Goal: Task Accomplishment & Management: Manage account settings

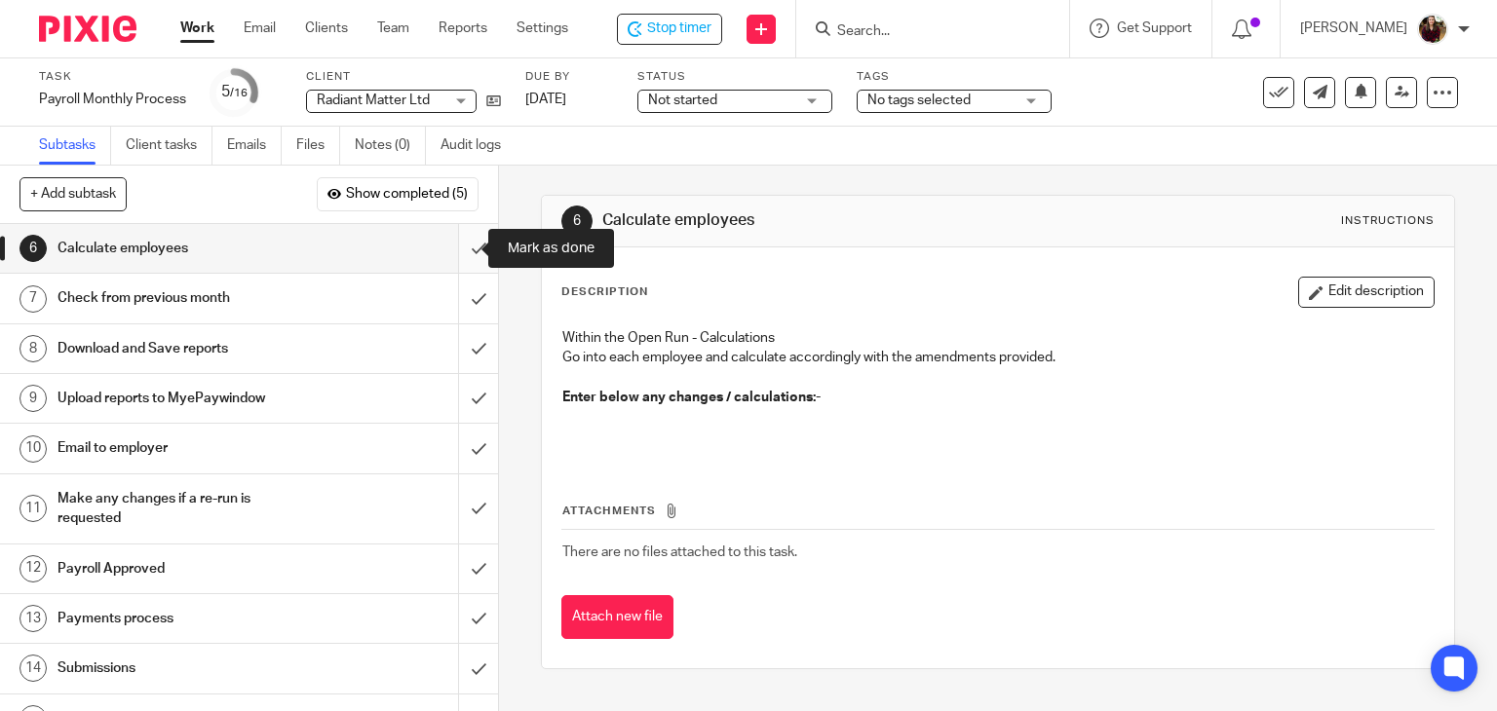
click at [456, 242] on input "submit" at bounding box center [249, 248] width 498 height 49
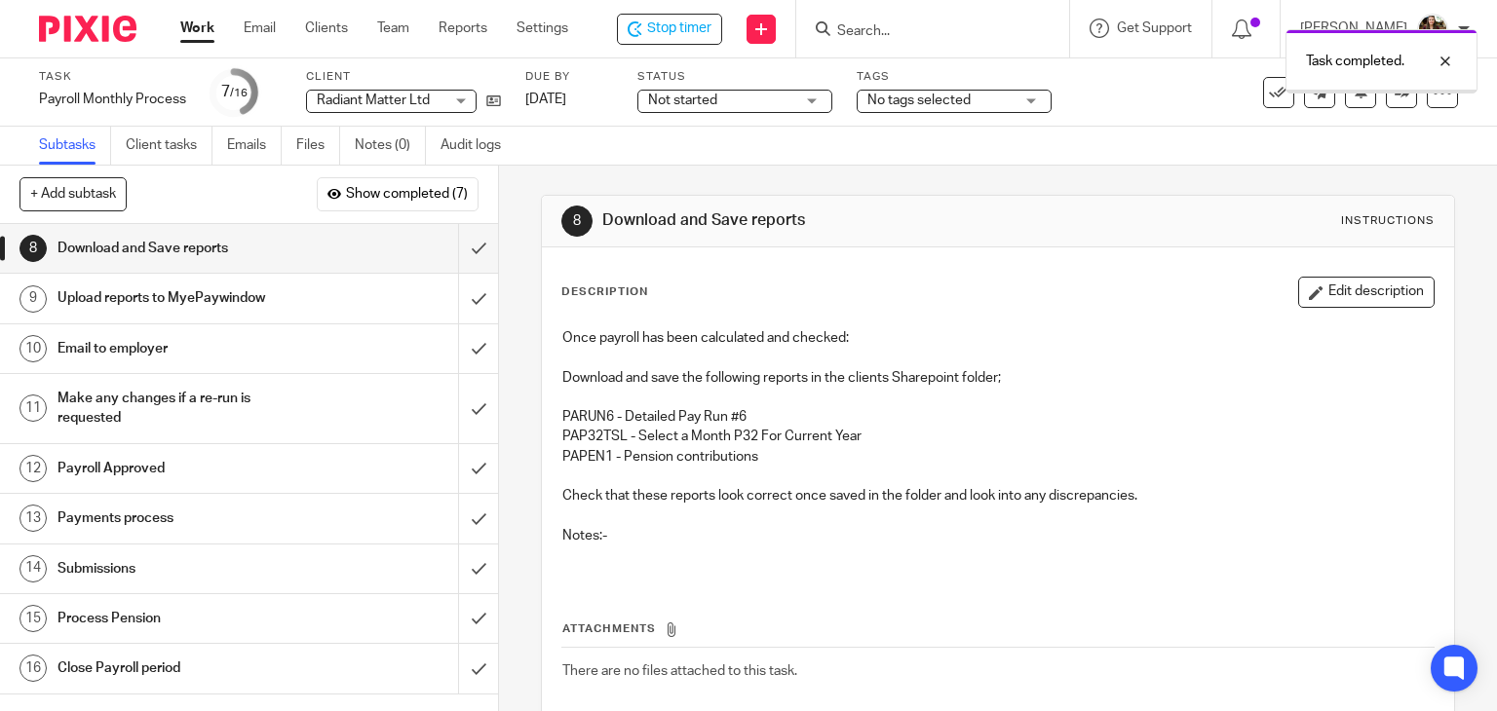
click at [1298, 288] on button "Edit description" at bounding box center [1366, 292] width 136 height 31
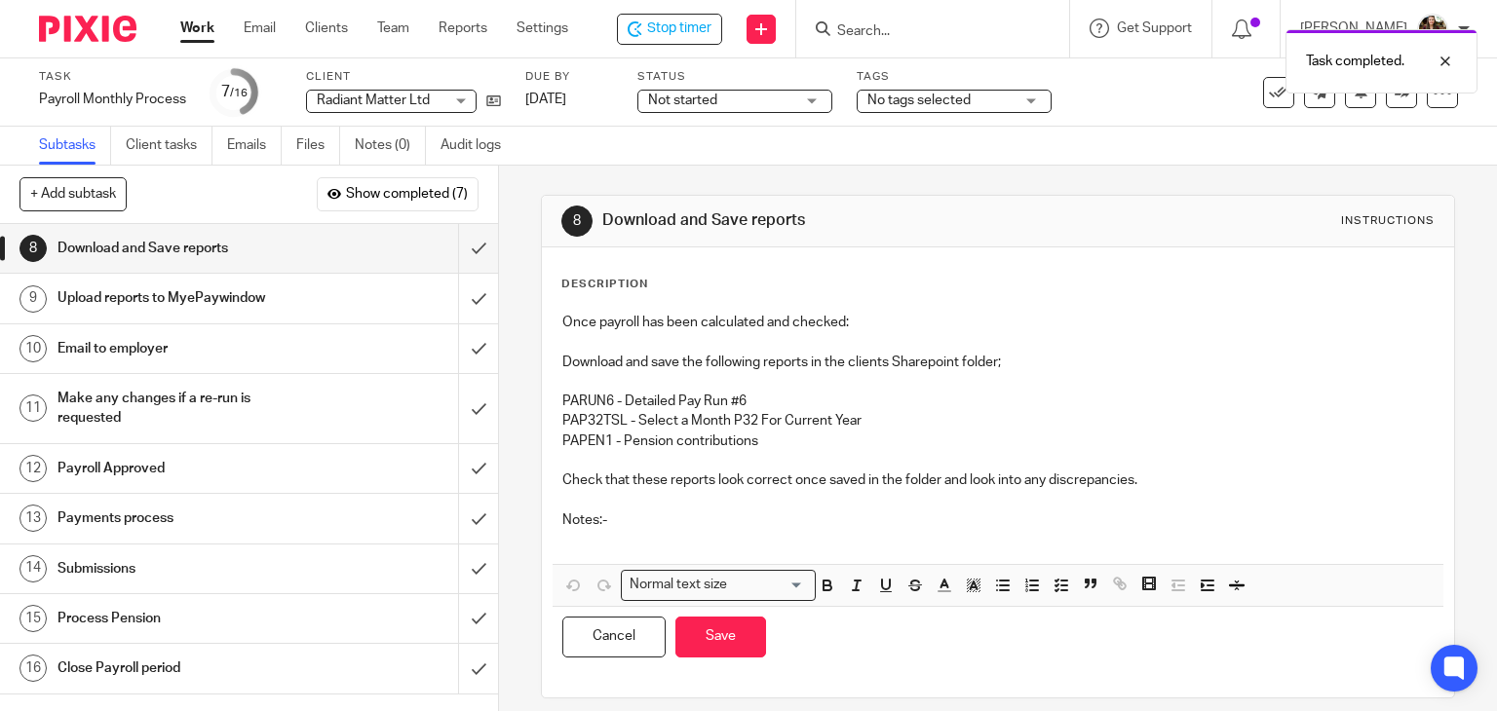
click at [581, 536] on p at bounding box center [998, 539] width 872 height 19
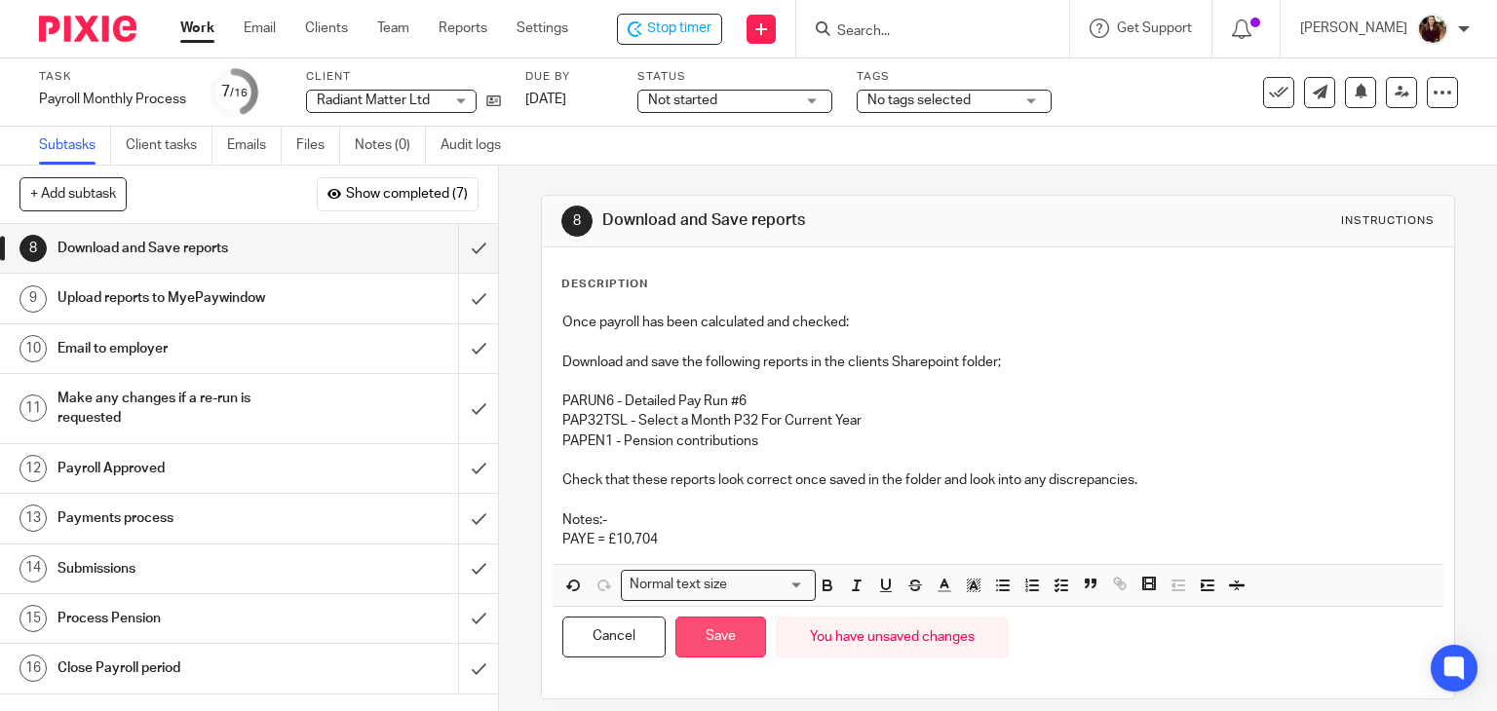
click at [733, 645] on button "Save" at bounding box center [720, 638] width 91 height 42
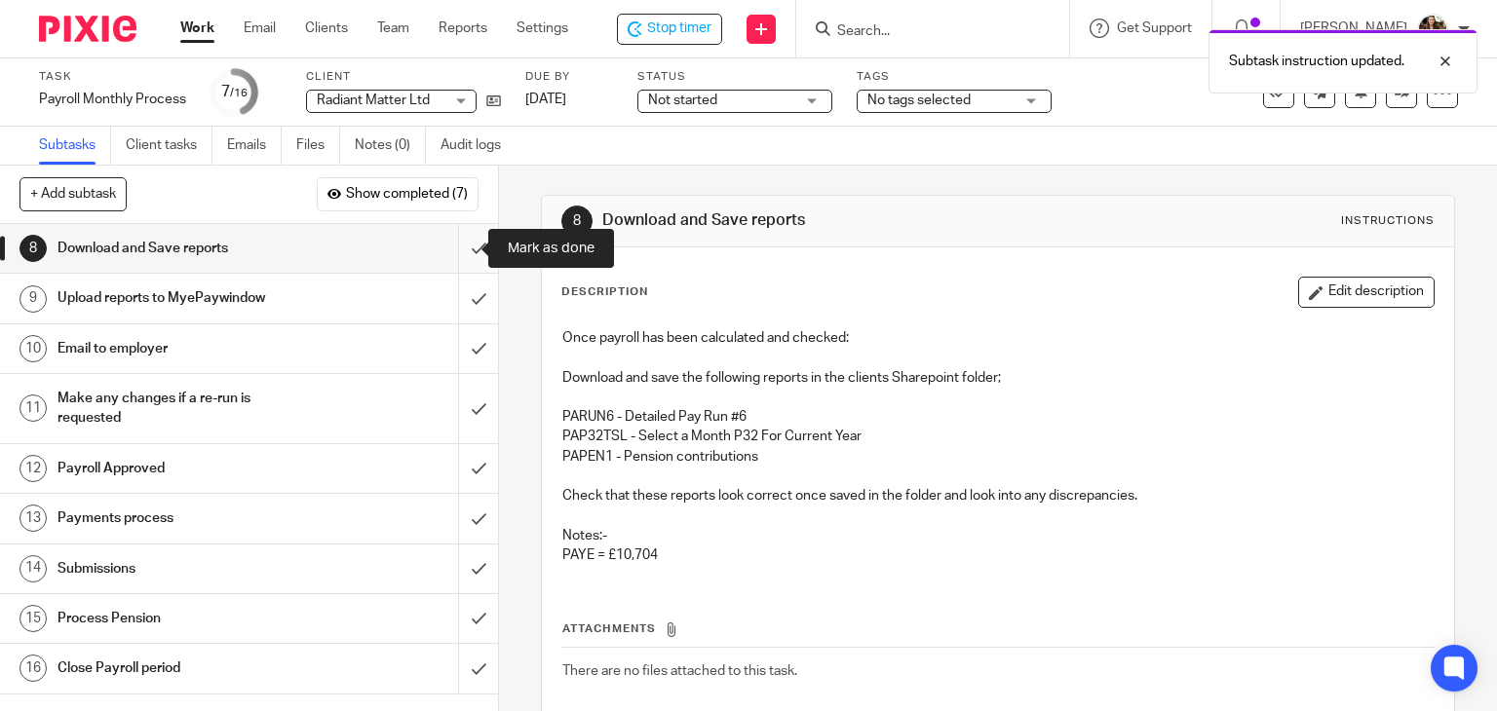
click at [448, 256] on input "submit" at bounding box center [249, 248] width 498 height 49
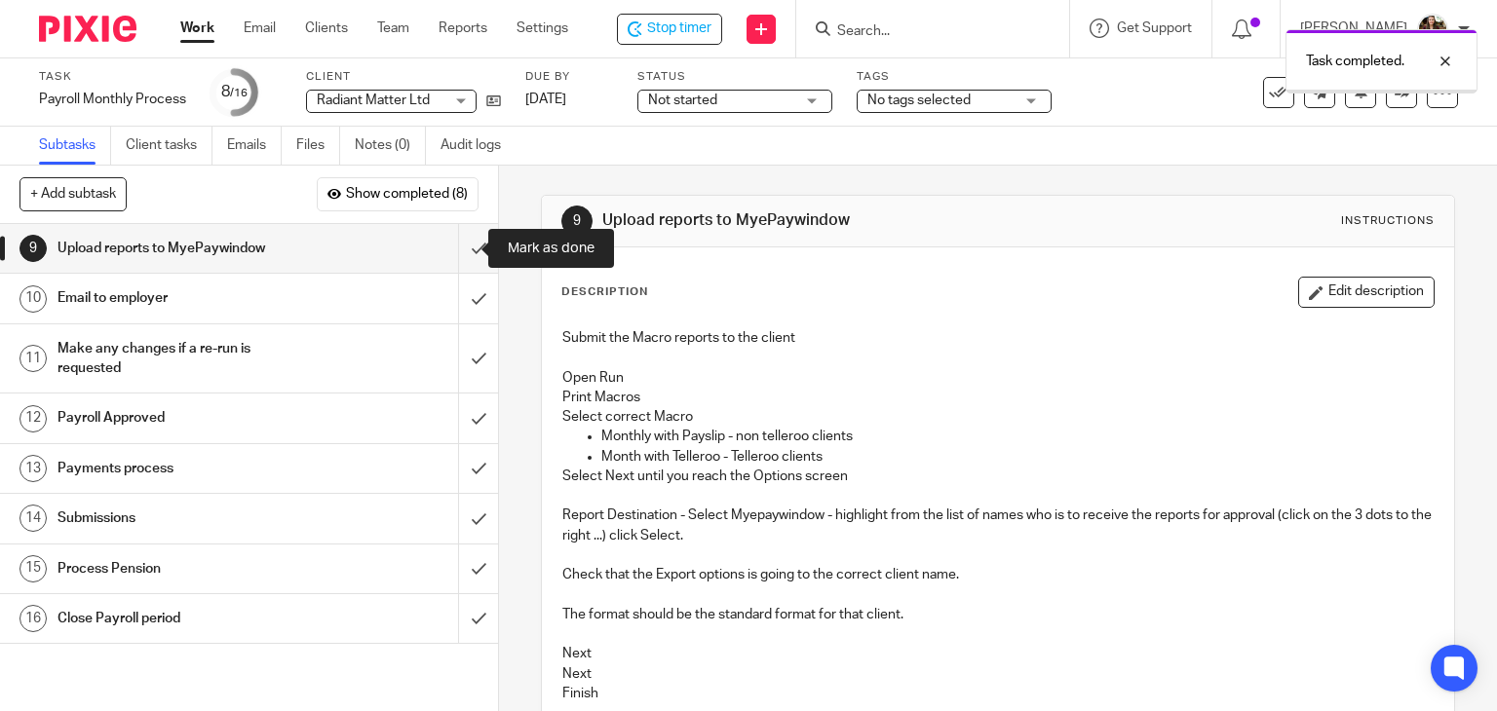
click at [454, 252] on input "submit" at bounding box center [249, 248] width 498 height 49
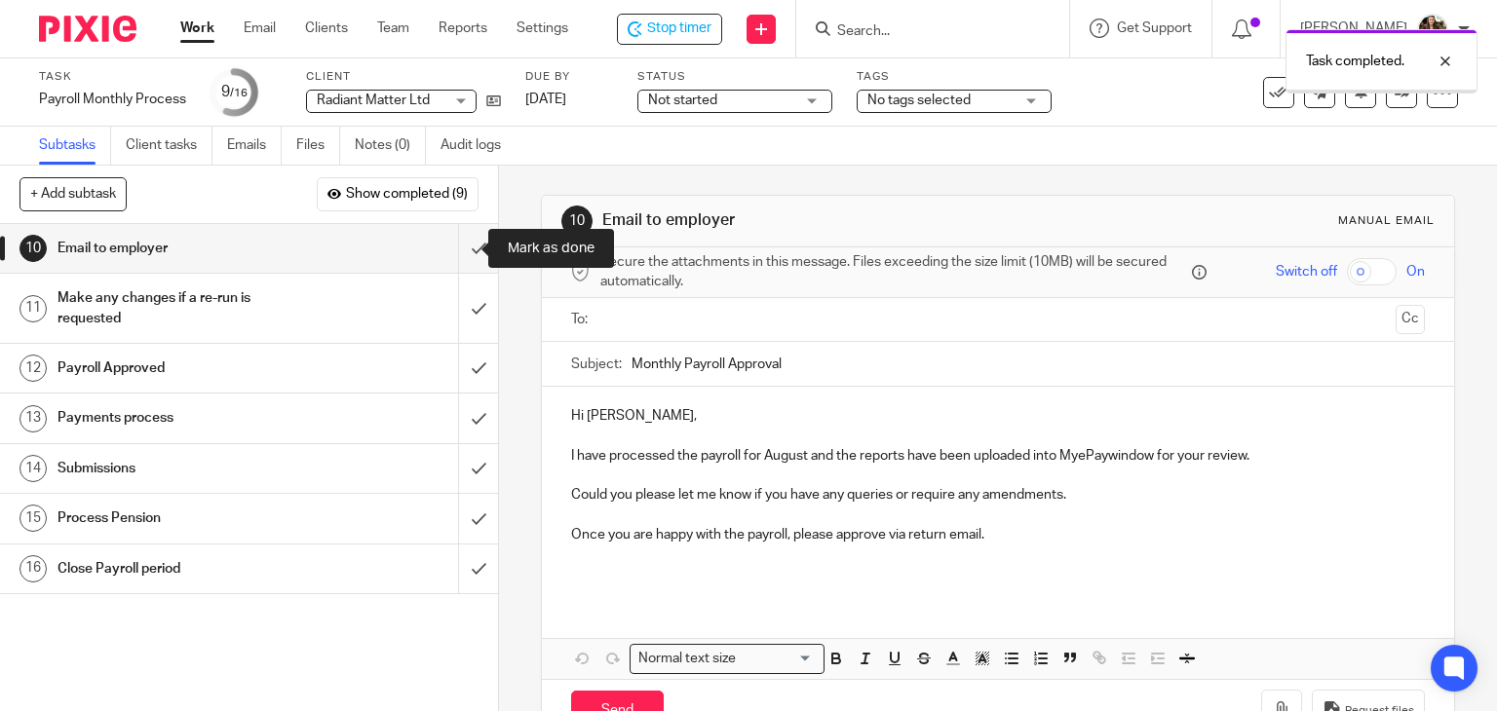
click at [454, 252] on input "submit" at bounding box center [249, 248] width 498 height 49
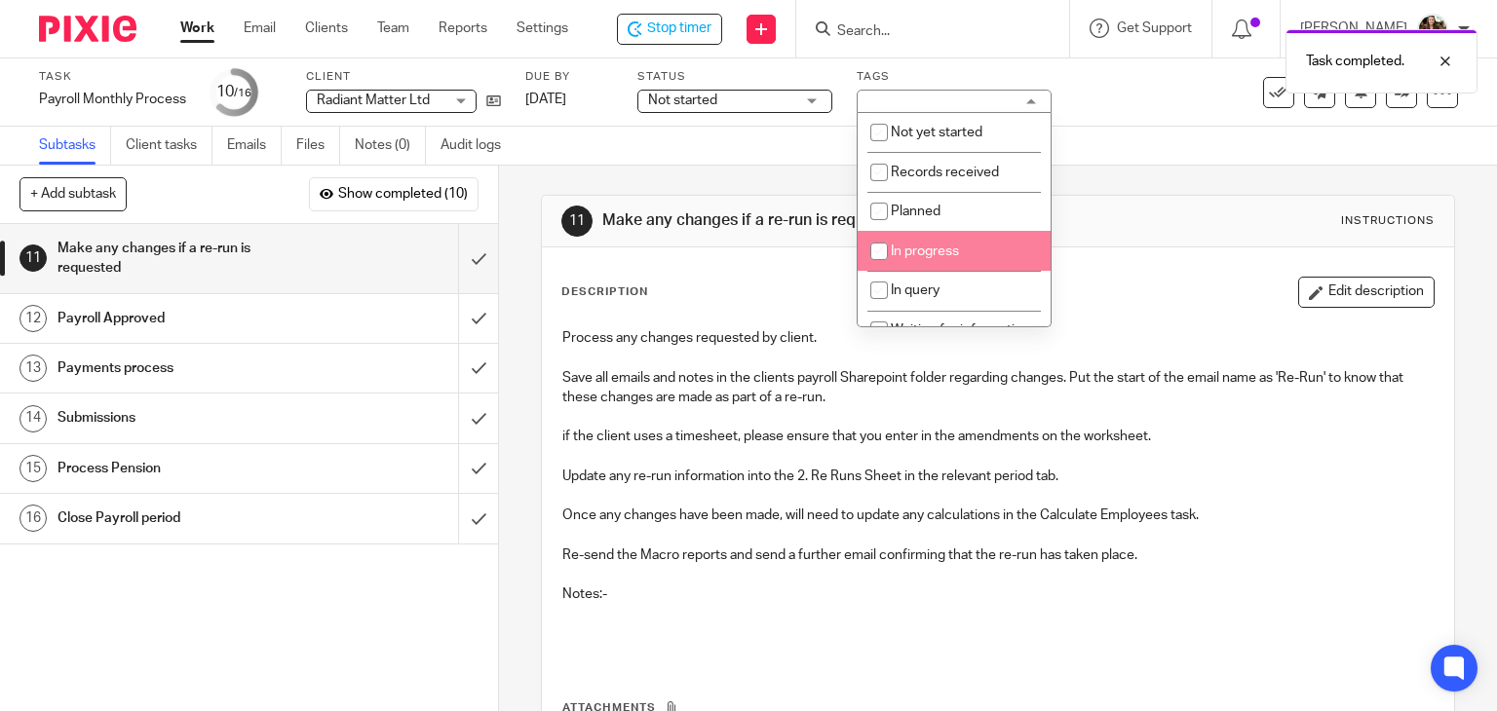
drag, startPoint x: 961, startPoint y: 252, endPoint x: 1047, endPoint y: 173, distance: 116.6
click at [961, 253] on li "In progress" at bounding box center [954, 251] width 193 height 40
checkbox input "true"
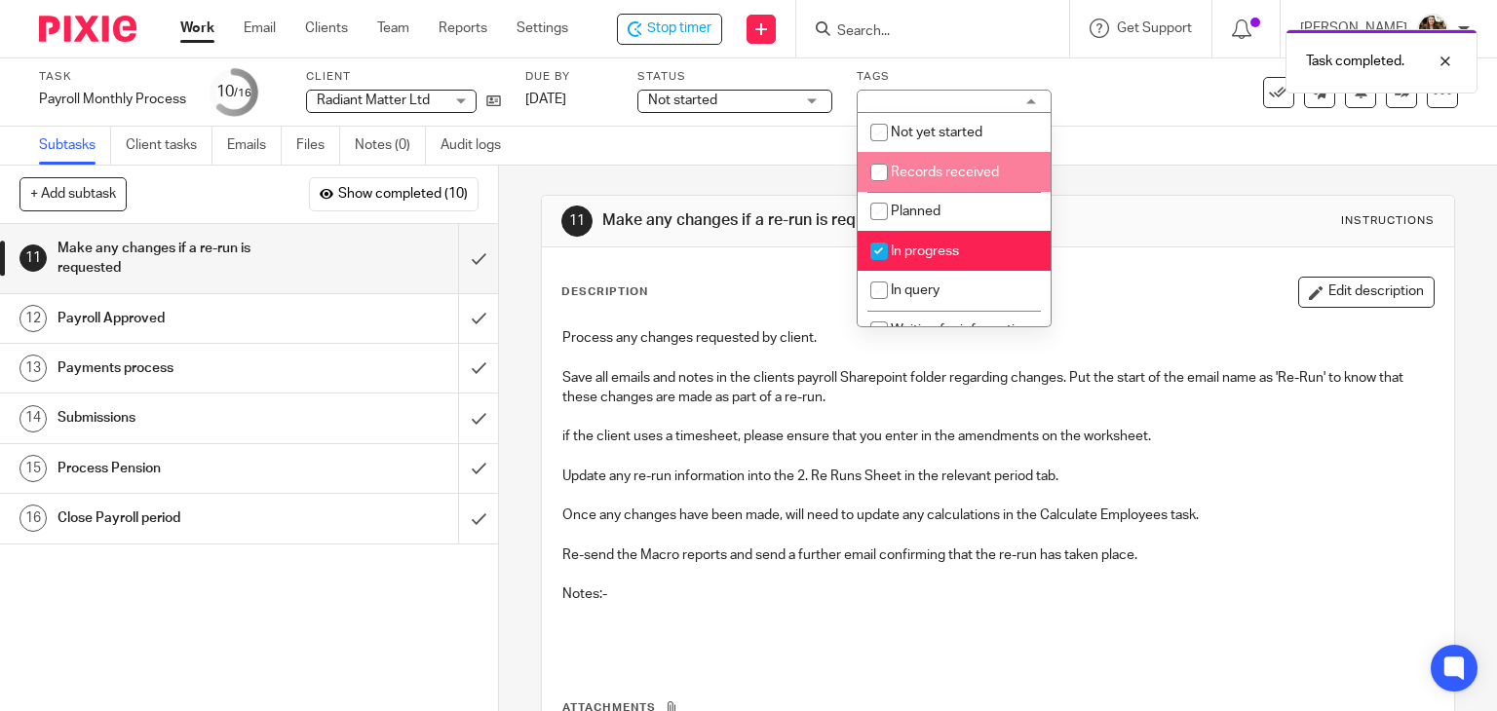
click at [1103, 142] on div "Subtasks Client tasks Emails Files Notes (0) Audit logs" at bounding box center [748, 146] width 1497 height 39
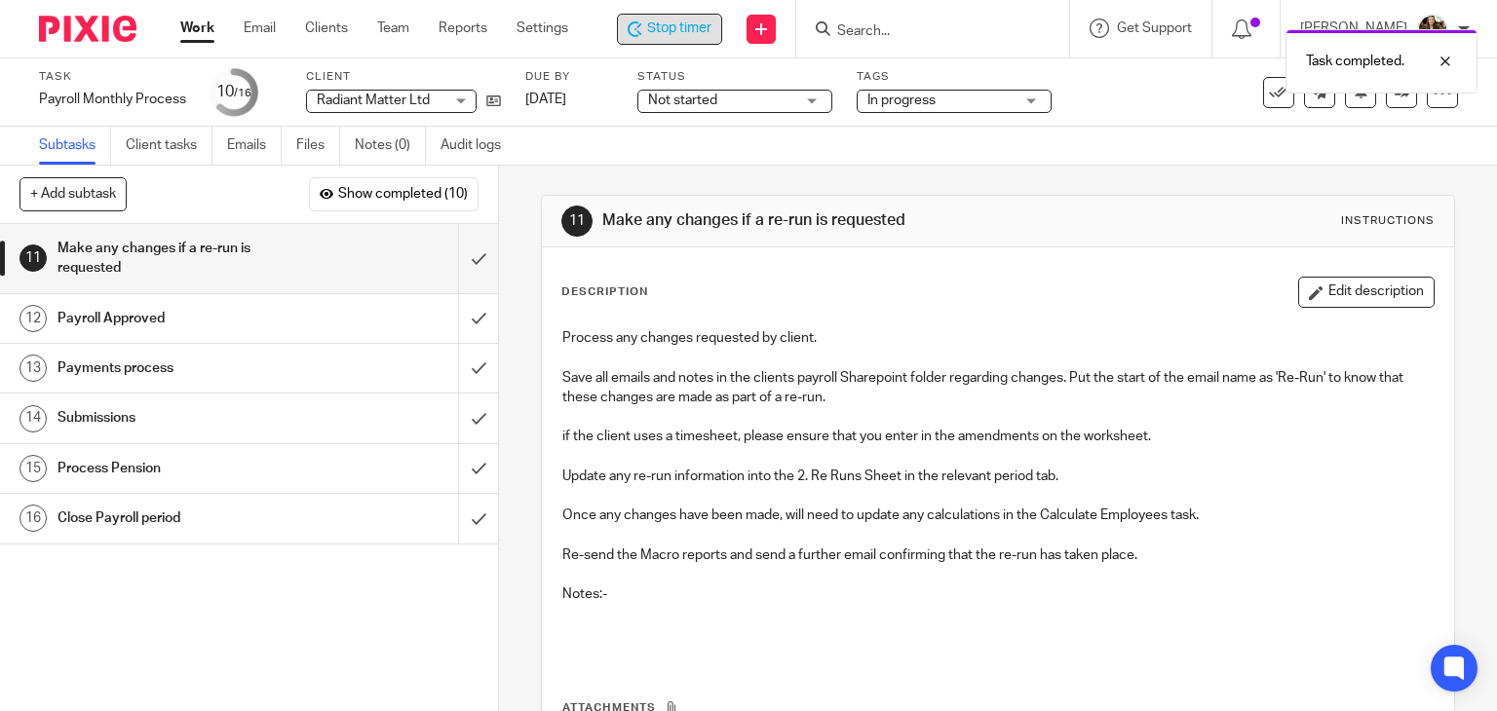
click at [703, 27] on span "Stop timer" at bounding box center [679, 29] width 64 height 20
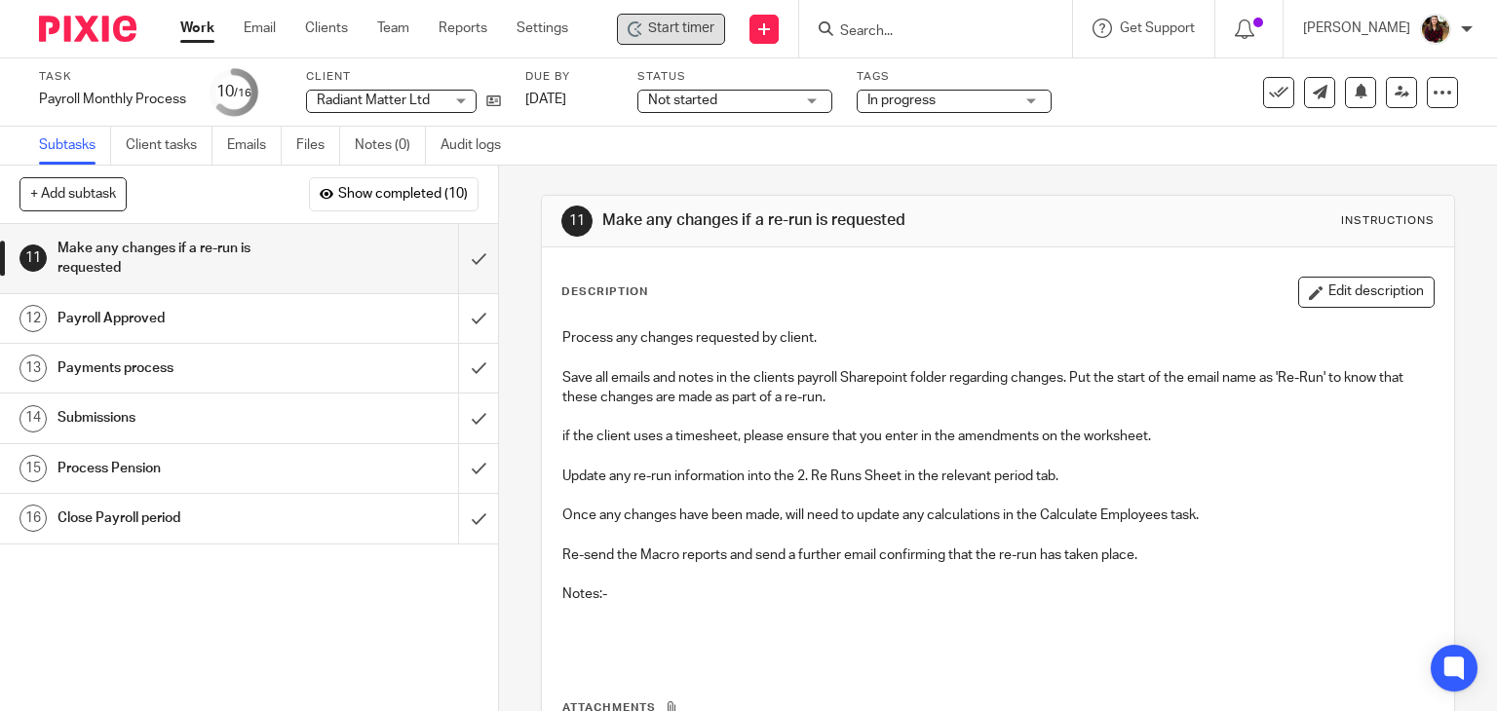
click at [907, 38] on input "Search" at bounding box center [925, 32] width 175 height 18
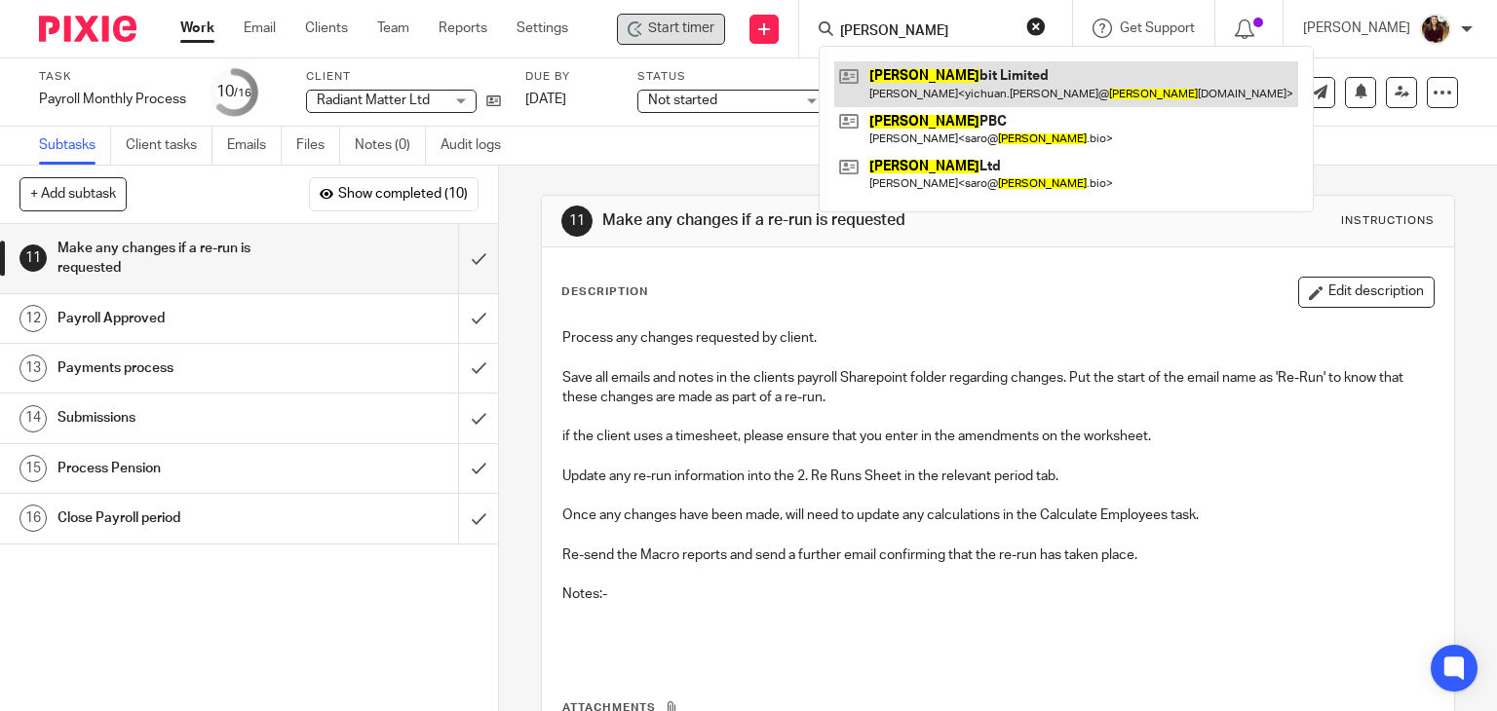
type input "boltz"
click at [920, 75] on link at bounding box center [1066, 83] width 464 height 45
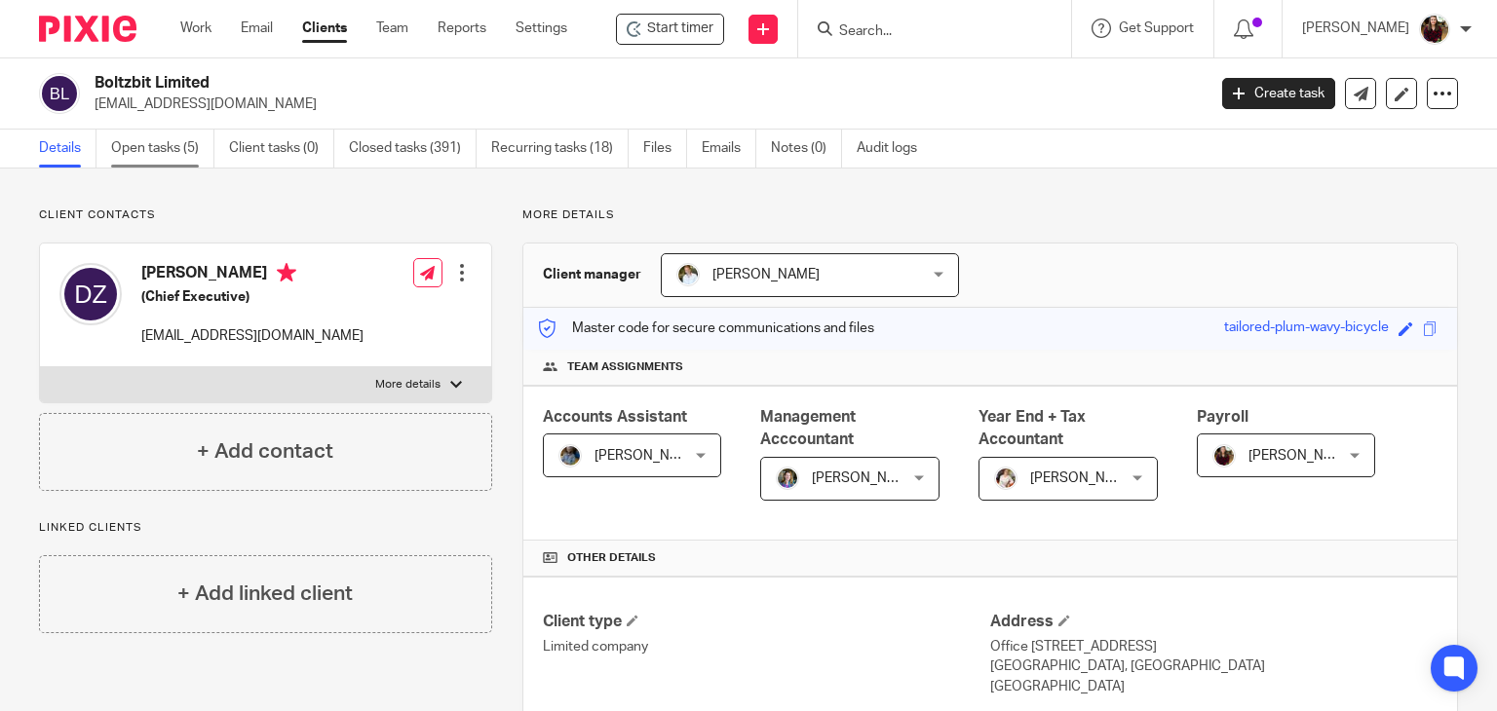
click at [154, 143] on link "Open tasks (5)" at bounding box center [162, 149] width 103 height 38
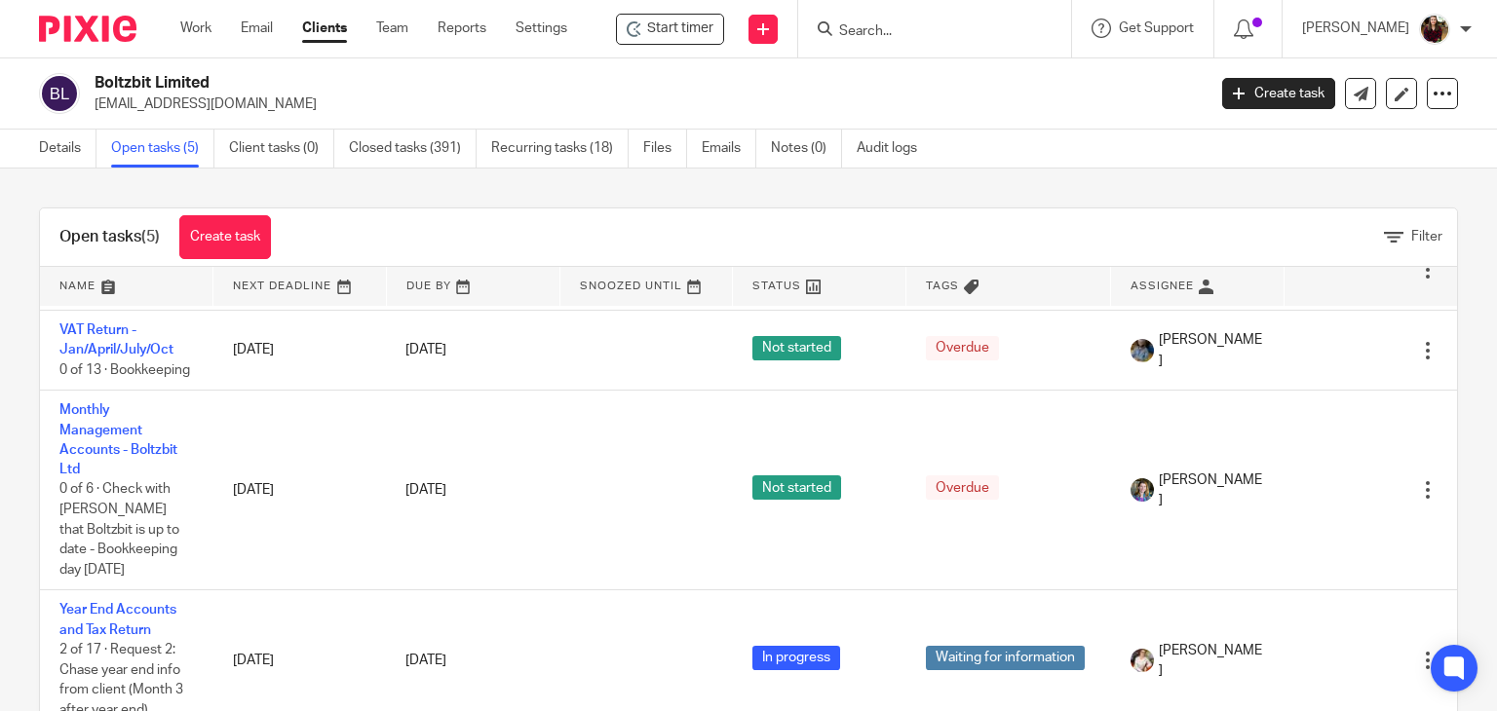
scroll to position [58, 0]
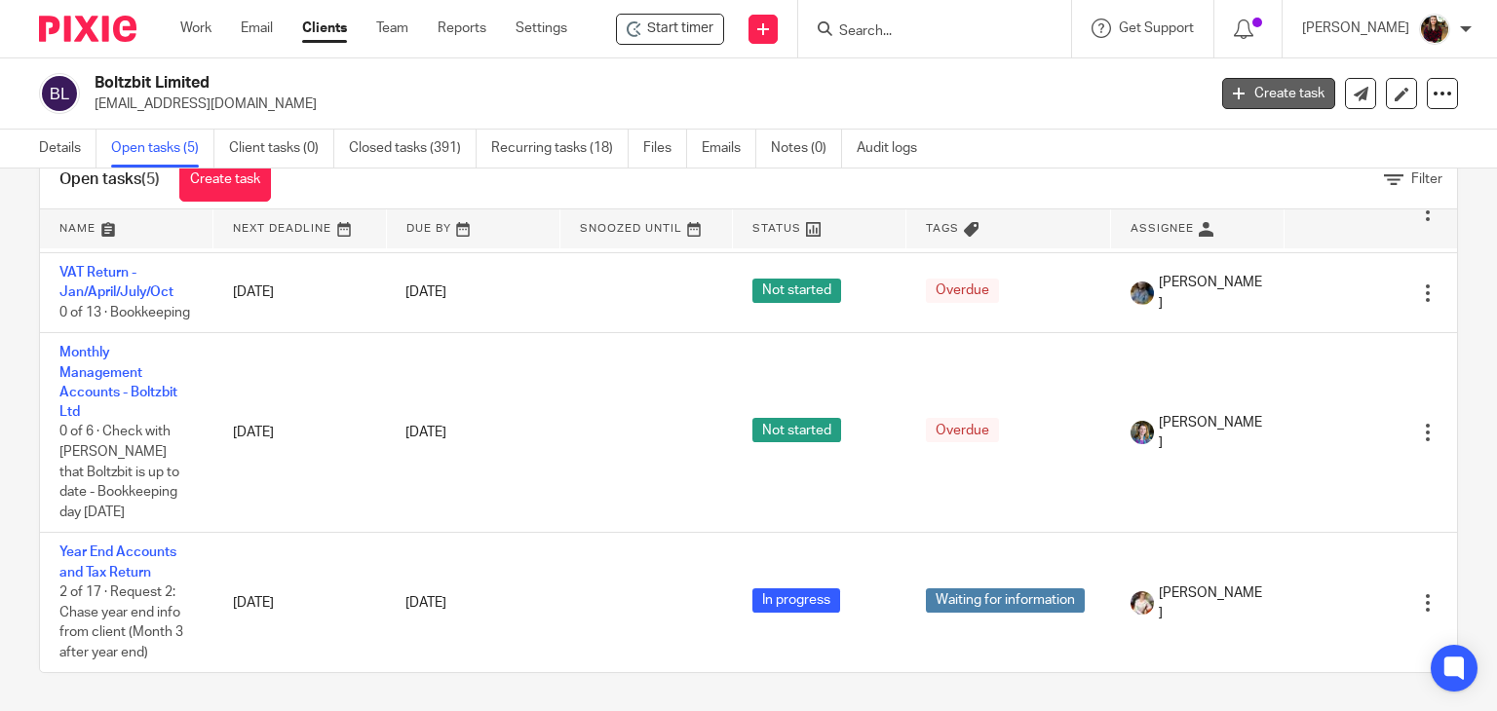
click at [1243, 91] on link "Create task" at bounding box center [1278, 93] width 113 height 31
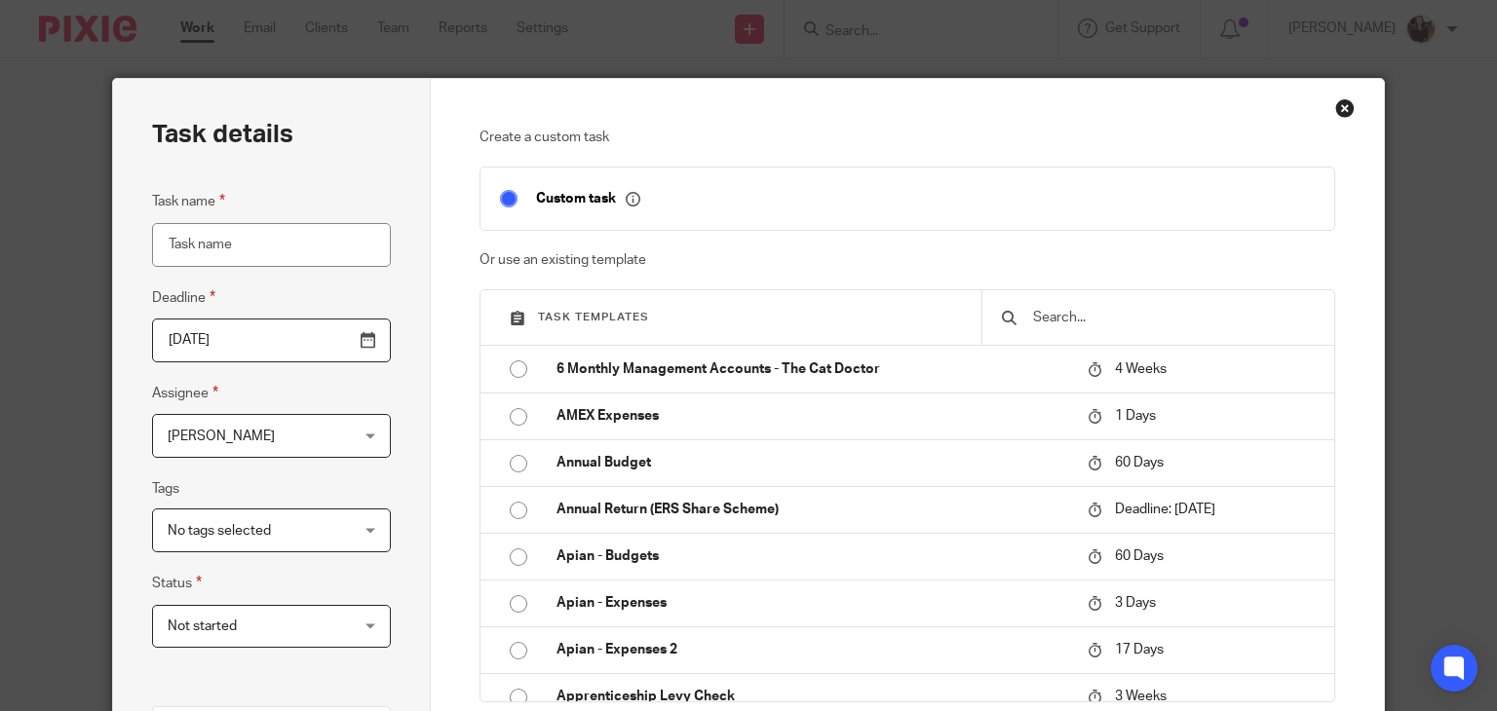
click at [1102, 313] on input "text" at bounding box center [1173, 317] width 284 height 21
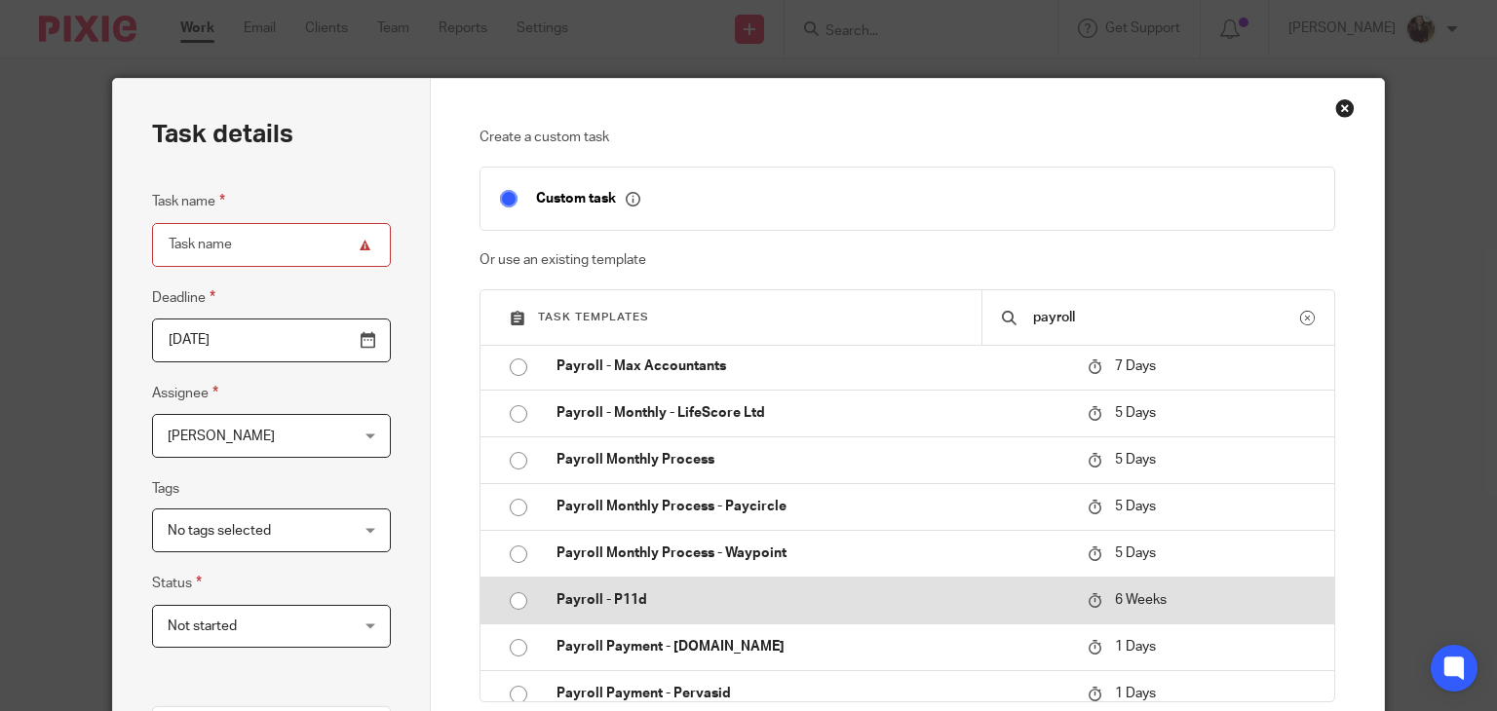
scroll to position [780, 0]
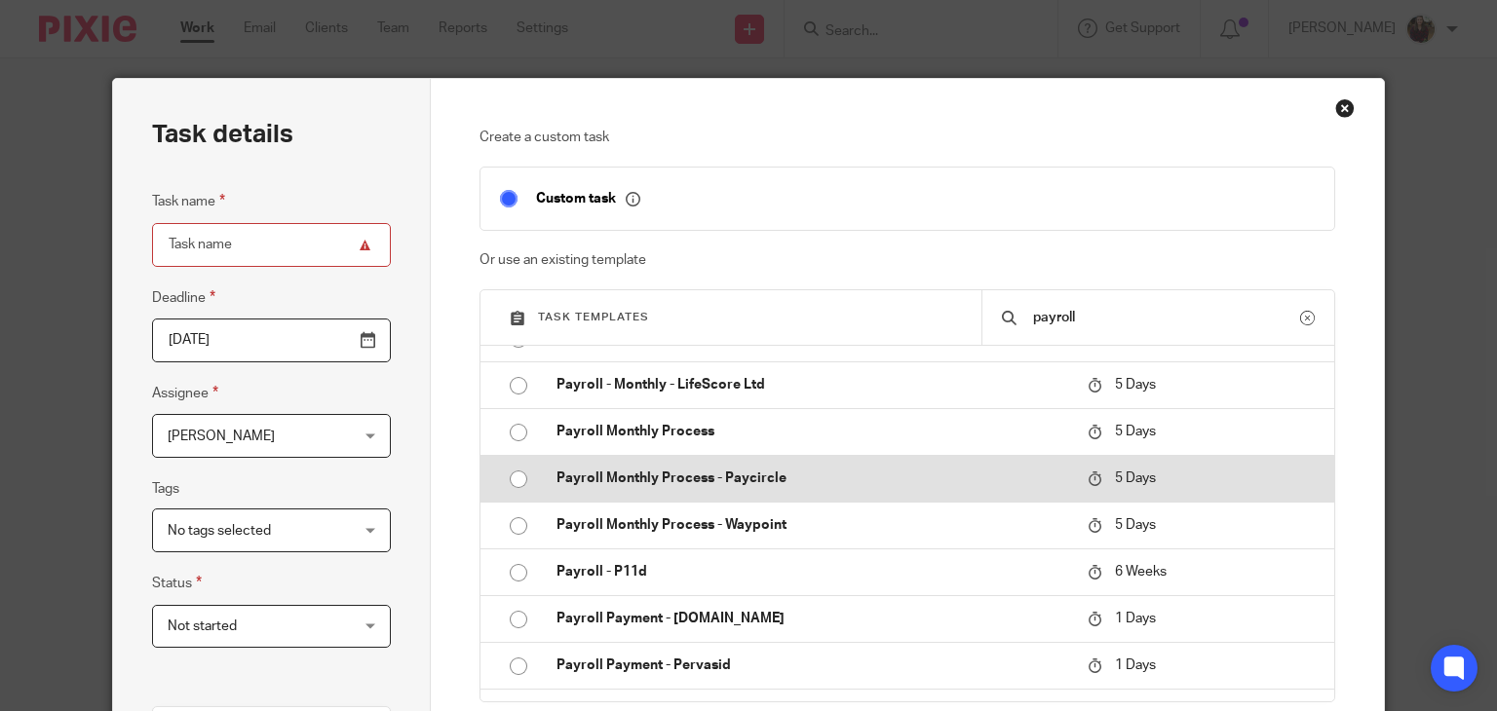
type input "payroll"
click at [810, 484] on p "Payroll Monthly Process - Paycircle" at bounding box center [813, 478] width 512 height 19
type input "2025-08-27"
type input "Payroll Monthly Process - Paycircle"
checkbox input "false"
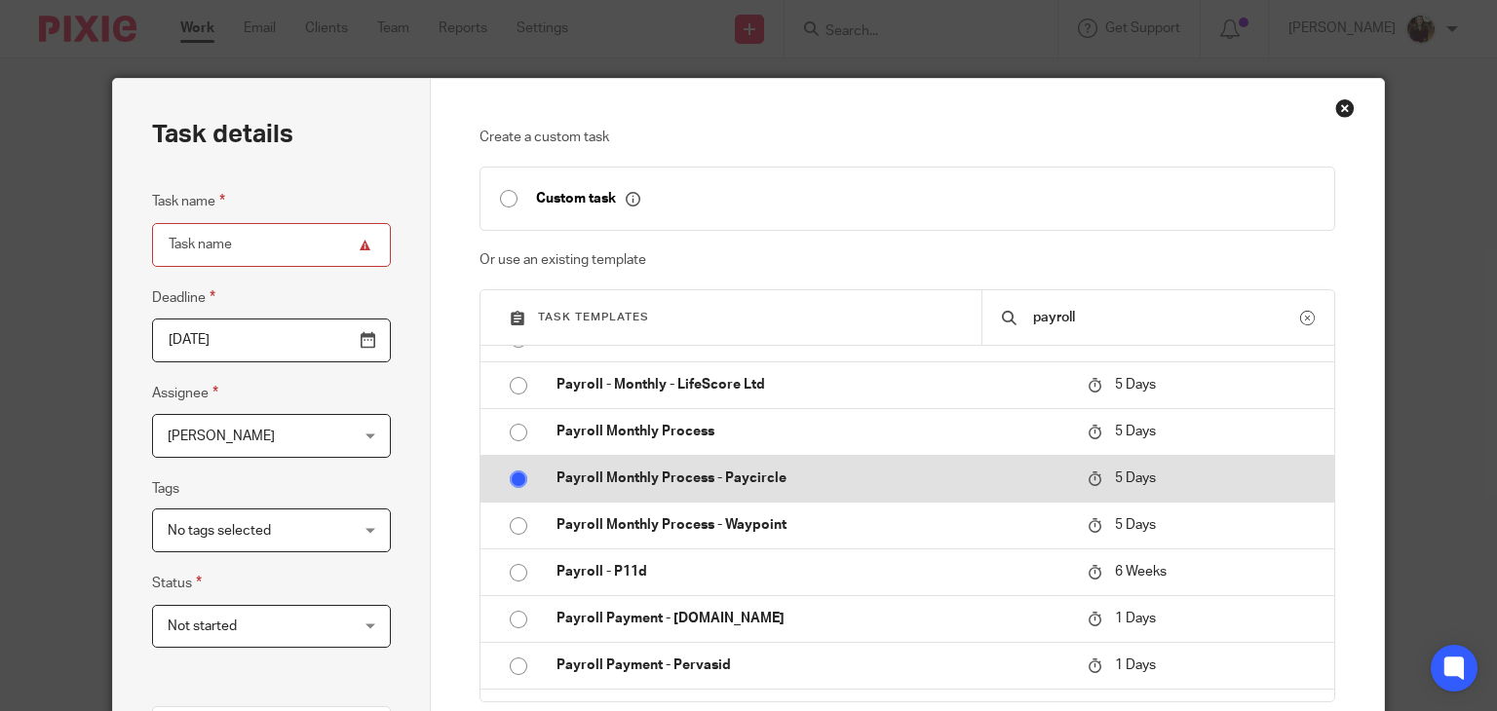
radio input "true"
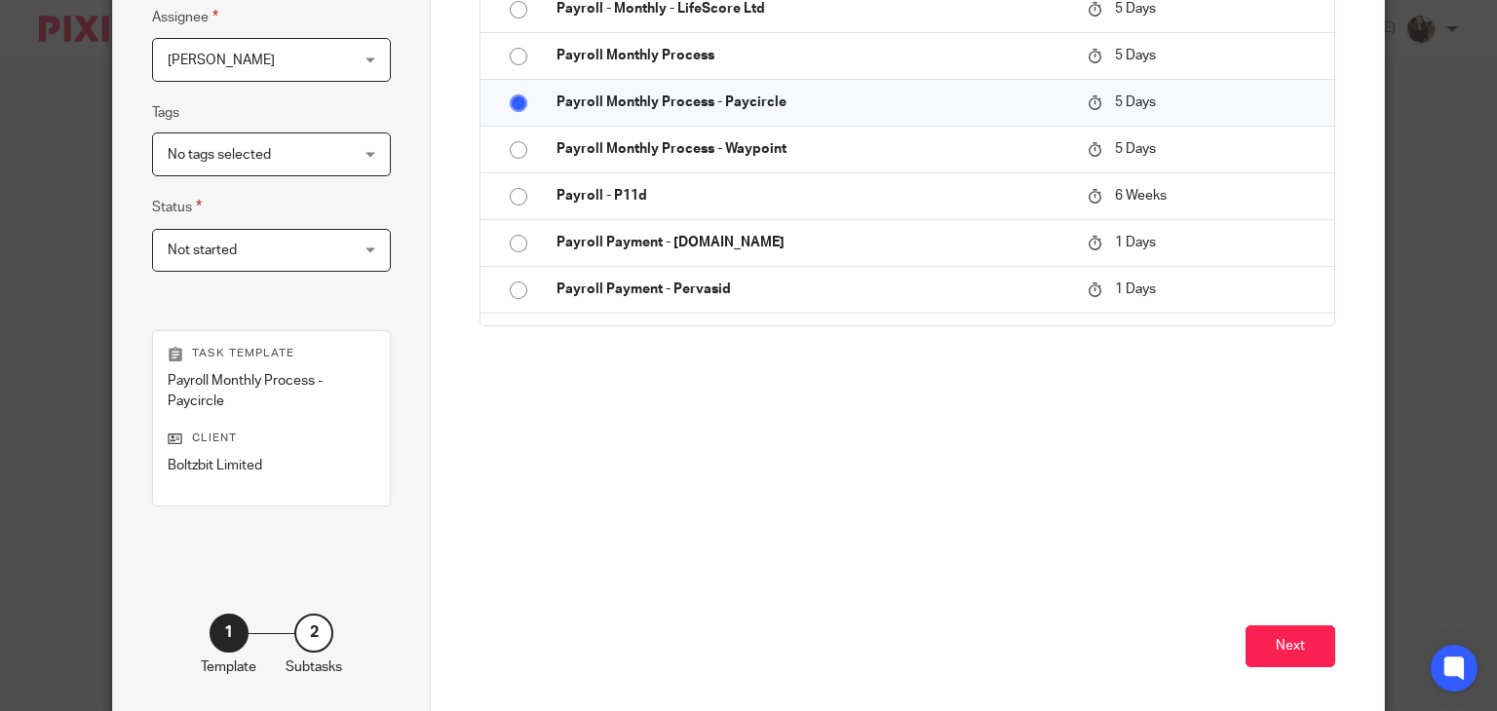
scroll to position [459, 0]
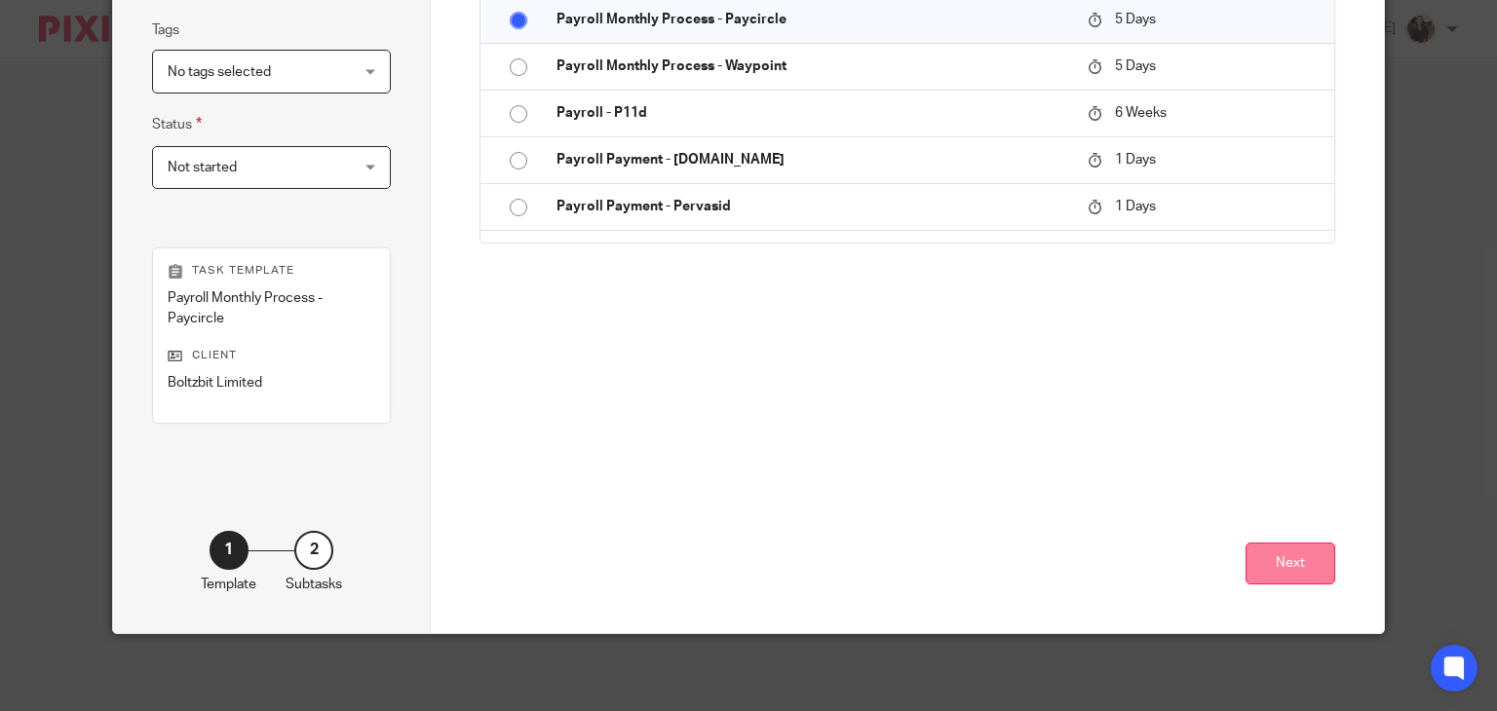
click at [1297, 557] on button "Next" at bounding box center [1291, 564] width 90 height 42
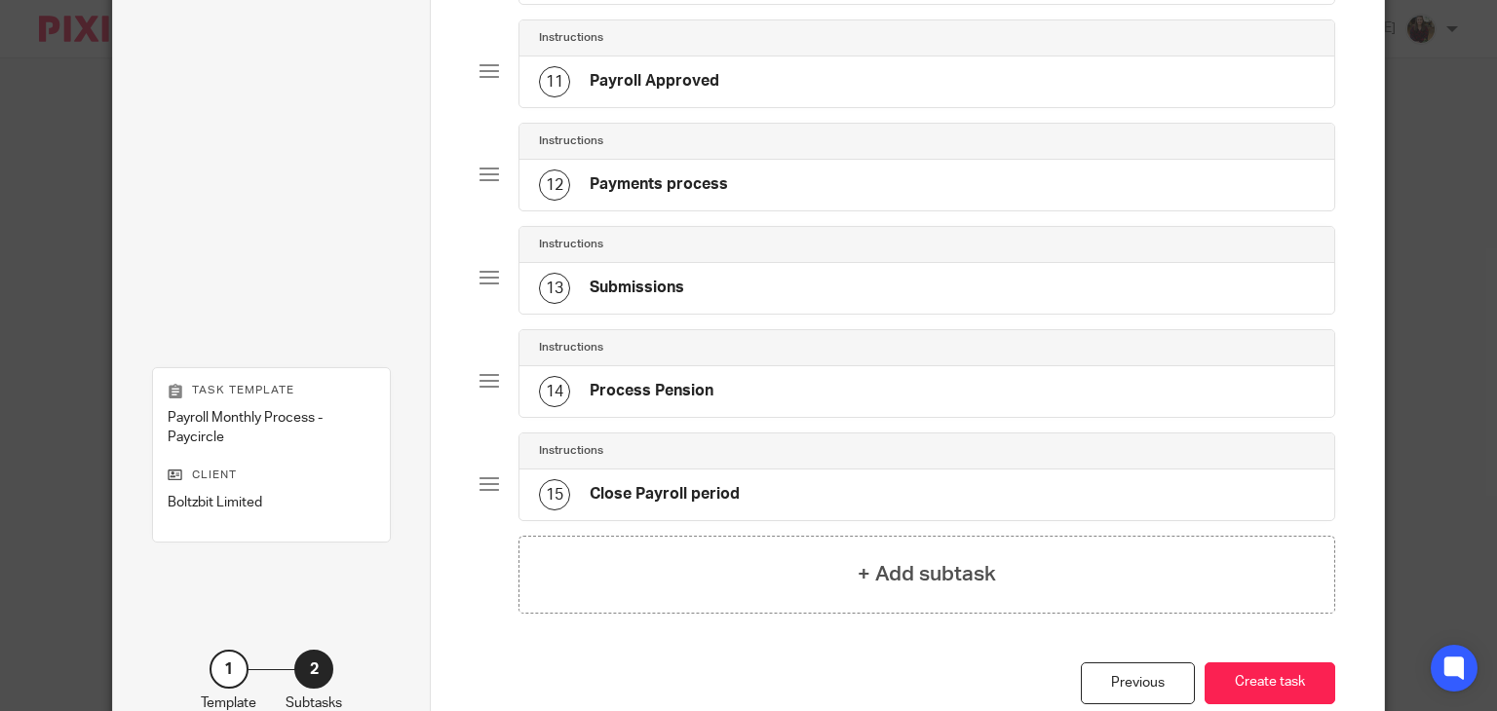
scroll to position [1304, 0]
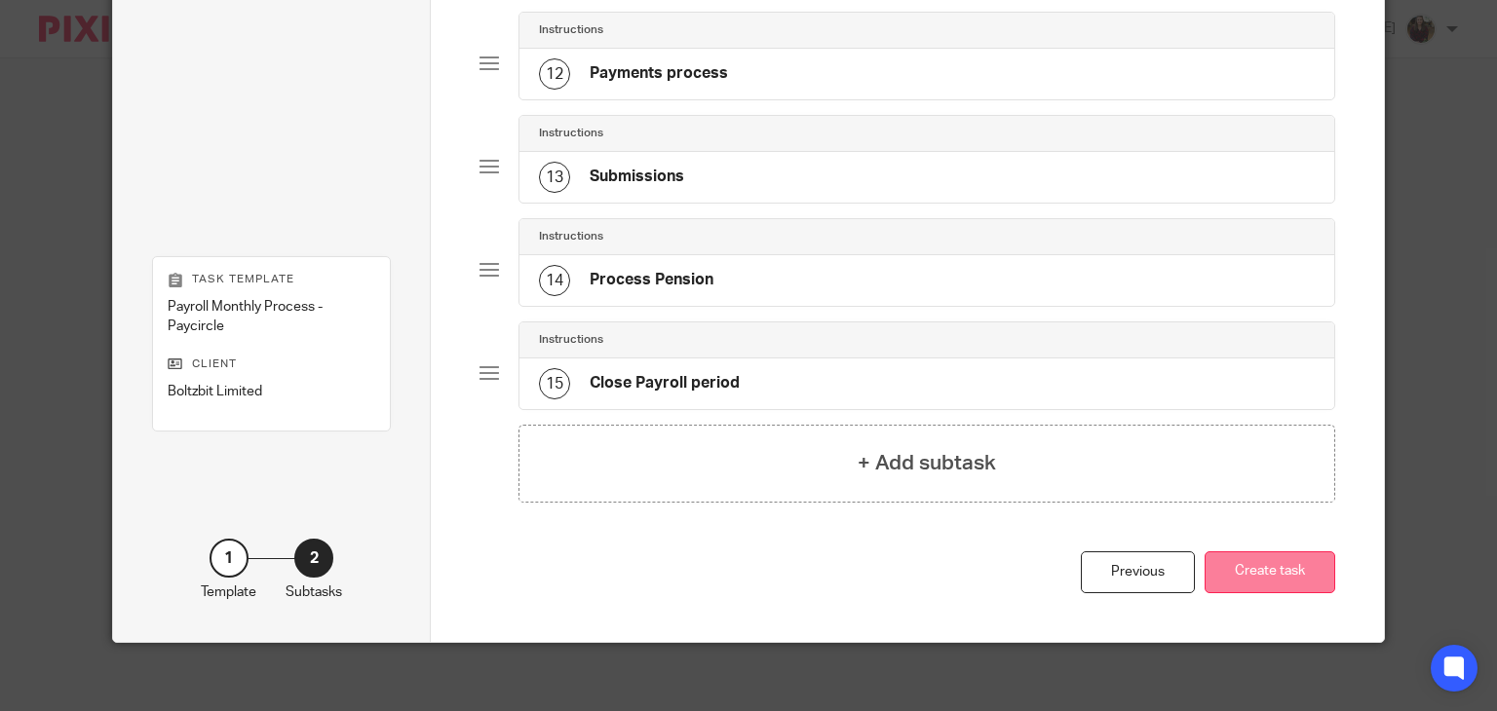
click at [1266, 574] on button "Create task" at bounding box center [1270, 573] width 131 height 42
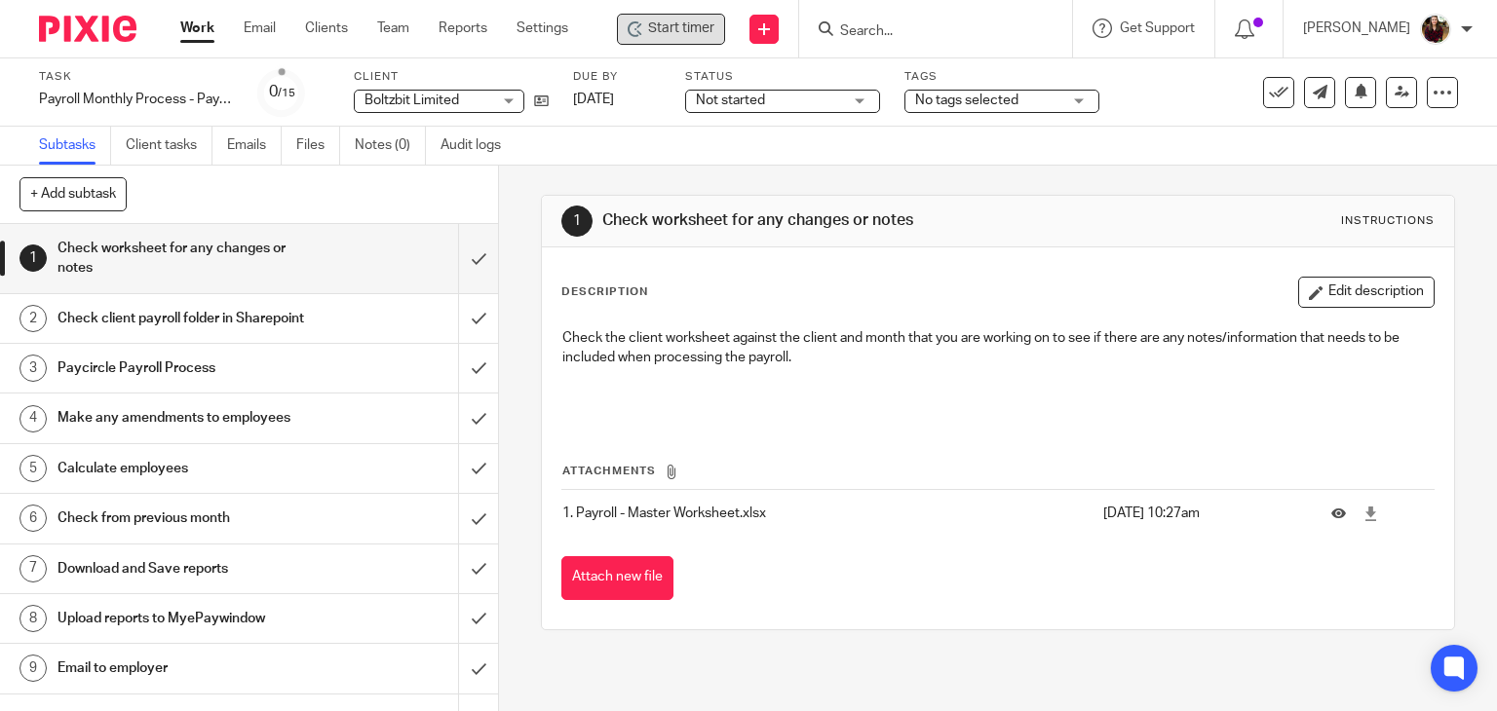
click at [694, 29] on span "Start timer" at bounding box center [681, 29] width 66 height 20
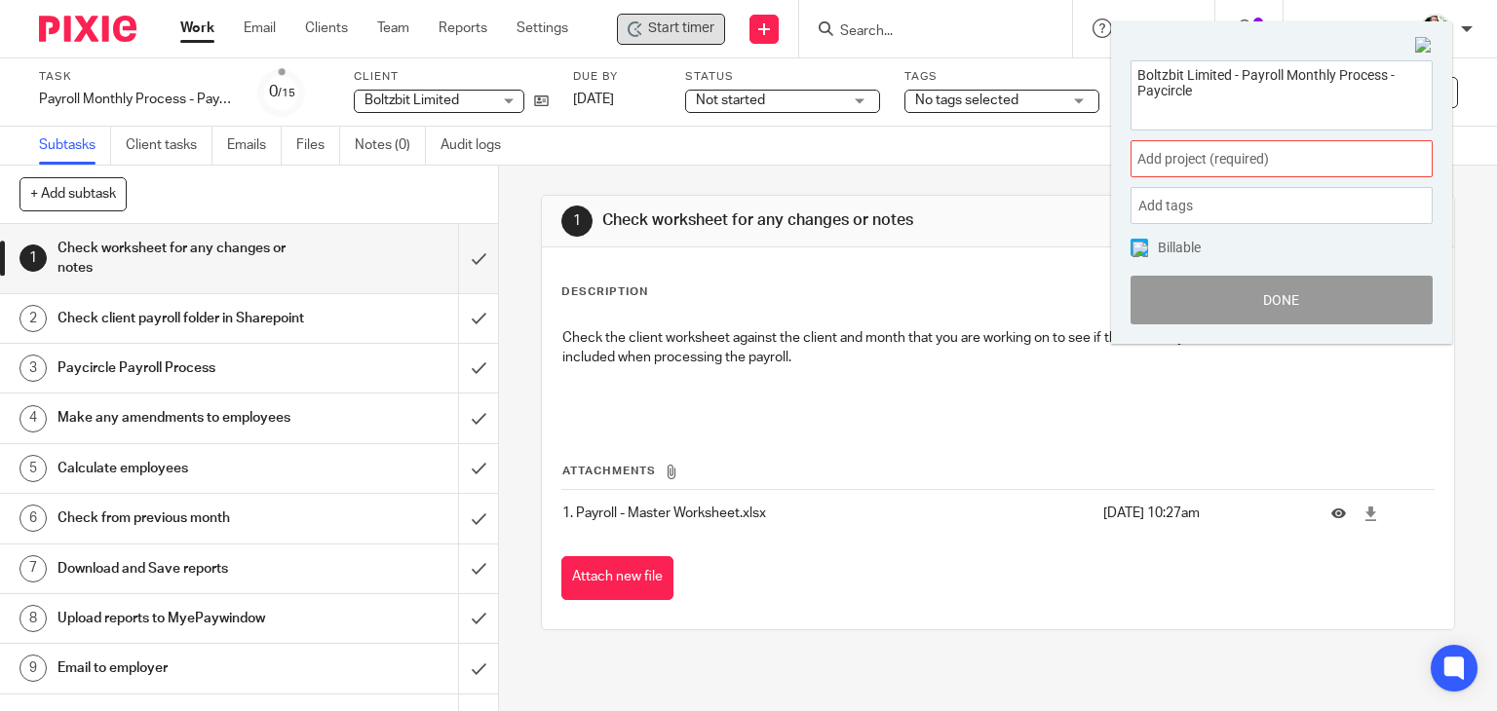
click at [1302, 149] on span "Add project (required) :" at bounding box center [1260, 159] width 246 height 20
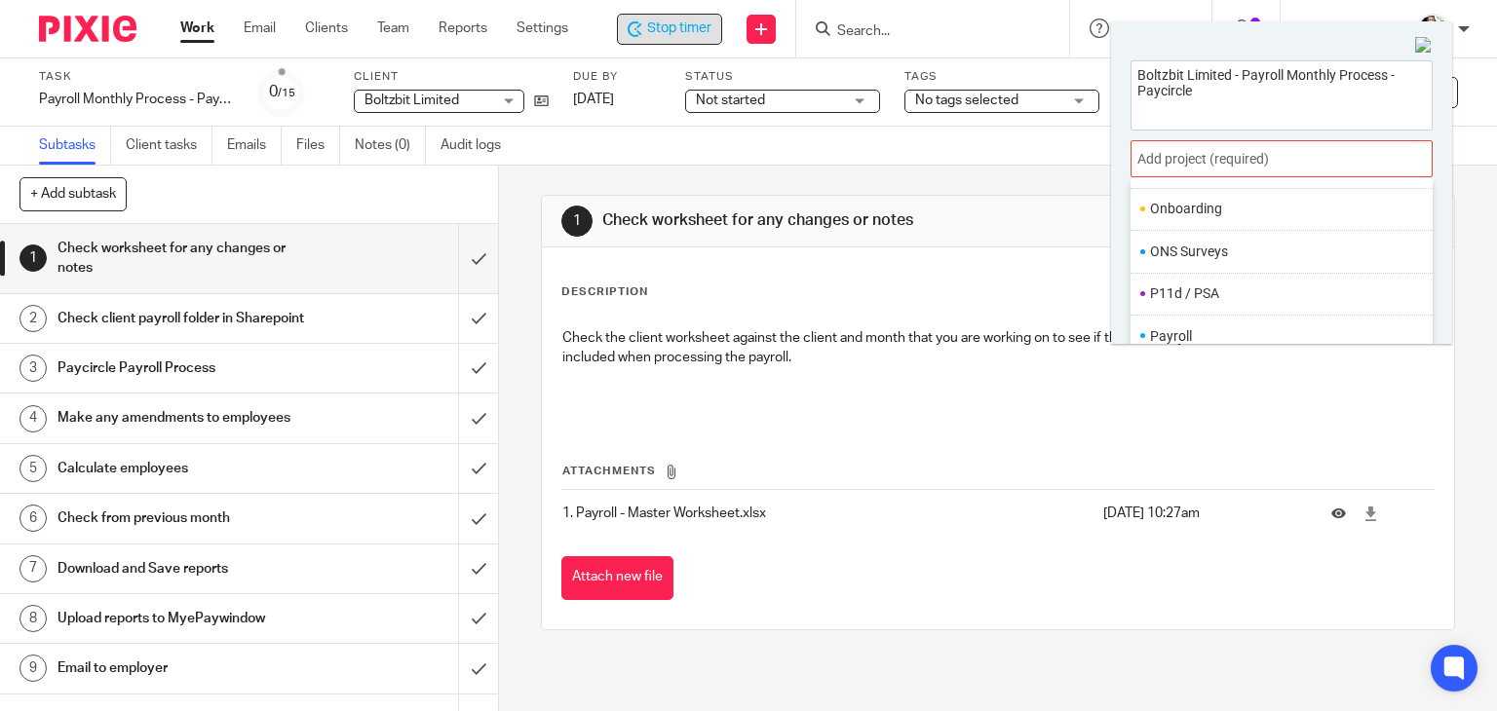
scroll to position [729, 0]
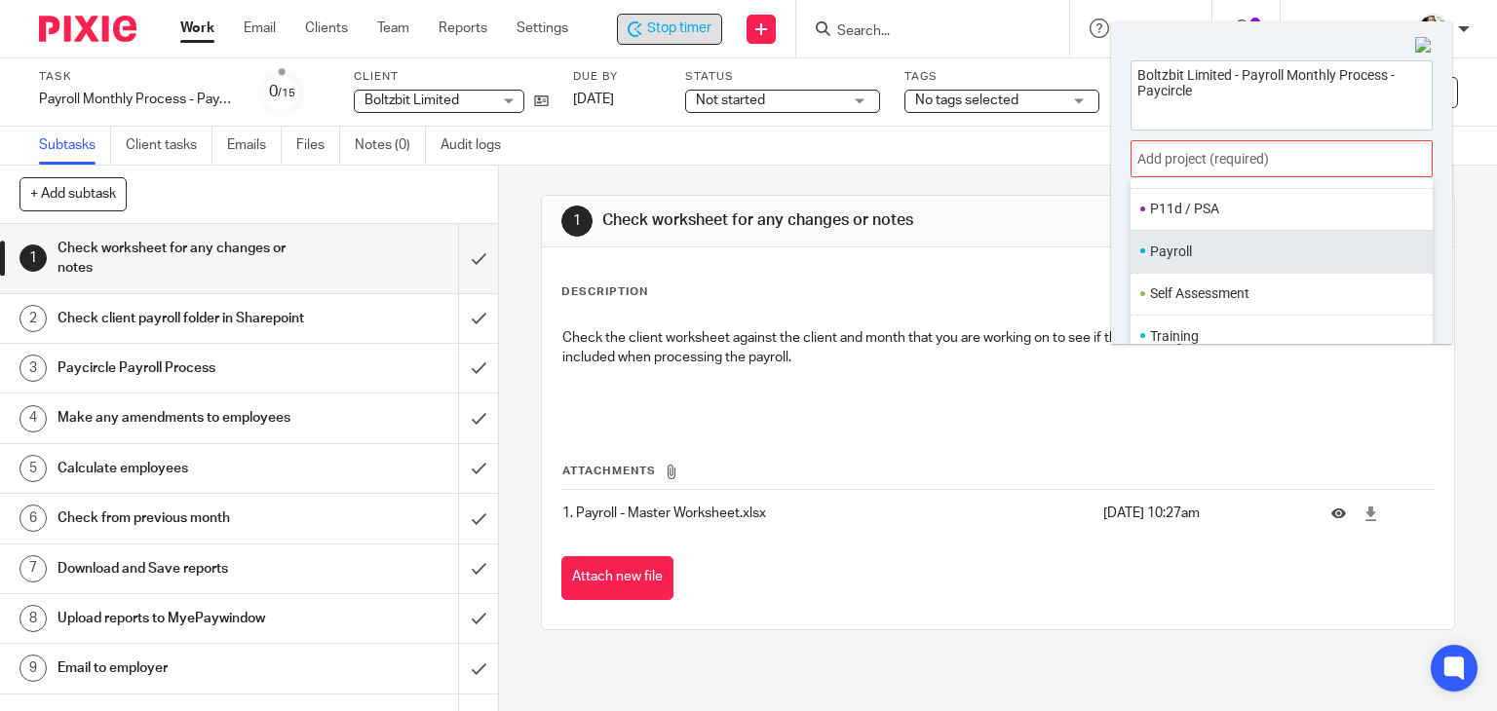
click at [1209, 247] on li "Payroll" at bounding box center [1277, 252] width 254 height 20
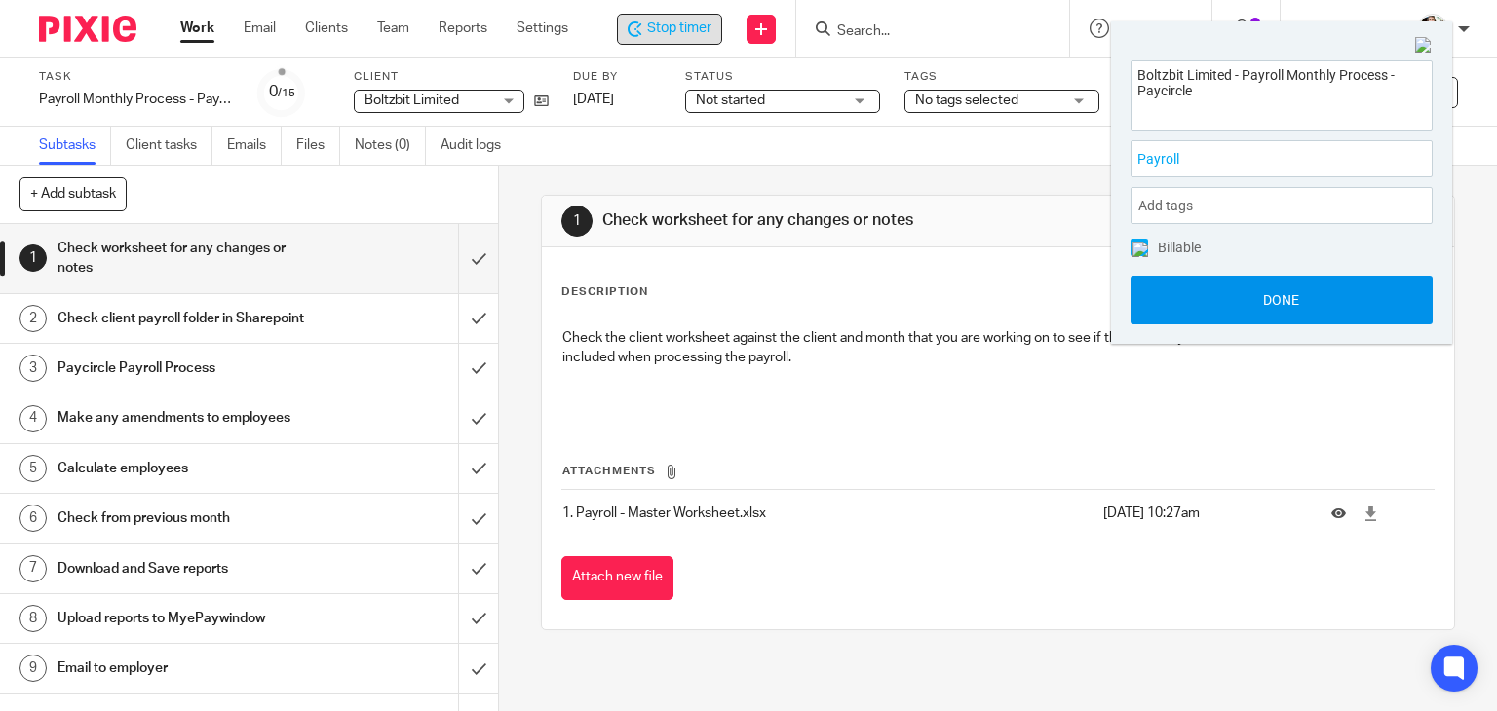
click at [1267, 298] on button "Done" at bounding box center [1282, 300] width 302 height 49
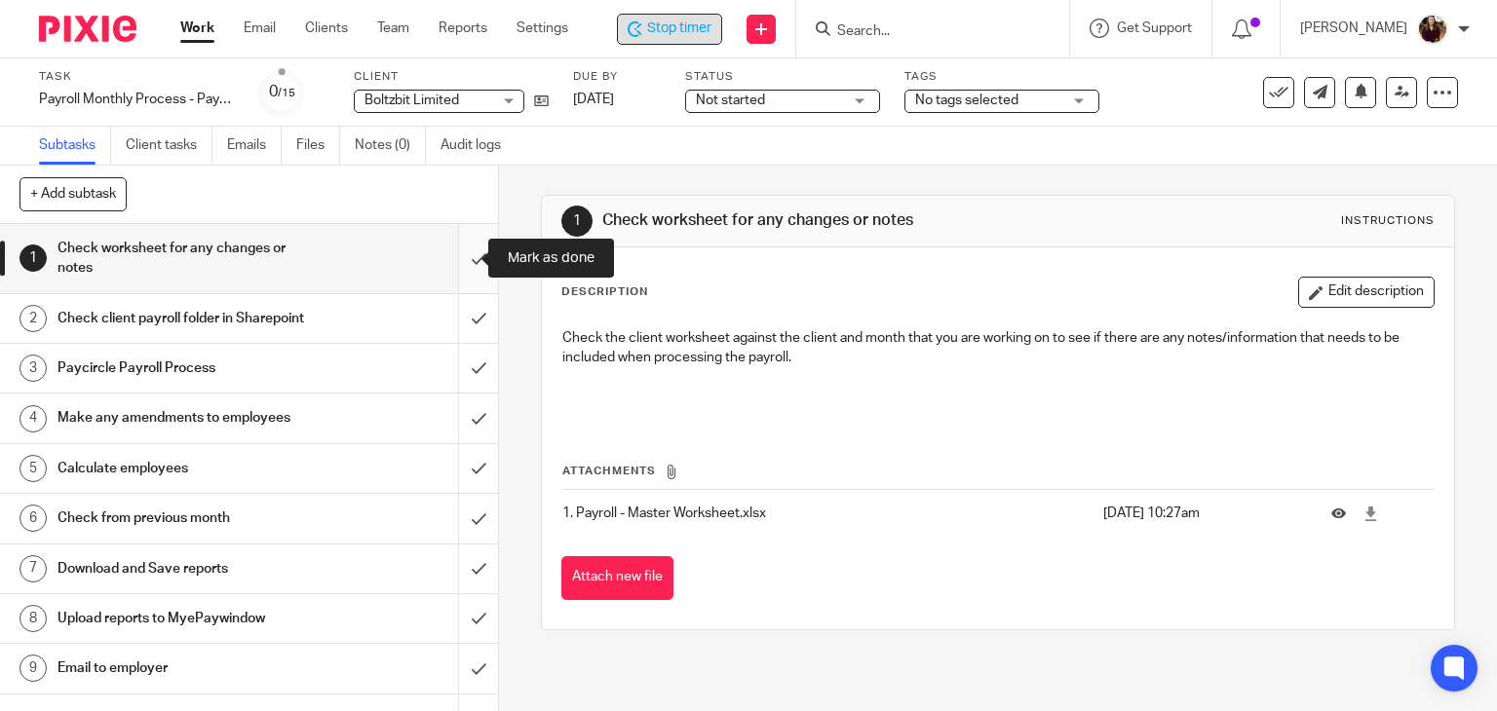
click at [453, 258] on input "submit" at bounding box center [249, 258] width 498 height 69
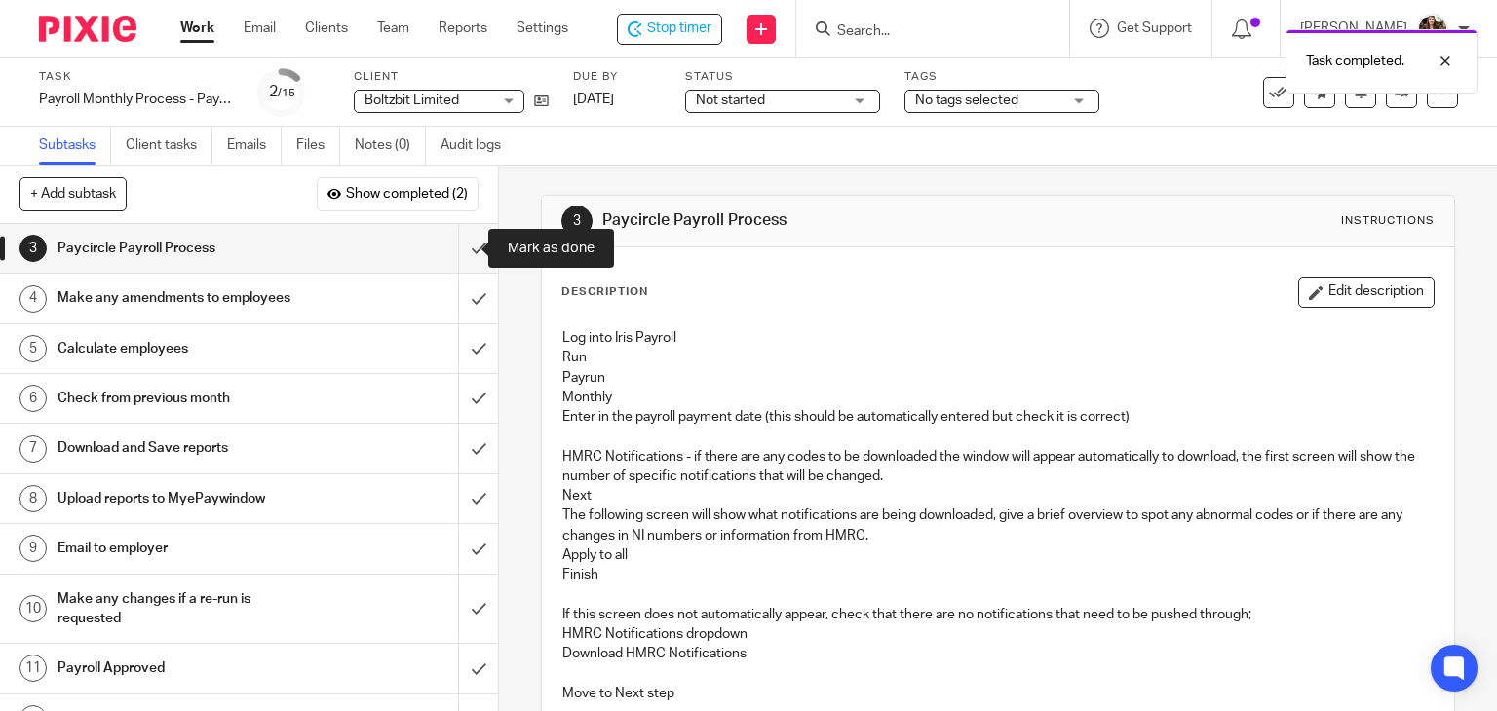
click at [457, 260] on input "submit" at bounding box center [249, 248] width 498 height 49
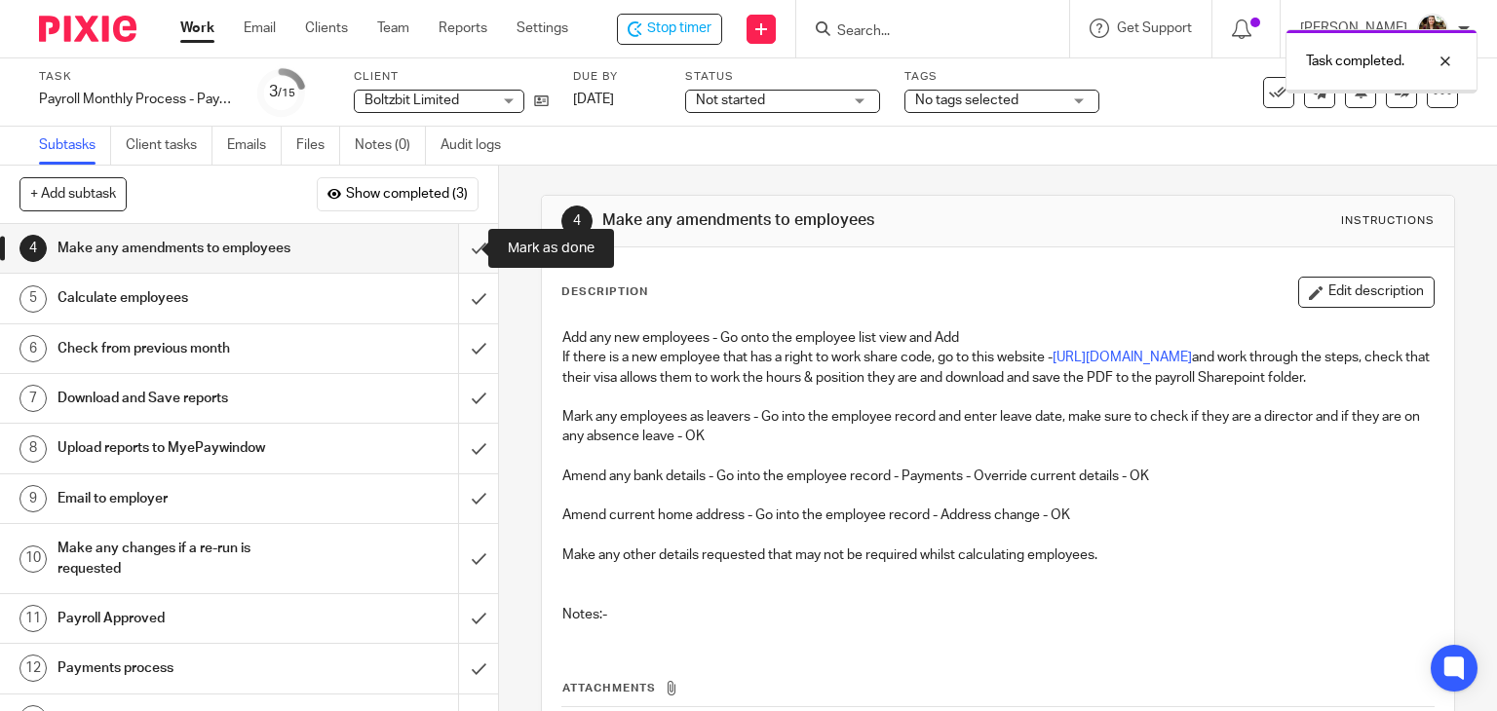
click at [456, 249] on input "submit" at bounding box center [249, 248] width 498 height 49
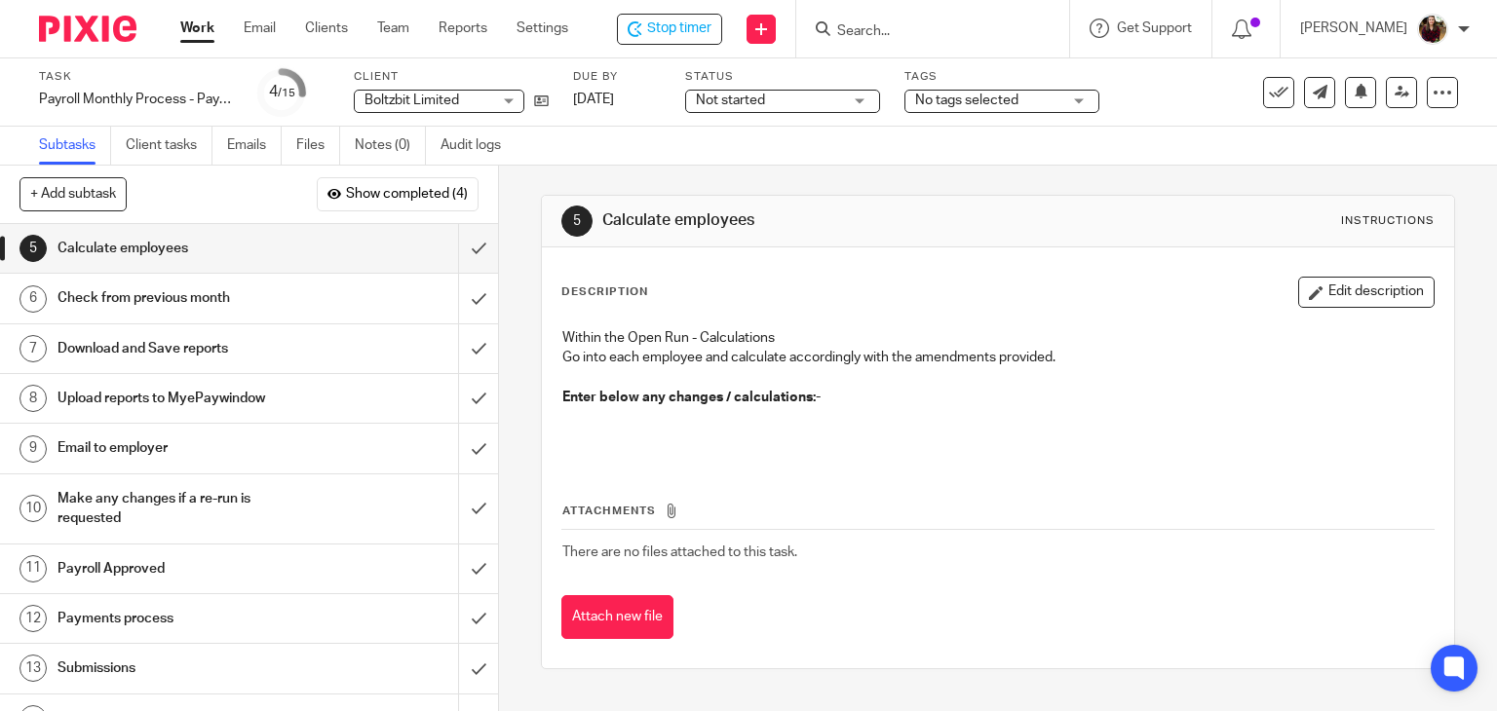
click at [1309, 293] on icon "button" at bounding box center [1316, 293] width 15 height 15
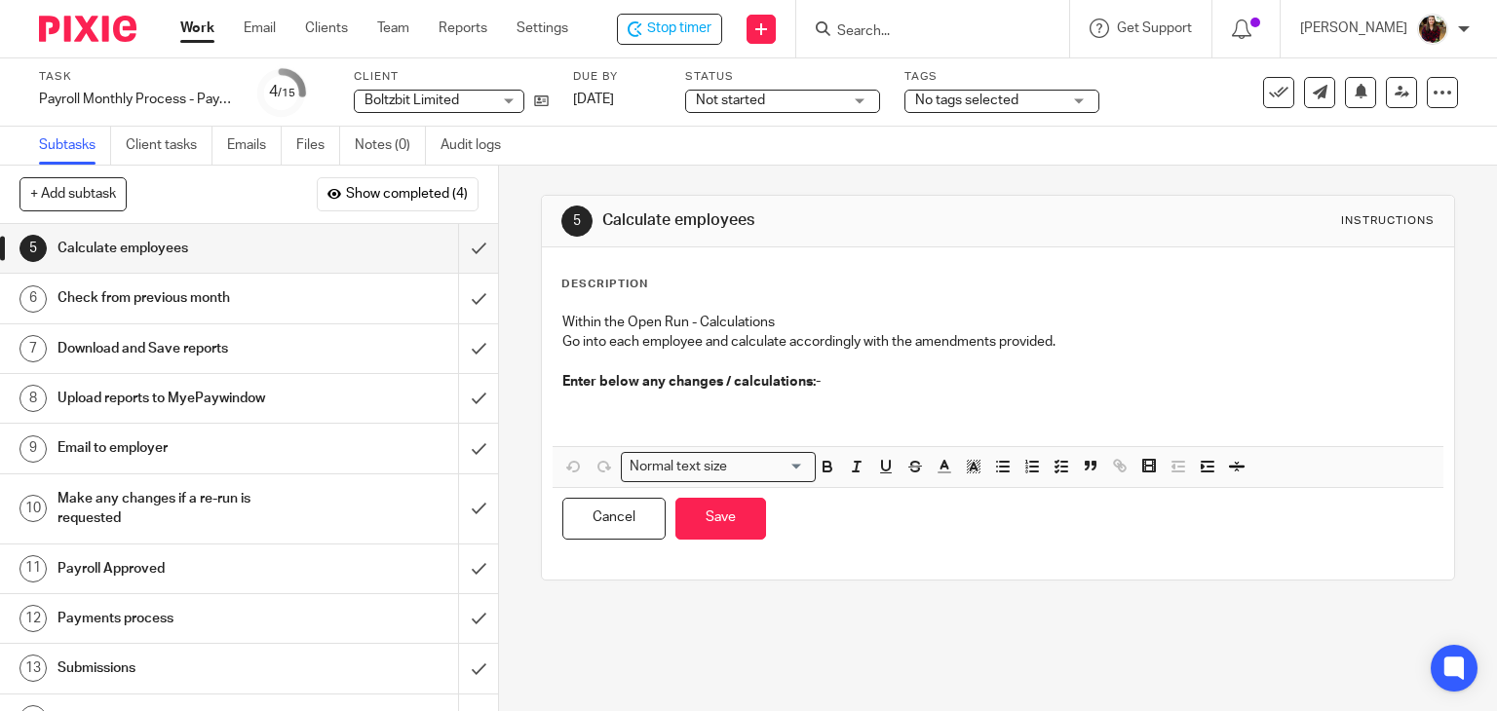
click at [736, 406] on p at bounding box center [998, 412] width 872 height 40
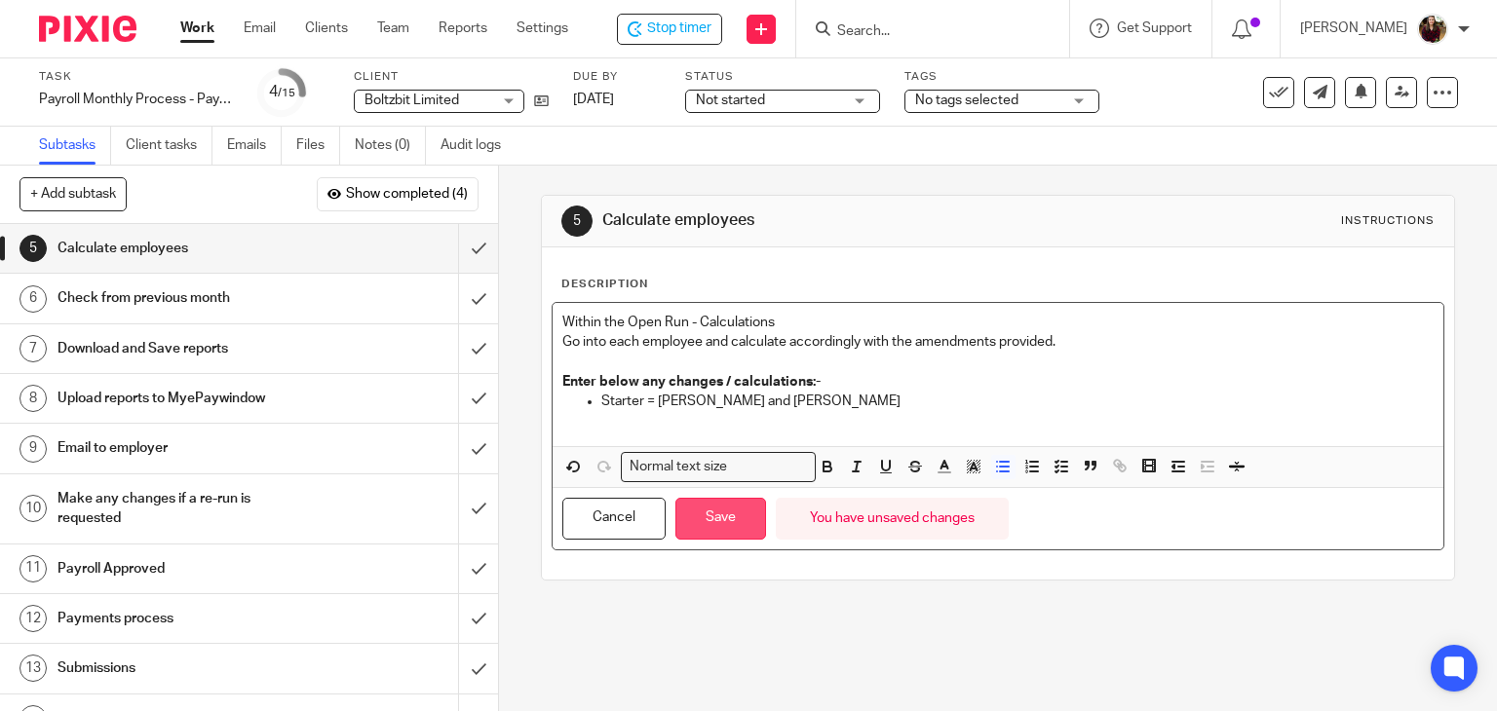
click at [718, 523] on button "Save" at bounding box center [720, 519] width 91 height 42
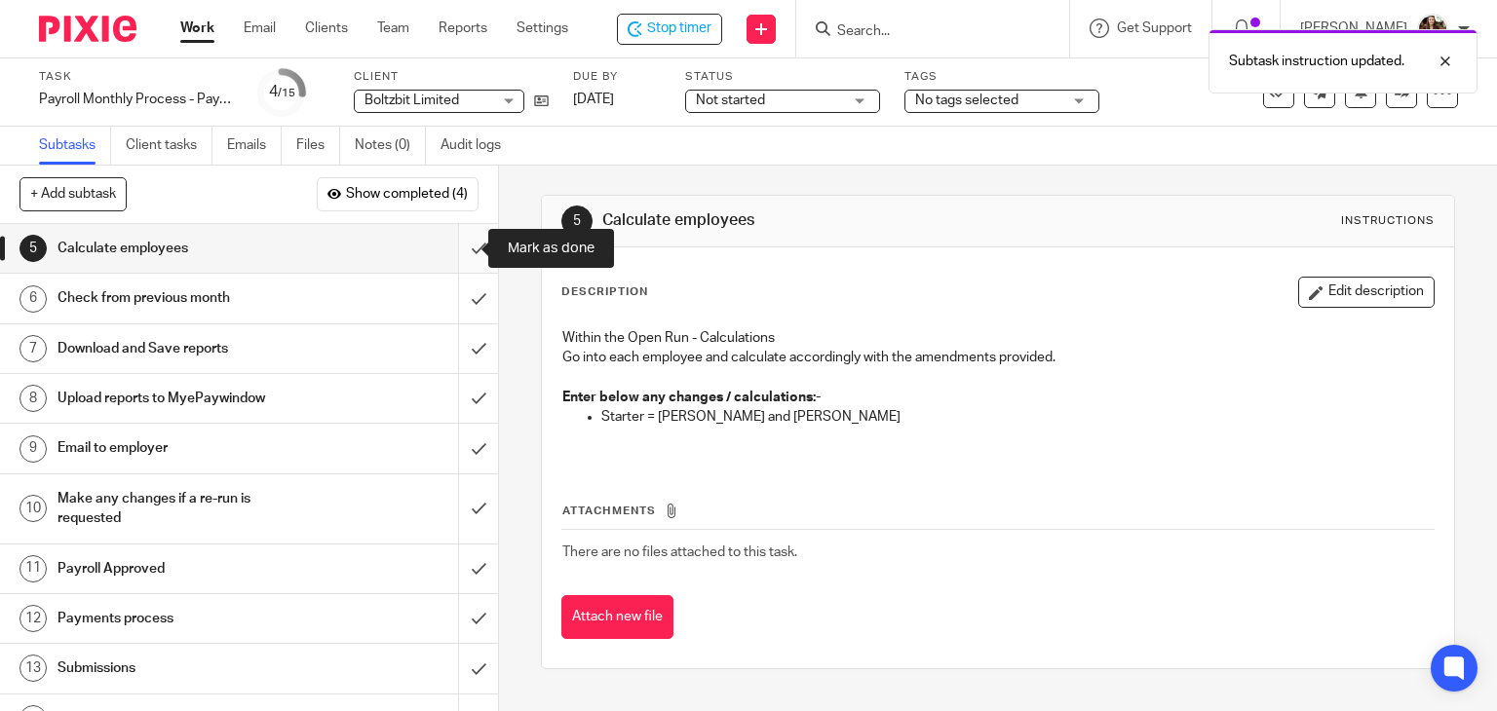
click at [463, 249] on input "submit" at bounding box center [249, 248] width 498 height 49
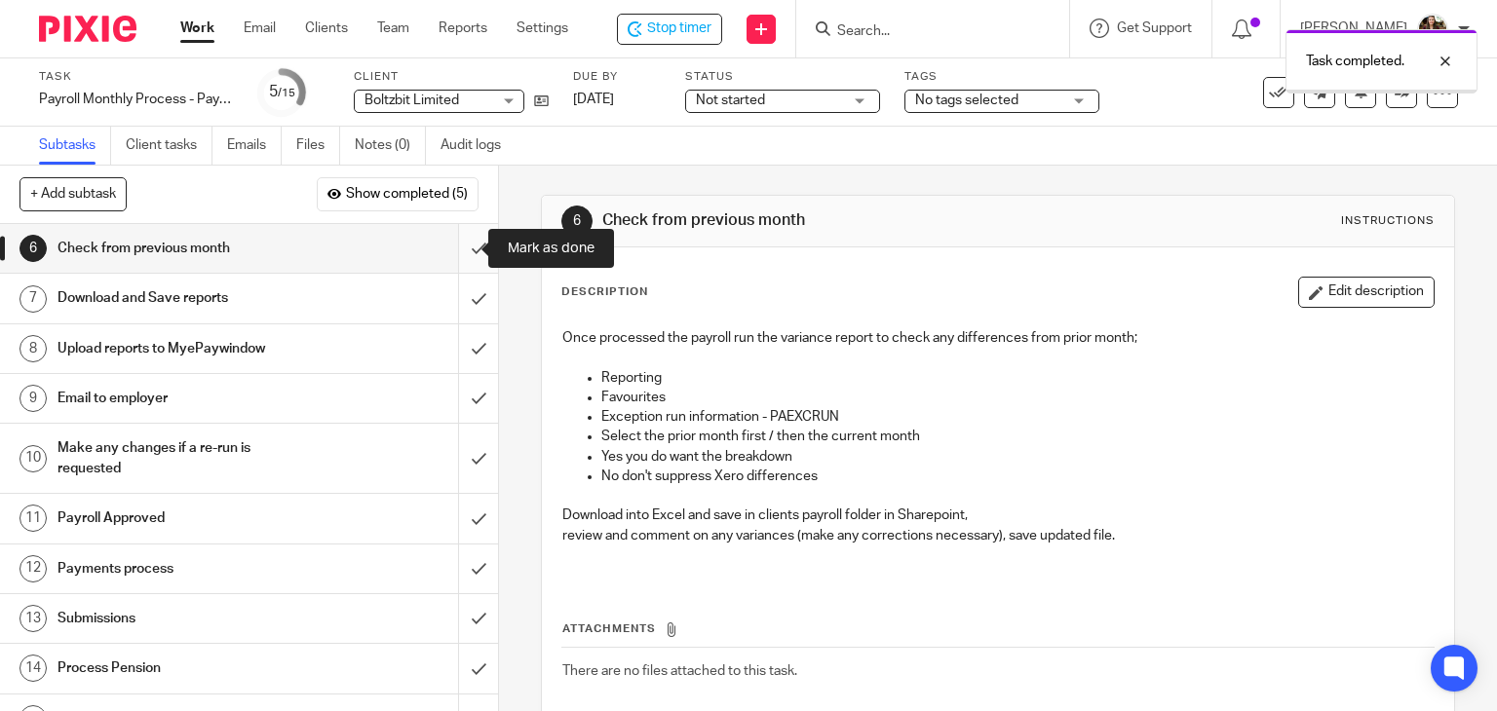
click at [450, 246] on input "submit" at bounding box center [249, 248] width 498 height 49
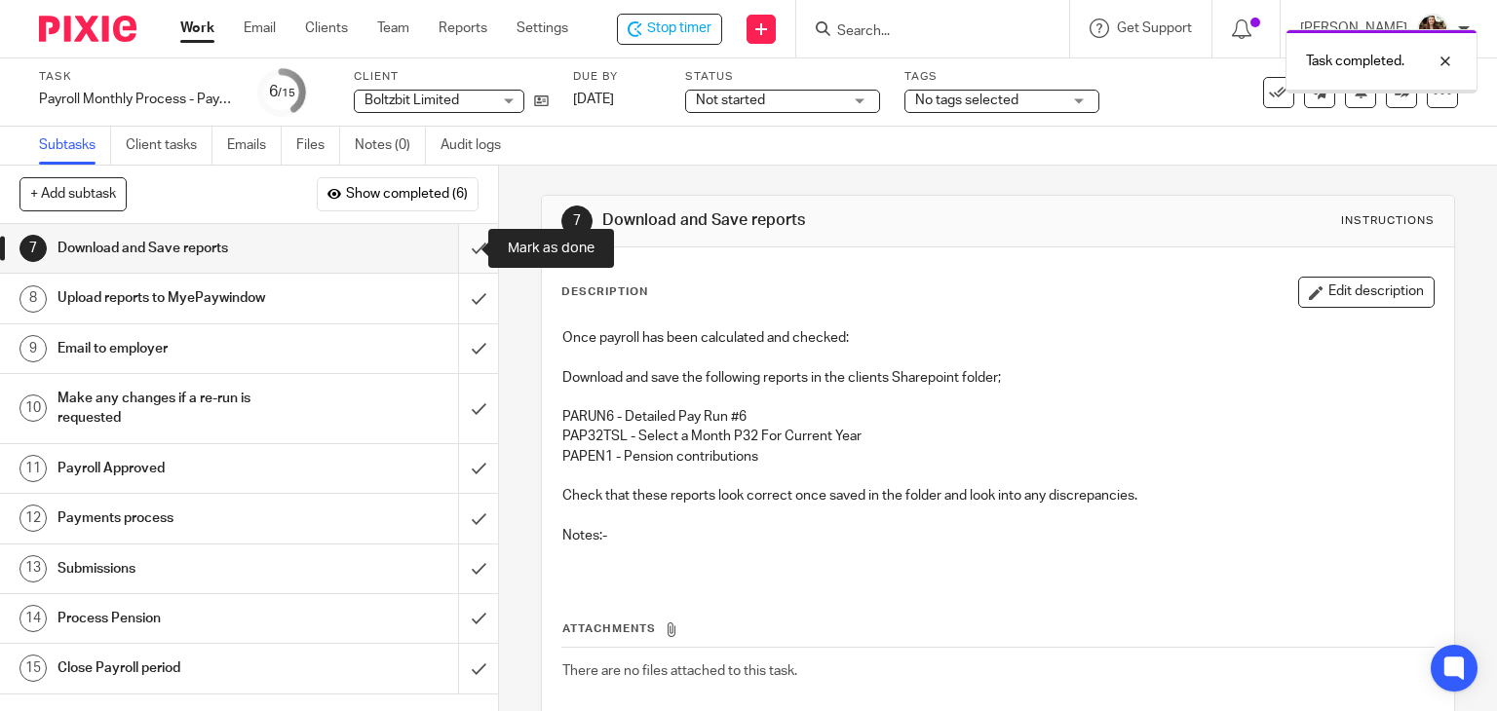
click at [455, 246] on input "submit" at bounding box center [249, 248] width 498 height 49
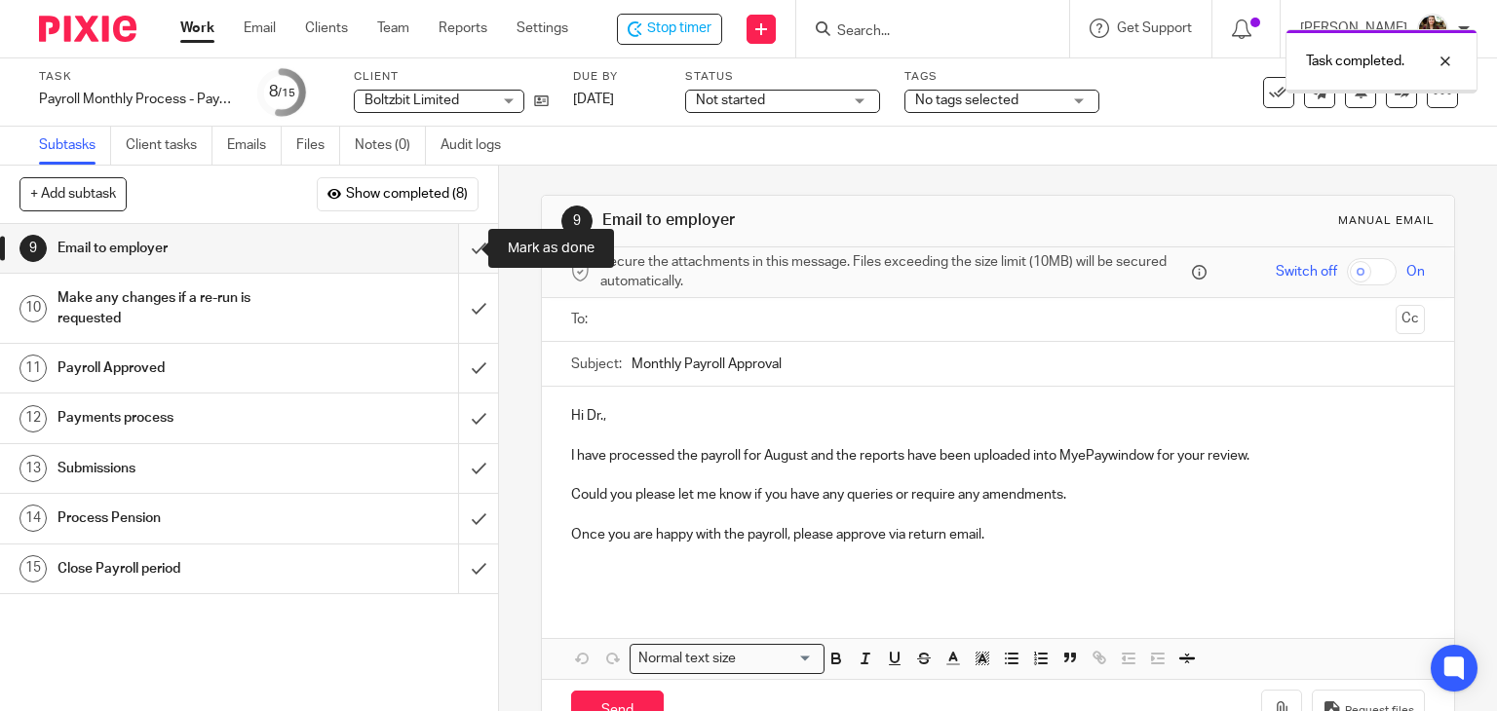
click at [455, 266] on input "submit" at bounding box center [249, 248] width 498 height 49
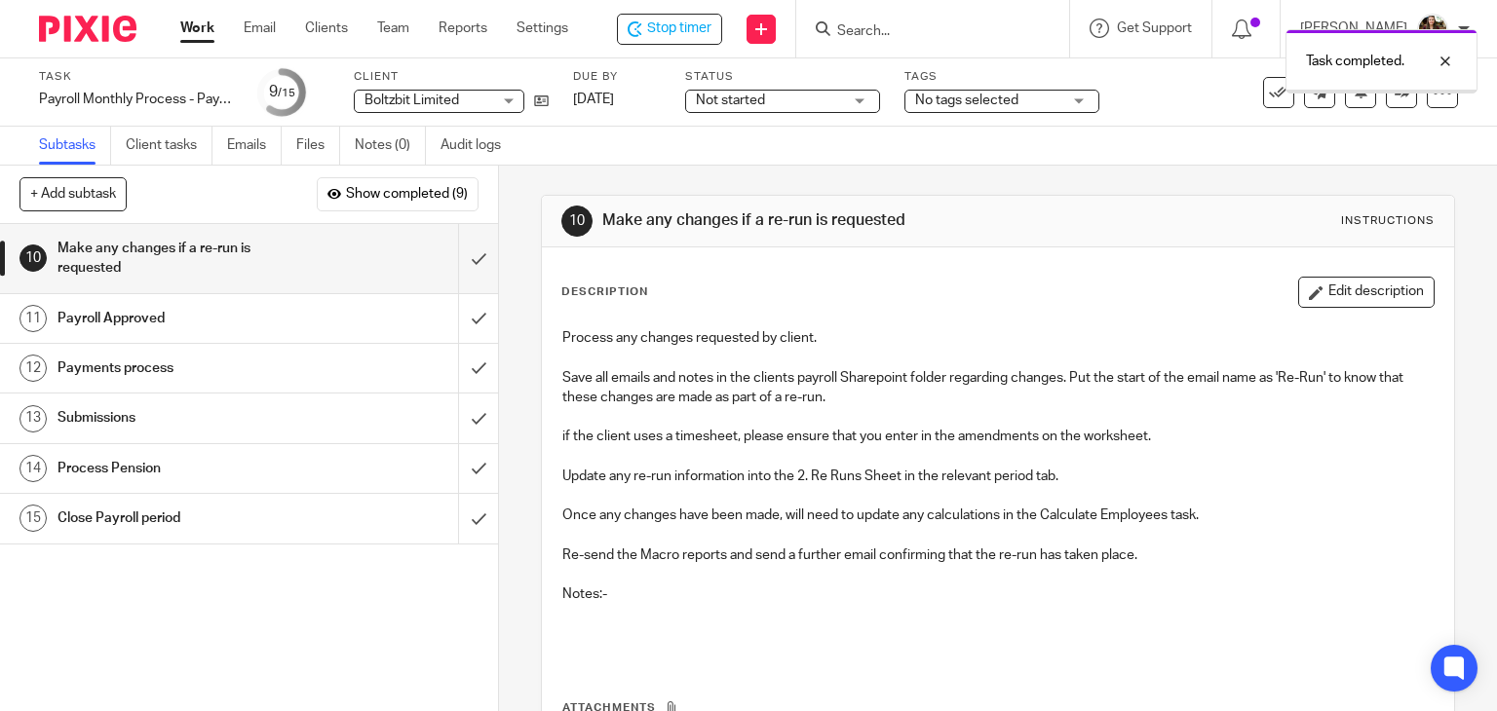
click at [1092, 98] on div "No tags selected" at bounding box center [1001, 101] width 195 height 23
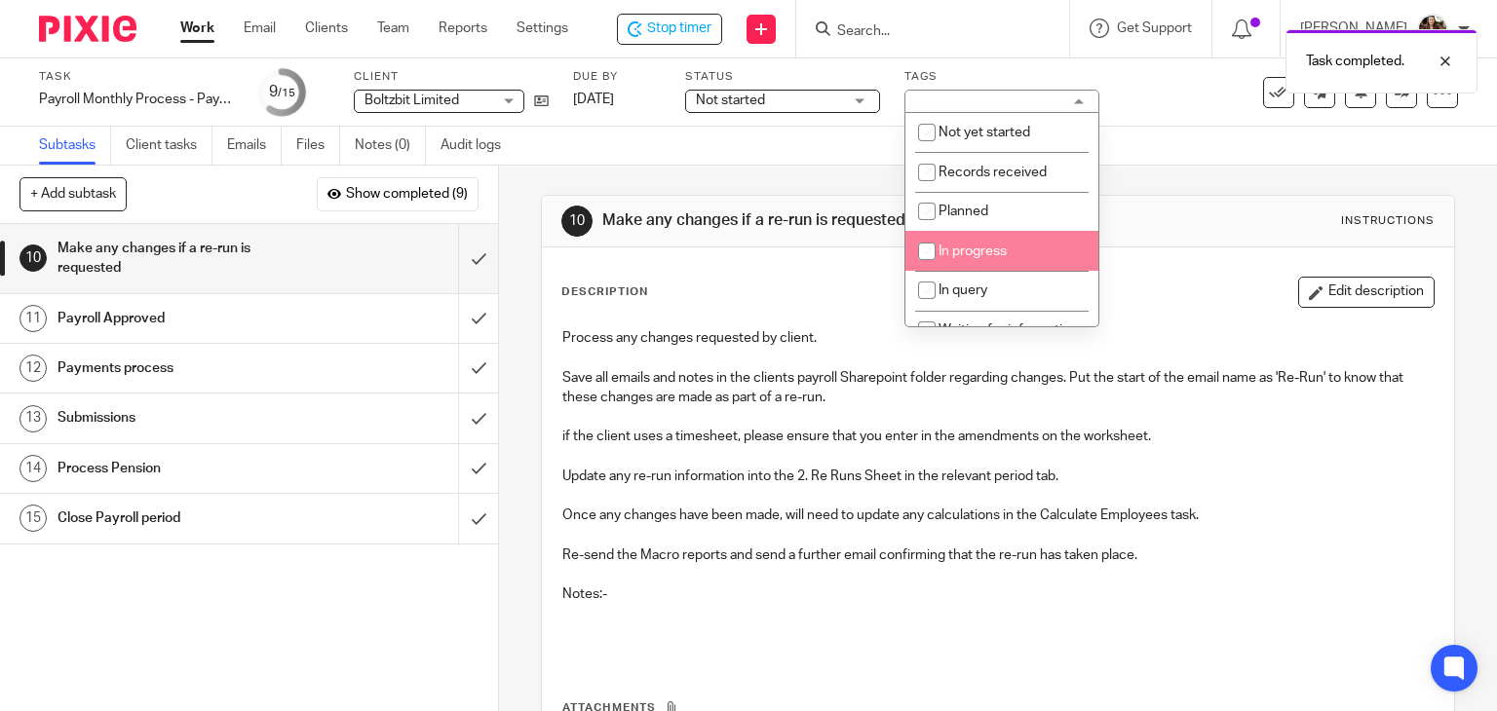
drag, startPoint x: 974, startPoint y: 246, endPoint x: 1153, endPoint y: 96, distance: 233.9
click at [974, 245] on li "In progress" at bounding box center [1001, 251] width 193 height 40
checkbox input "true"
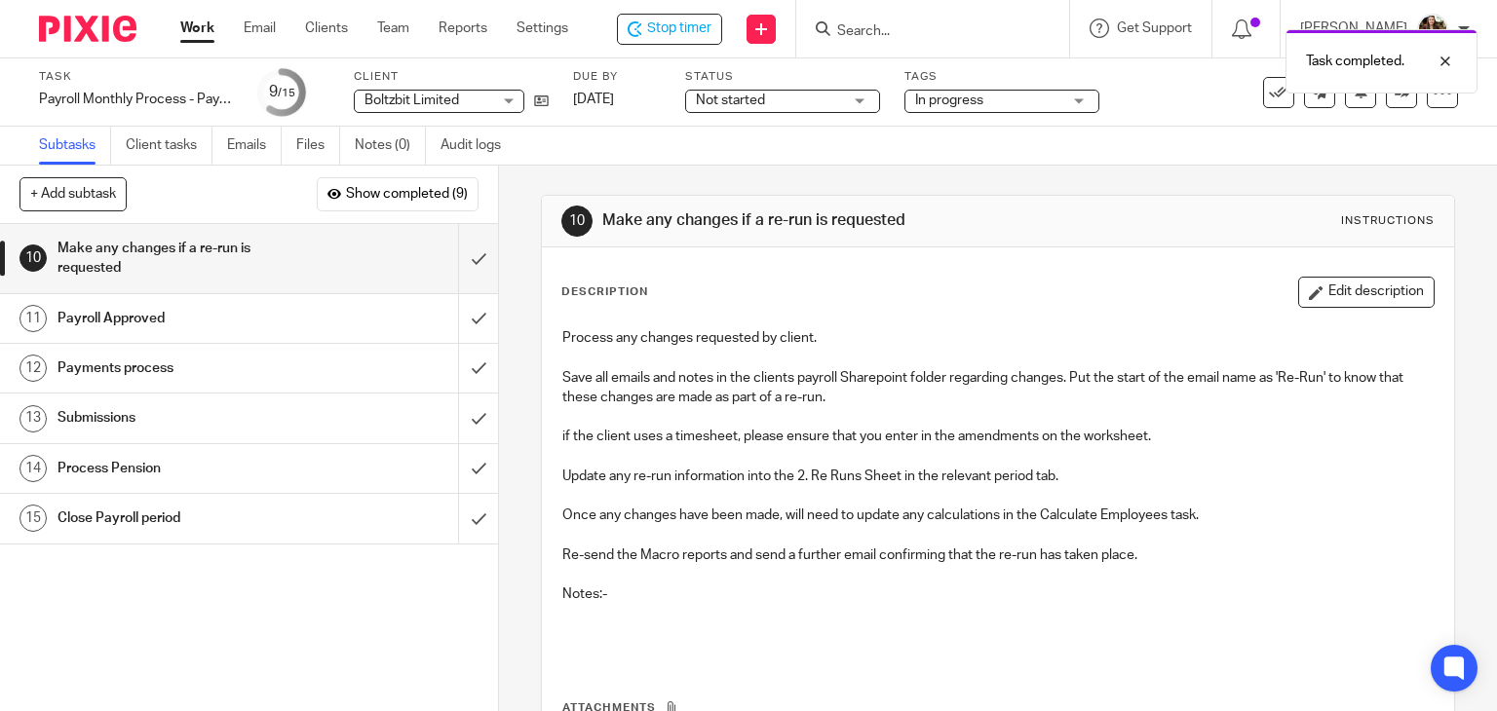
click at [1157, 97] on div "Task Payroll Monthly Process - Paycircle Save Payroll Monthly Process - Paycirc…" at bounding box center [630, 92] width 1182 height 47
click at [706, 40] on div "Stop timer" at bounding box center [669, 29] width 105 height 31
click at [885, 24] on div "Task completed." at bounding box center [1113, 56] width 729 height 74
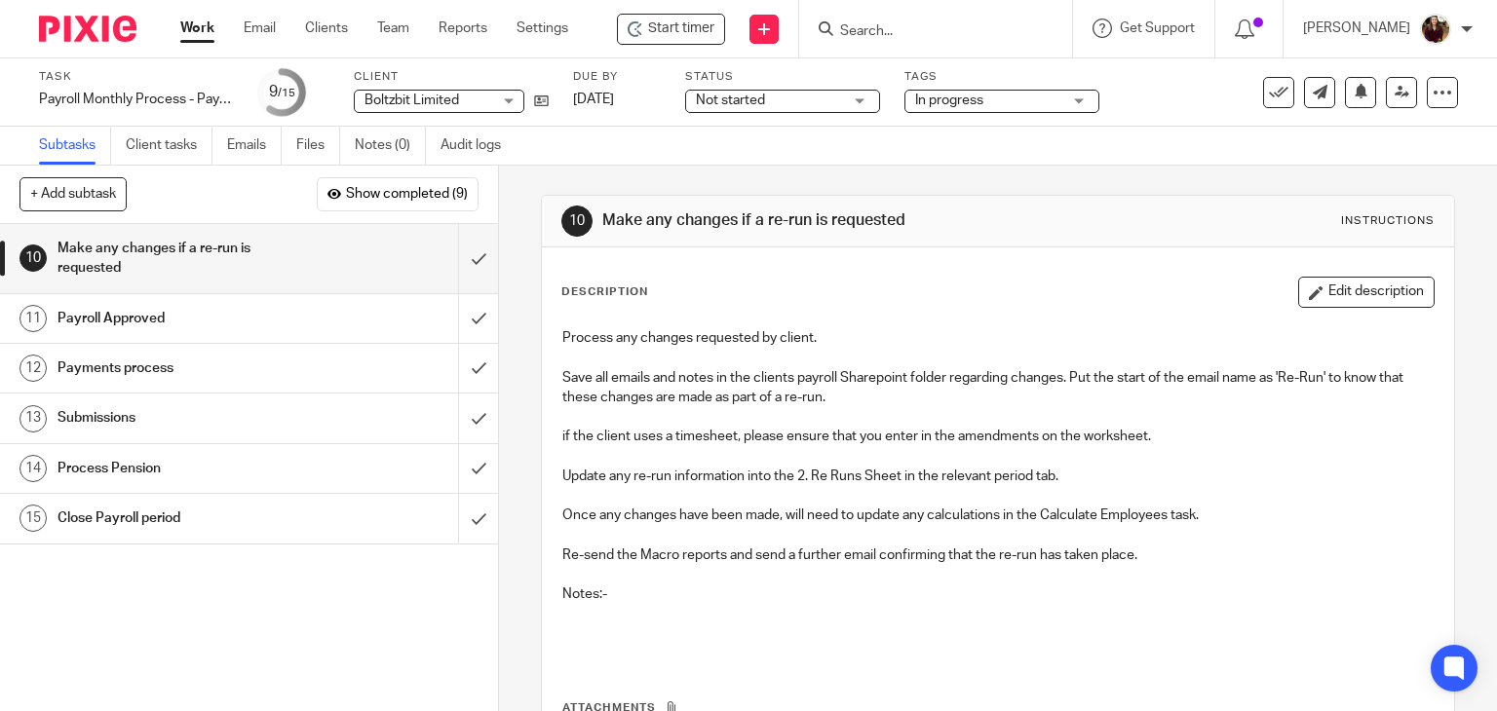
click at [913, 33] on input "Search" at bounding box center [925, 32] width 175 height 18
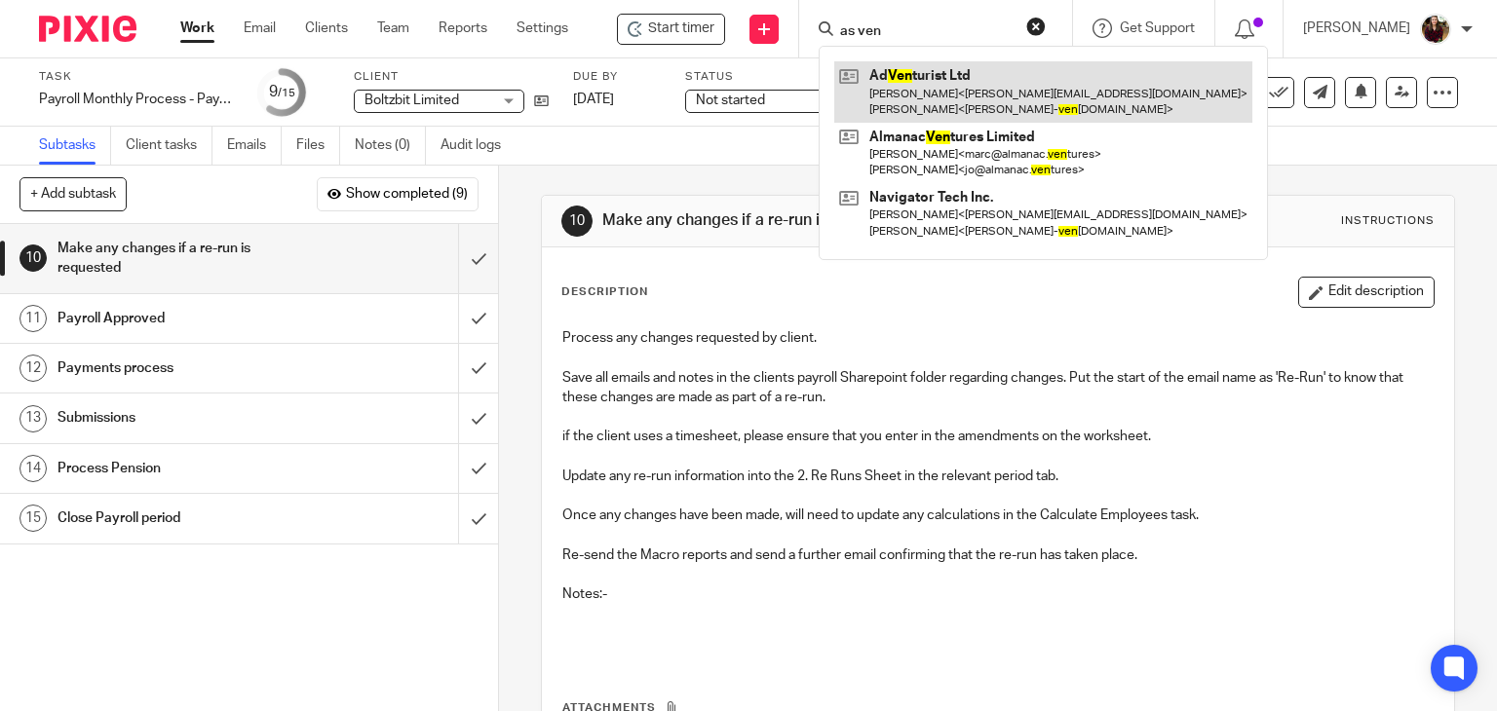
type input "as ven"
click at [920, 73] on link at bounding box center [1043, 91] width 418 height 60
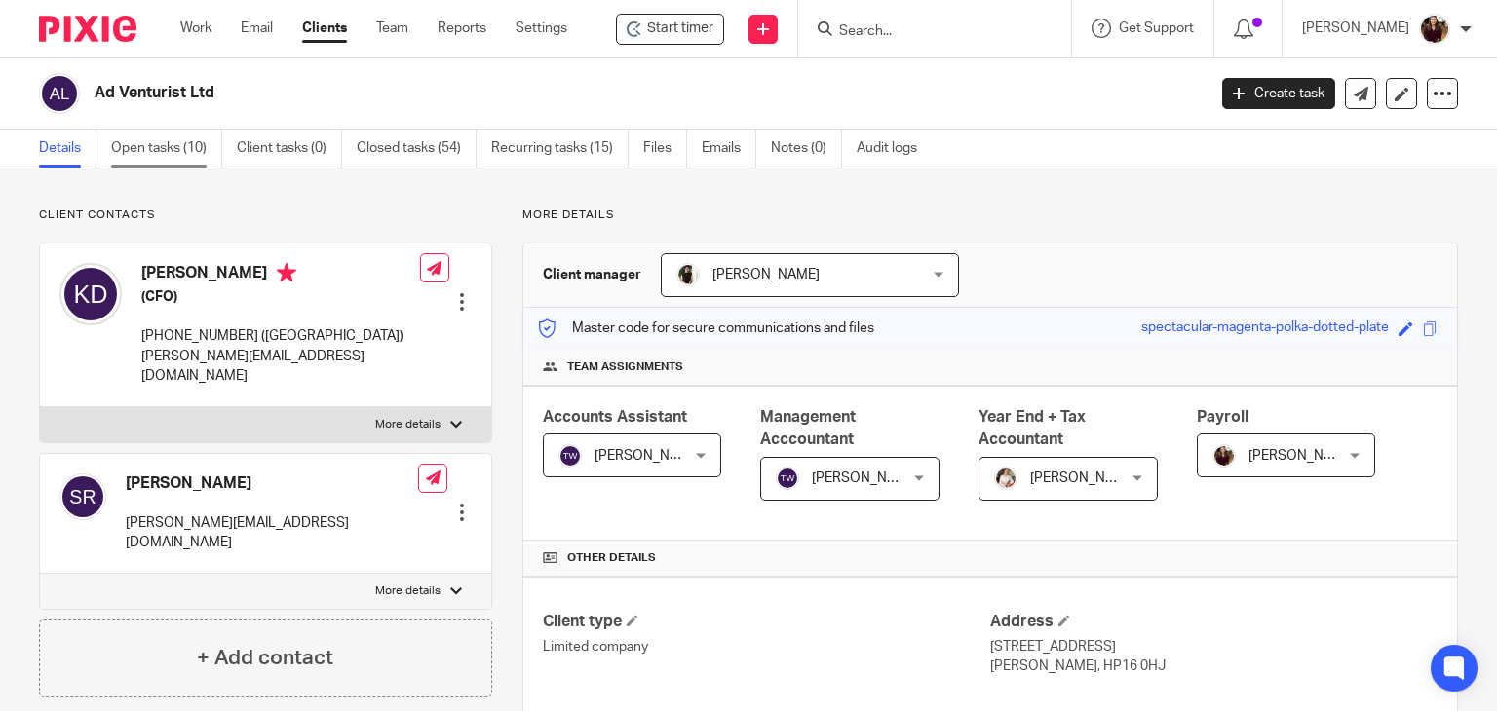
click at [160, 133] on link "Open tasks (10)" at bounding box center [166, 149] width 111 height 38
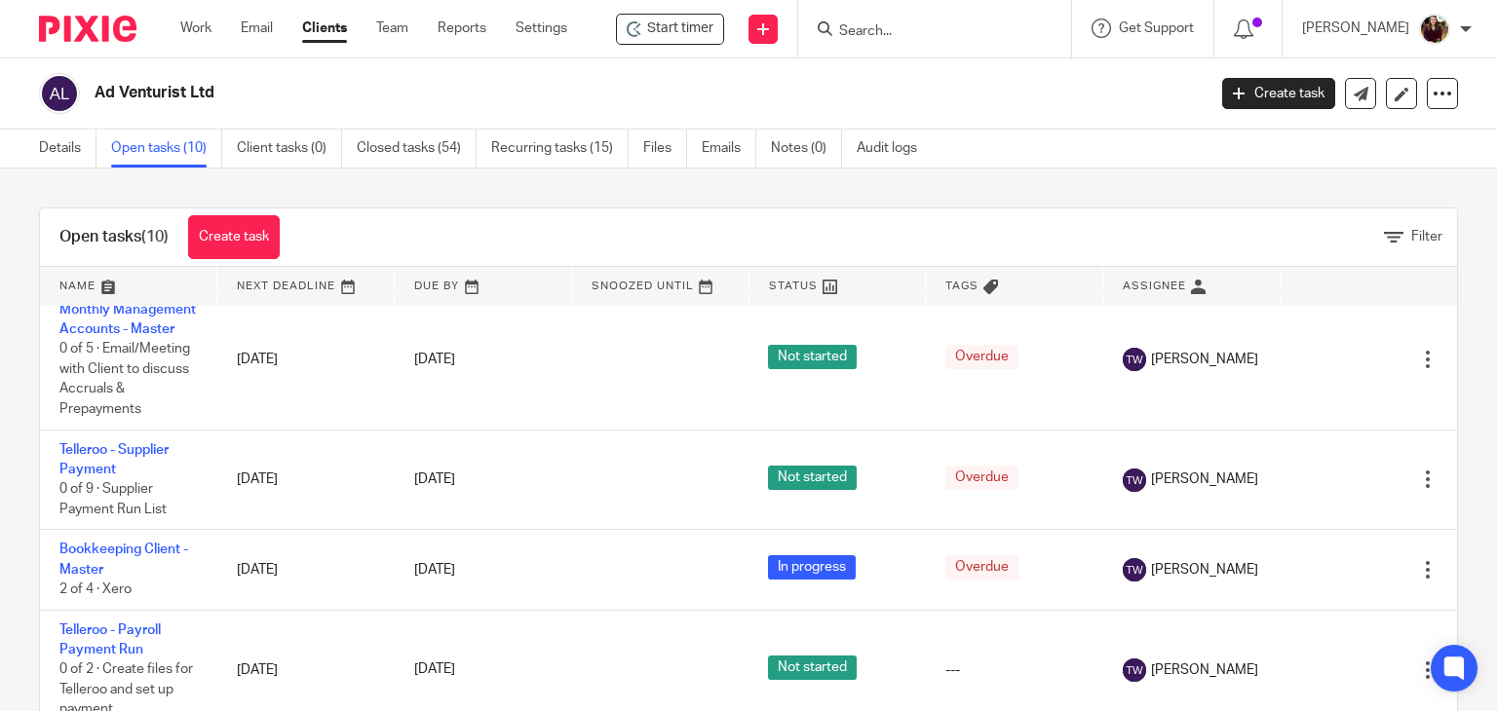
scroll to position [603, 0]
click at [1273, 88] on link "Create task" at bounding box center [1278, 93] width 113 height 31
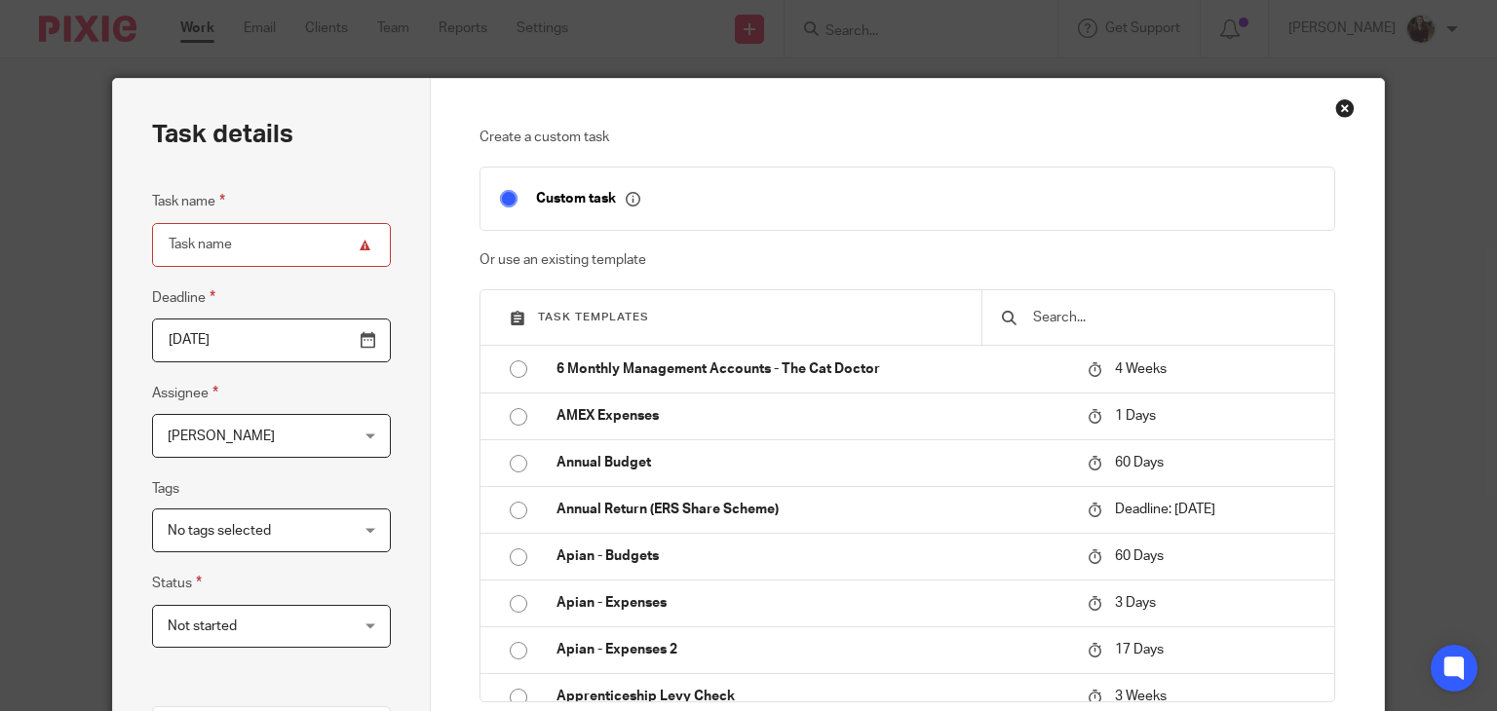
click at [1051, 319] on input "text" at bounding box center [1173, 317] width 284 height 21
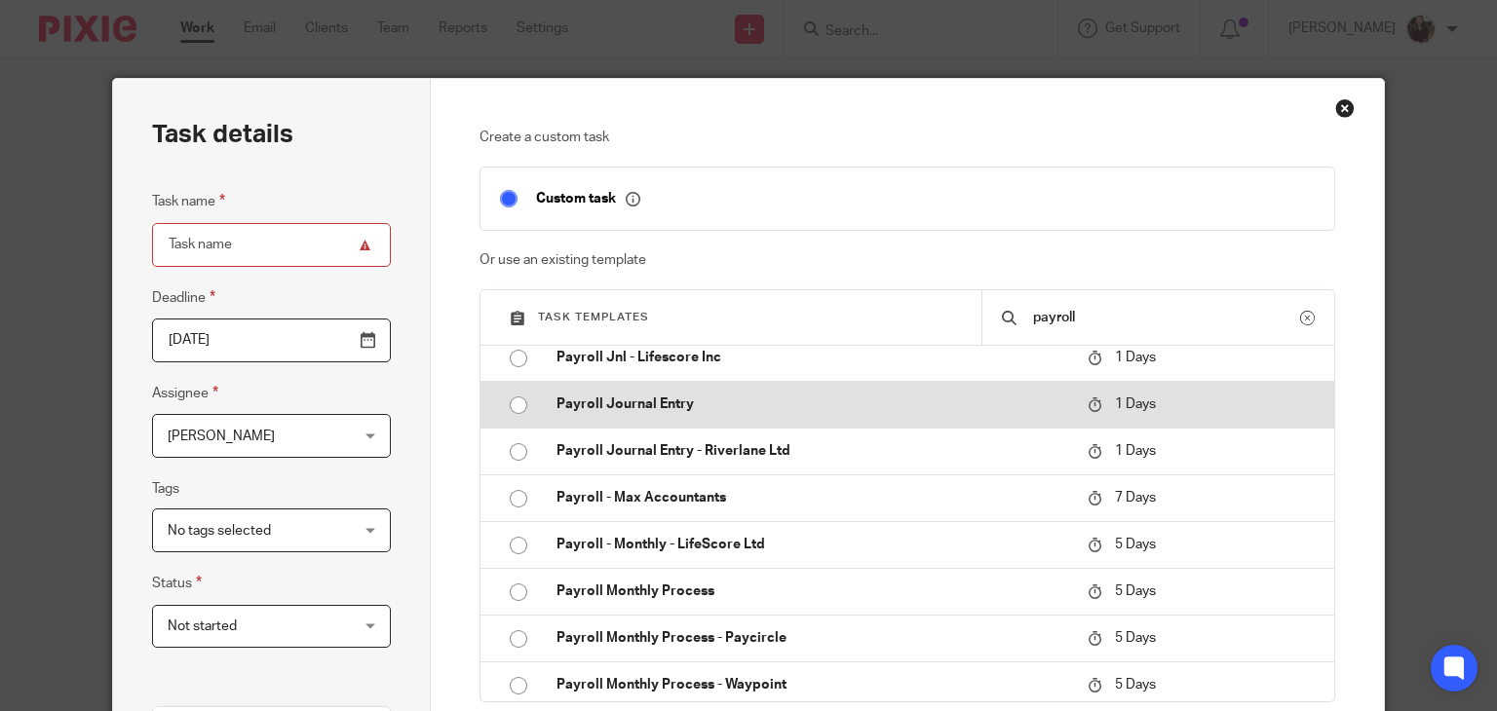
scroll to position [780, 0]
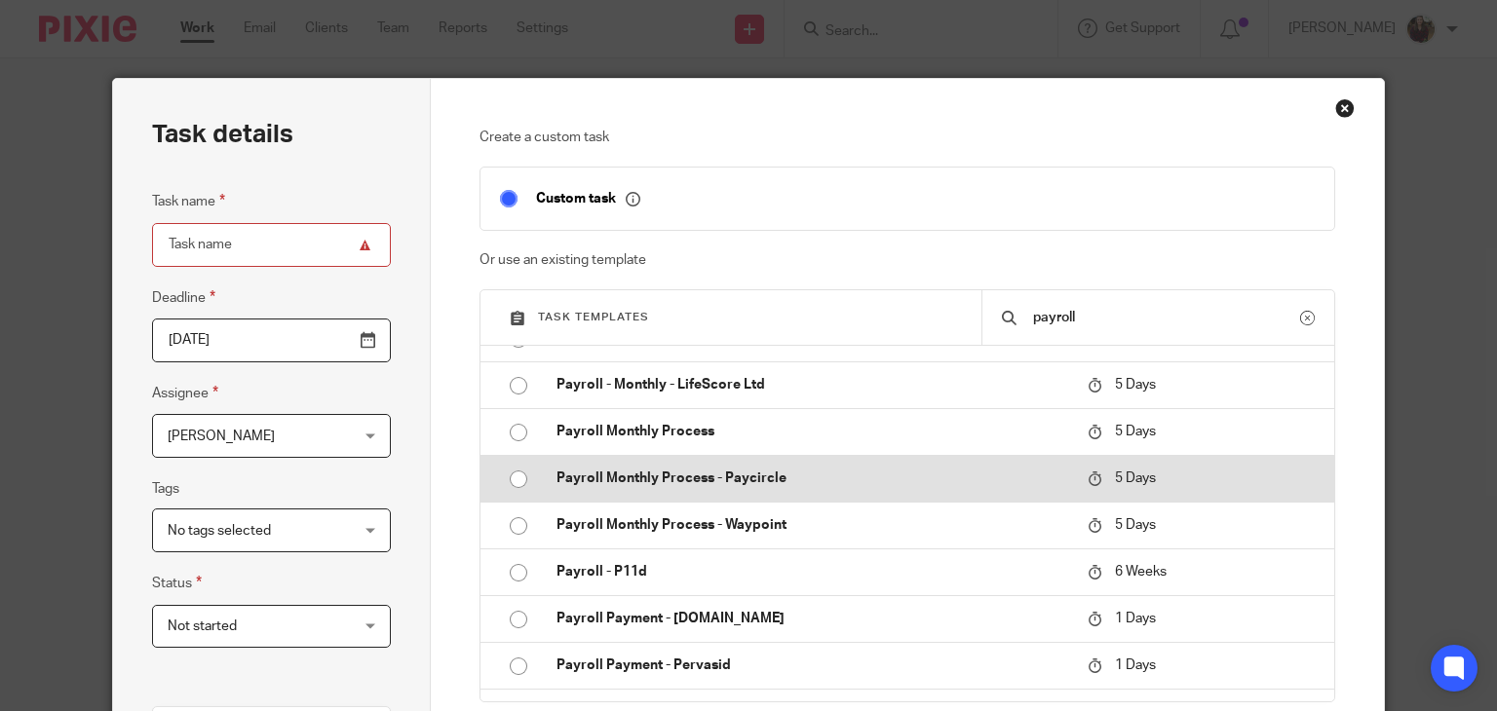
type input "payroll"
click at [830, 481] on p "Payroll Monthly Process - Paycircle" at bounding box center [813, 478] width 512 height 19
type input "[DATE]"
type input "Payroll Monthly Process - Paycircle"
checkbox input "false"
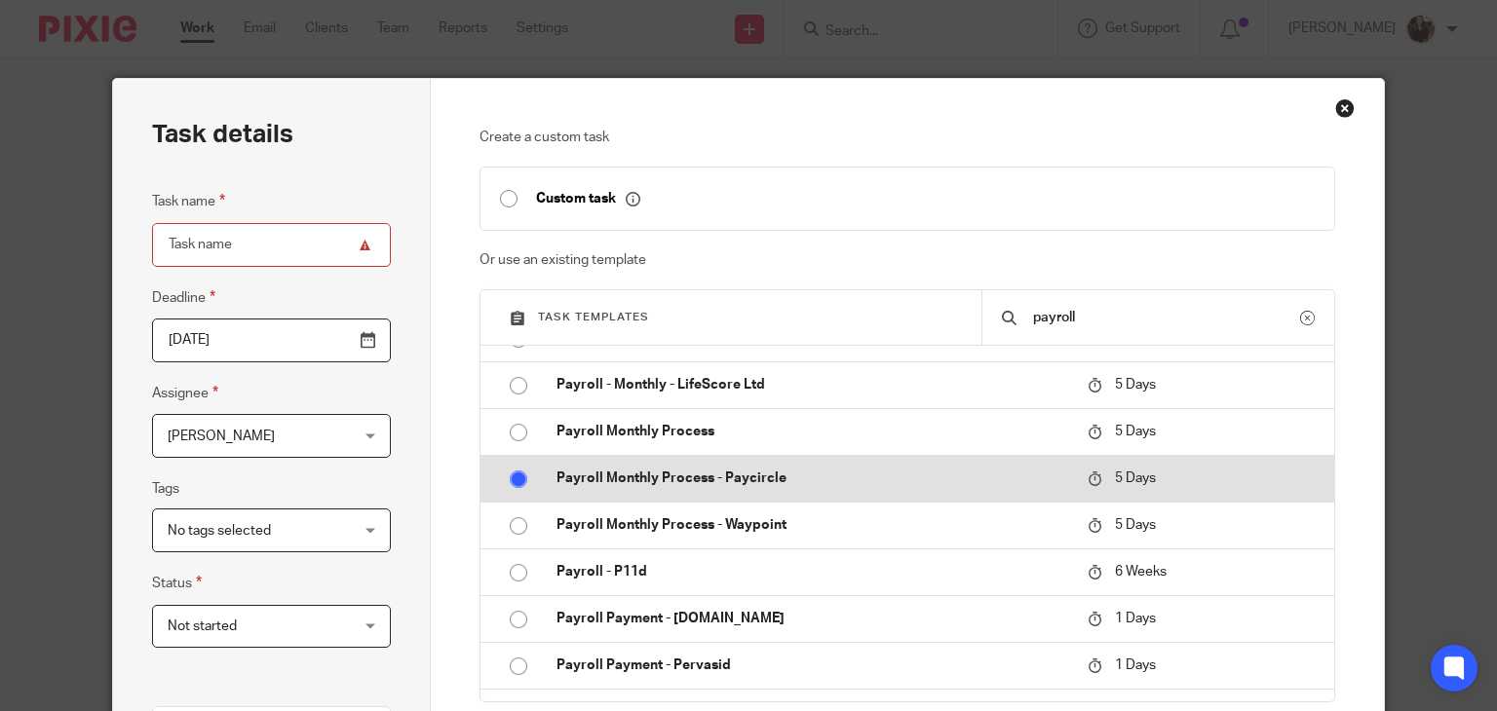
radio input "true"
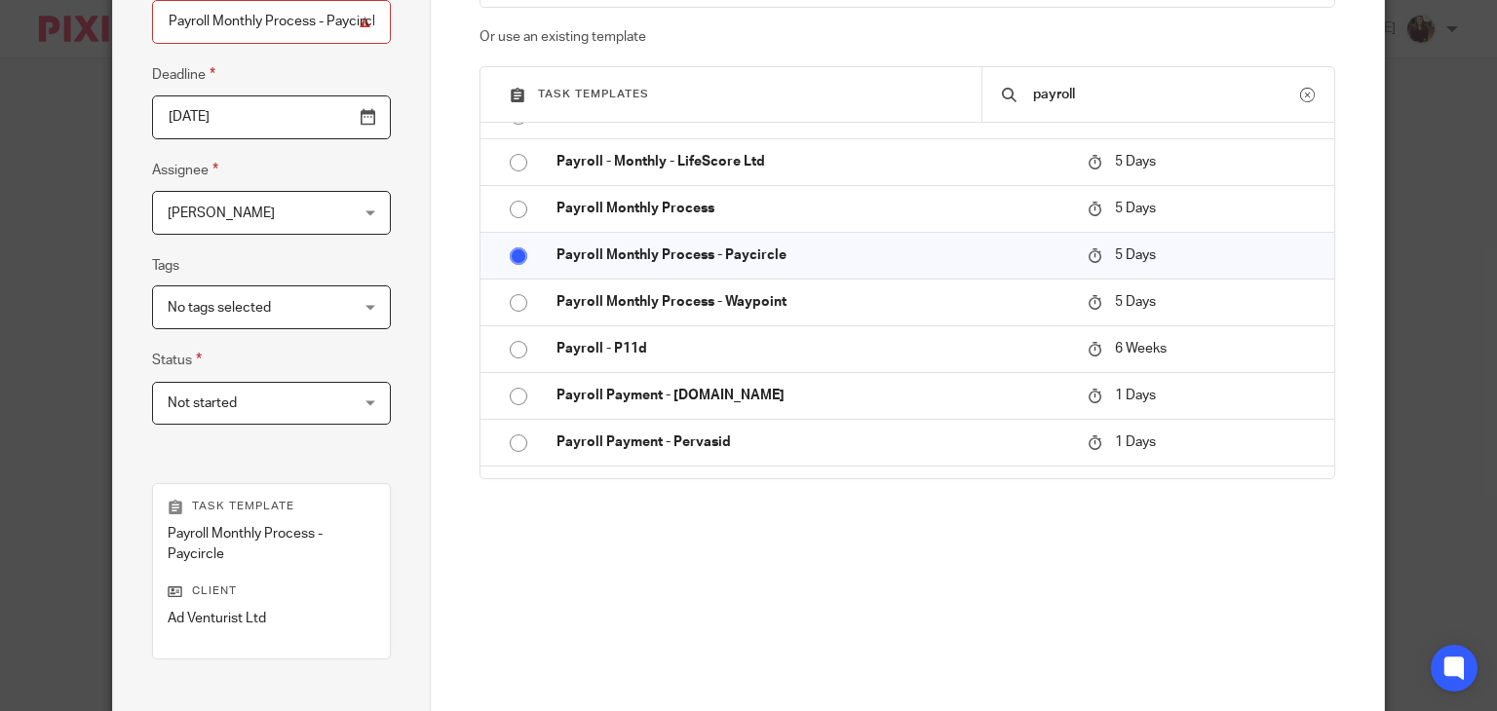
scroll to position [390, 0]
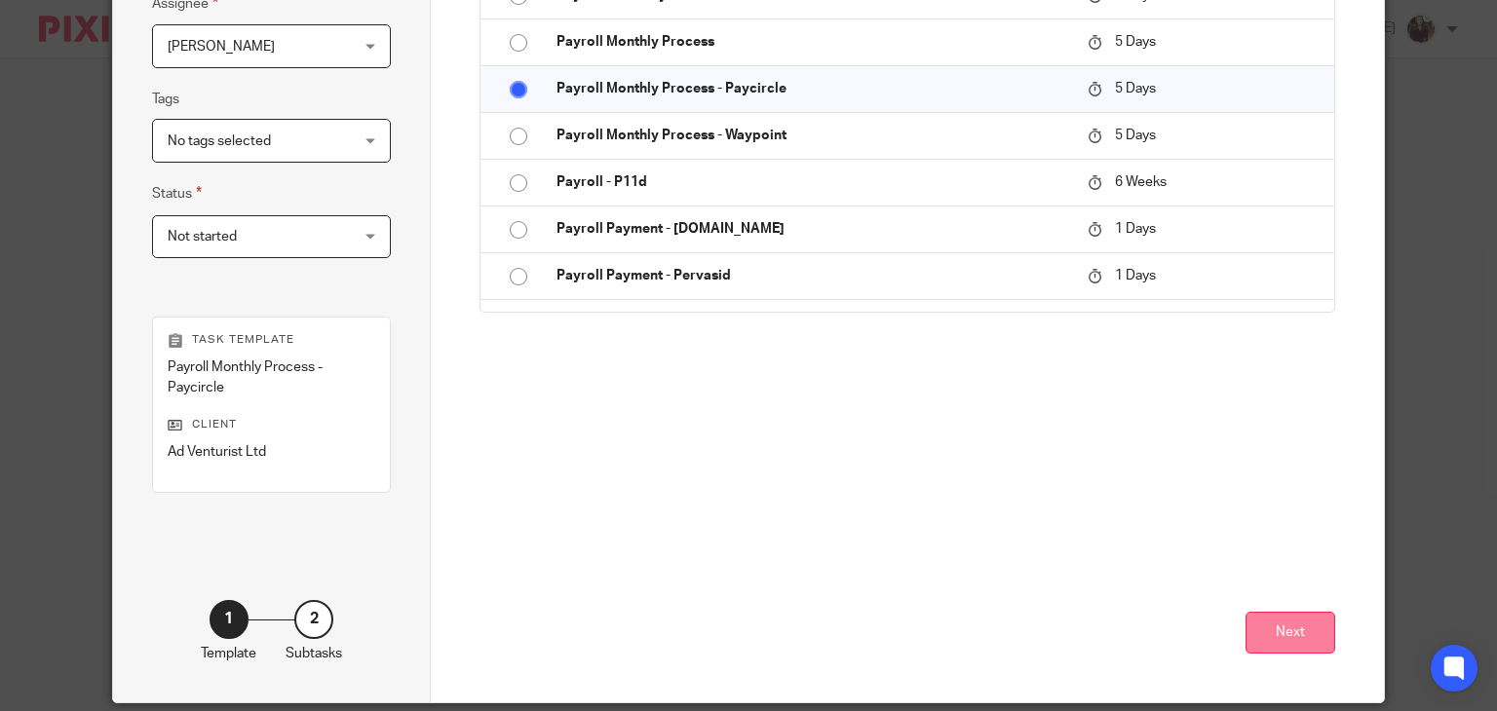
click at [1290, 642] on button "Next" at bounding box center [1291, 633] width 90 height 42
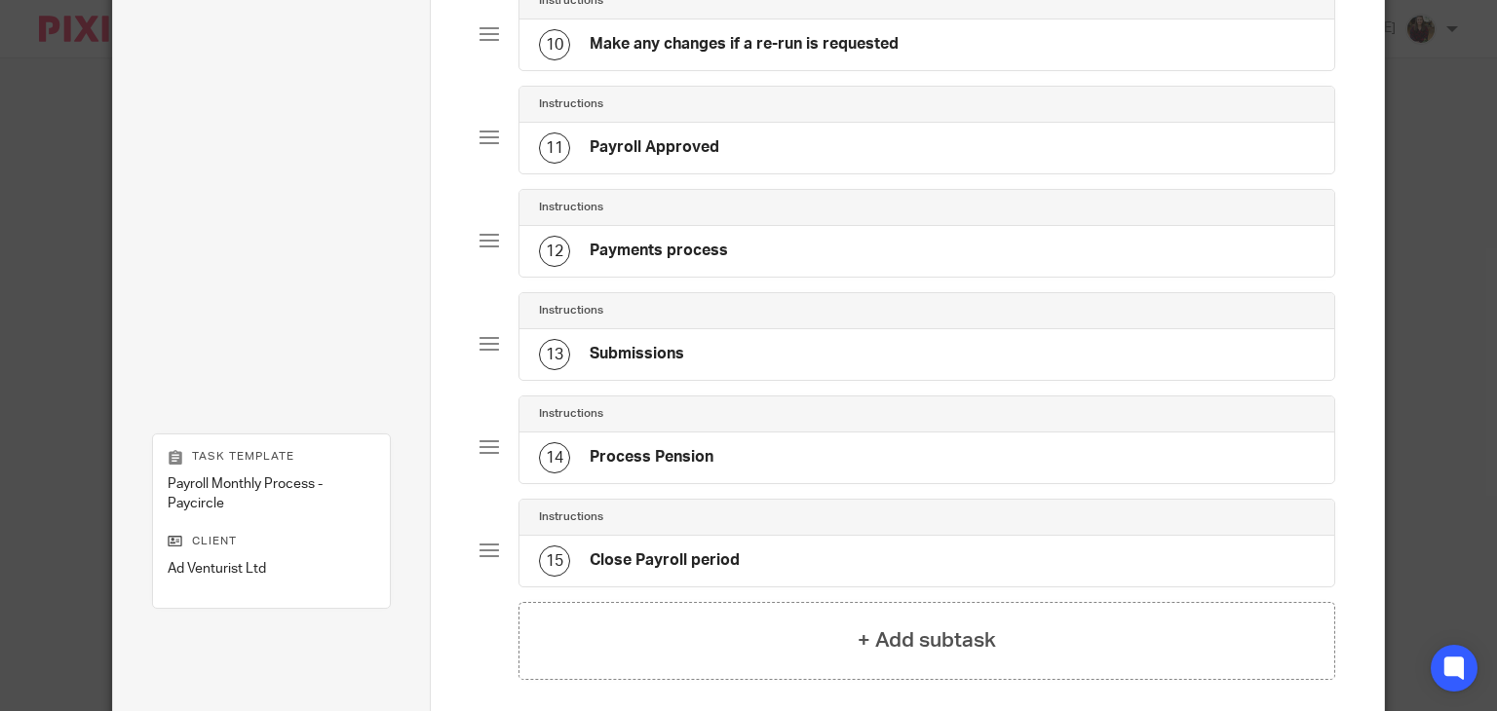
scroll to position [1267, 0]
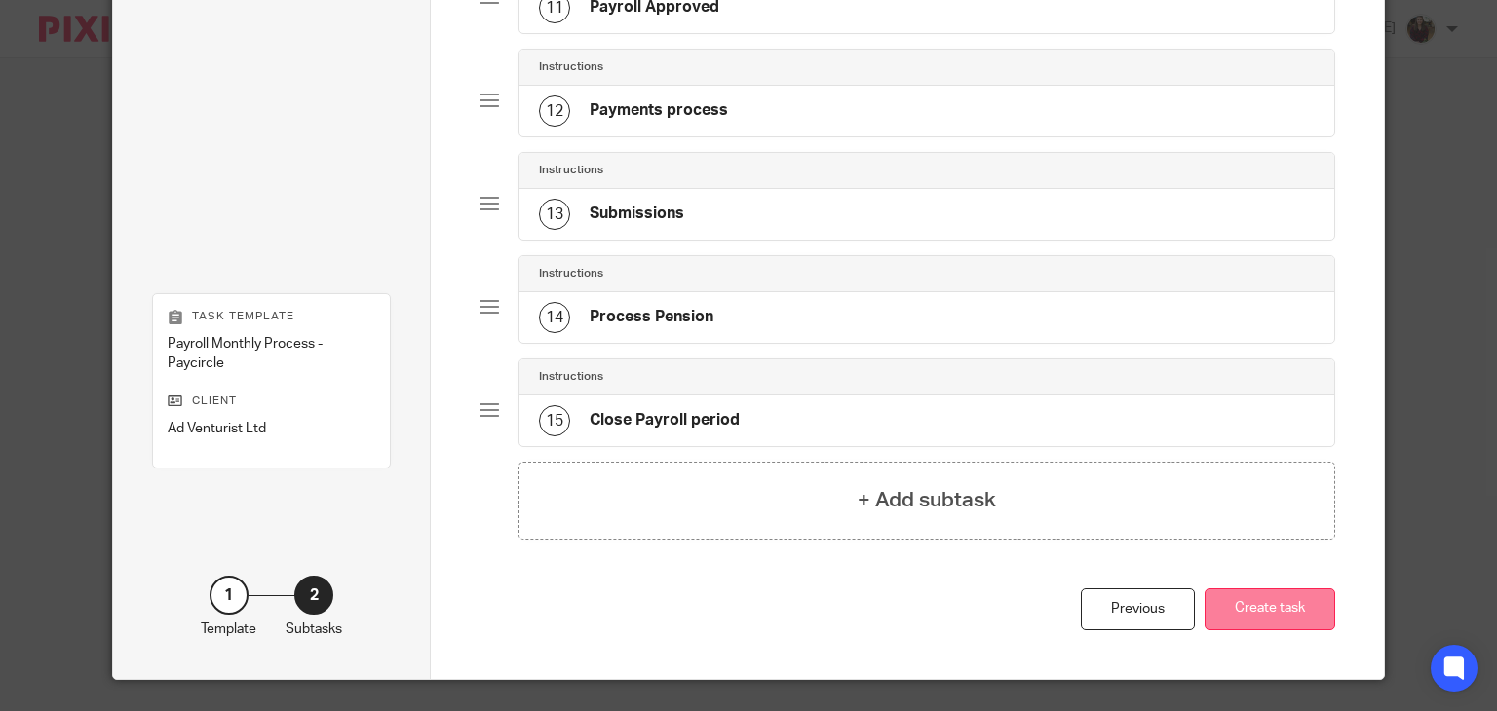
click at [1290, 597] on button "Create task" at bounding box center [1270, 610] width 131 height 42
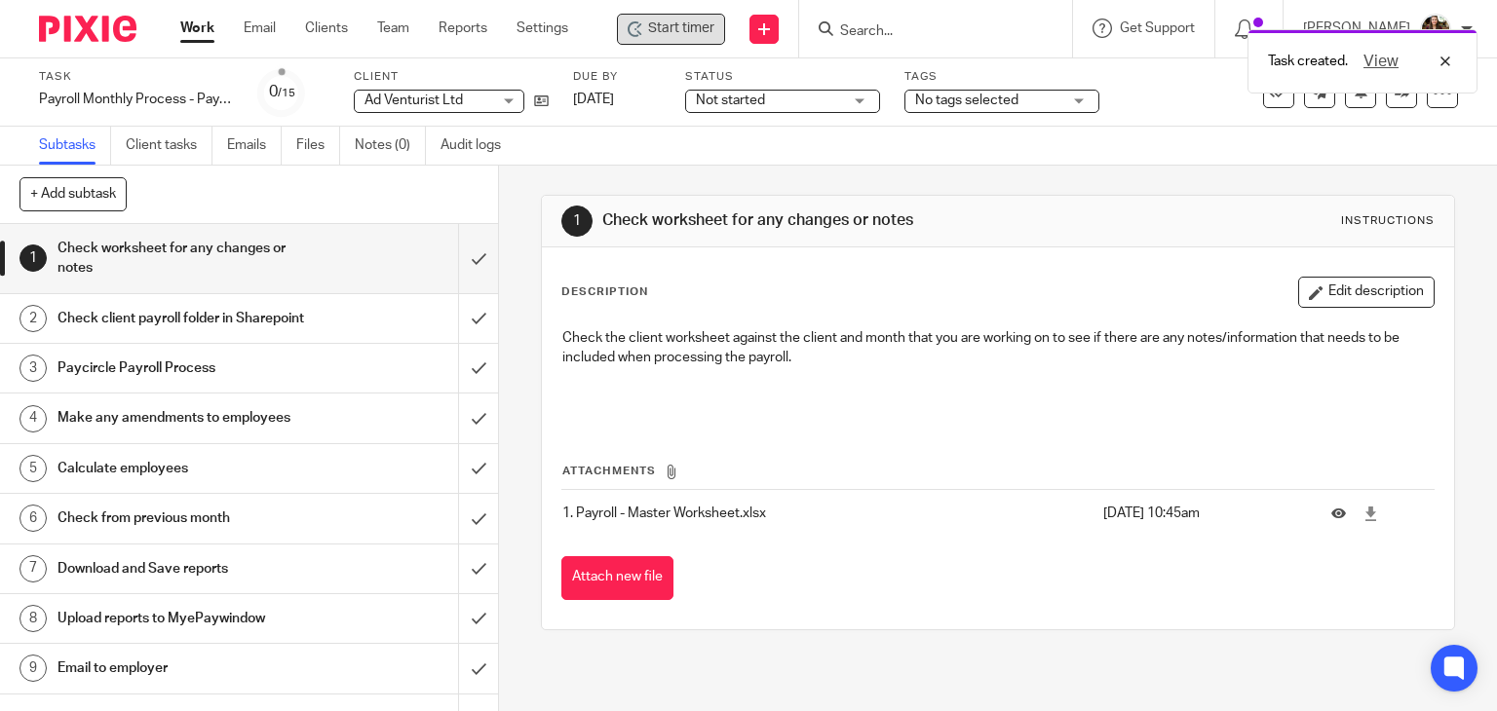
click at [672, 28] on span "Start timer" at bounding box center [681, 29] width 66 height 20
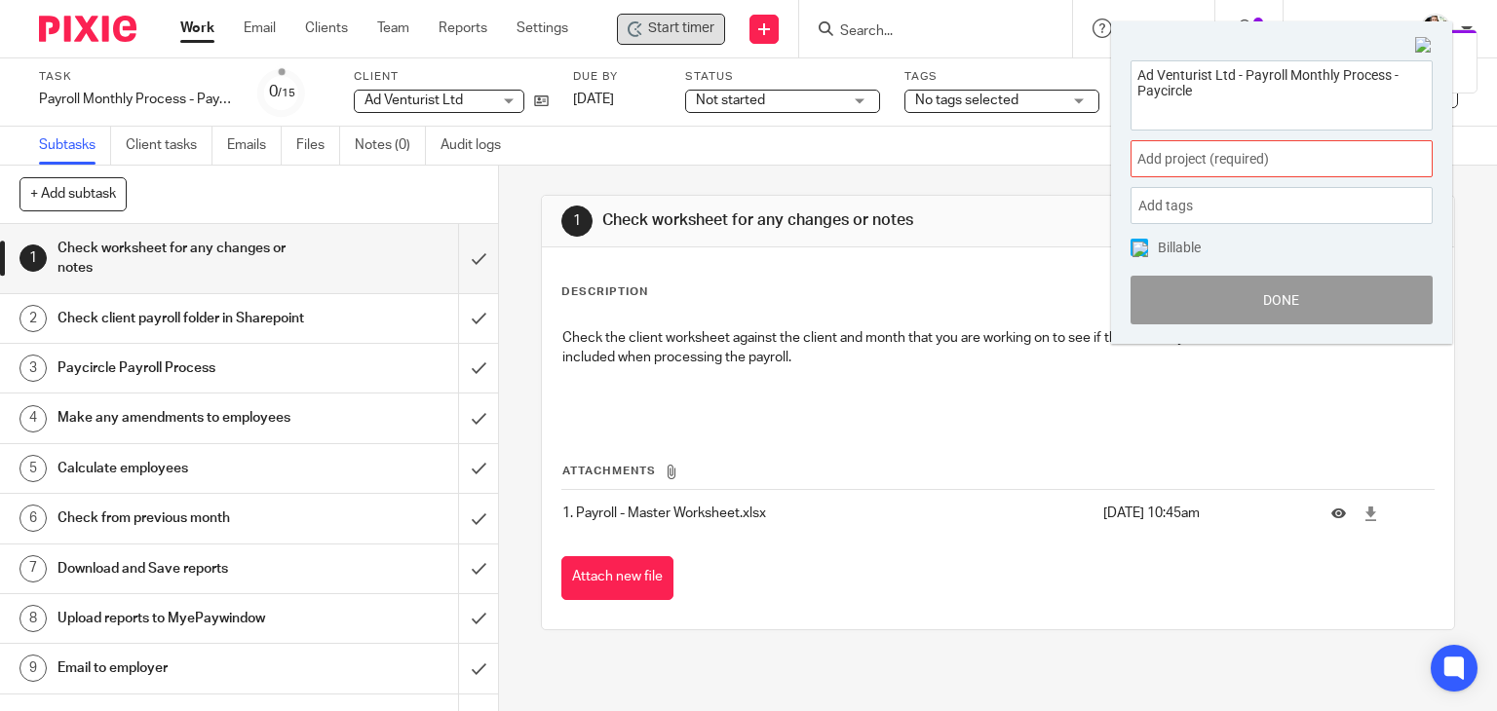
click at [1325, 166] on span "Add project (required) :" at bounding box center [1260, 159] width 246 height 20
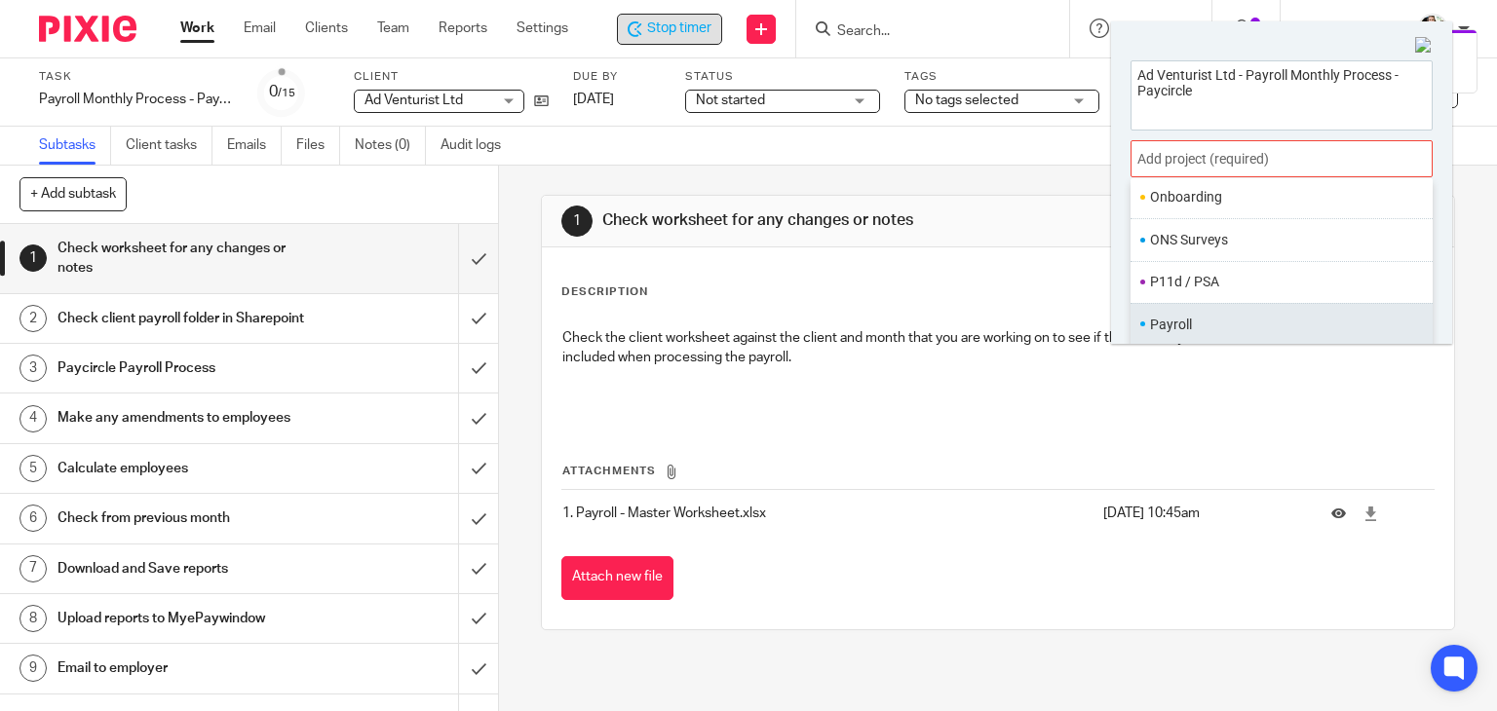
scroll to position [682, 0]
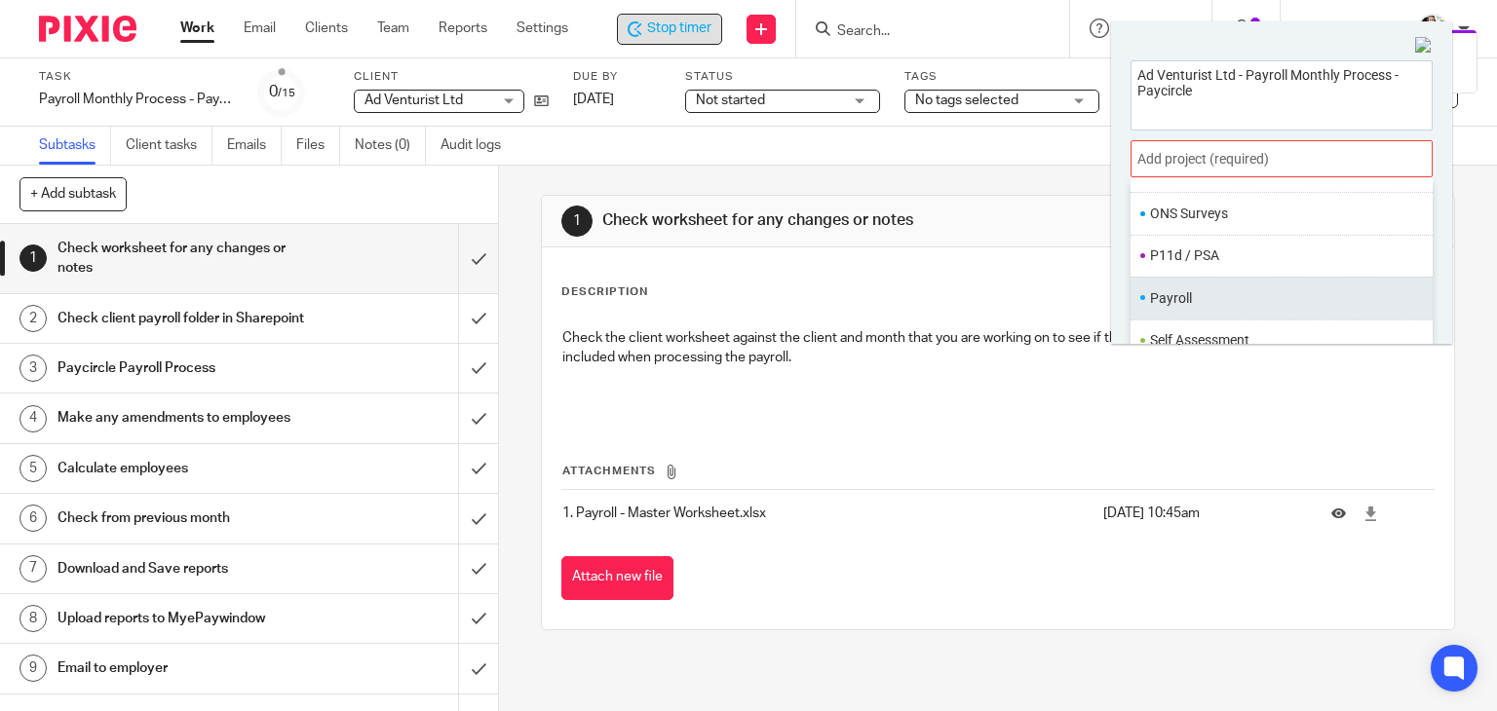
drag, startPoint x: 1198, startPoint y: 286, endPoint x: 1229, endPoint y: 292, distance: 31.9
click at [1199, 286] on ul "Payroll" at bounding box center [1282, 298] width 302 height 42
click at [1226, 297] on li "Payroll" at bounding box center [1277, 298] width 254 height 20
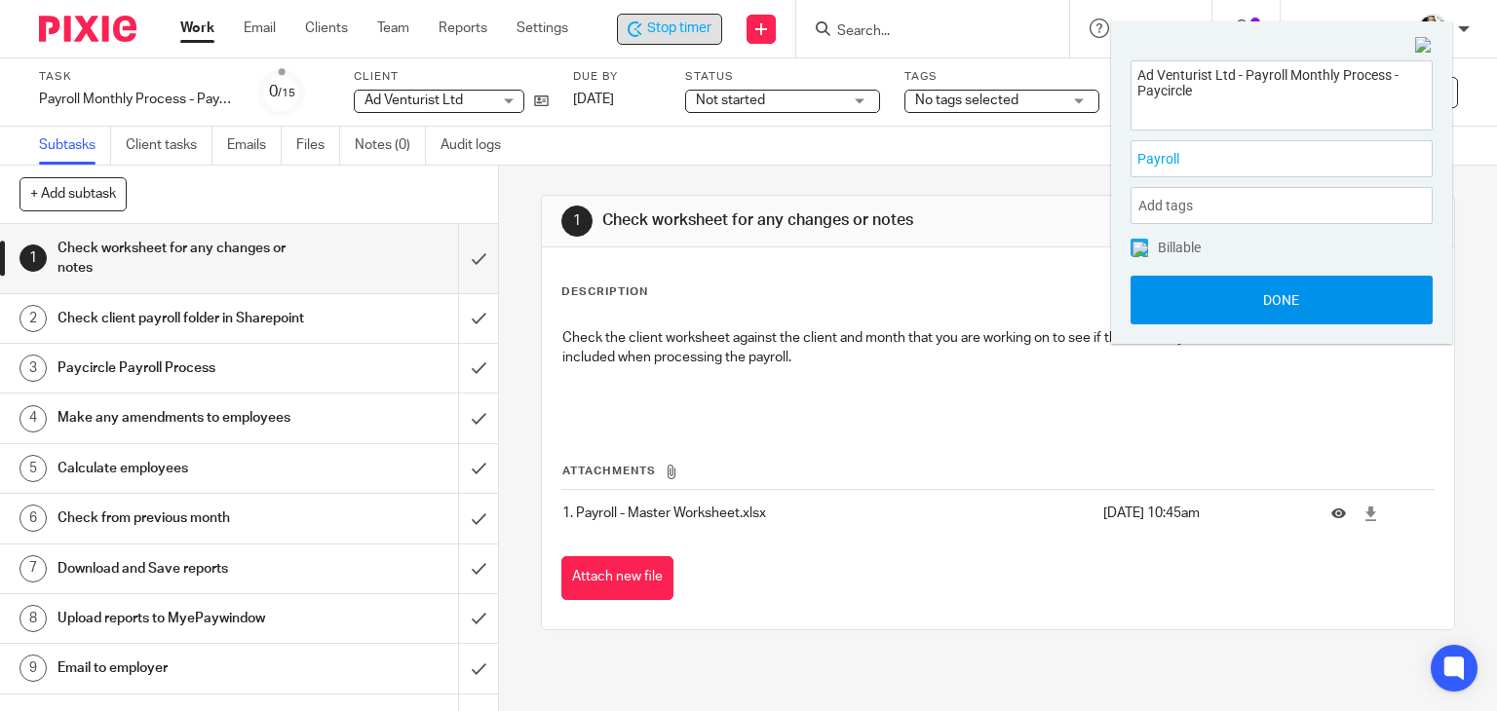
click at [1303, 303] on button "Done" at bounding box center [1282, 300] width 302 height 49
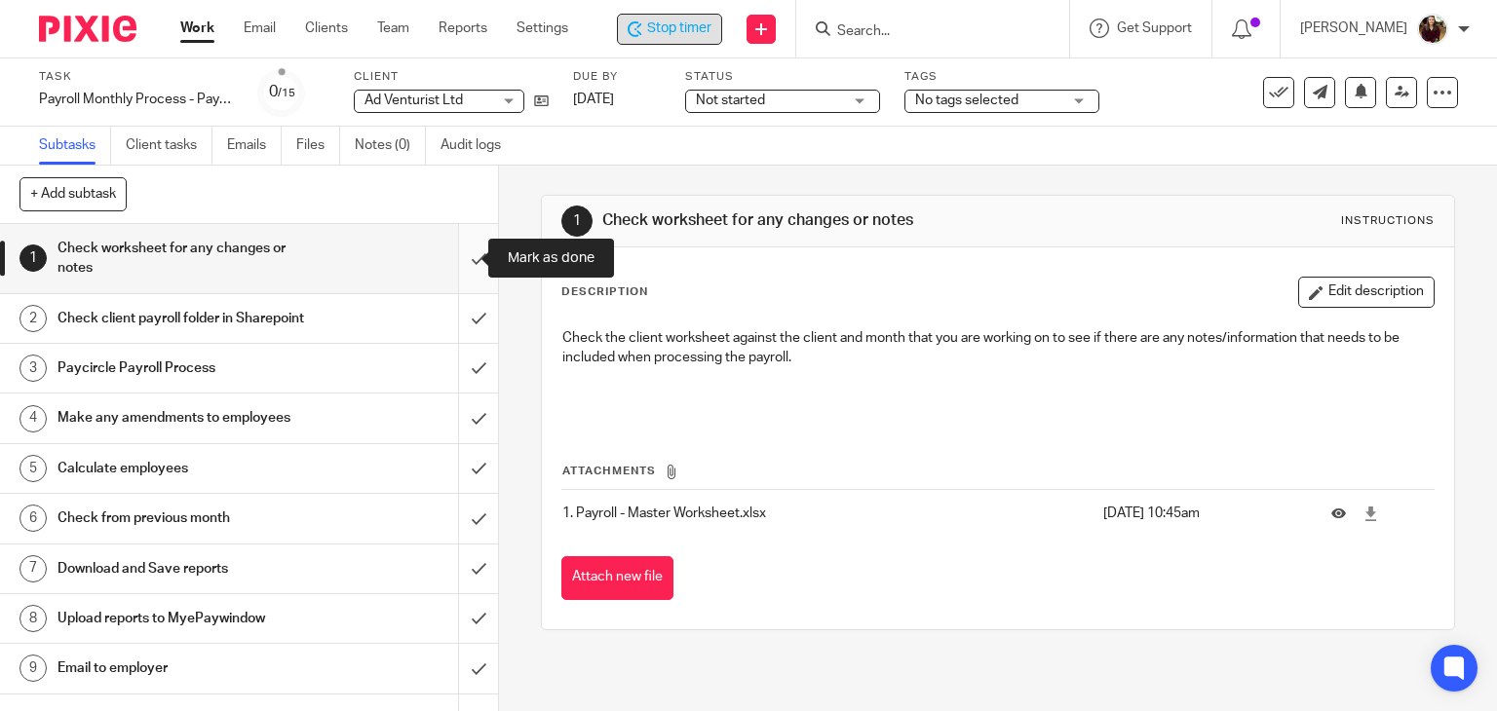
click at [460, 270] on input "submit" at bounding box center [249, 258] width 498 height 69
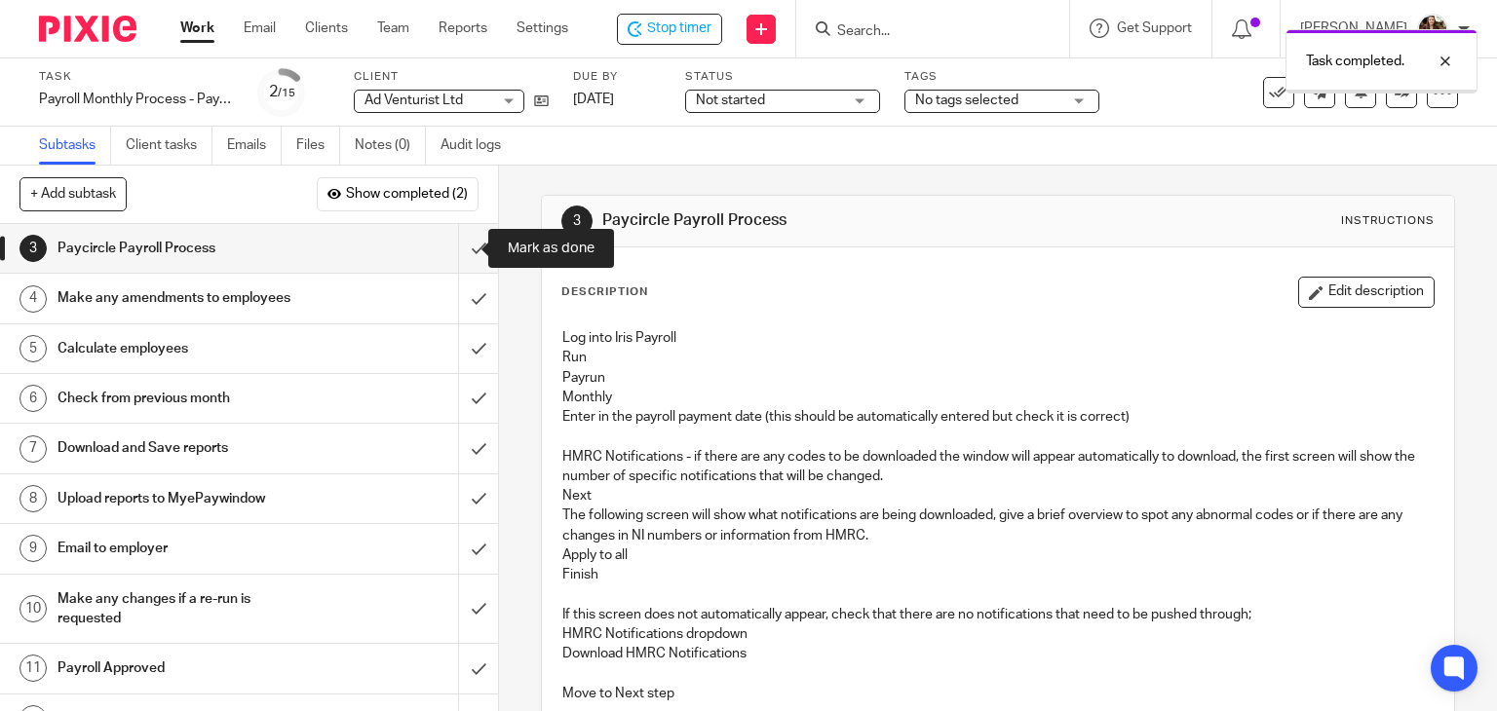
click at [459, 256] on input "submit" at bounding box center [249, 248] width 498 height 49
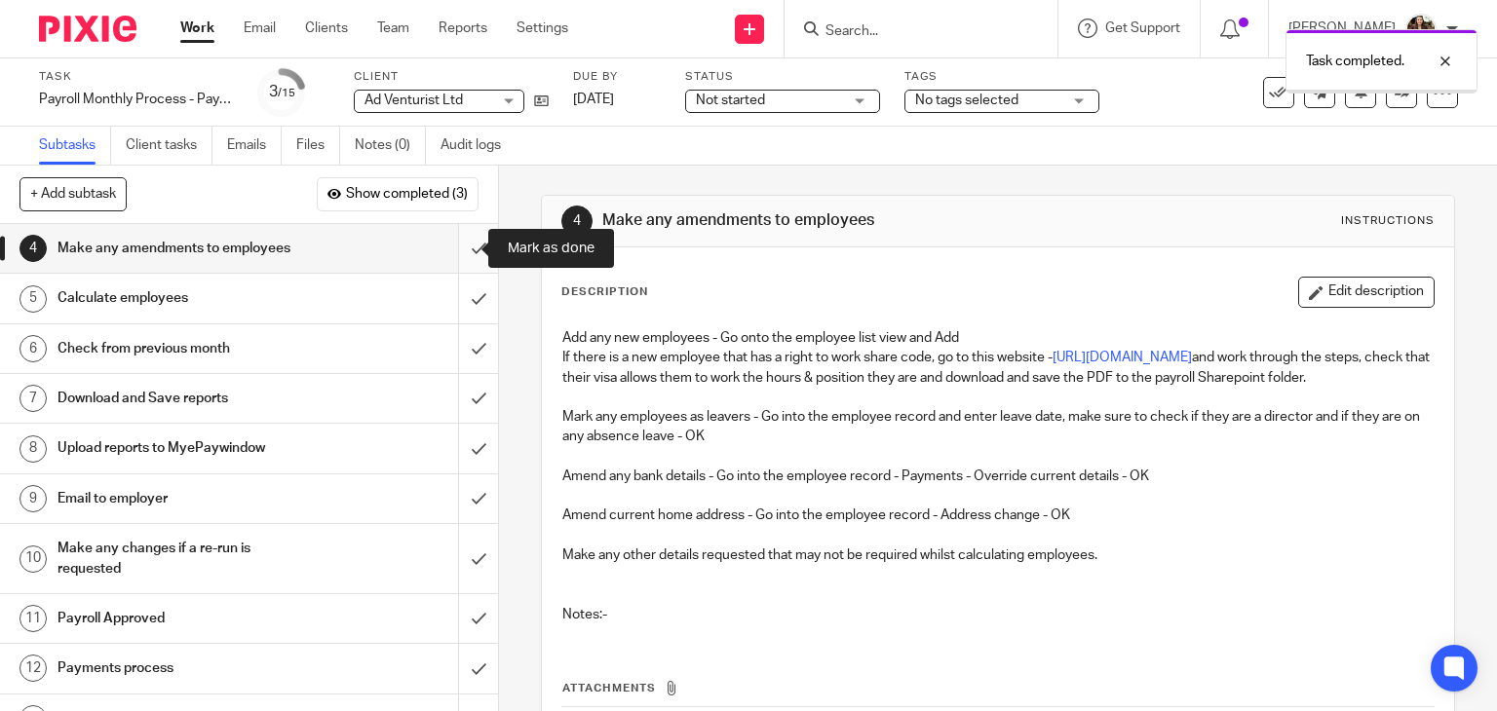
click at [457, 246] on input "submit" at bounding box center [249, 248] width 498 height 49
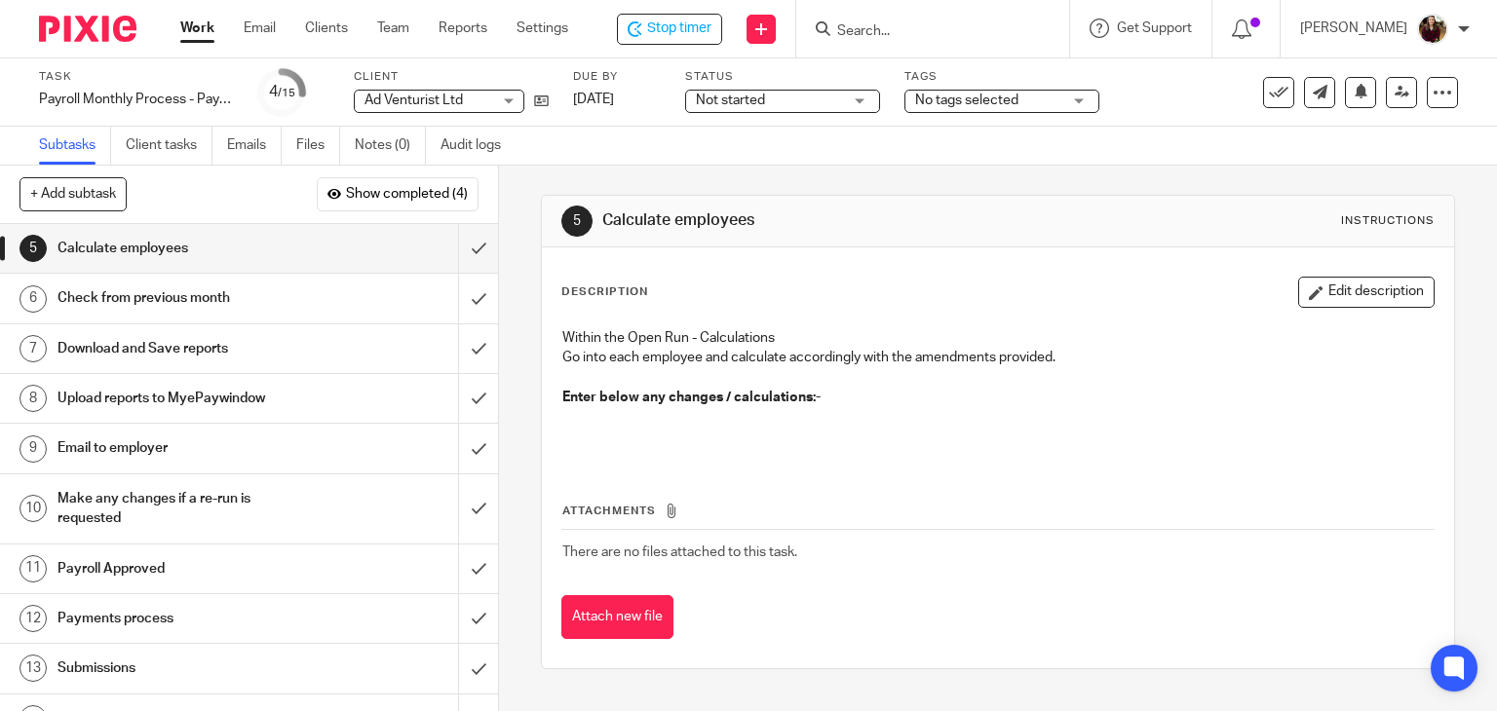
click at [1268, 308] on div "Description Edit description Within the Open Run - Calculations Go into each em…" at bounding box center [998, 370] width 874 height 186
click at [1298, 298] on button "Edit description" at bounding box center [1366, 292] width 136 height 31
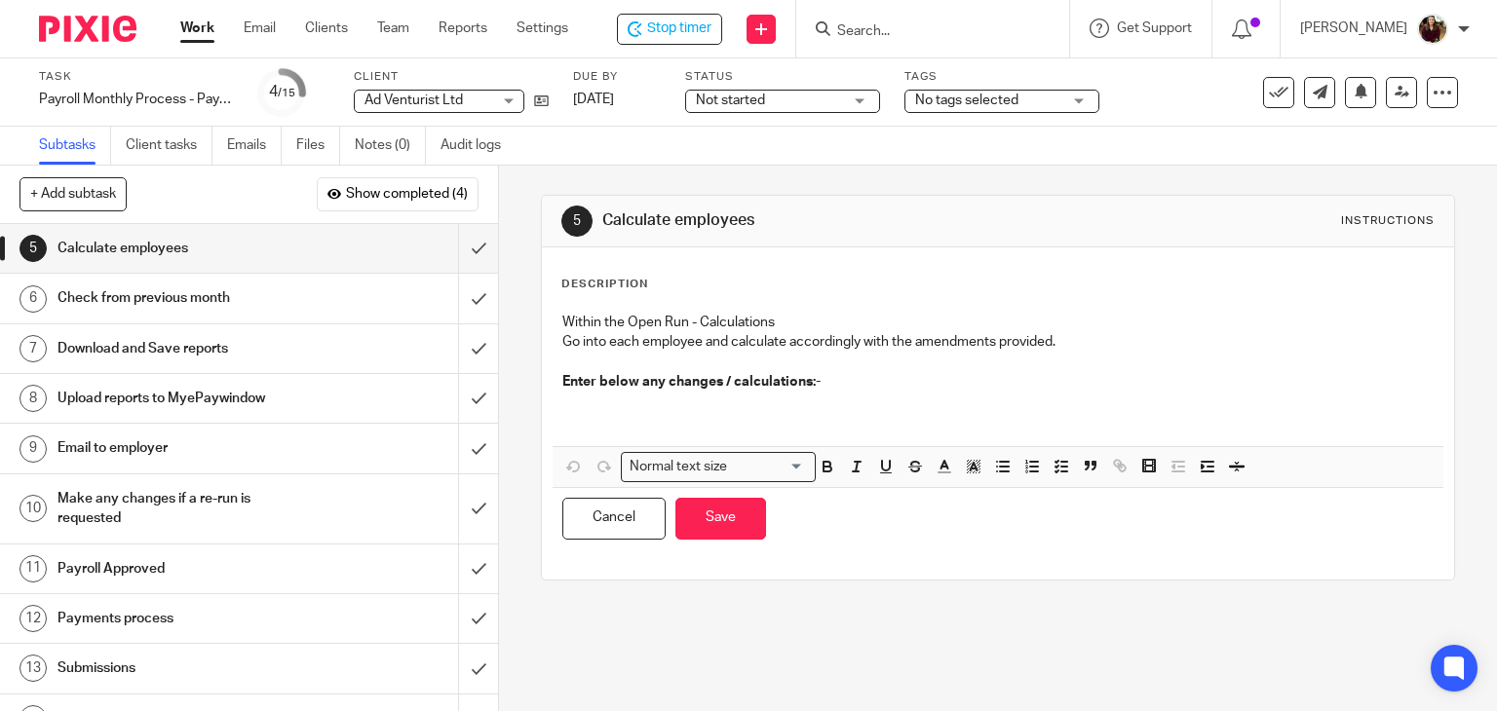
click at [729, 404] on p at bounding box center [998, 412] width 872 height 40
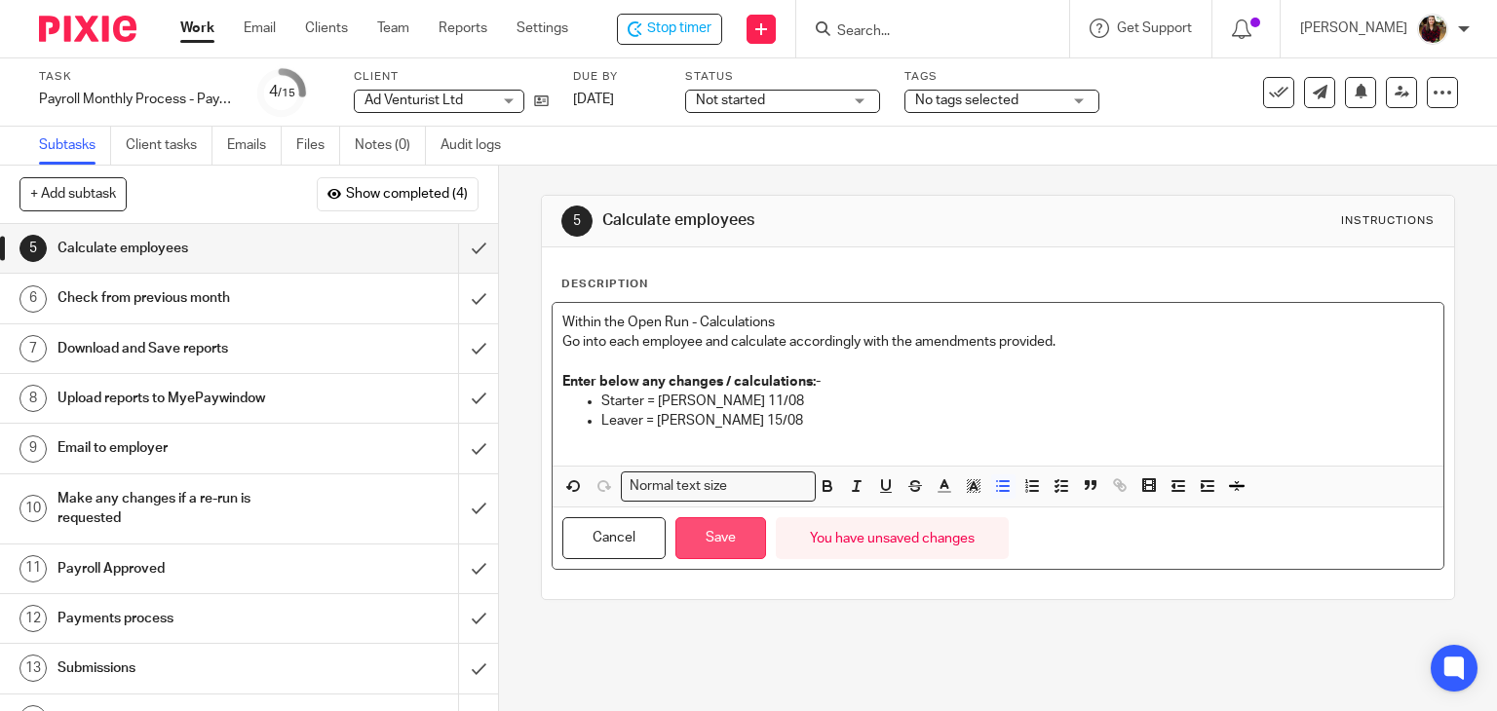
click at [720, 552] on button "Save" at bounding box center [720, 539] width 91 height 42
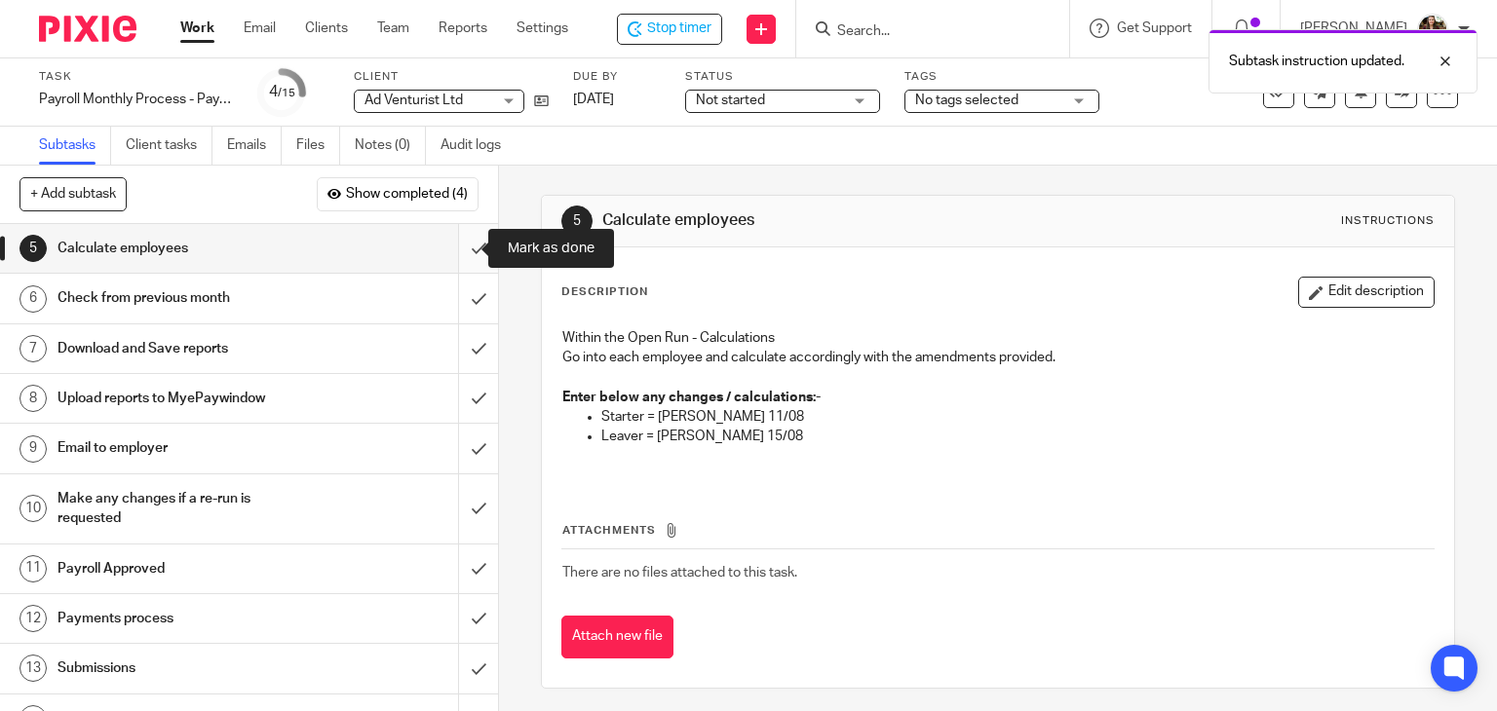
click at [461, 245] on input "submit" at bounding box center [249, 248] width 498 height 49
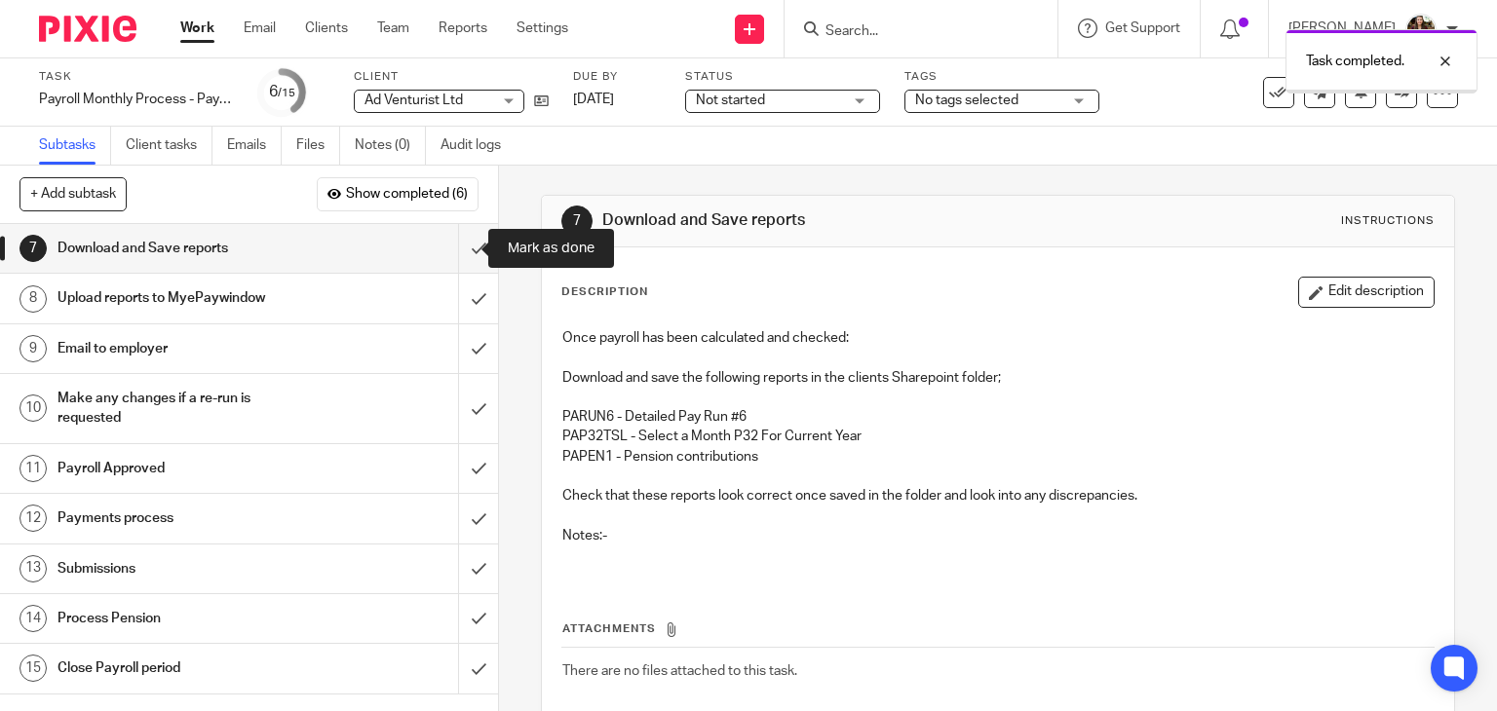
click at [457, 250] on input "submit" at bounding box center [249, 248] width 498 height 49
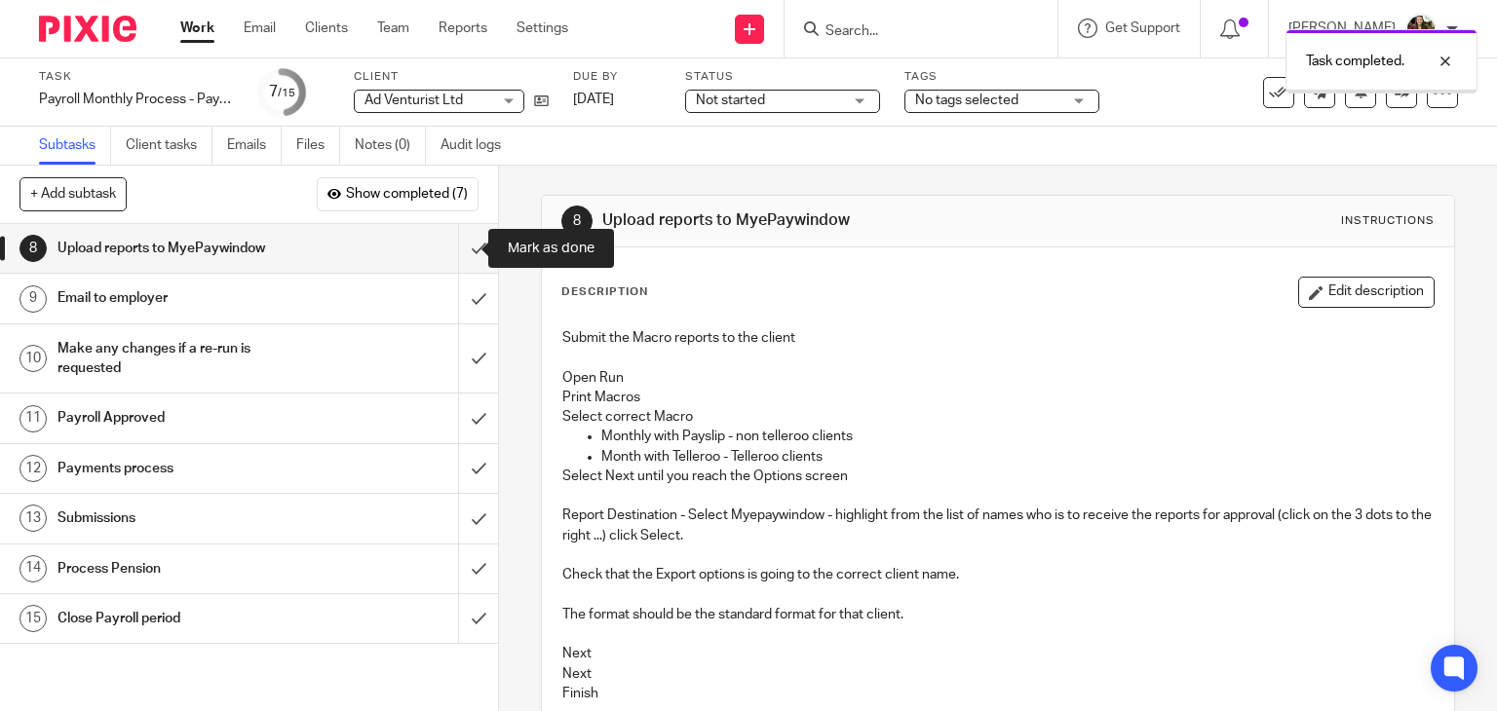
click at [457, 250] on input "submit" at bounding box center [249, 248] width 498 height 49
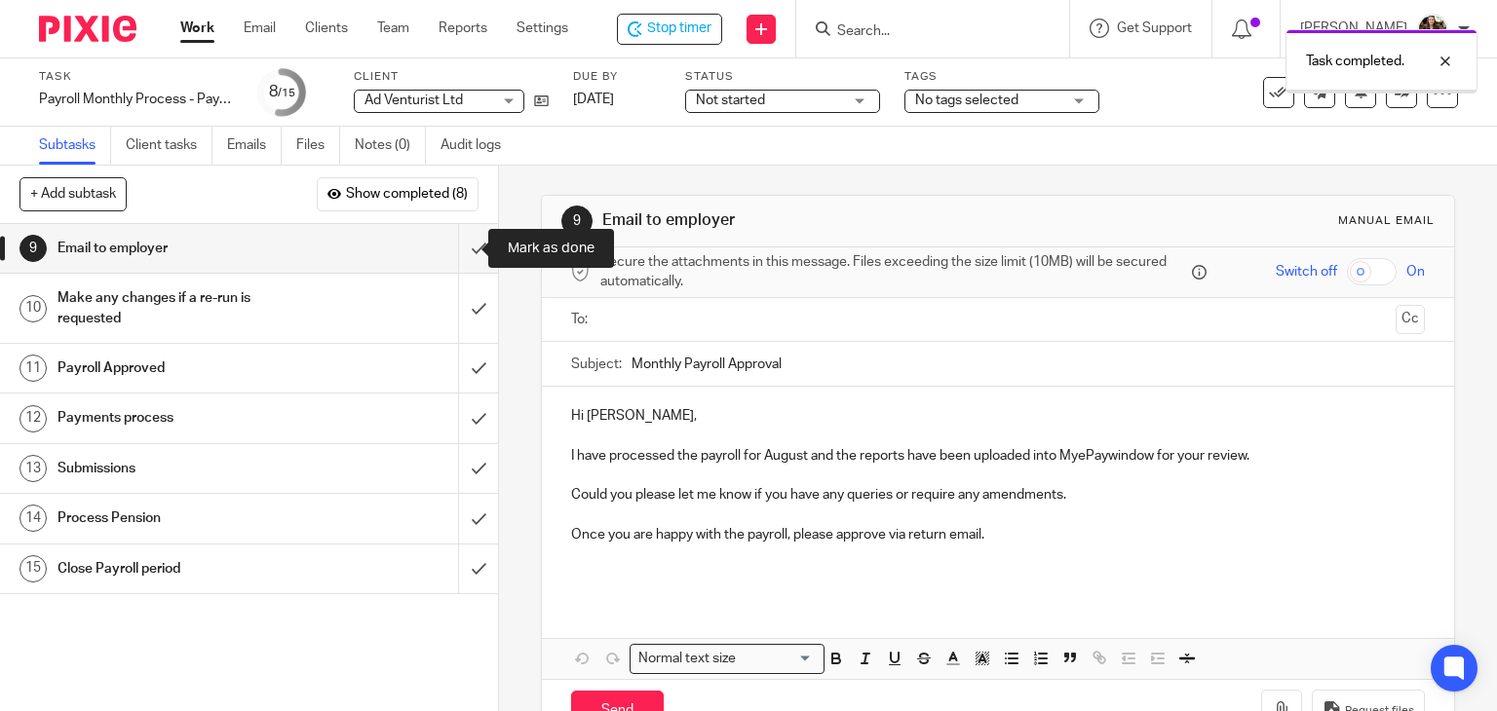
click at [457, 250] on input "submit" at bounding box center [249, 248] width 498 height 49
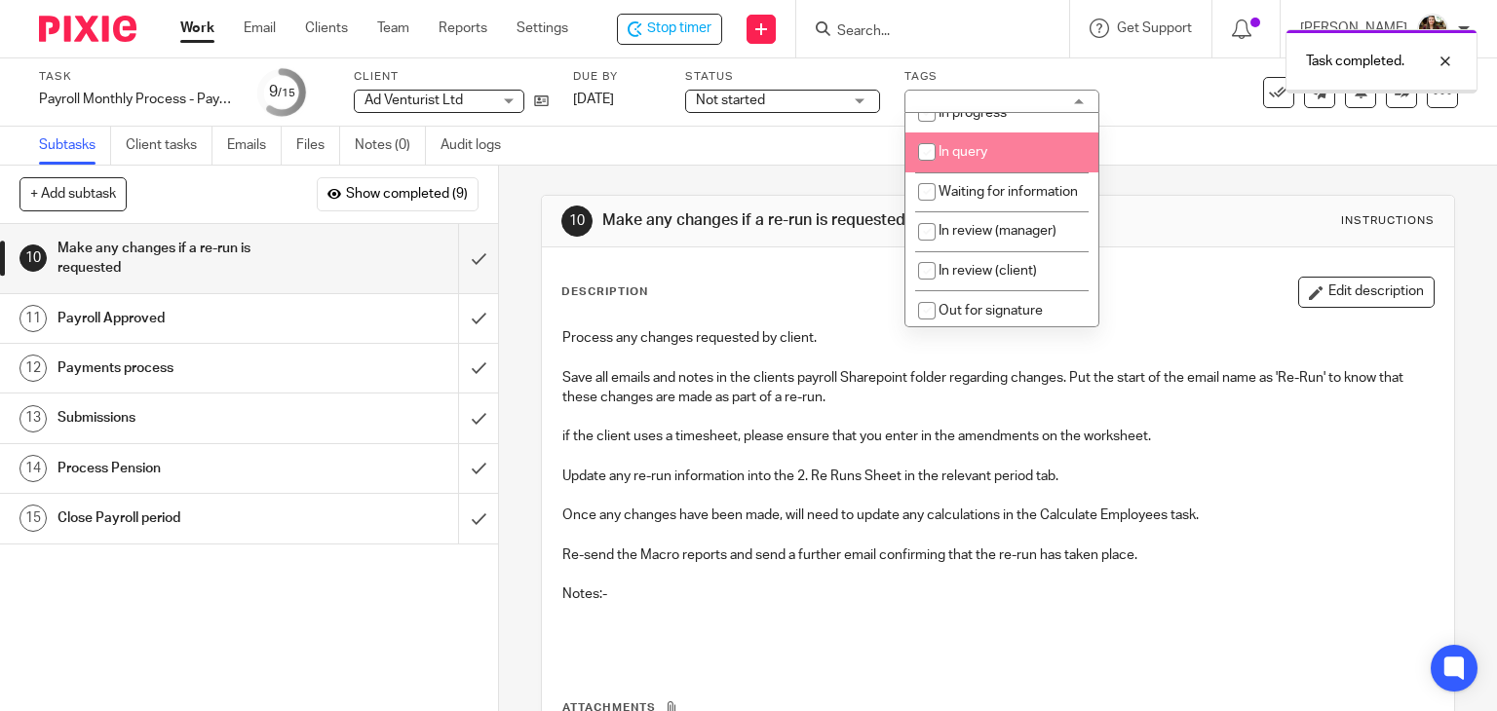
scroll to position [195, 0]
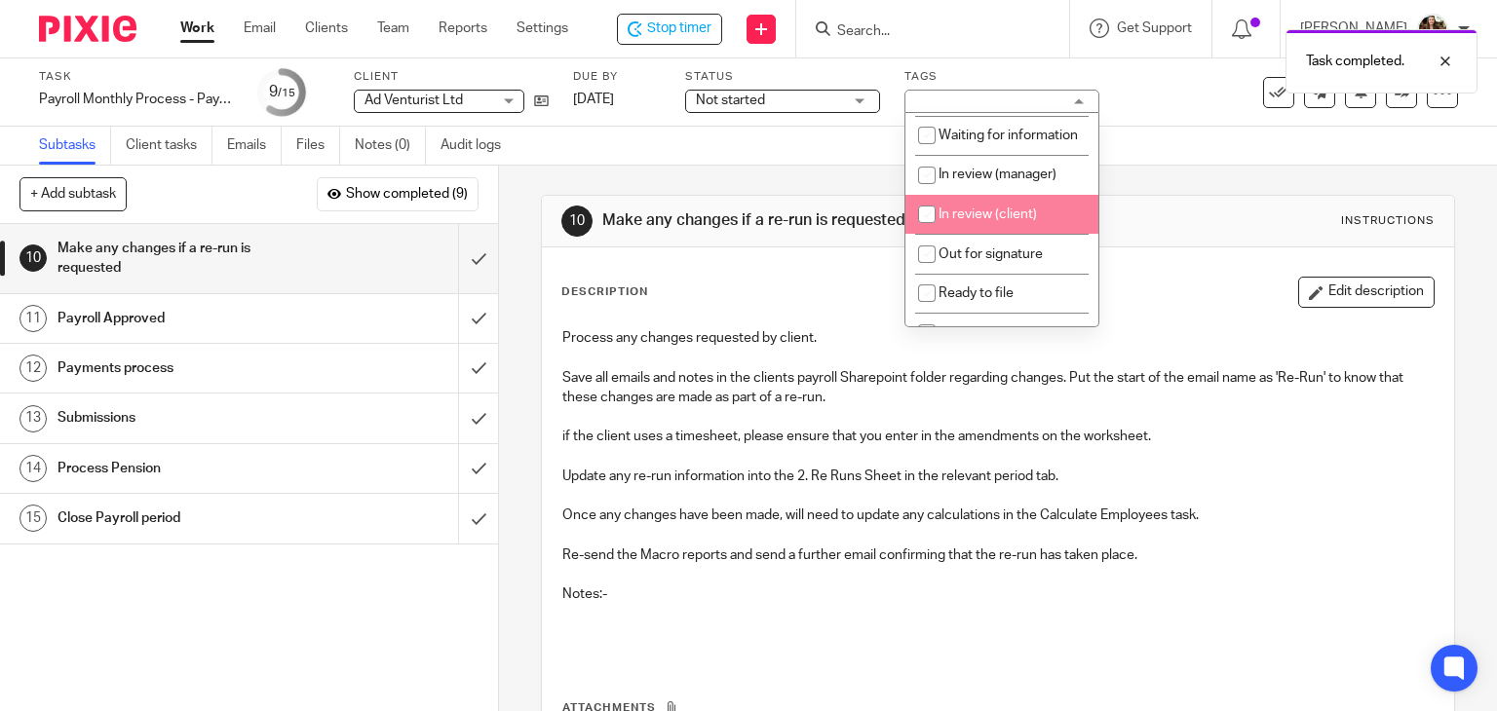
click at [1006, 221] on span "In review (client)" at bounding box center [988, 215] width 98 height 14
checkbox input "true"
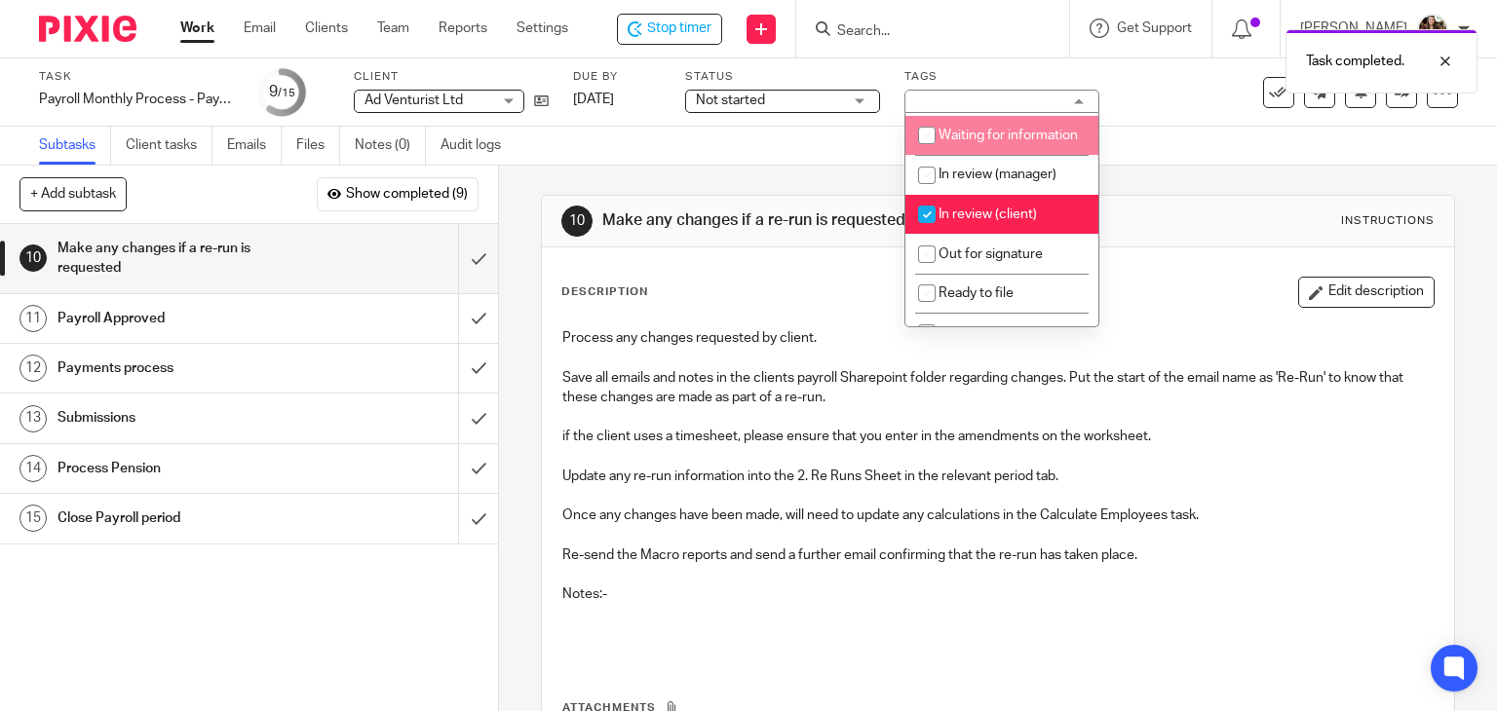
click at [1148, 125] on div "Task Payroll Monthly Process - Paycircle Save Payroll Monthly Process - Paycirc…" at bounding box center [748, 92] width 1497 height 68
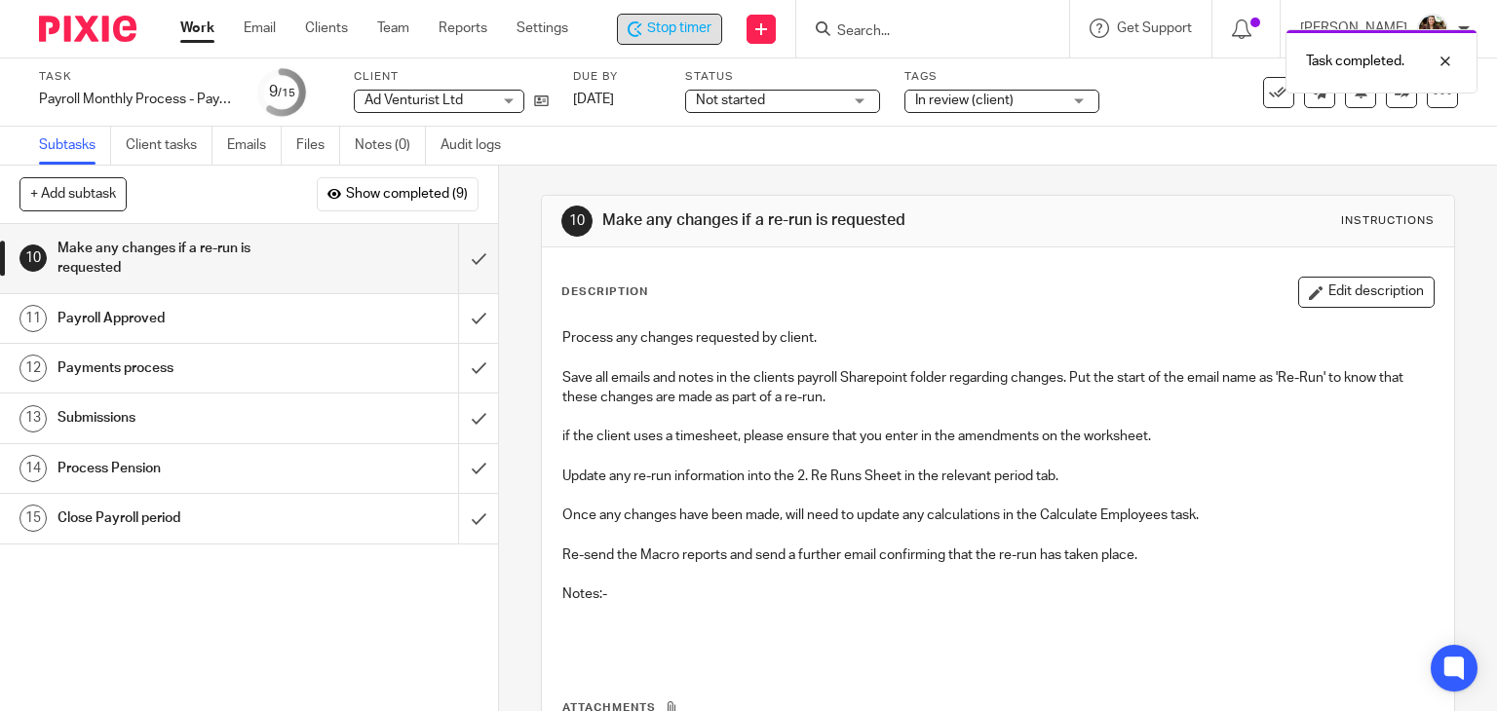
click at [711, 26] on span "Stop timer" at bounding box center [679, 29] width 64 height 20
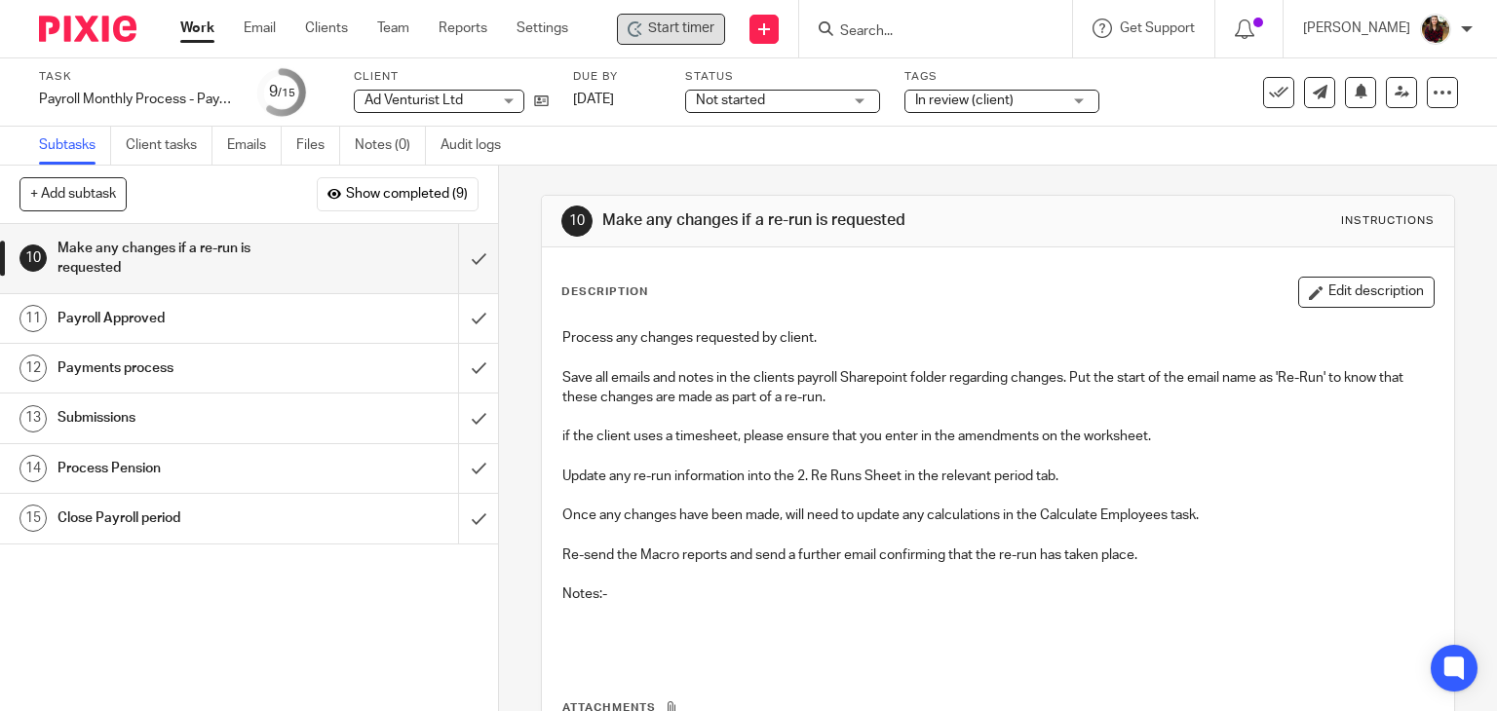
click at [891, 26] on input "Search" at bounding box center [925, 32] width 175 height 18
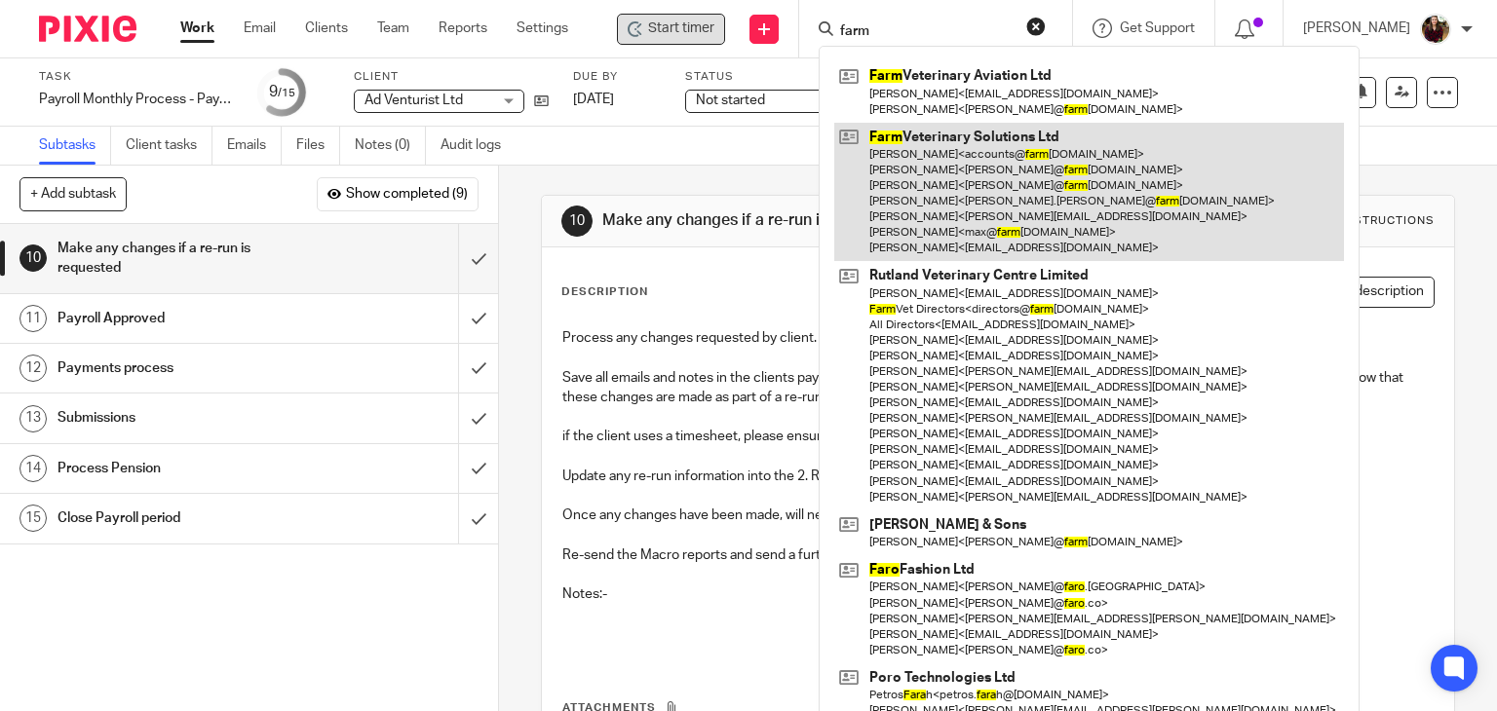
type input "farm"
click at [959, 172] on link at bounding box center [1089, 192] width 510 height 139
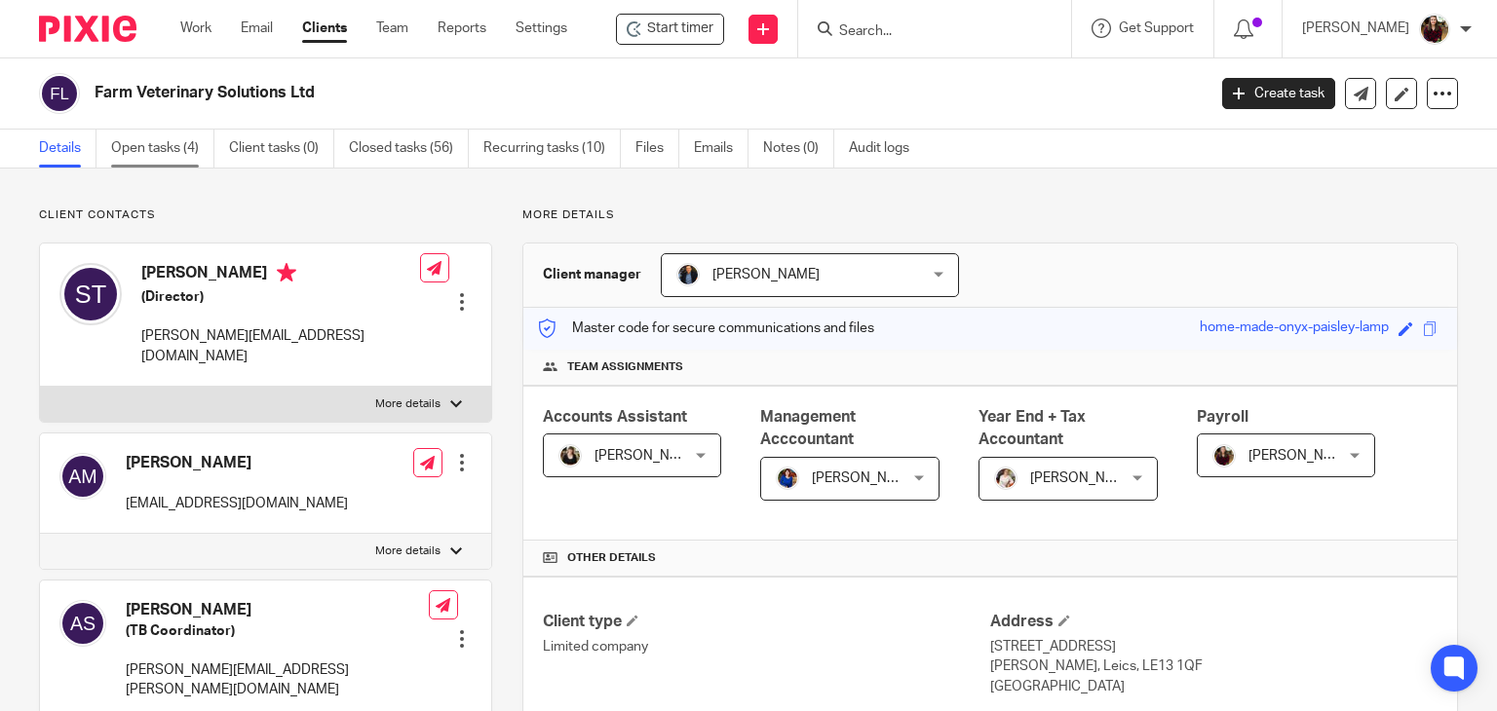
click at [158, 139] on link "Open tasks (4)" at bounding box center [162, 149] width 103 height 38
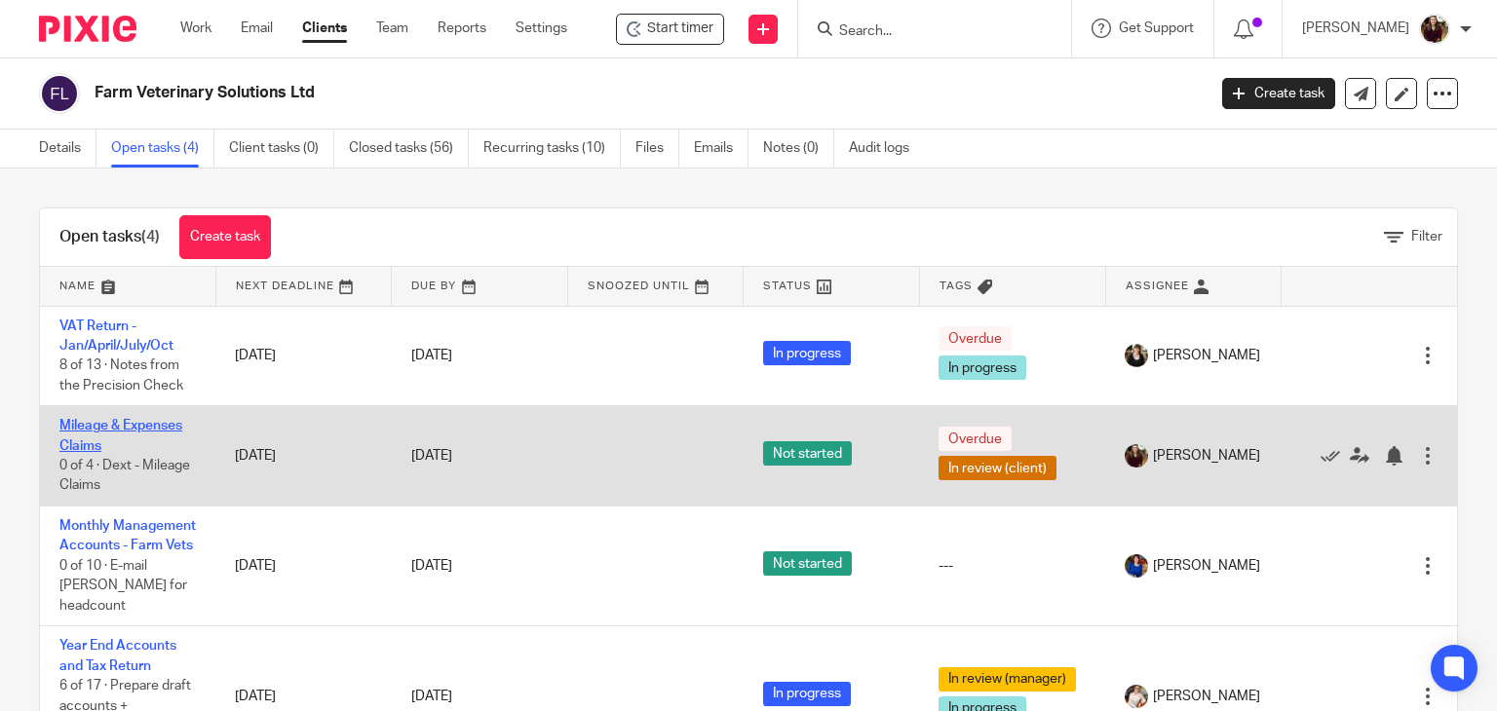
click at [133, 425] on link "Mileage & Expenses Claims" at bounding box center [120, 435] width 123 height 33
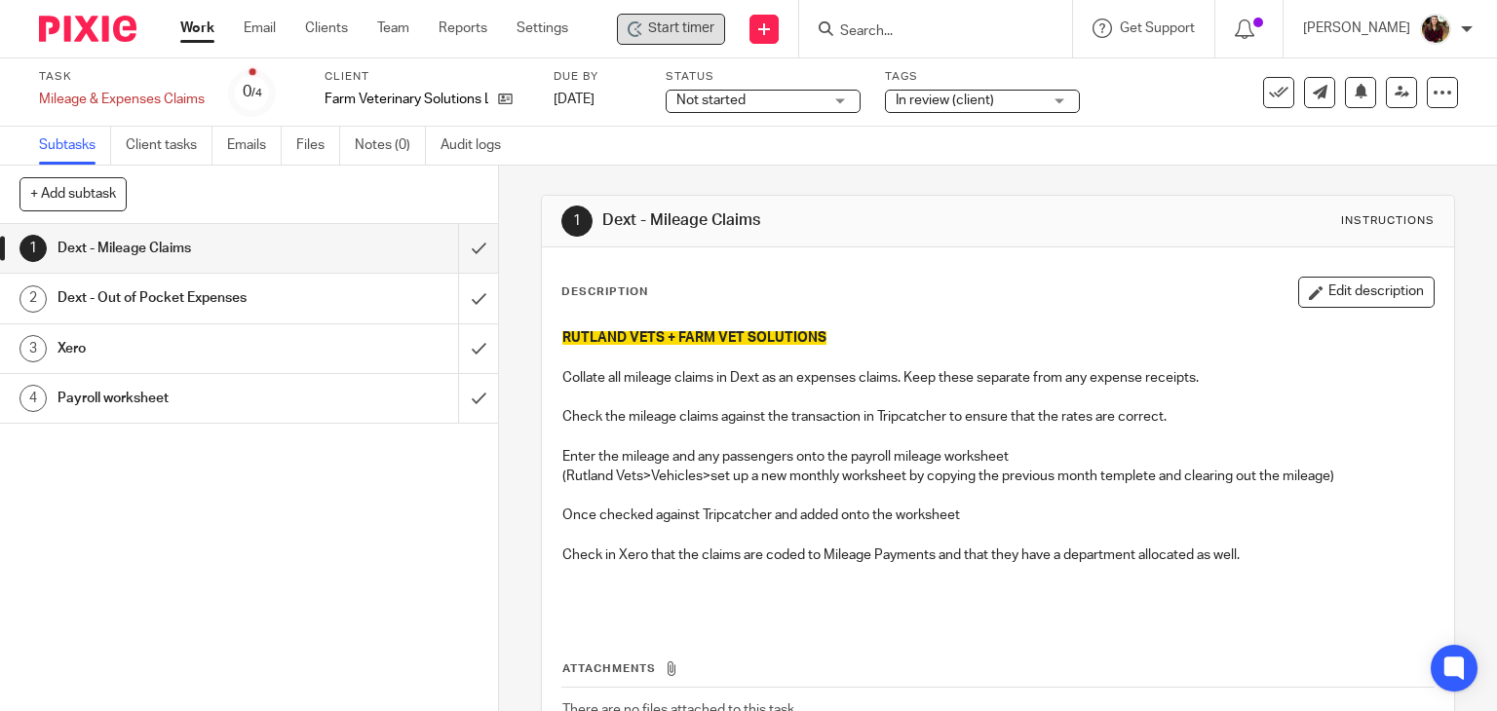
click at [710, 40] on div "Start timer" at bounding box center [671, 29] width 108 height 31
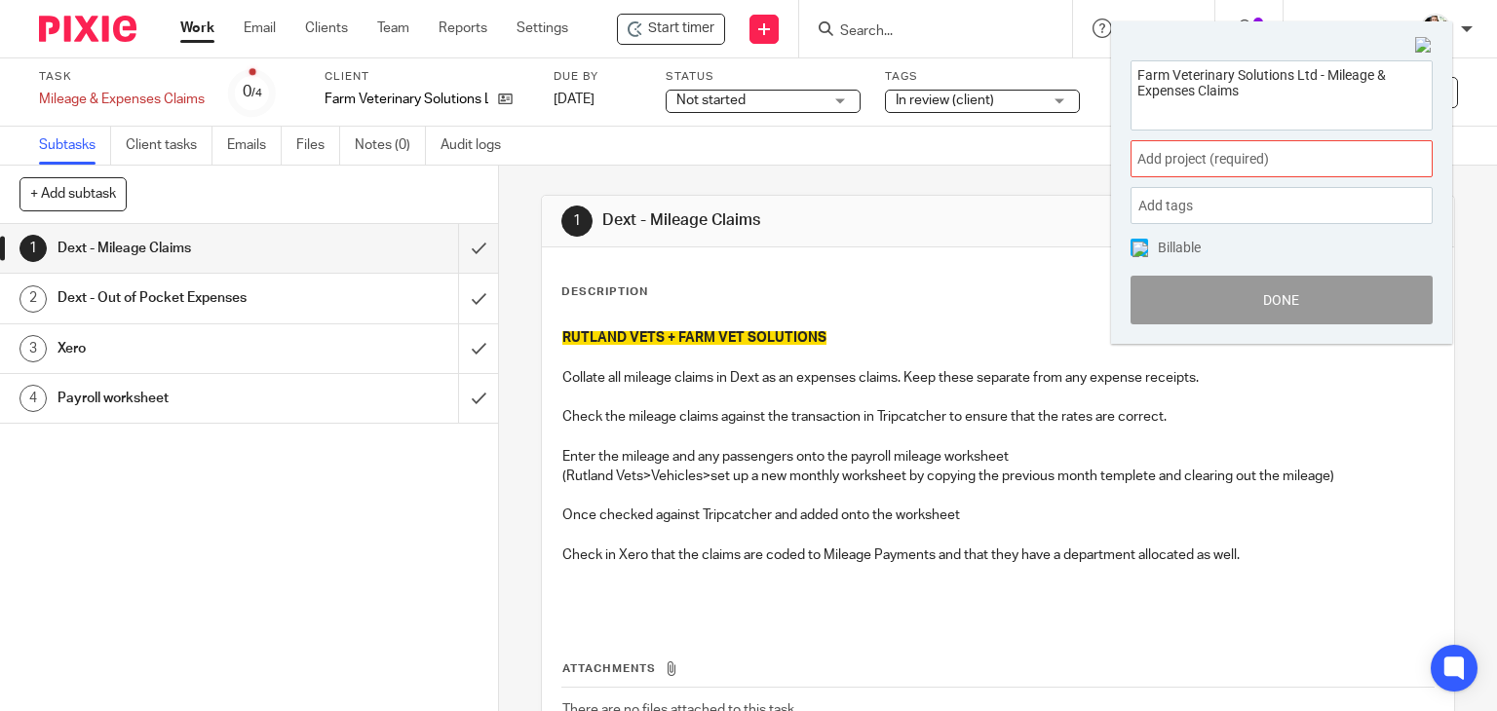
click at [1205, 161] on span "Add project (required) :" at bounding box center [1260, 159] width 246 height 20
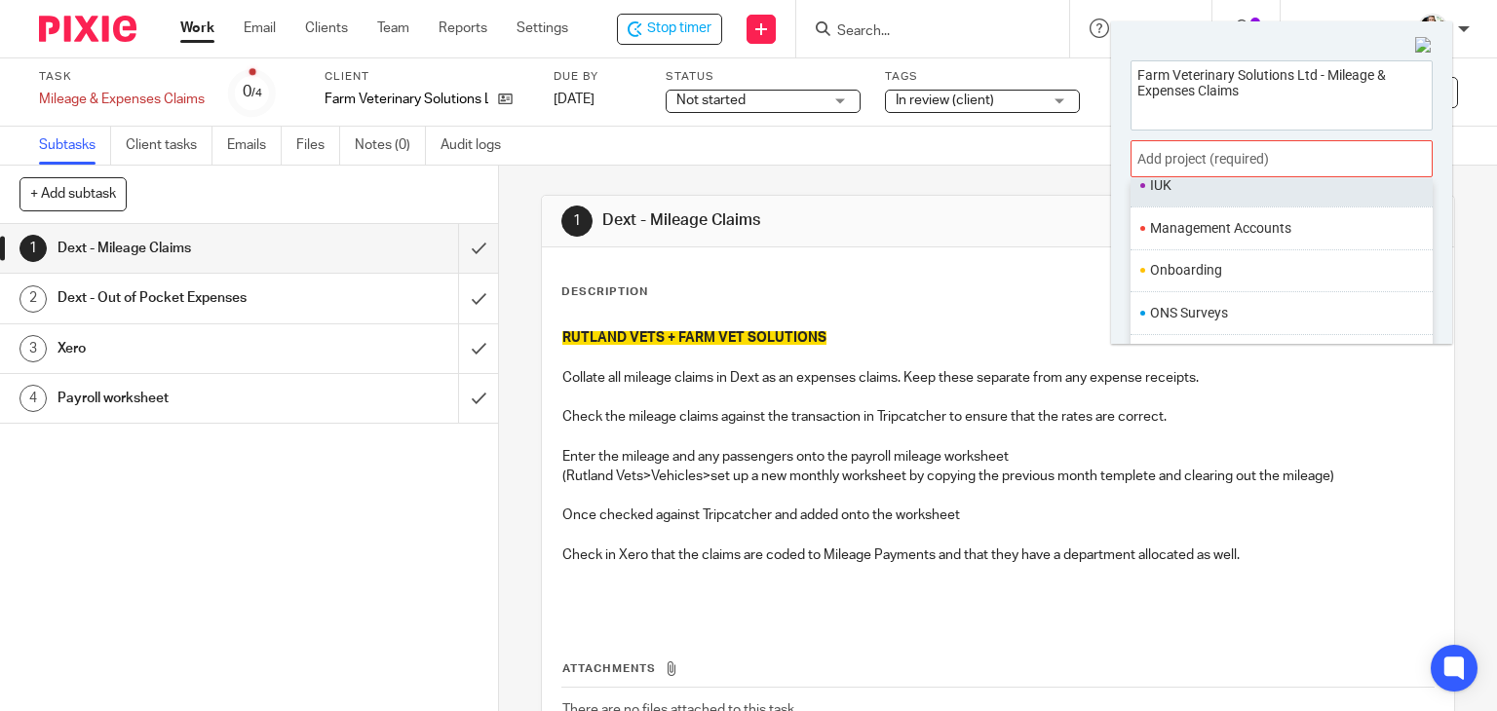
scroll to position [729, 0]
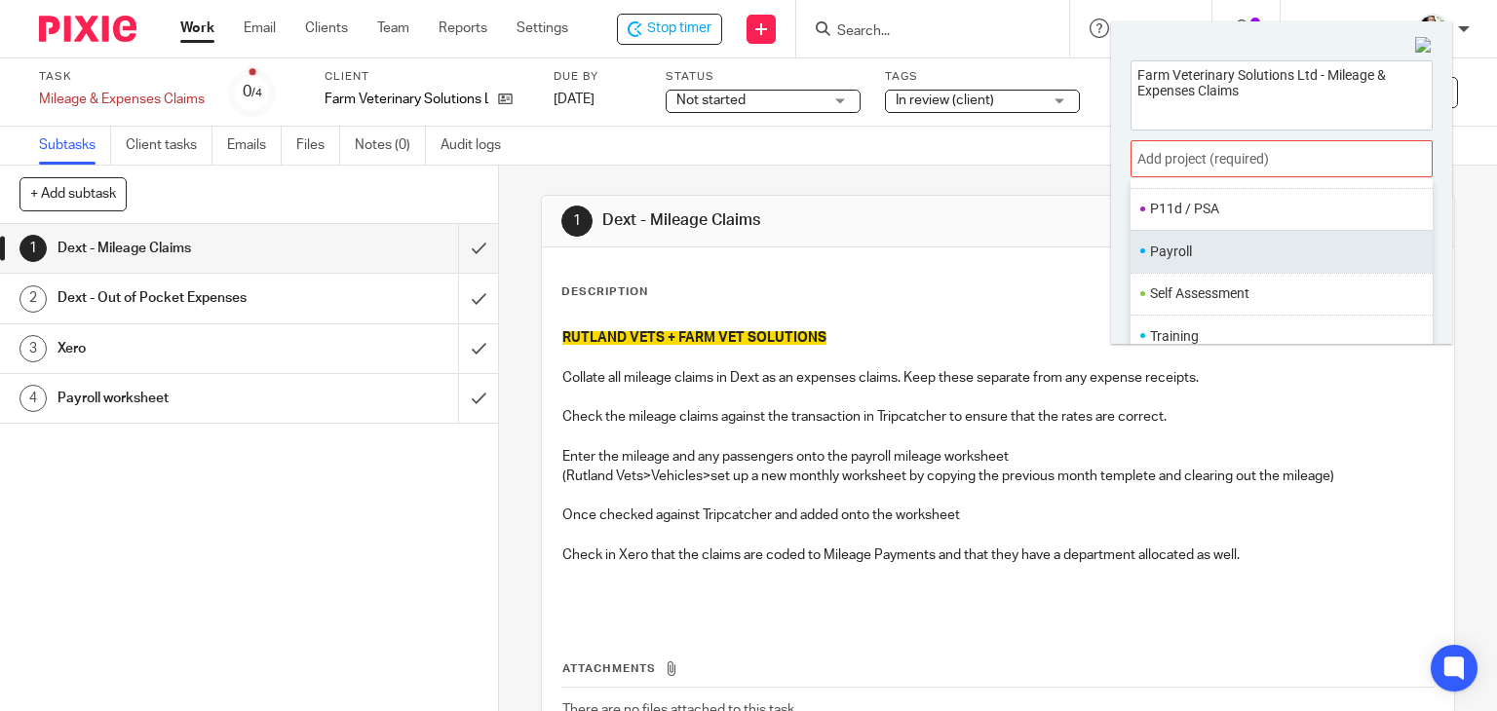
click at [1189, 250] on li "Payroll" at bounding box center [1277, 252] width 254 height 20
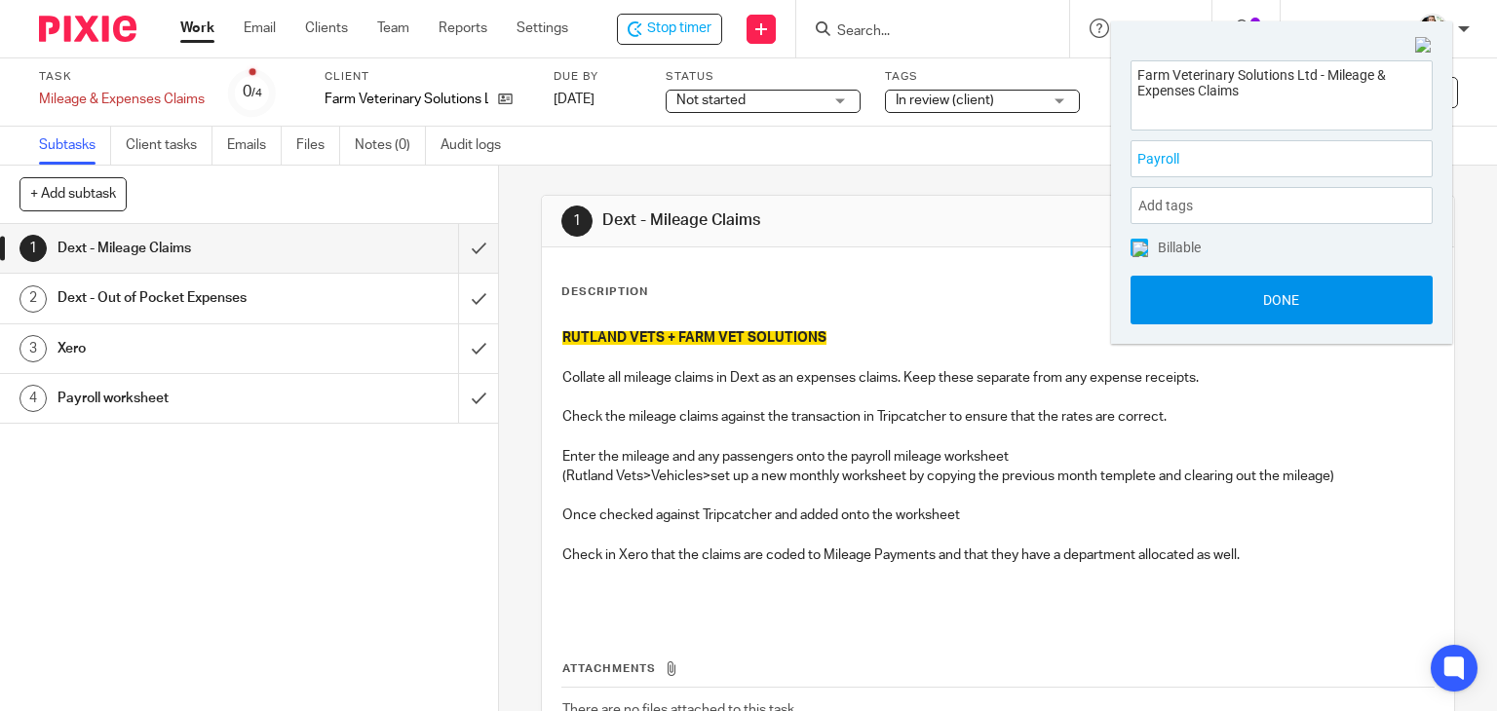
click at [1248, 289] on button "Done" at bounding box center [1282, 300] width 302 height 49
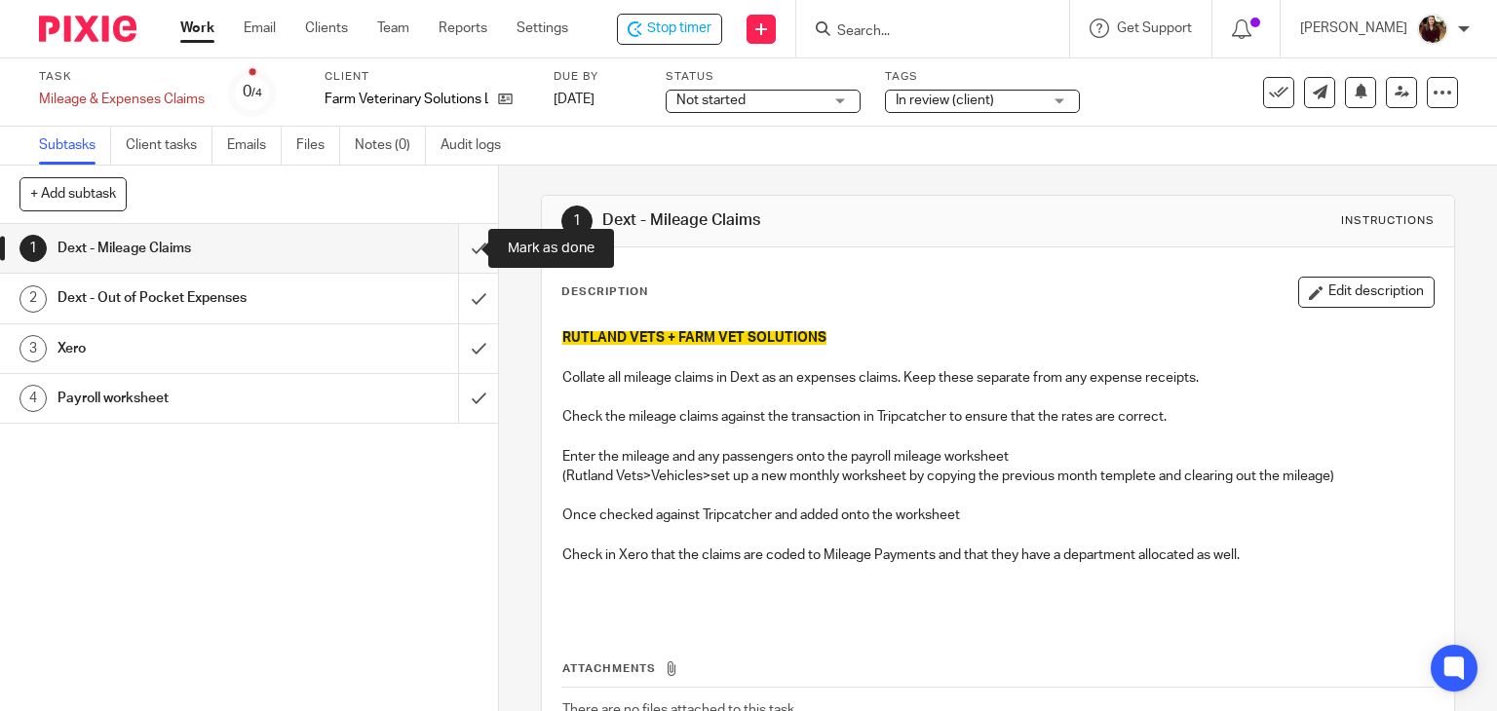
click at [455, 243] on input "submit" at bounding box center [249, 248] width 498 height 49
drag, startPoint x: 0, startPoint y: 0, endPoint x: 916, endPoint y: 32, distance: 916.7
click at [916, 32] on input "Search" at bounding box center [925, 32] width 175 height 18
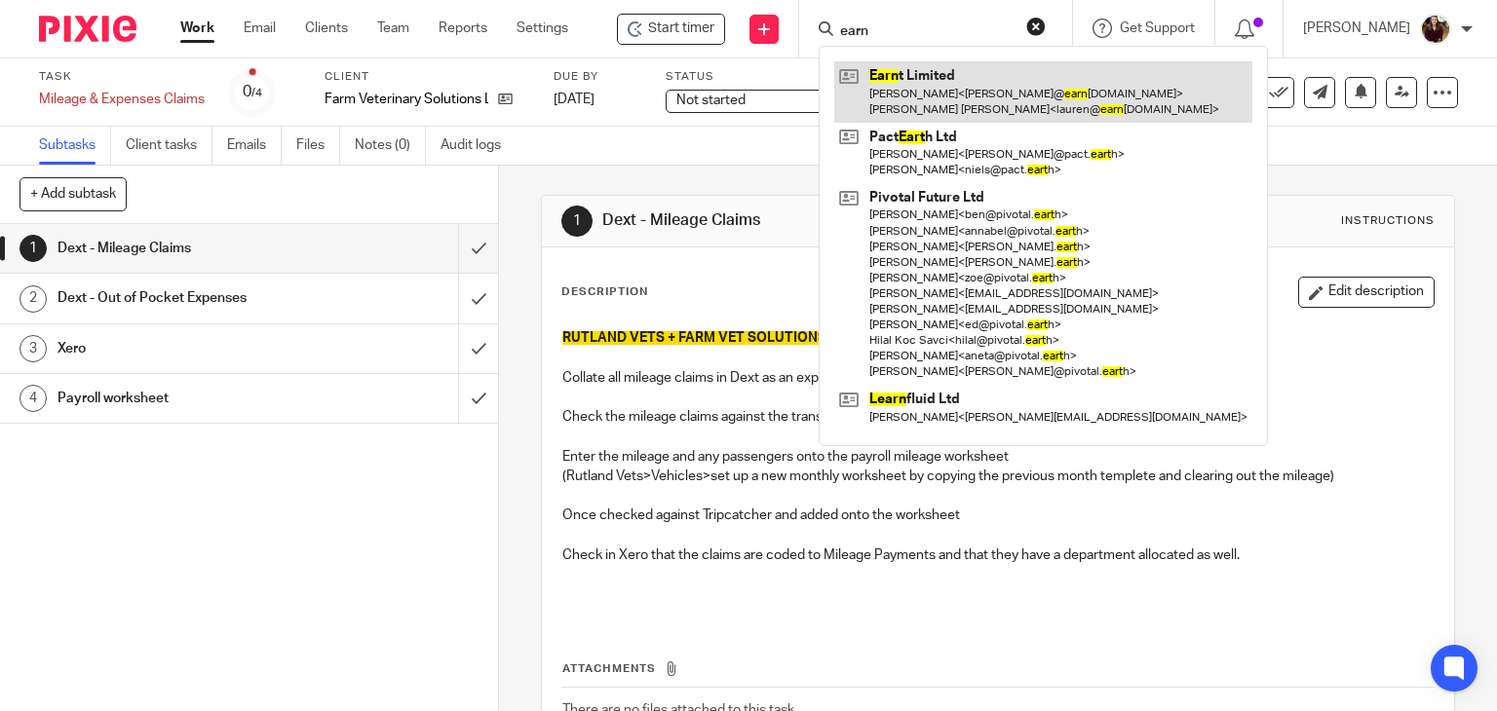
type input "earn"
click at [913, 96] on link at bounding box center [1043, 91] width 418 height 60
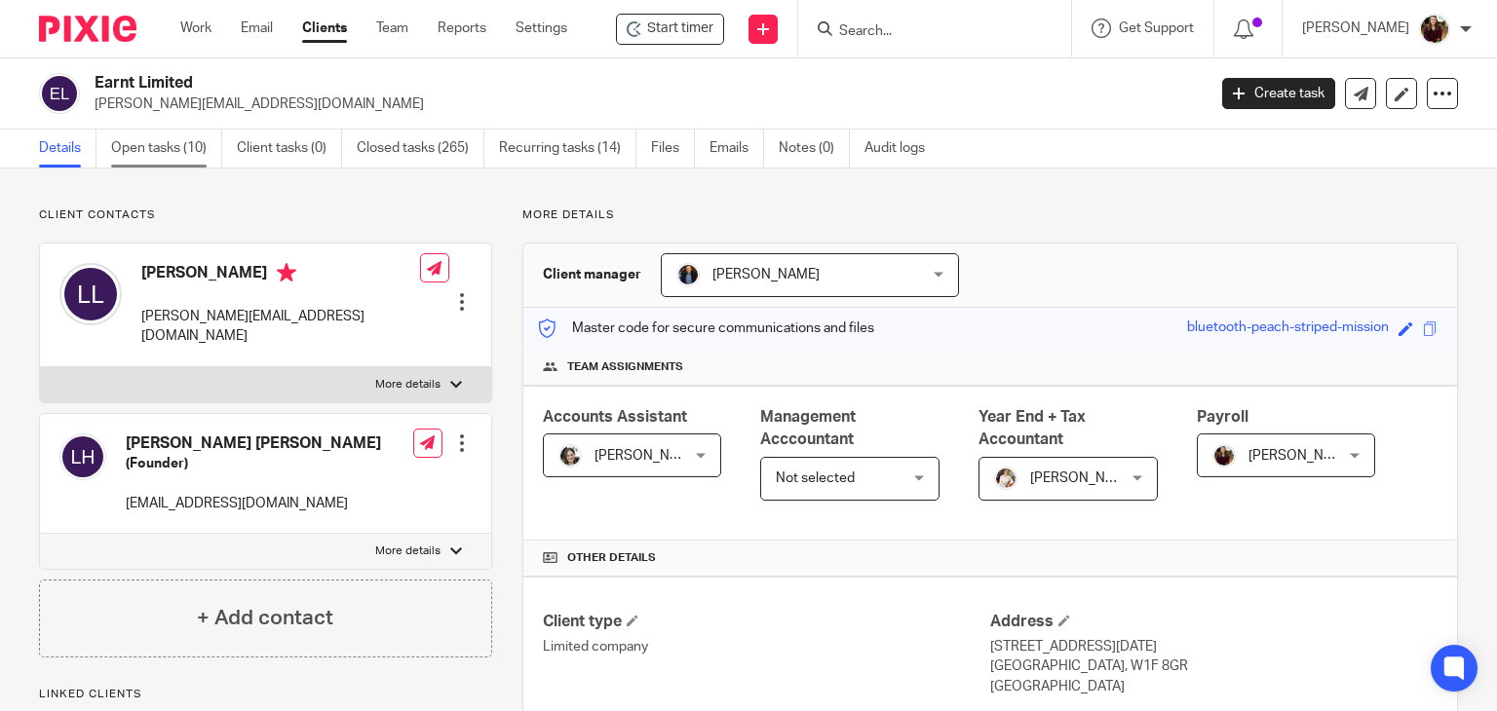
click at [146, 135] on link "Open tasks (10)" at bounding box center [166, 149] width 111 height 38
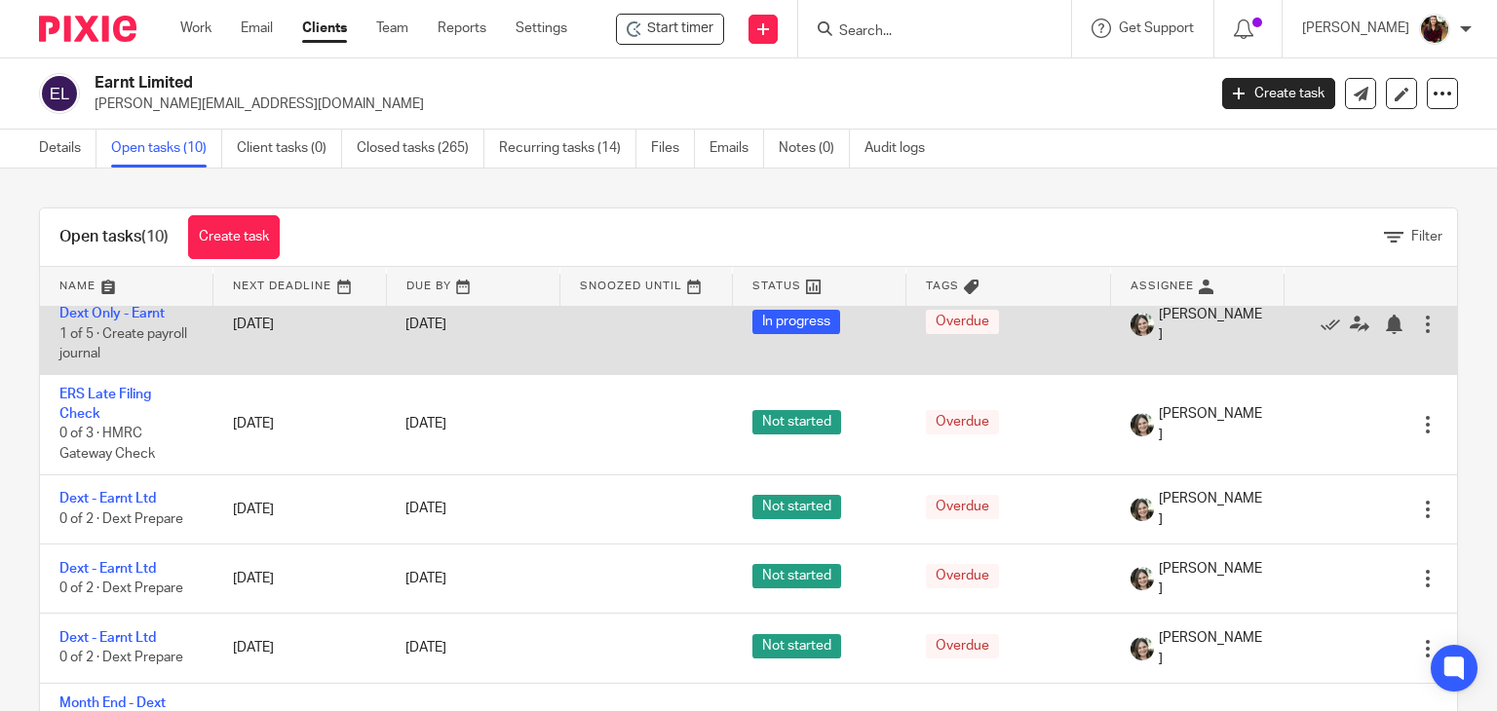
scroll to position [485, 0]
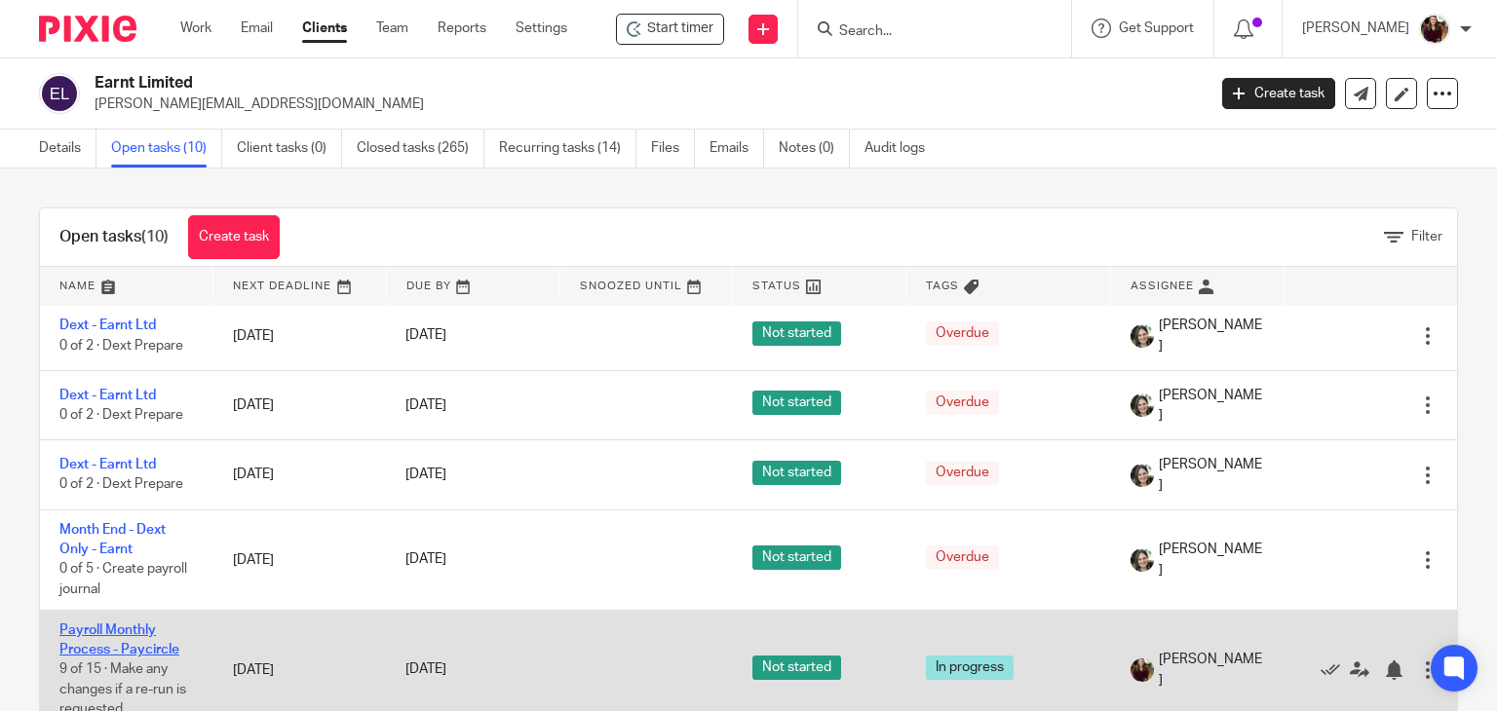
click at [125, 634] on link "Payroll Monthly Process - Paycircle" at bounding box center [119, 640] width 120 height 33
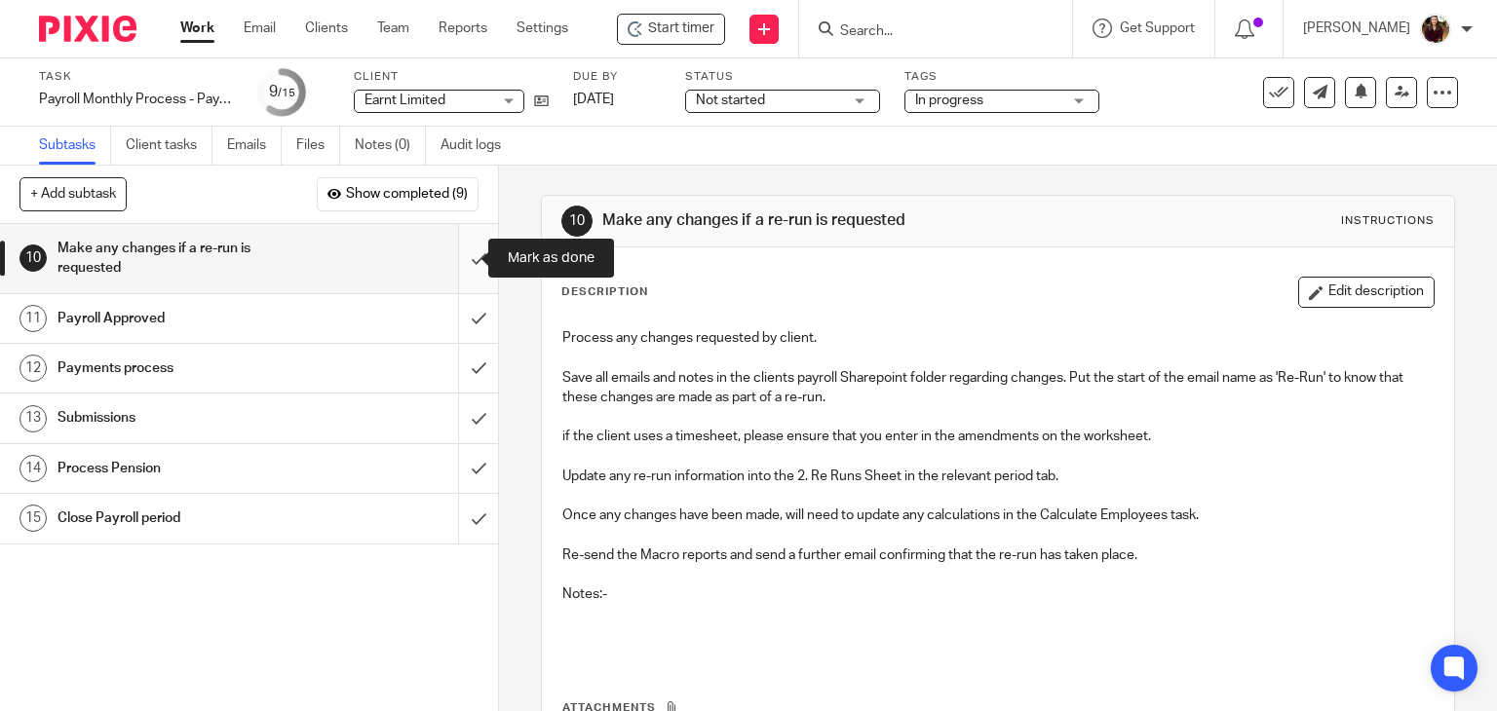
click at [449, 262] on input "submit" at bounding box center [249, 258] width 498 height 69
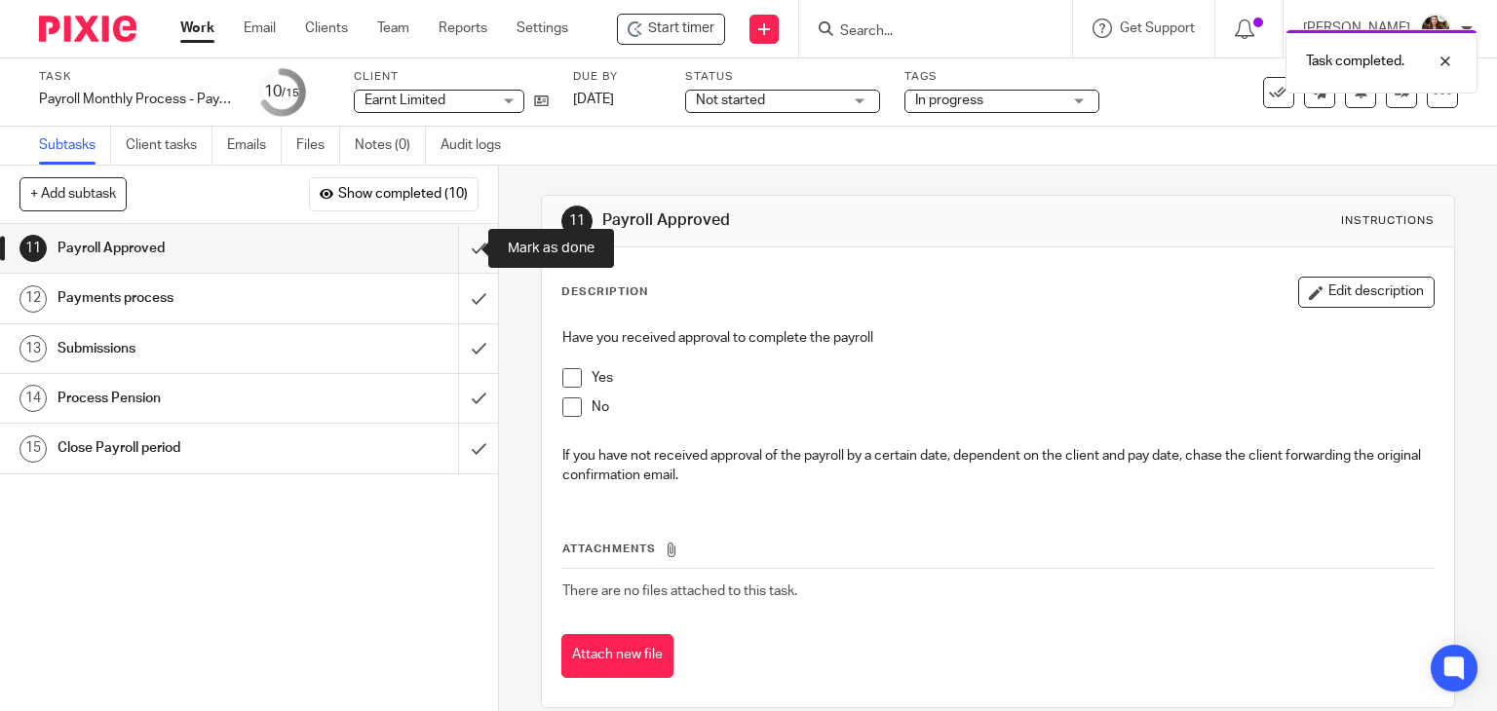
click at [443, 257] on input "submit" at bounding box center [249, 248] width 498 height 49
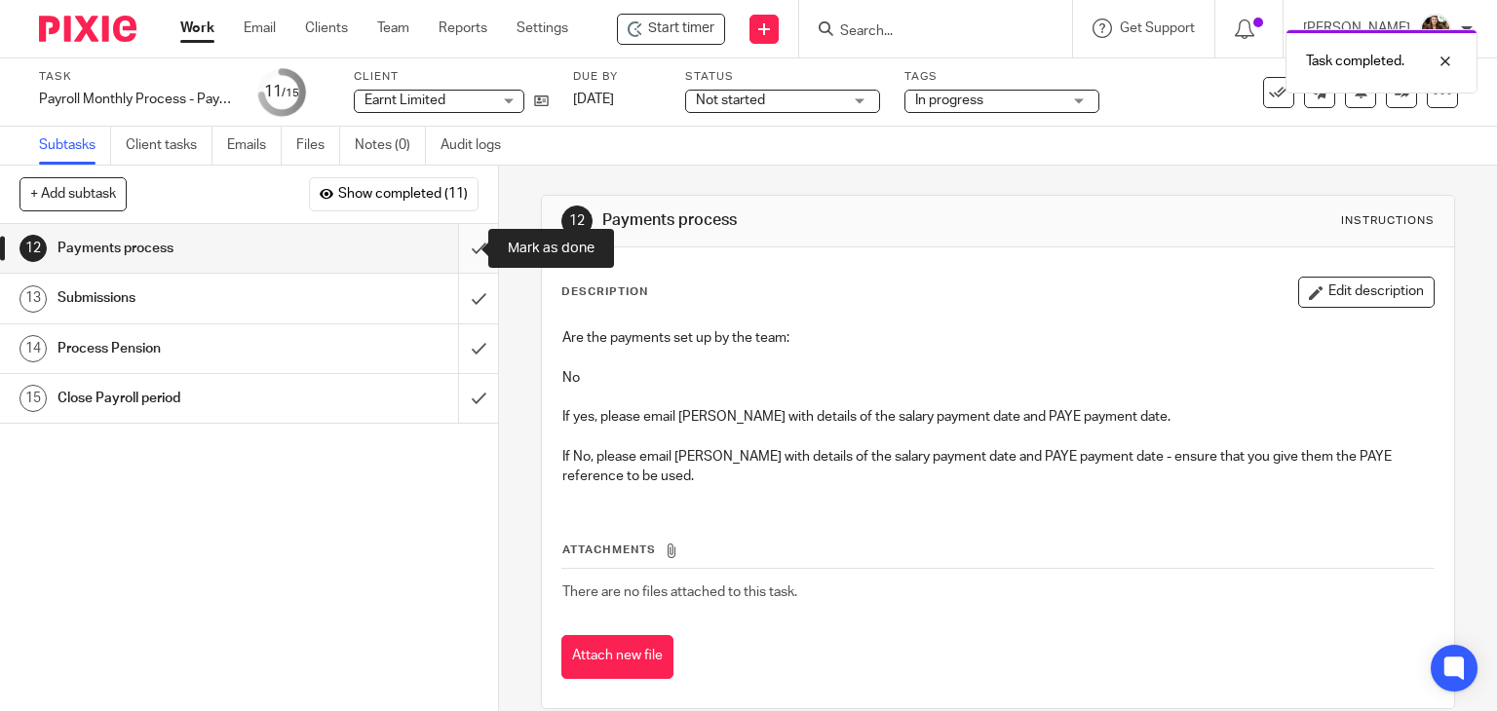
click at [463, 247] on input "submit" at bounding box center [249, 248] width 498 height 49
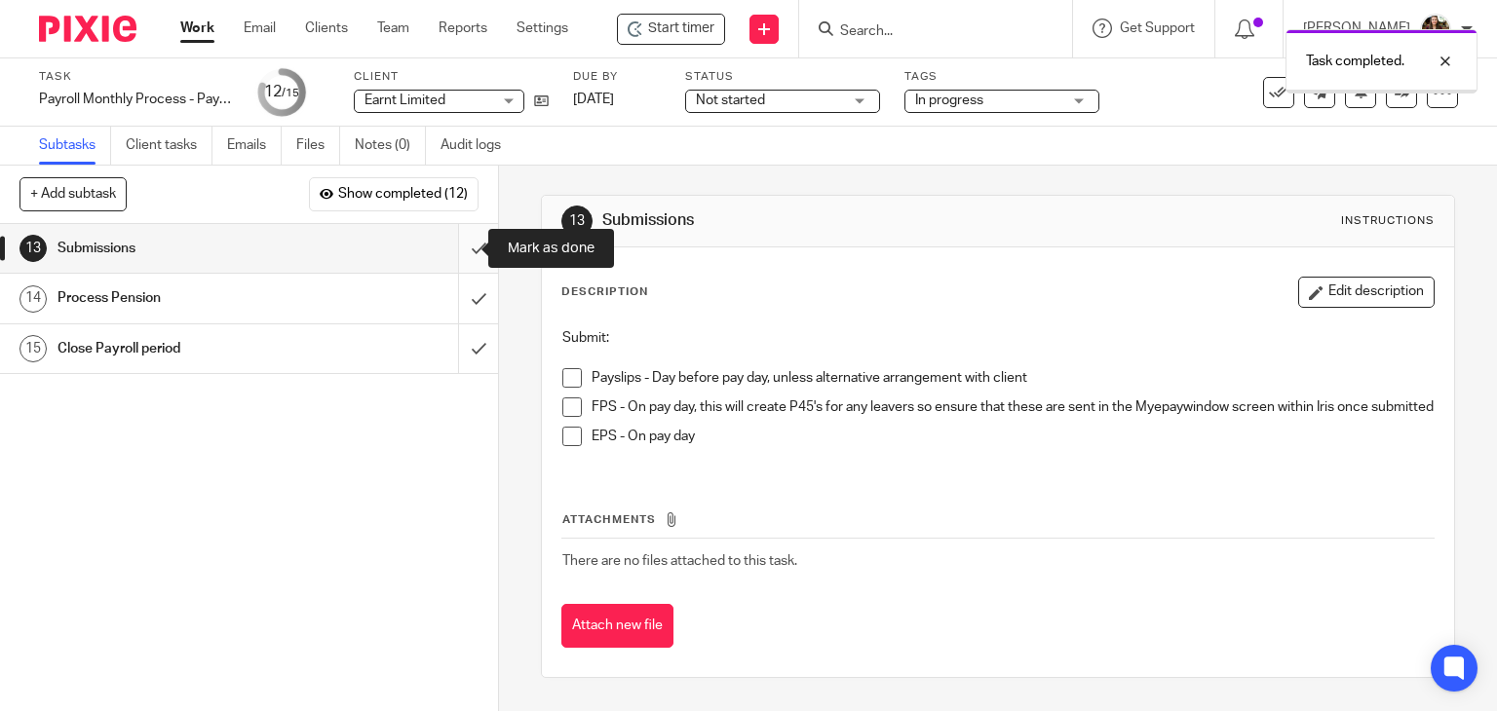
click at [449, 245] on input "submit" at bounding box center [249, 248] width 498 height 49
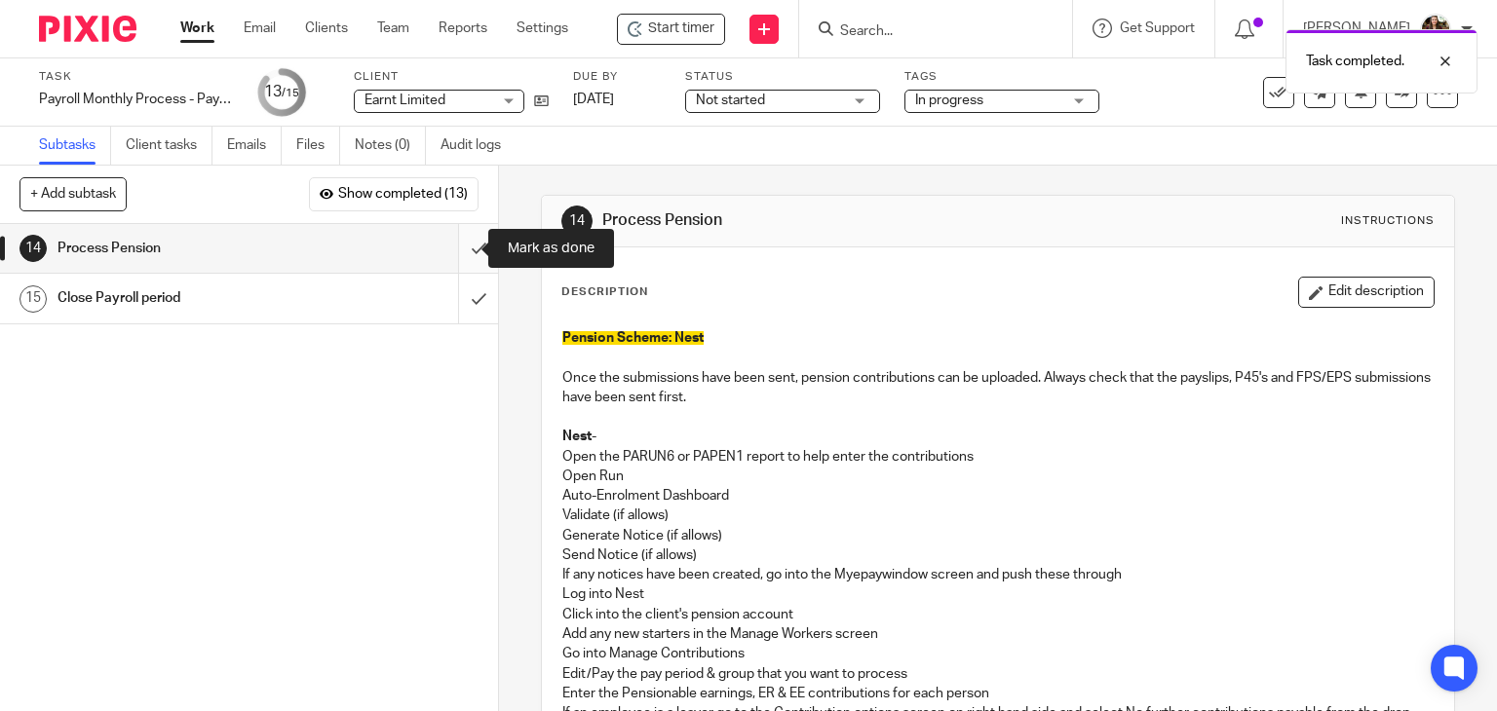
click at [452, 246] on input "submit" at bounding box center [249, 248] width 498 height 49
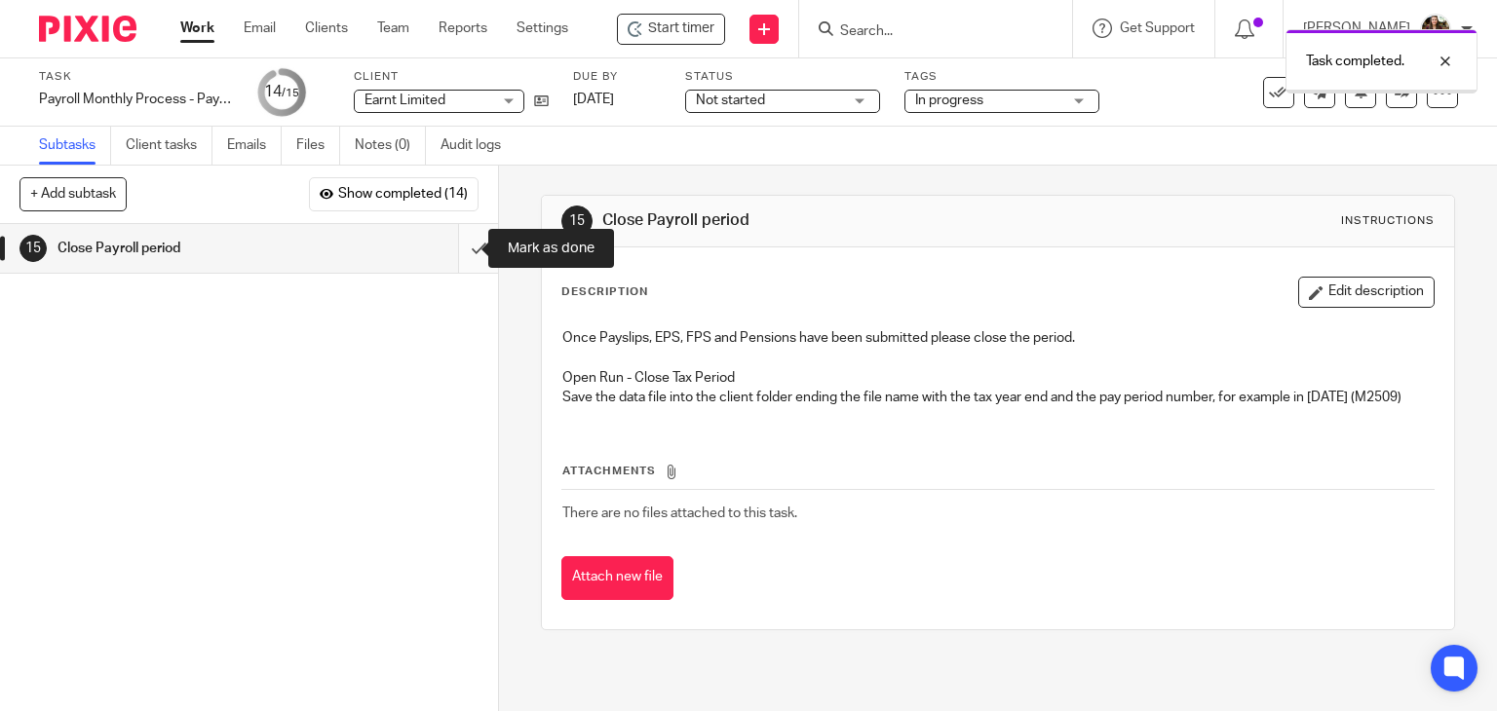
click at [452, 258] on input "submit" at bounding box center [249, 248] width 498 height 49
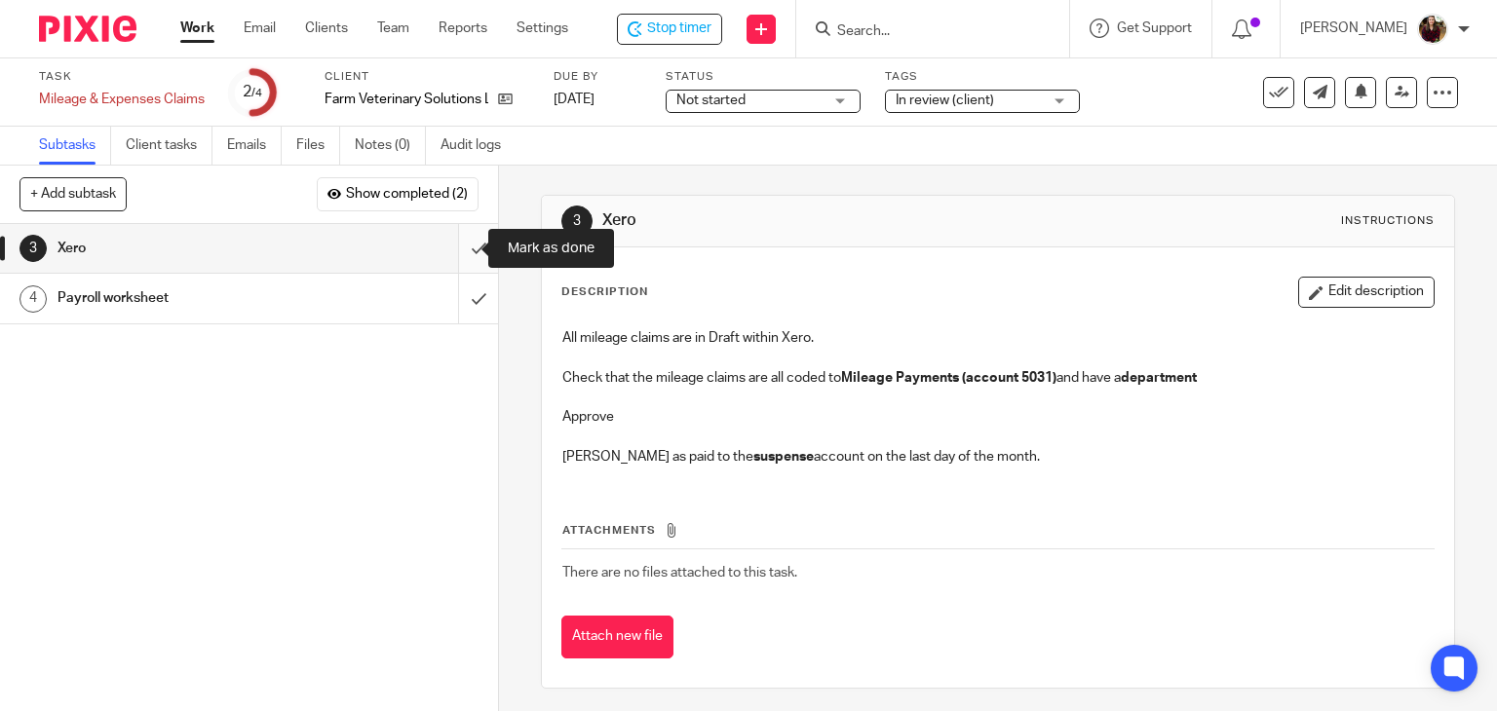
click at [457, 250] on input "submit" at bounding box center [249, 248] width 498 height 49
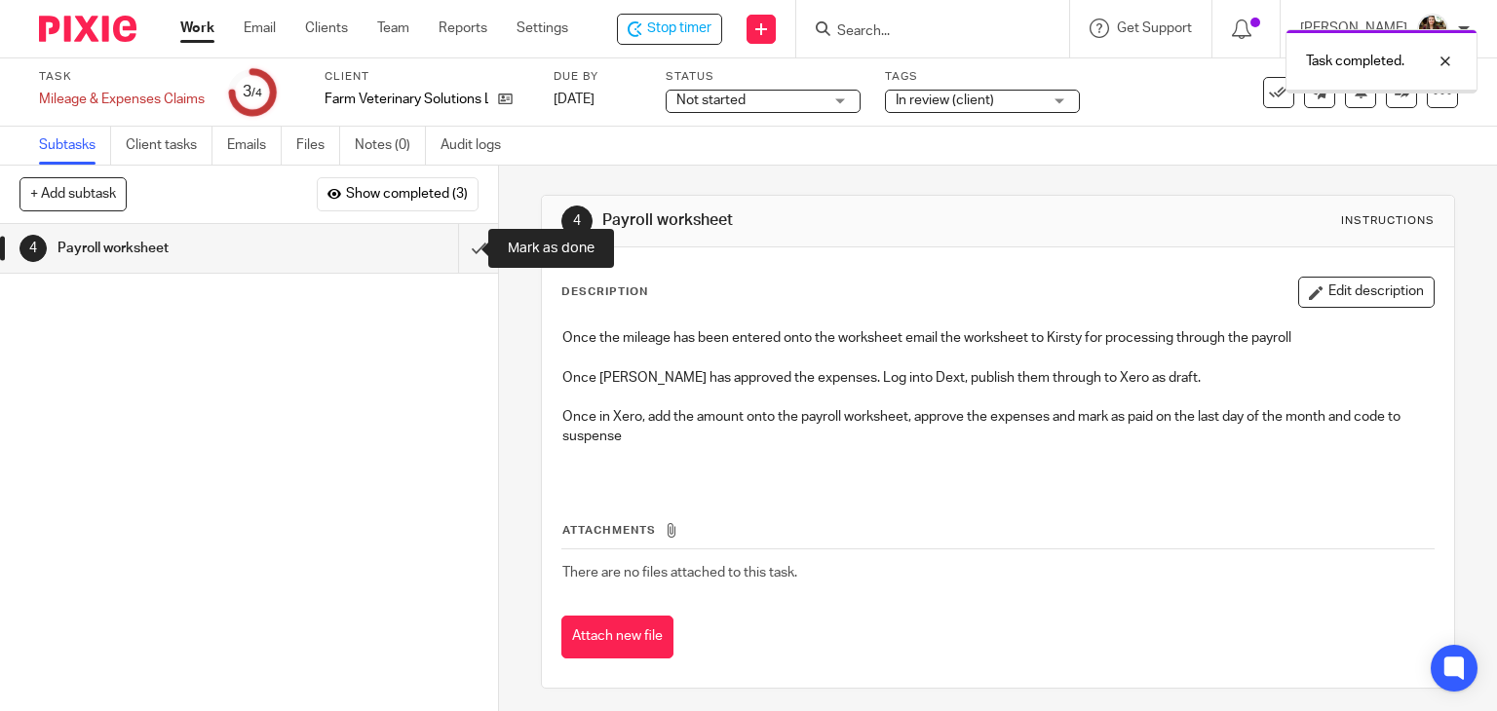
click at [457, 250] on input "submit" at bounding box center [249, 248] width 498 height 49
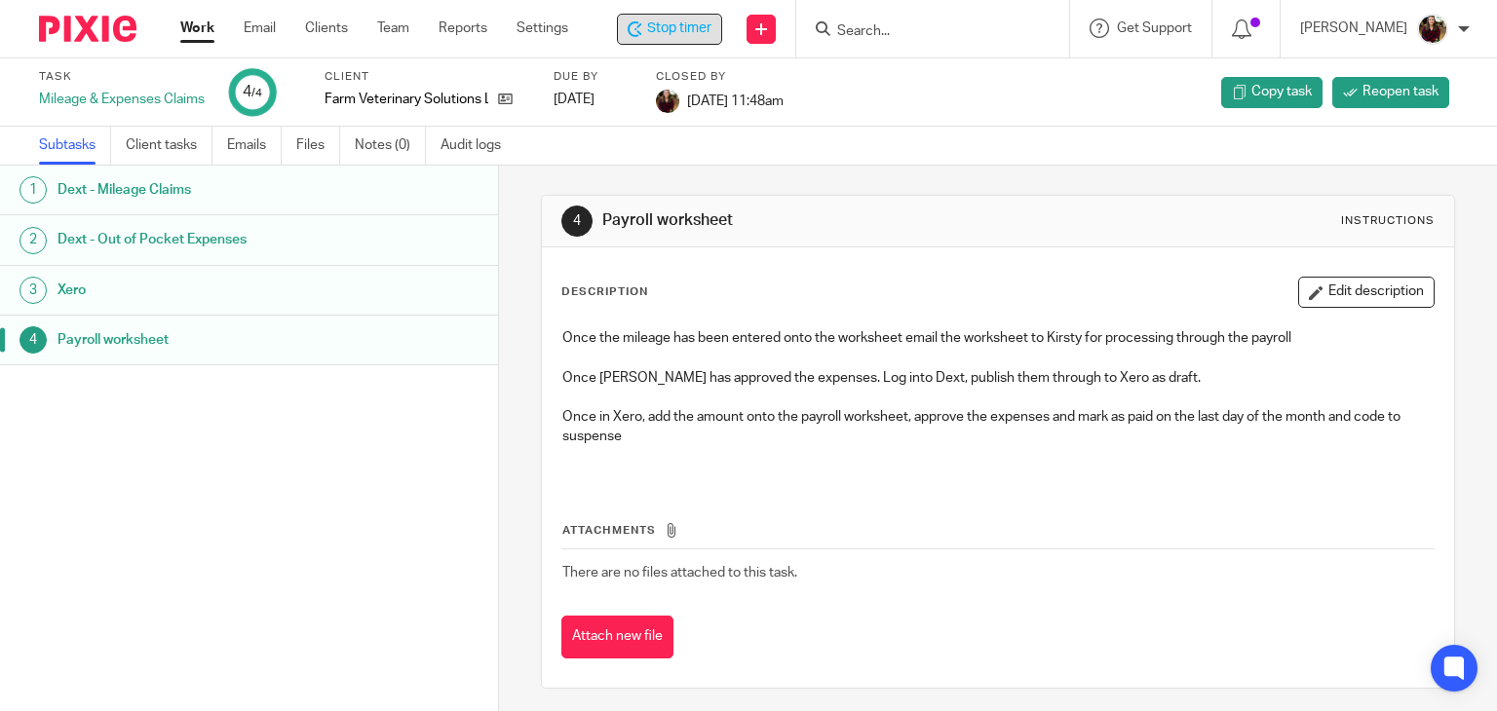
click at [673, 23] on span "Stop timer" at bounding box center [679, 29] width 64 height 20
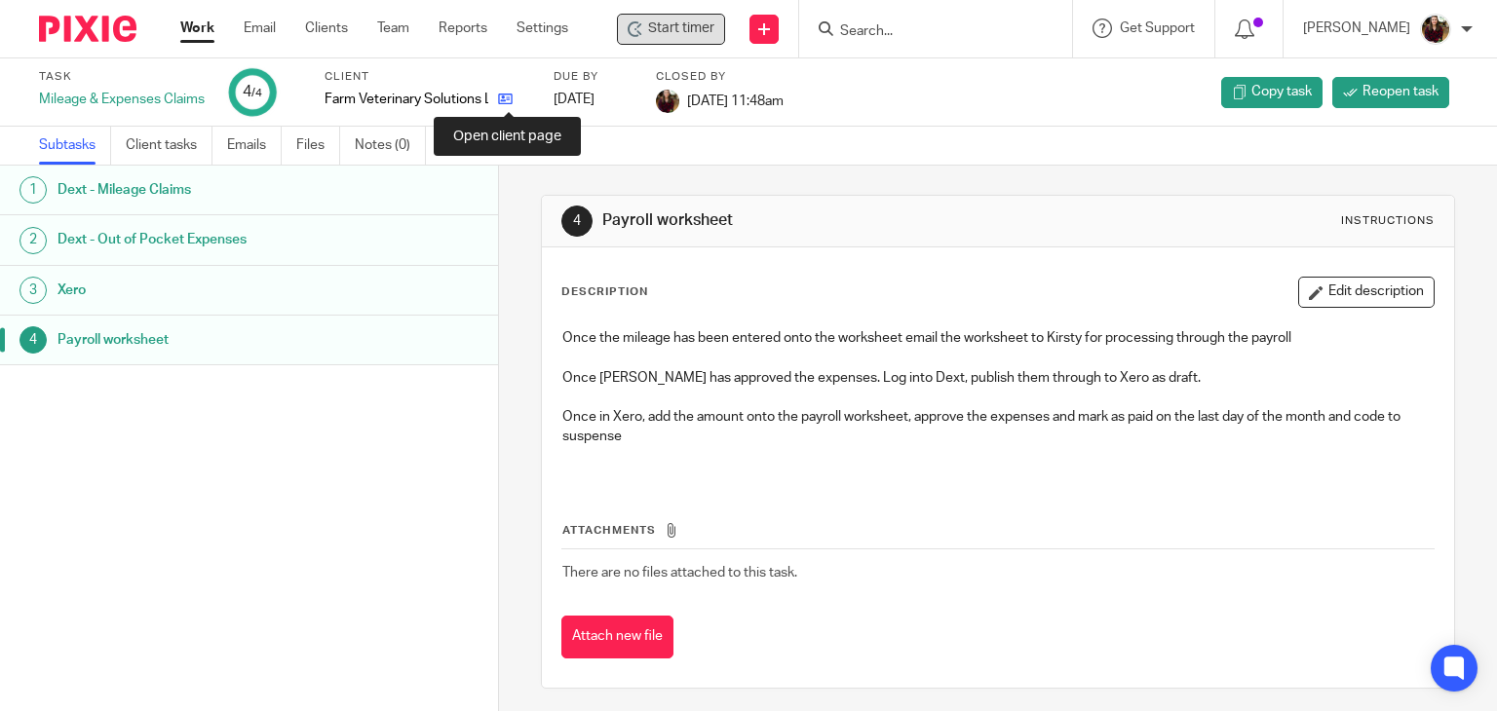
click at [511, 98] on icon at bounding box center [505, 99] width 15 height 15
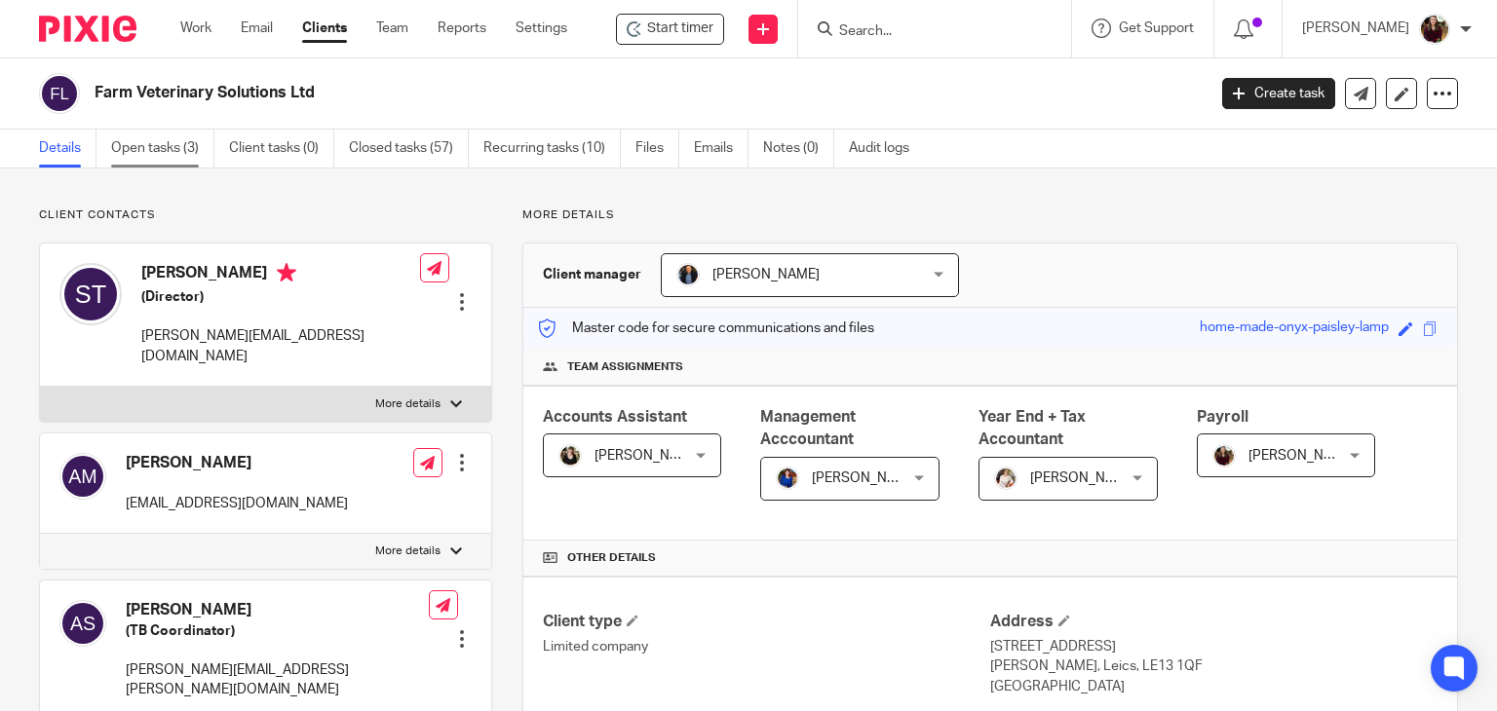
click at [154, 161] on link "Open tasks (3)" at bounding box center [162, 149] width 103 height 38
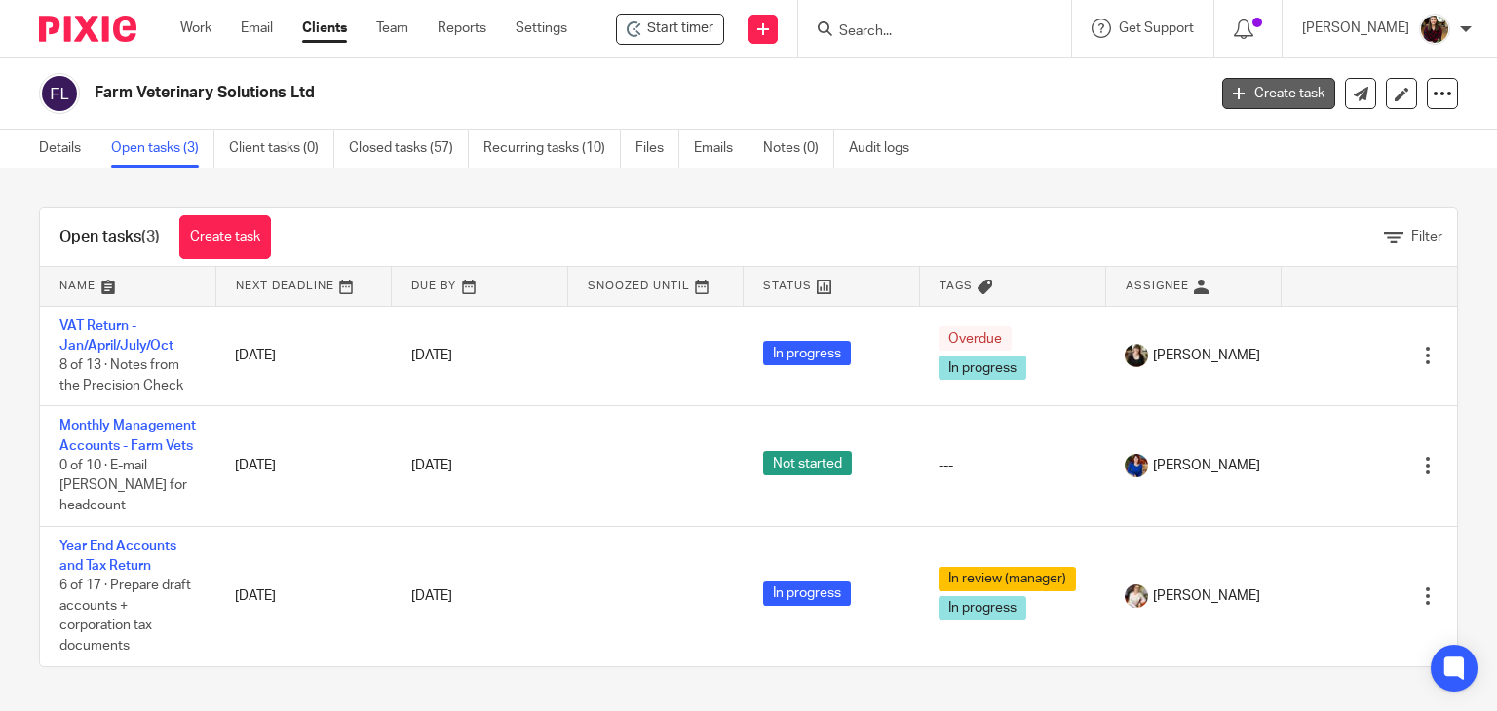
click at [1257, 95] on link "Create task" at bounding box center [1278, 93] width 113 height 31
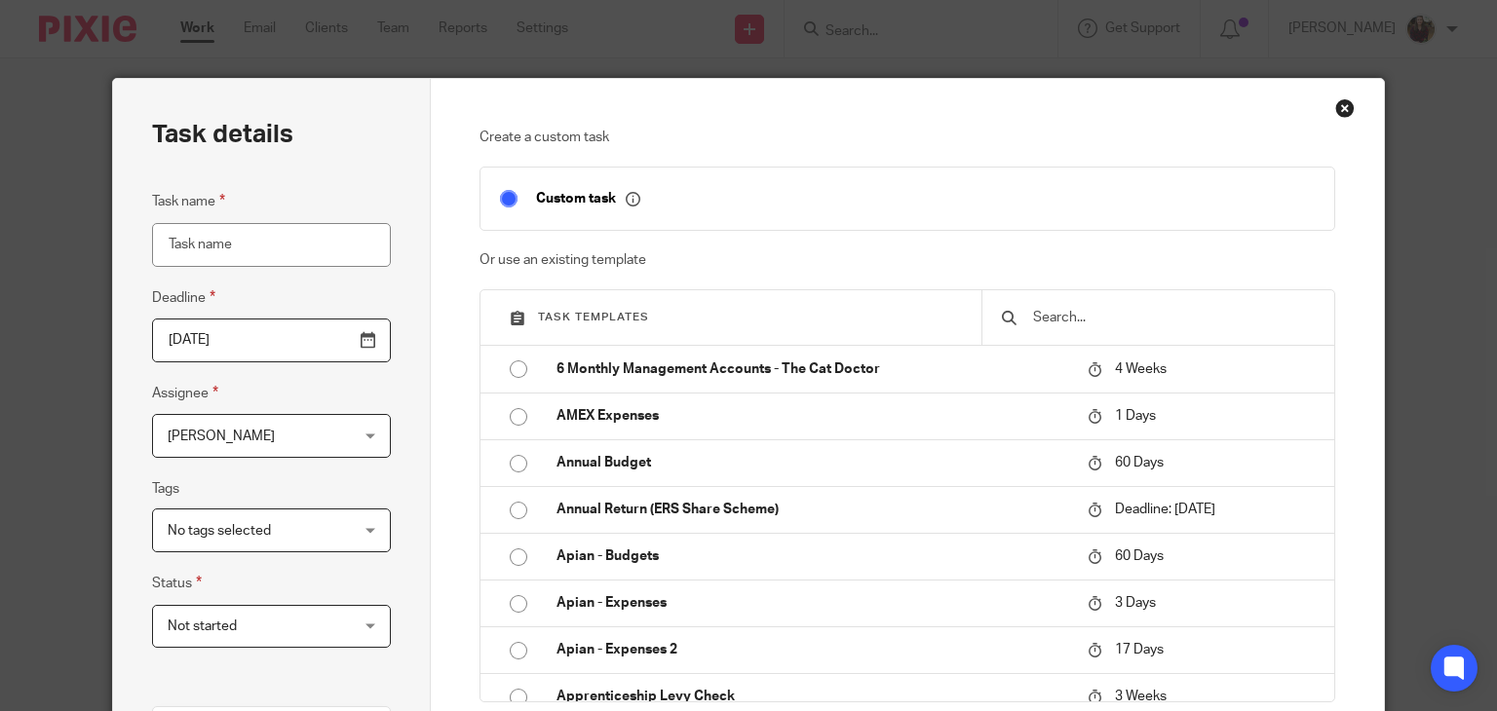
click at [1138, 324] on input "text" at bounding box center [1173, 317] width 284 height 21
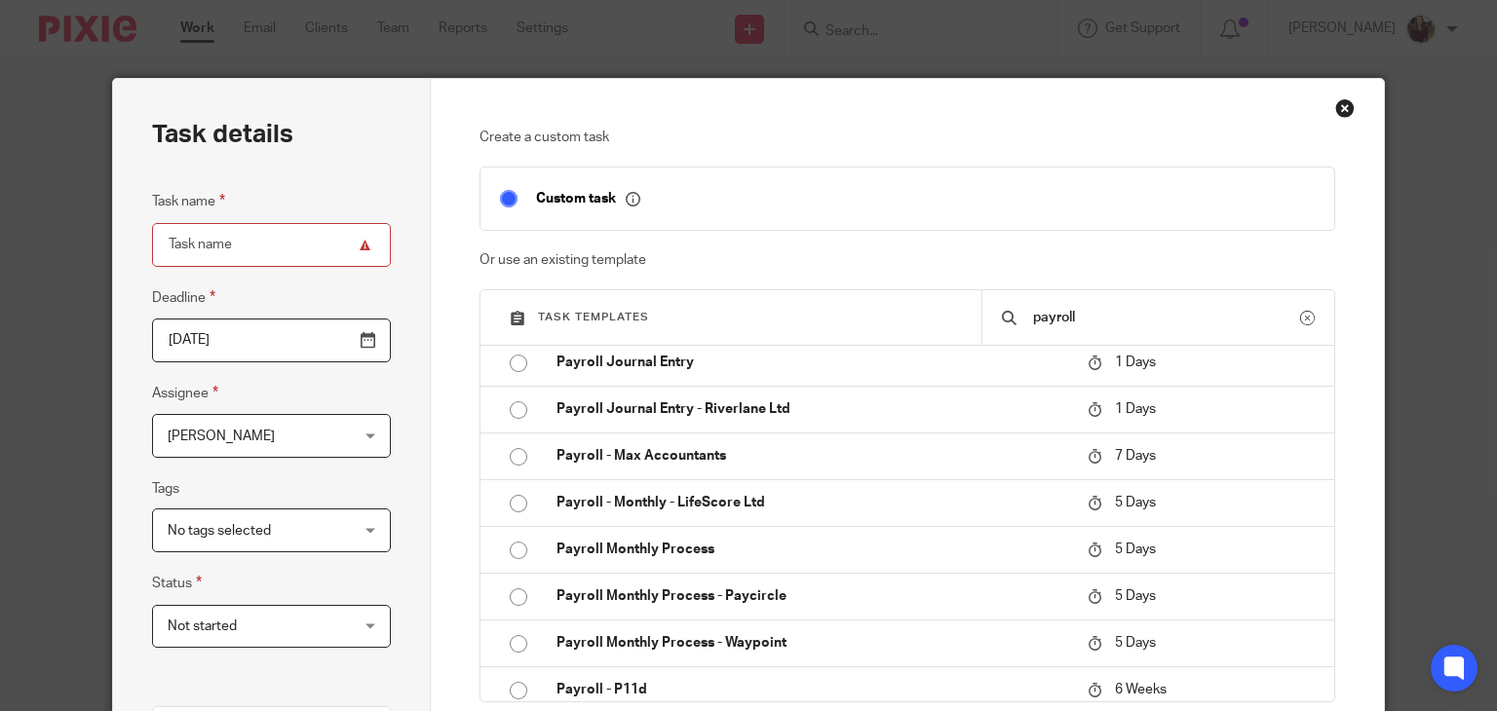
scroll to position [682, 0]
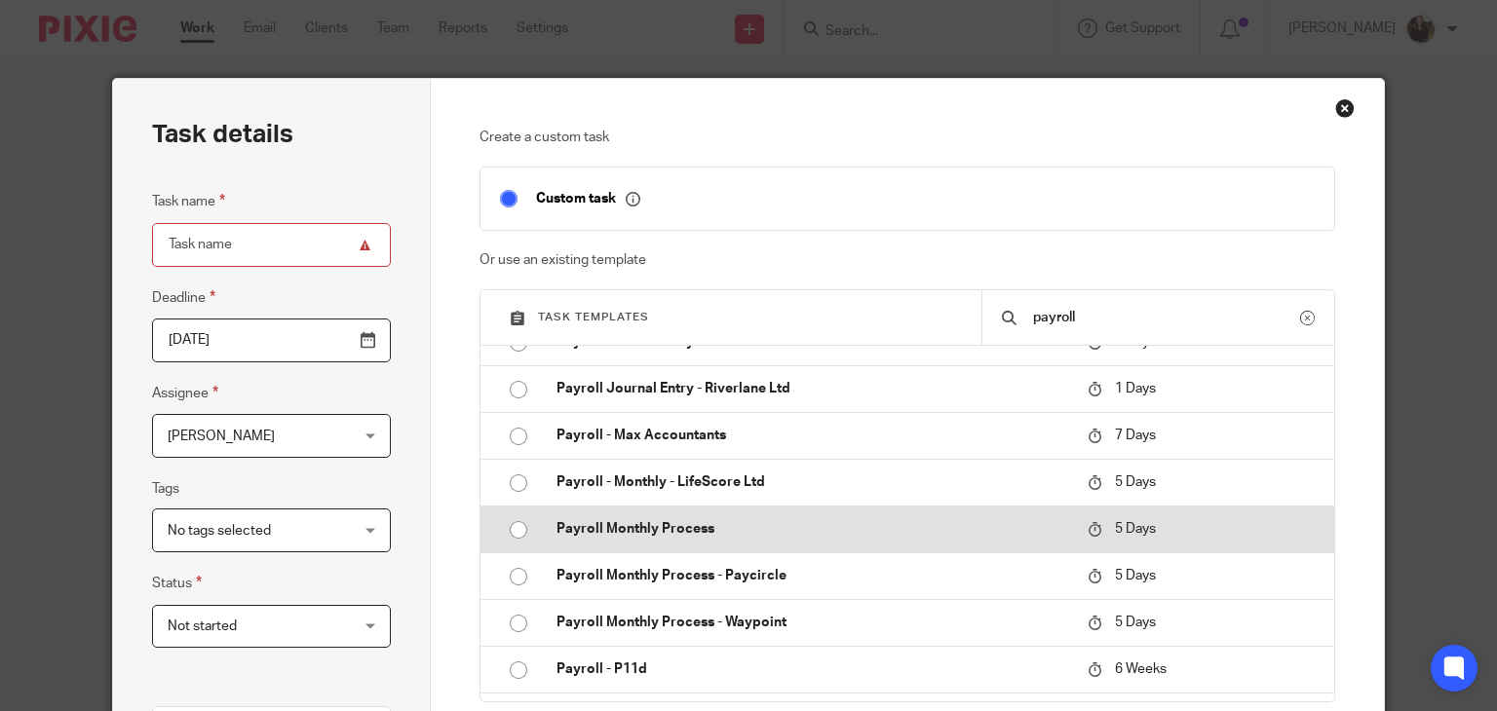
type input "payroll"
click at [761, 520] on p "Payroll Monthly Process" at bounding box center [813, 528] width 512 height 19
type input "2025-08-27"
type input "Payroll Monthly Process"
checkbox input "false"
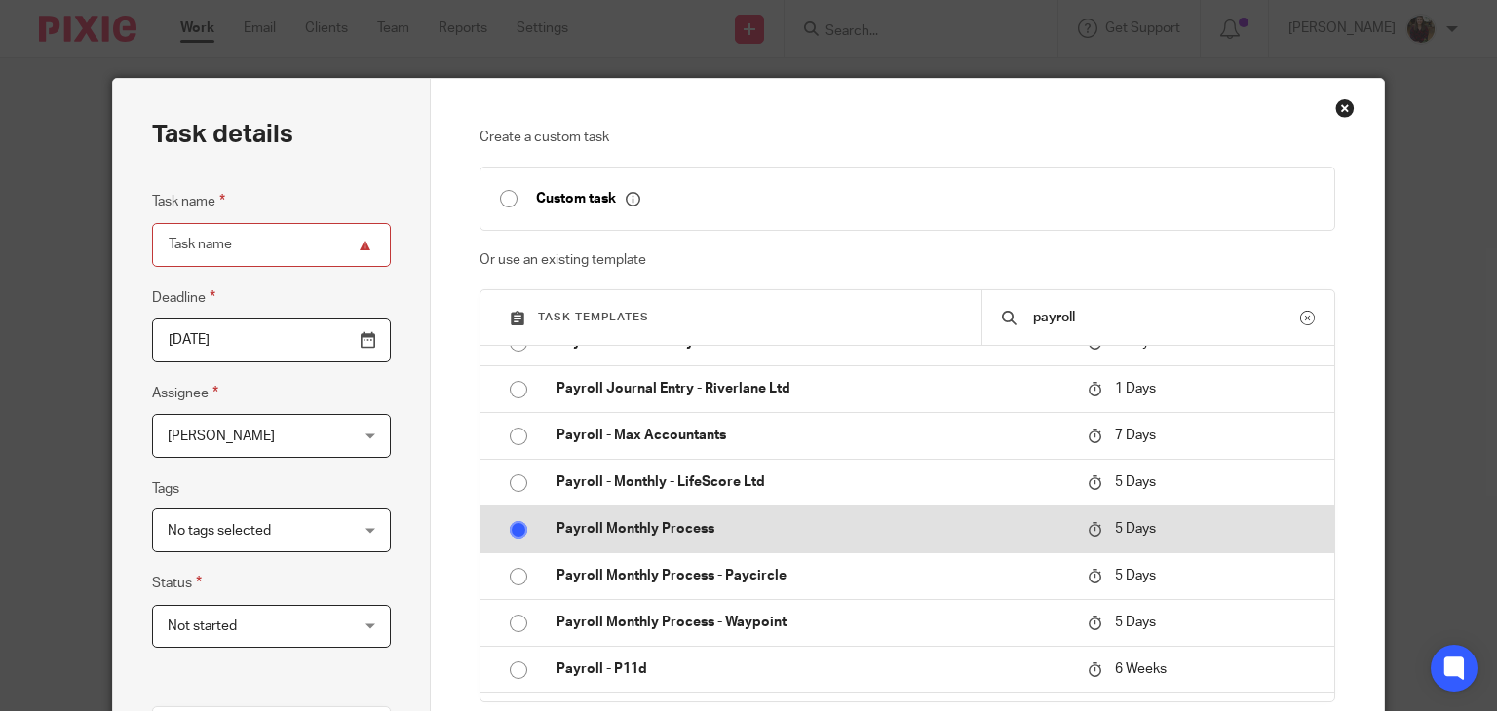
radio input "true"
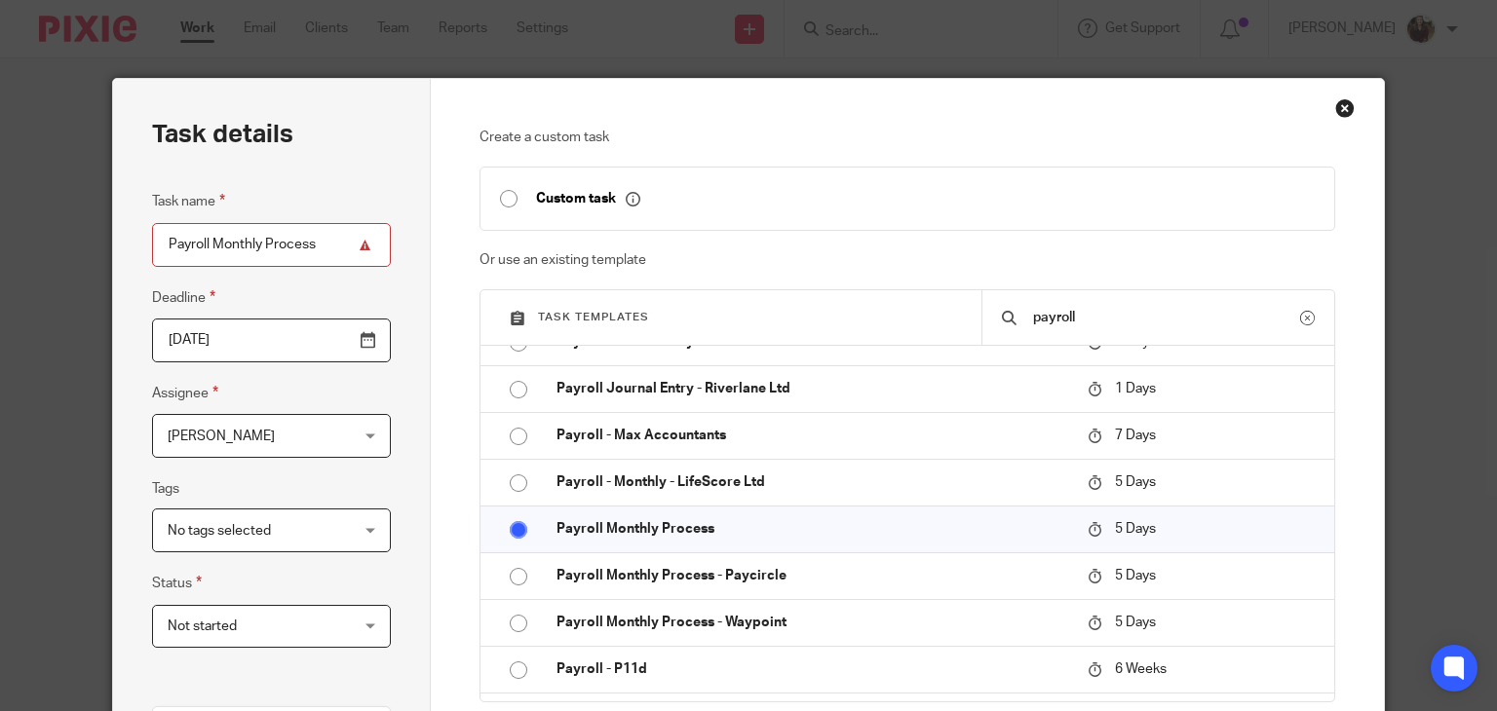
scroll to position [440, 0]
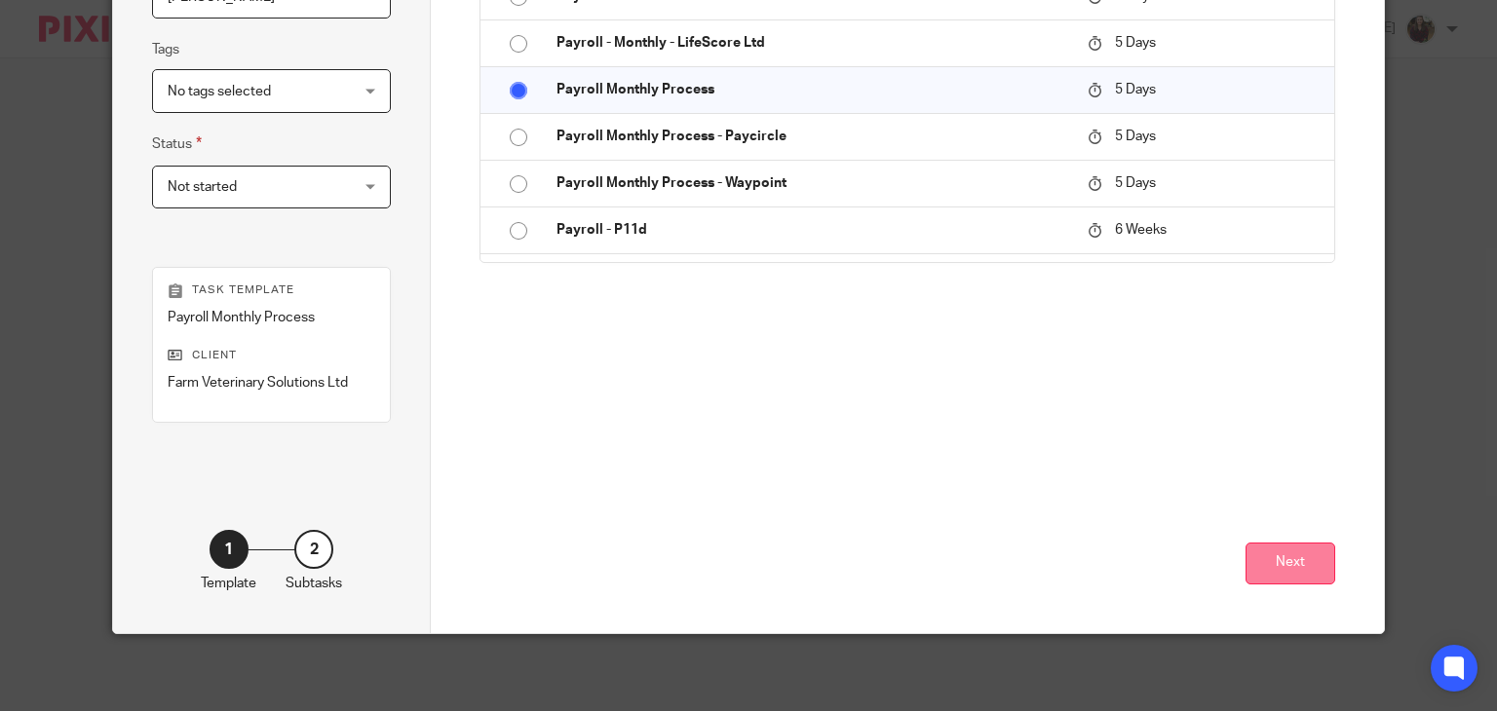
click at [1289, 567] on button "Next" at bounding box center [1291, 564] width 90 height 42
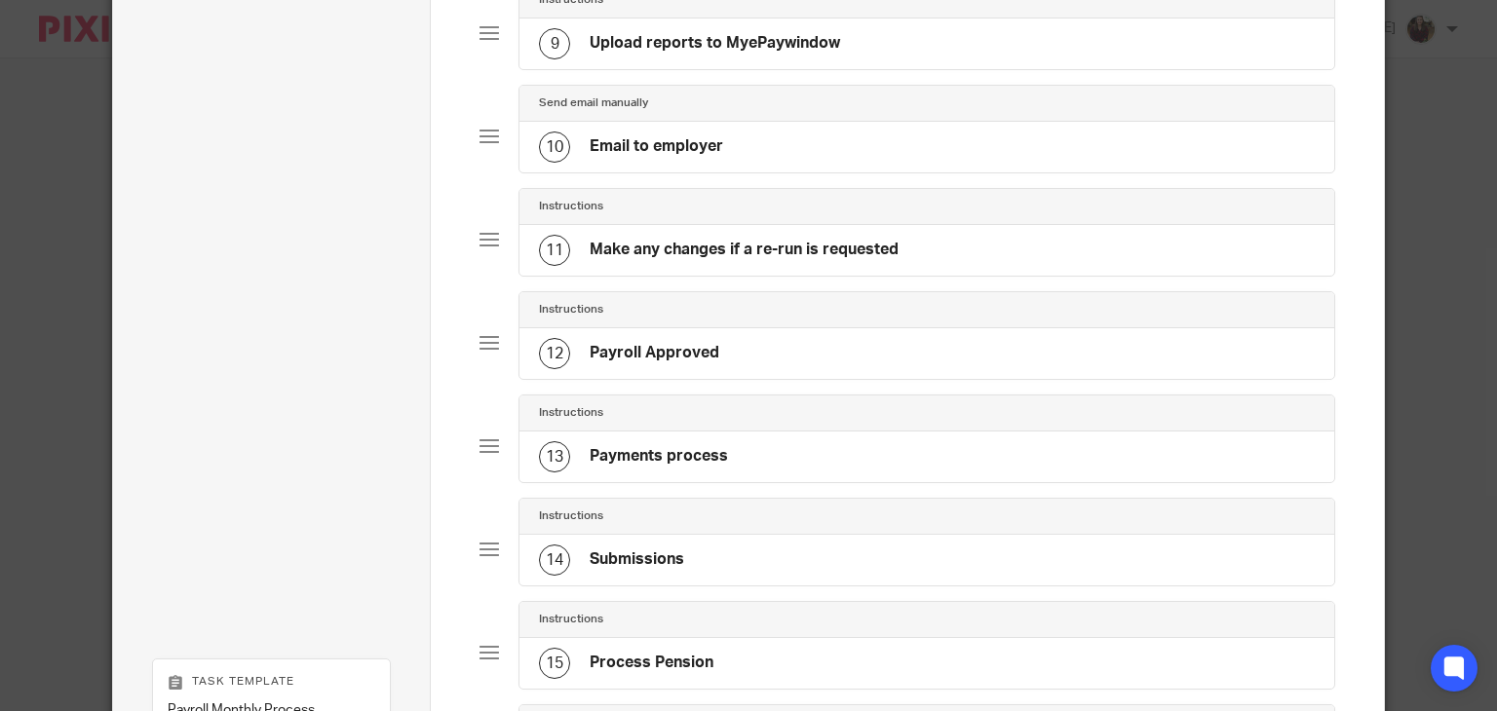
scroll to position [1407, 0]
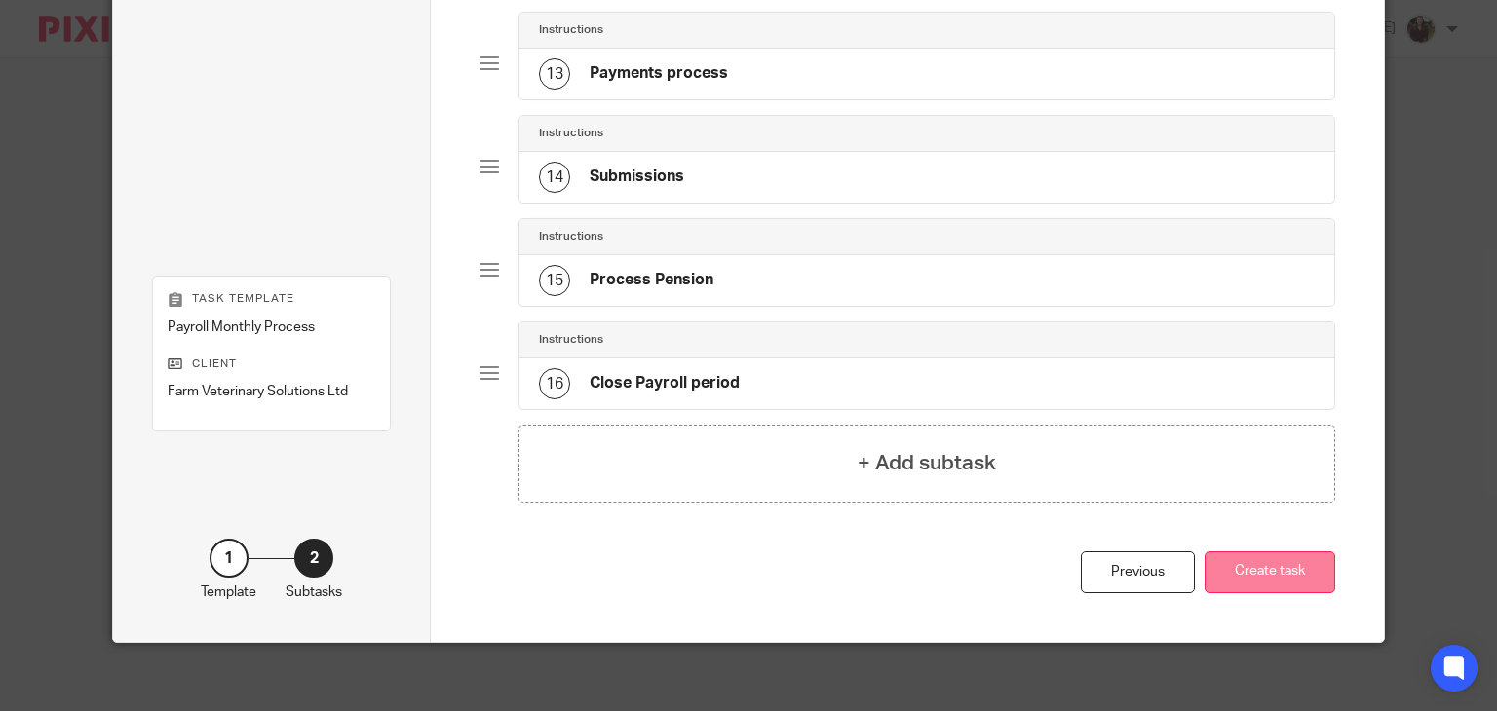
click at [1287, 559] on button "Create task" at bounding box center [1270, 573] width 131 height 42
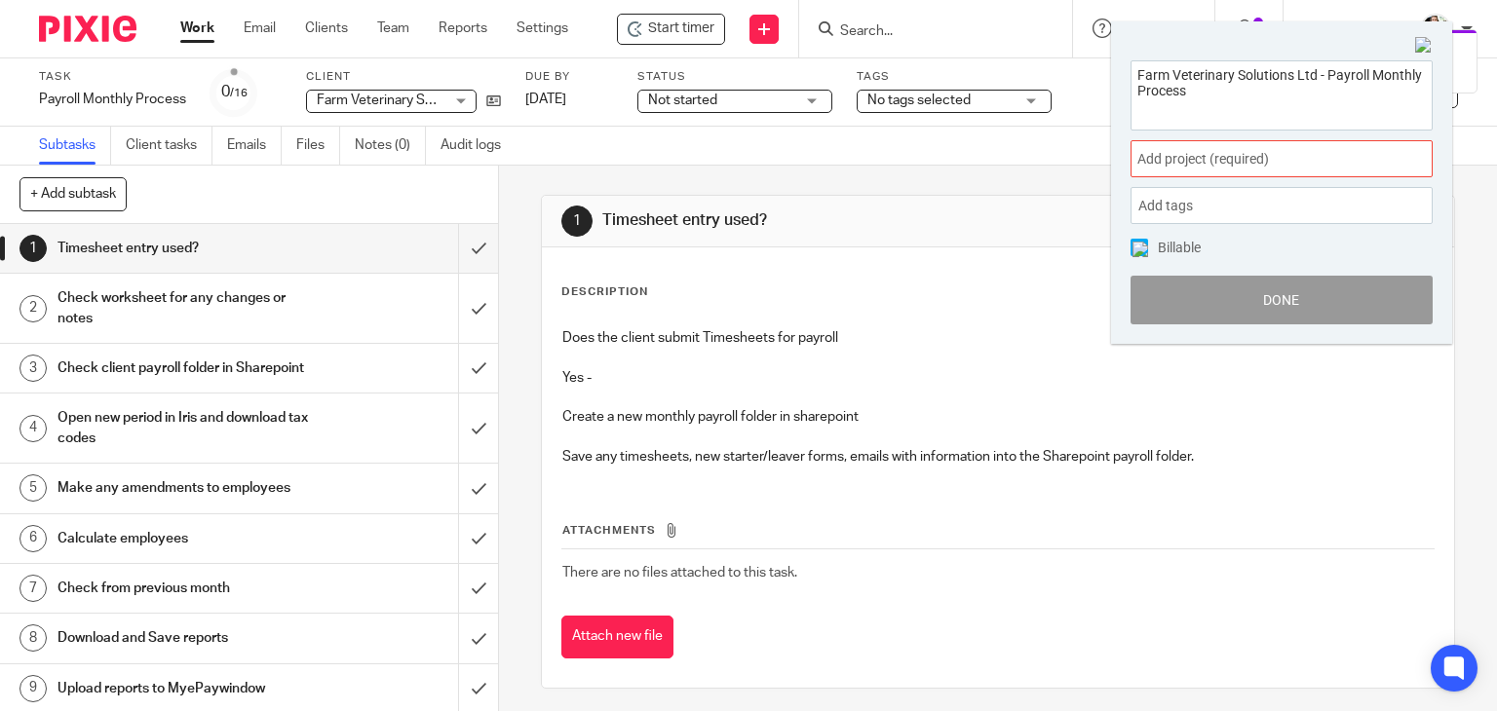
click at [1298, 164] on span "Add project (required) :" at bounding box center [1260, 159] width 246 height 20
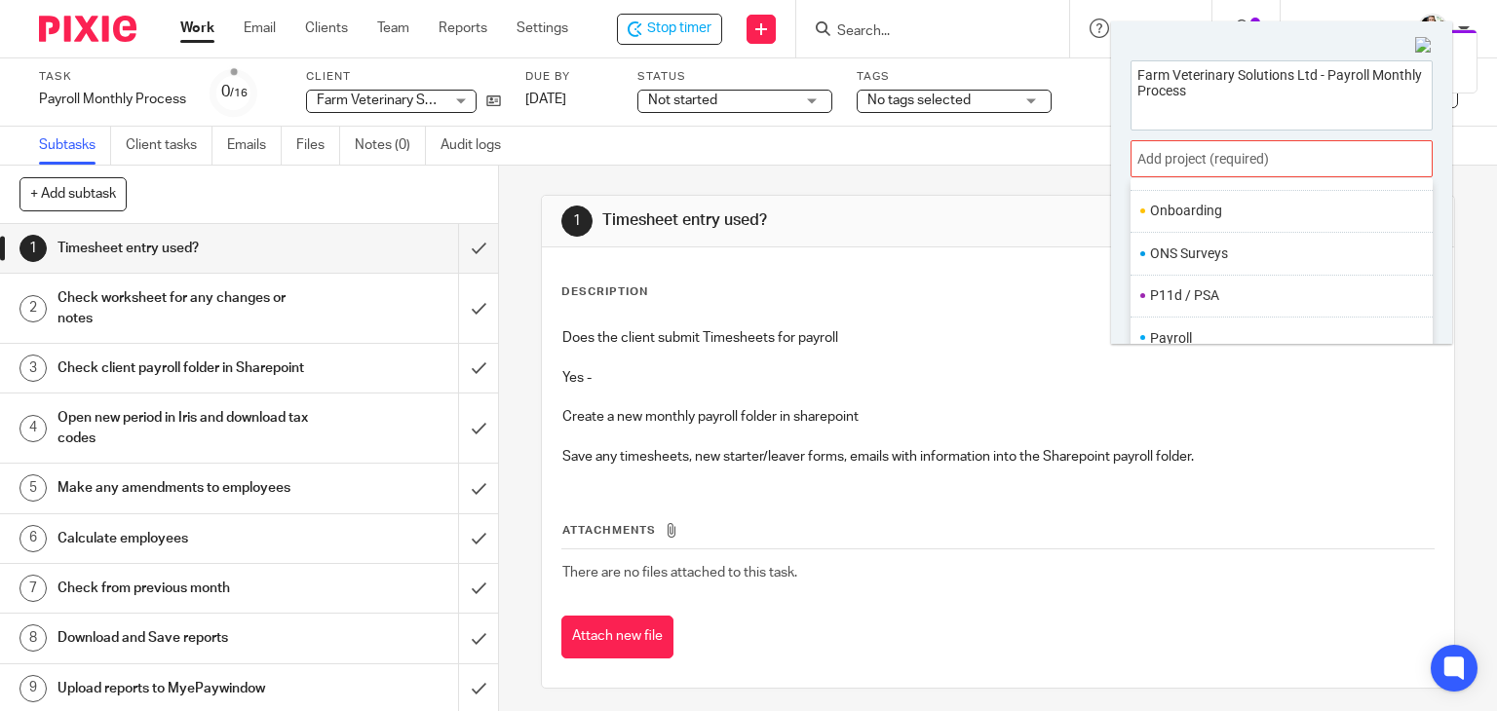
scroll to position [729, 0]
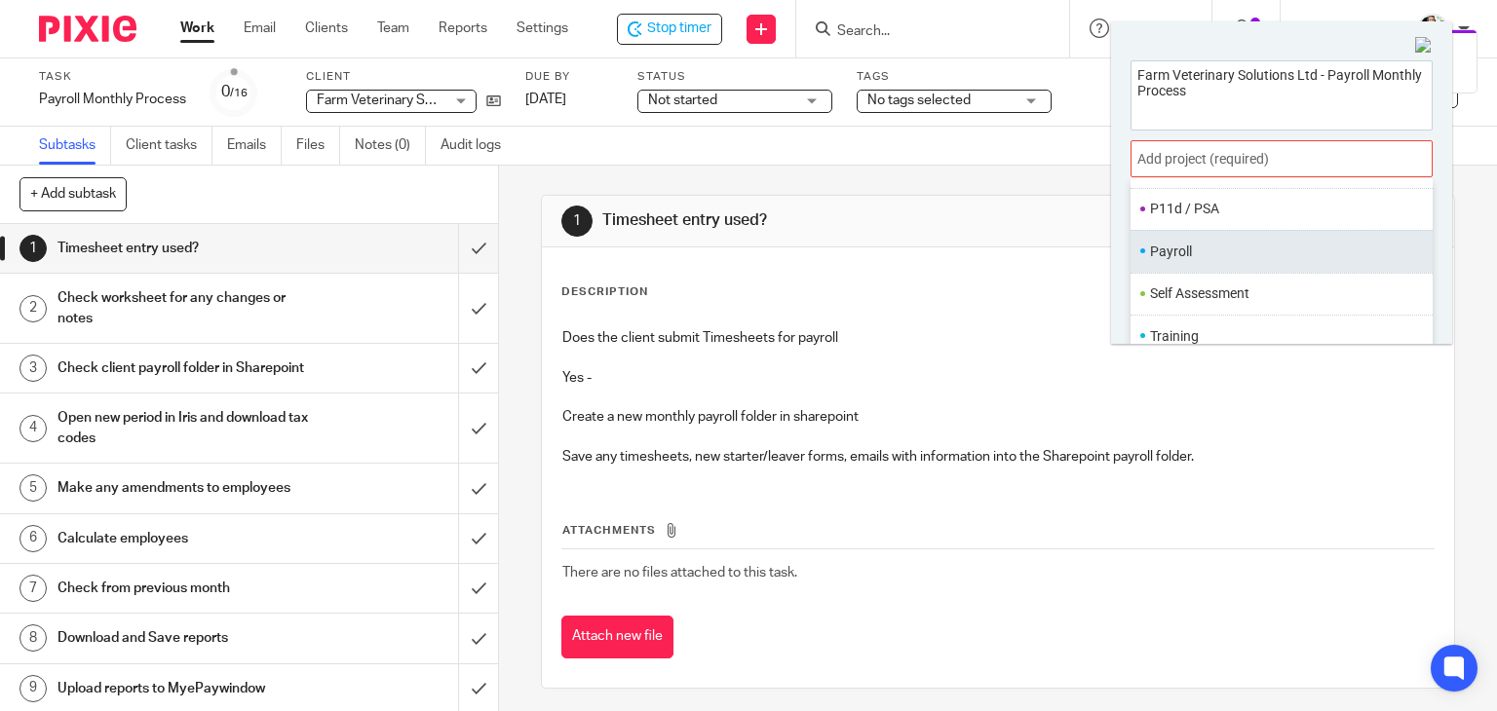
click at [1207, 247] on li "Payroll" at bounding box center [1277, 252] width 254 height 20
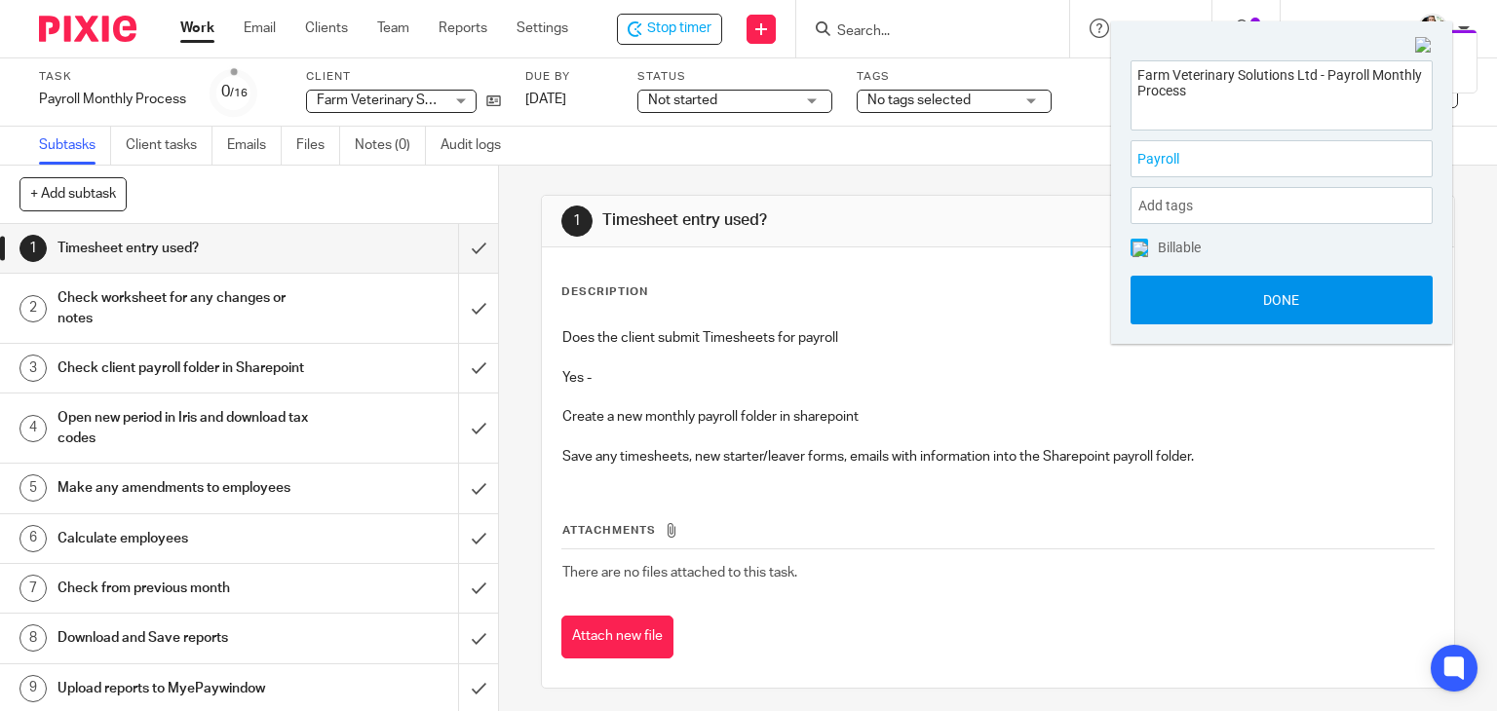
click at [1254, 303] on button "Done" at bounding box center [1282, 300] width 302 height 49
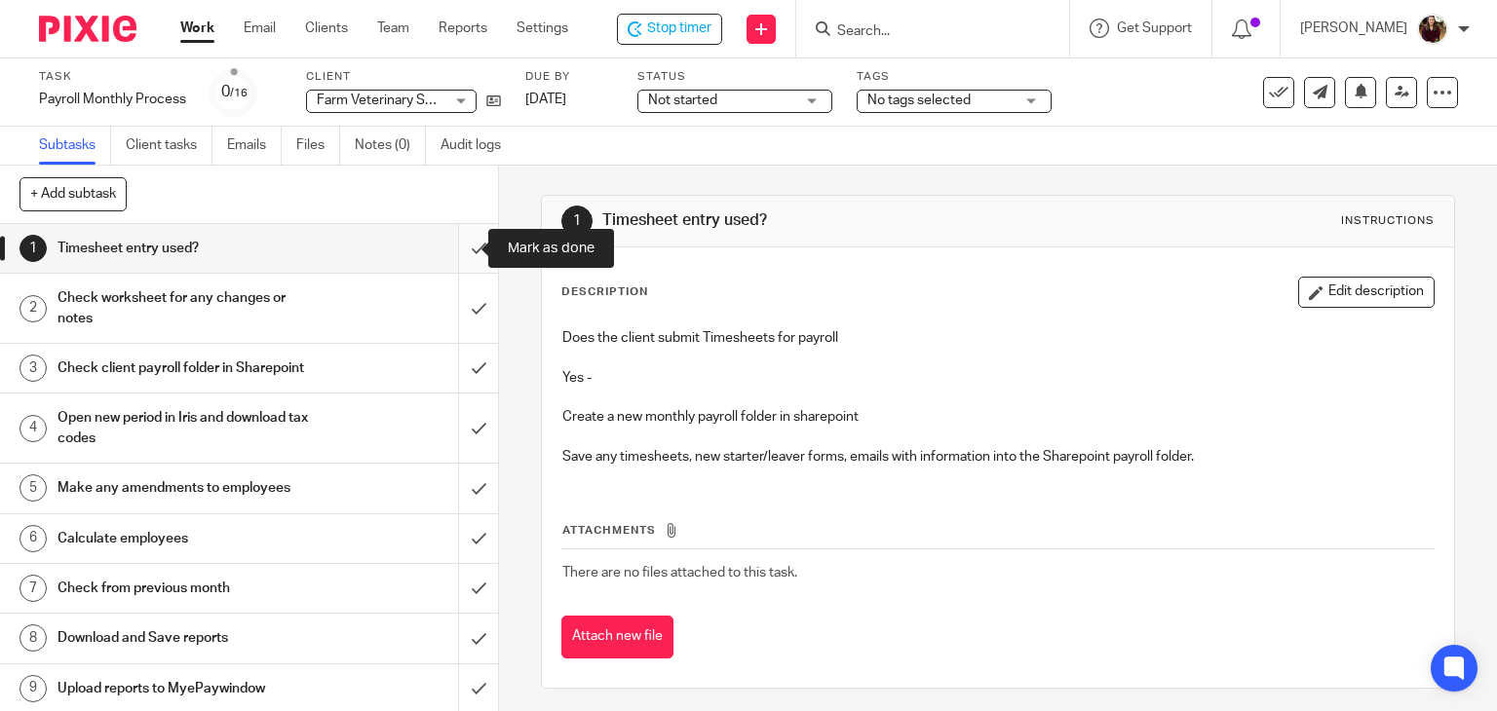
click at [470, 255] on input "submit" at bounding box center [249, 248] width 498 height 49
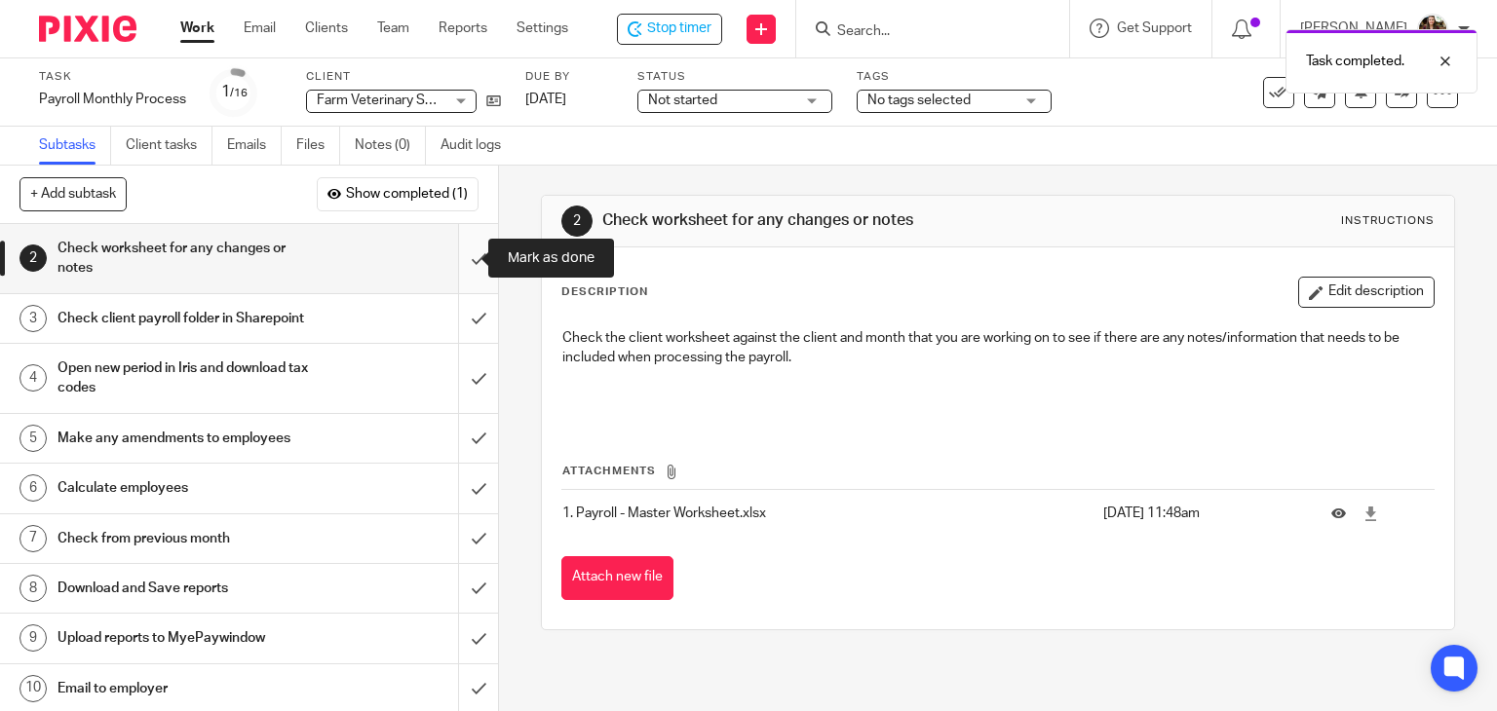
click at [468, 255] on input "submit" at bounding box center [249, 258] width 498 height 69
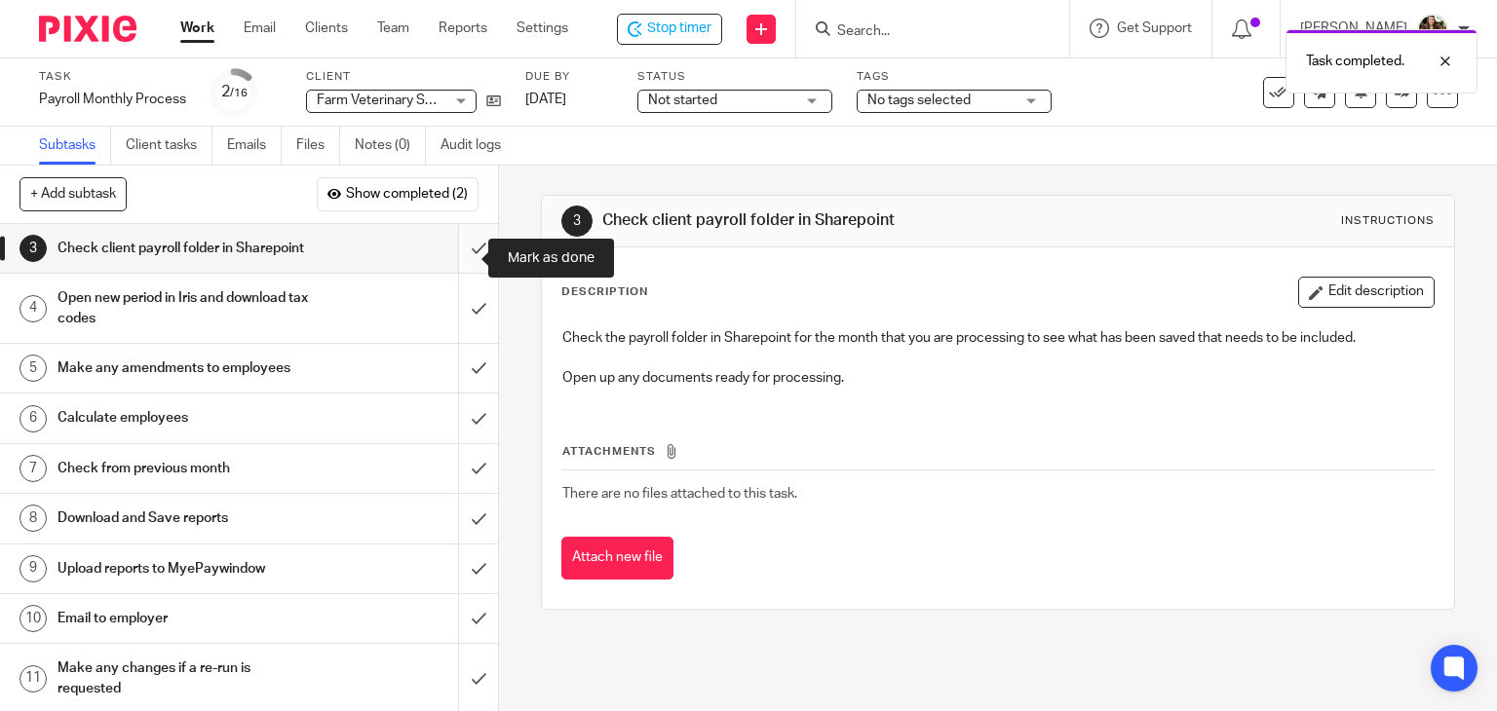
click at [458, 260] on input "submit" at bounding box center [249, 248] width 498 height 49
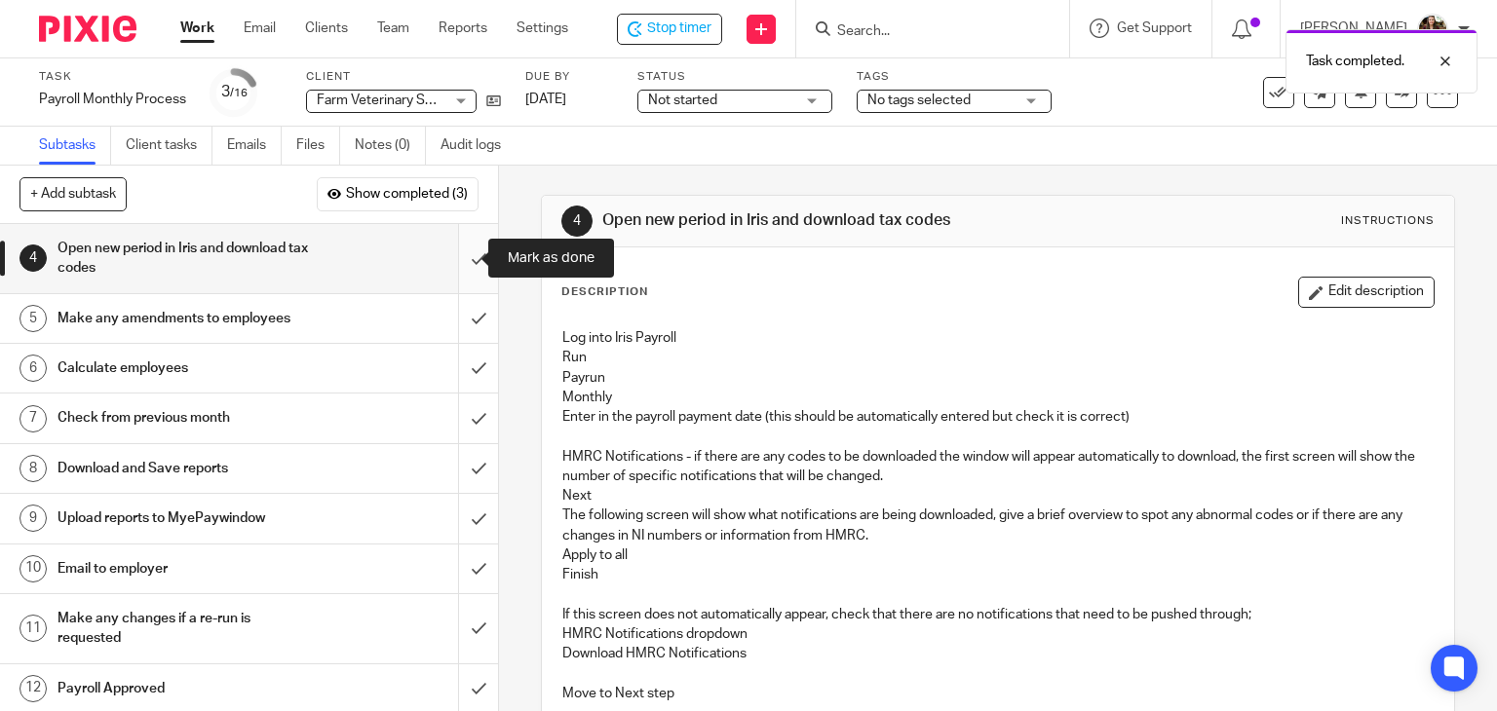
click at [451, 262] on input "submit" at bounding box center [249, 258] width 498 height 69
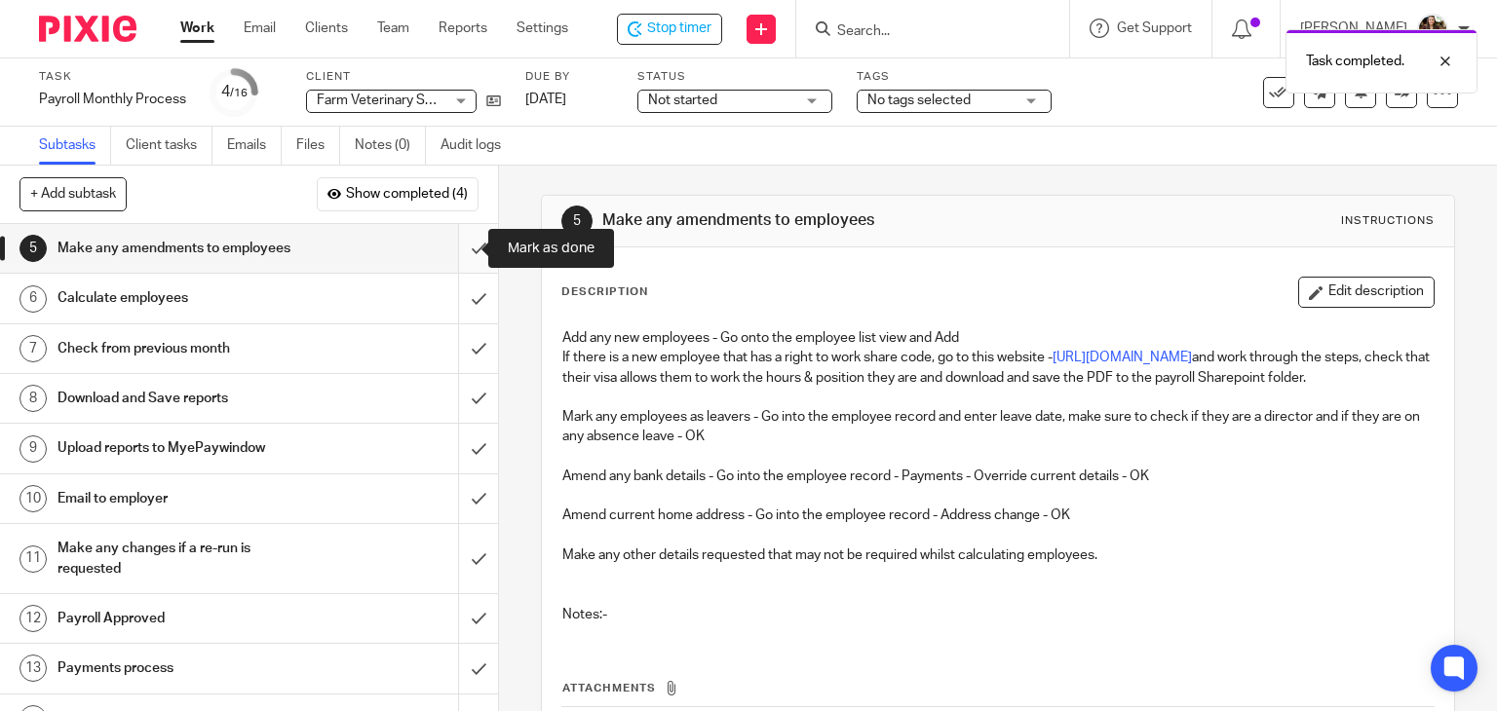
click at [450, 252] on input "submit" at bounding box center [249, 248] width 498 height 49
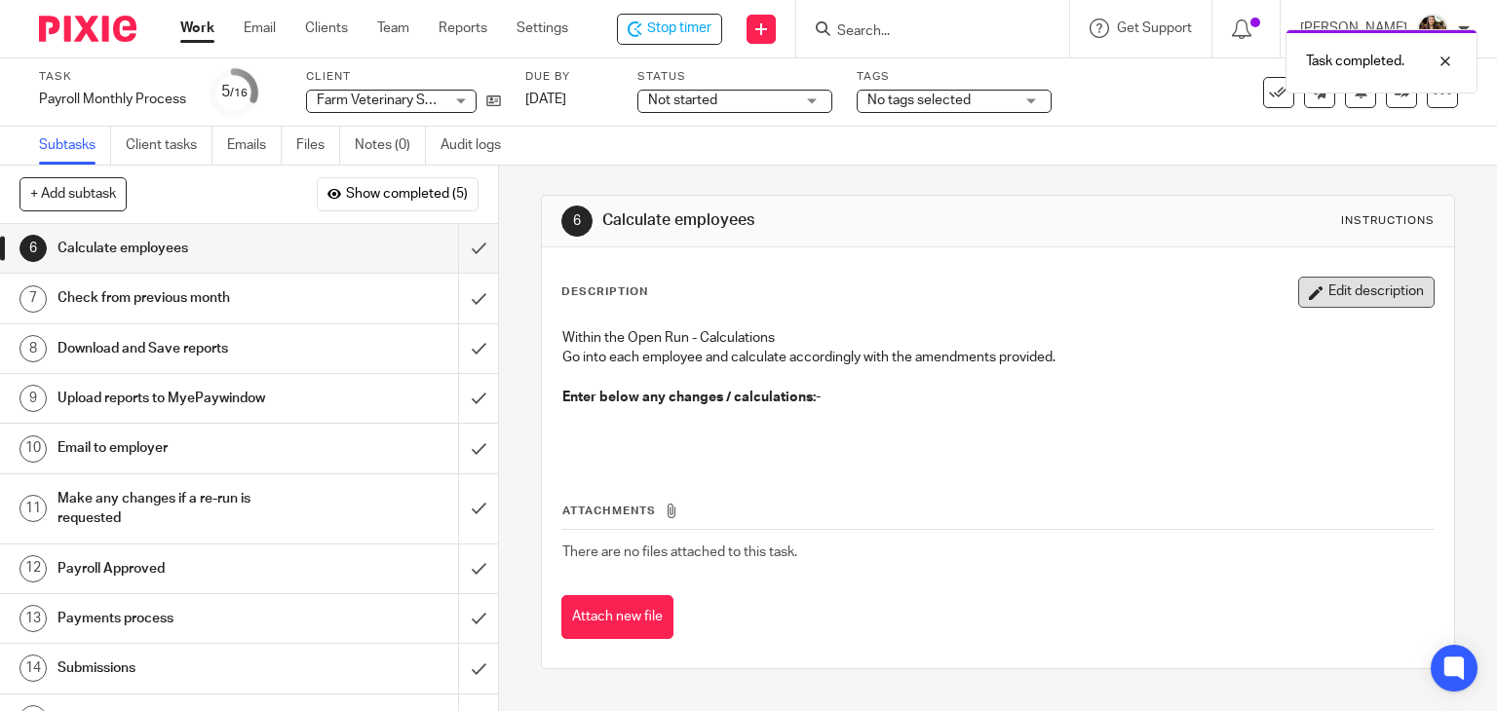
click at [1362, 297] on button "Edit description" at bounding box center [1366, 292] width 136 height 31
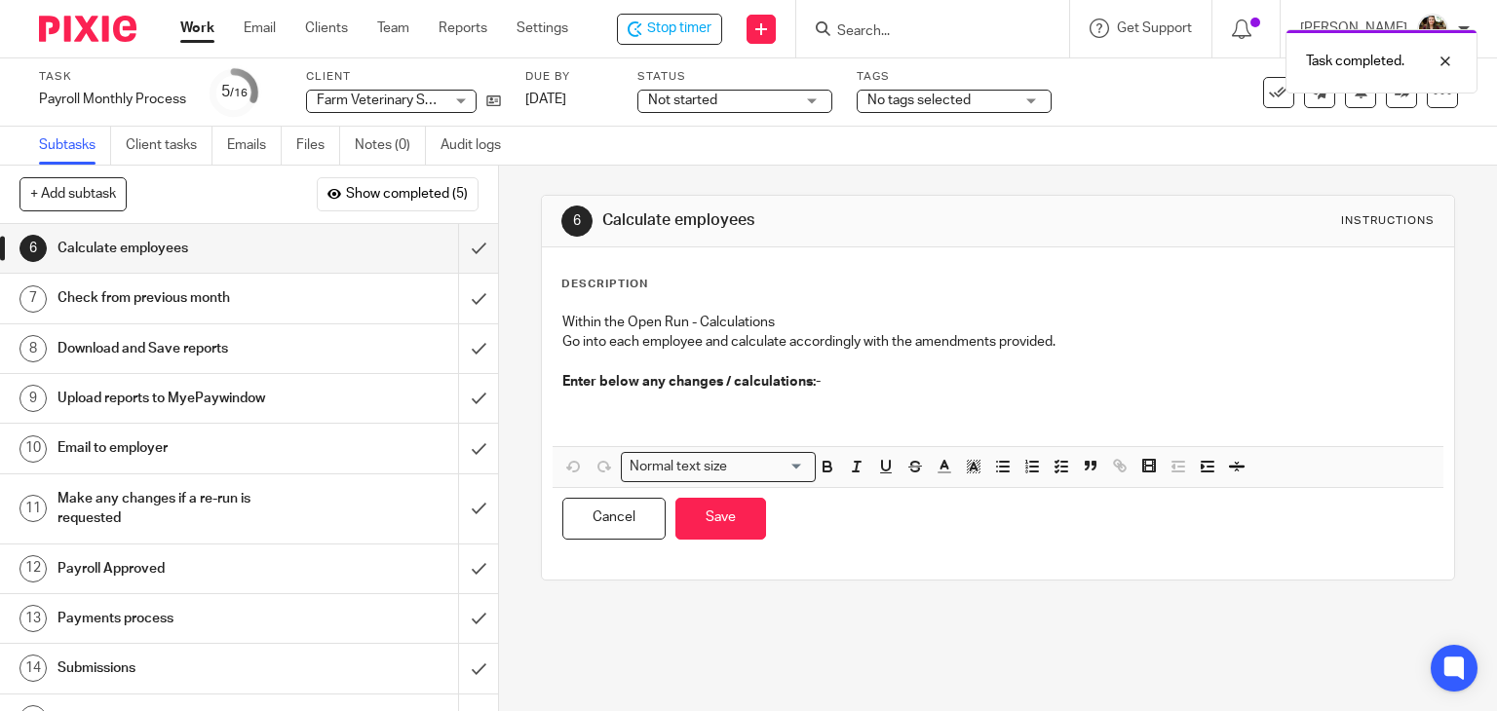
click at [746, 406] on p at bounding box center [998, 412] width 872 height 40
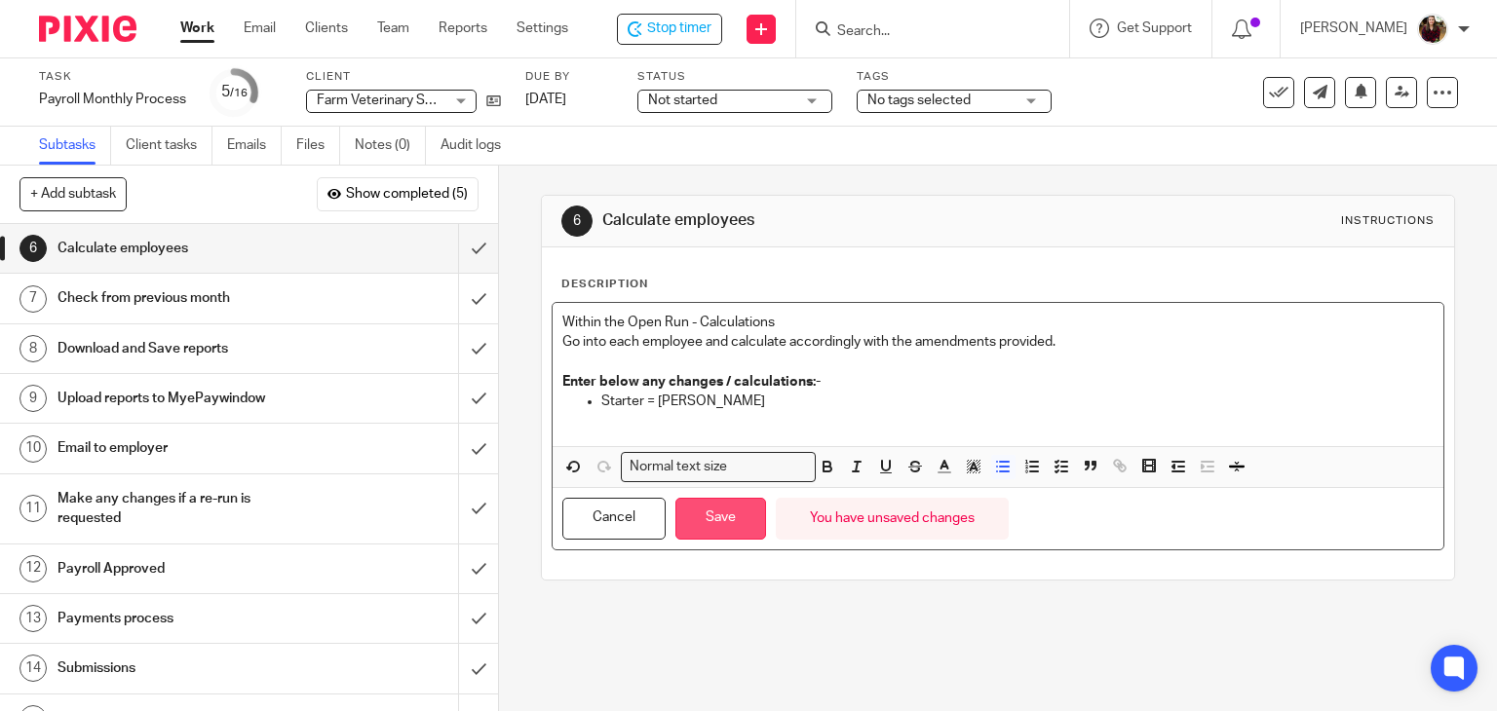
drag, startPoint x: 712, startPoint y: 523, endPoint x: 681, endPoint y: 519, distance: 31.4
click at [712, 523] on button "Save" at bounding box center [720, 519] width 91 height 42
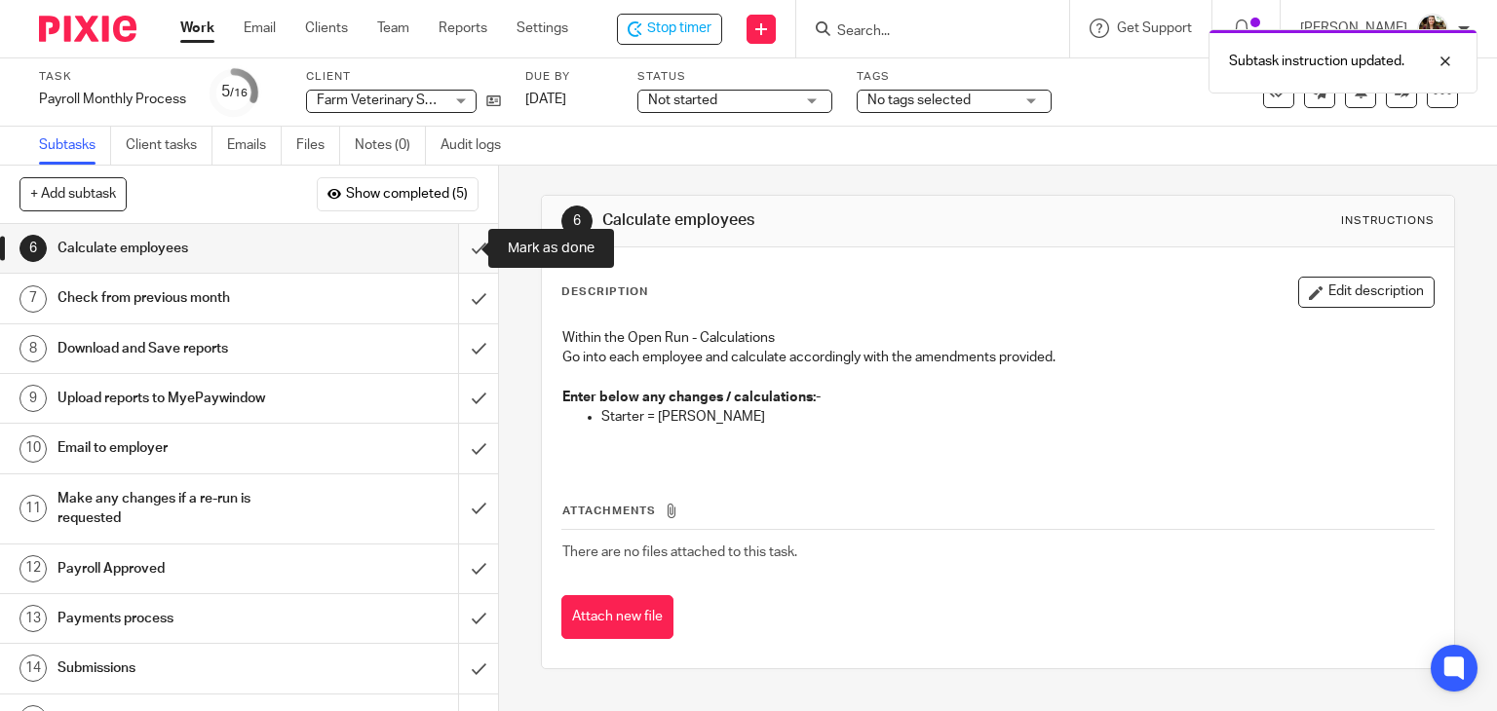
click at [460, 258] on input "submit" at bounding box center [249, 248] width 498 height 49
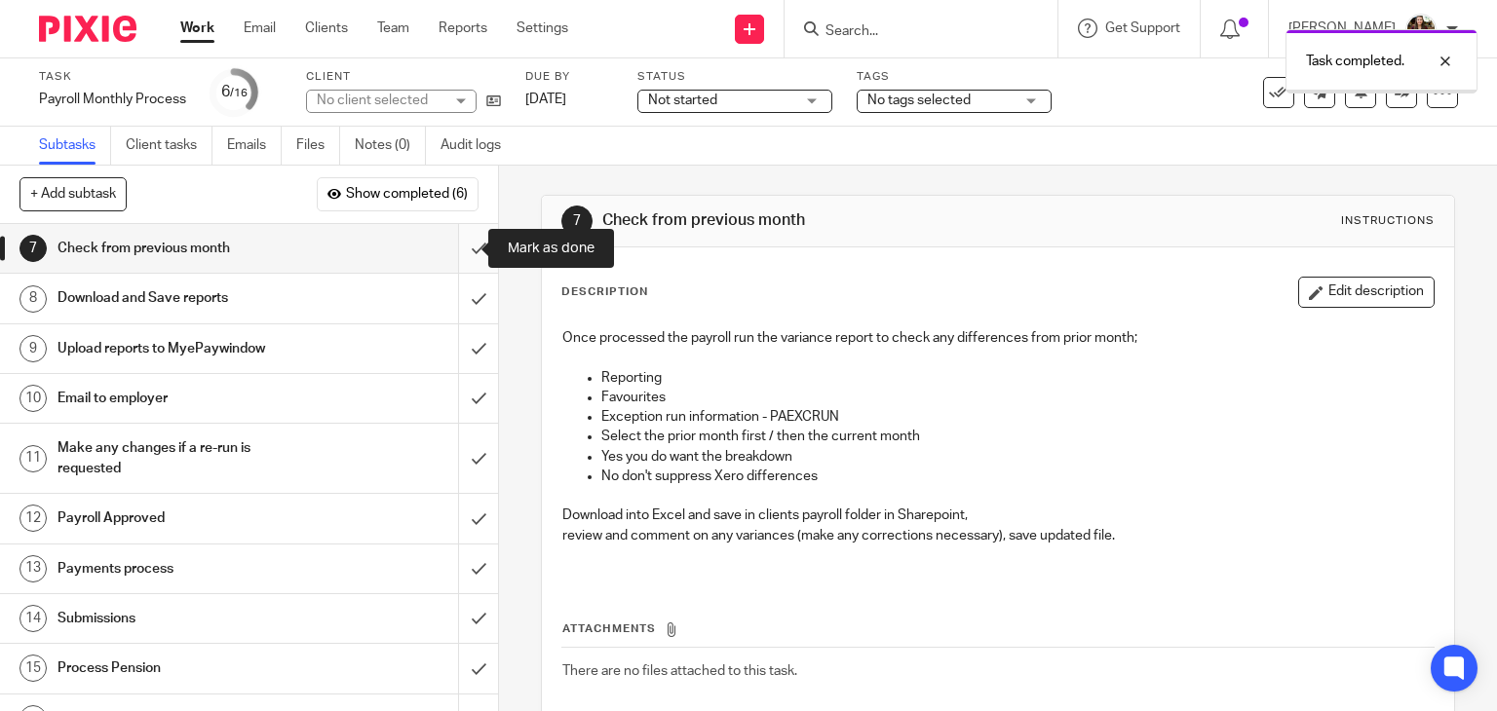
click at [460, 261] on input "submit" at bounding box center [249, 248] width 498 height 49
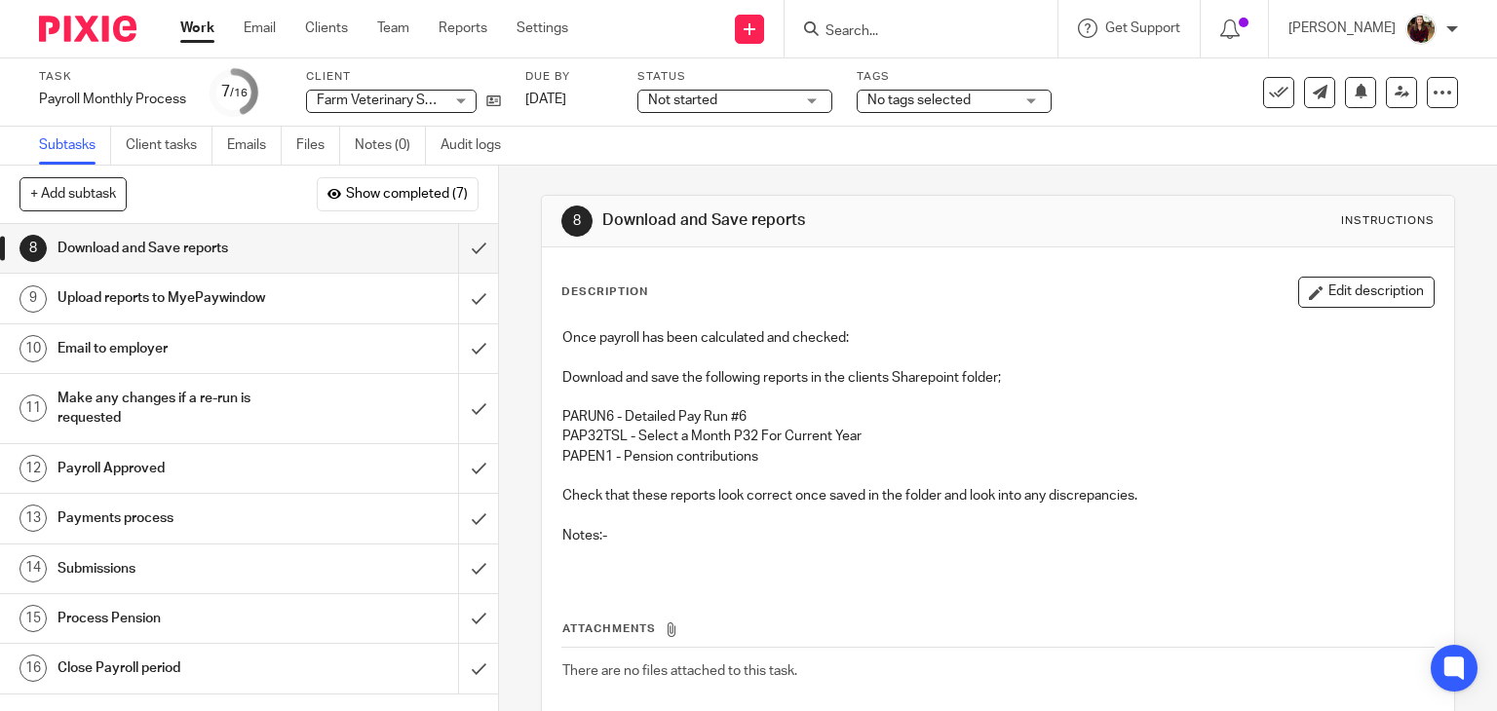
click at [1337, 301] on button "Edit description" at bounding box center [1366, 292] width 136 height 31
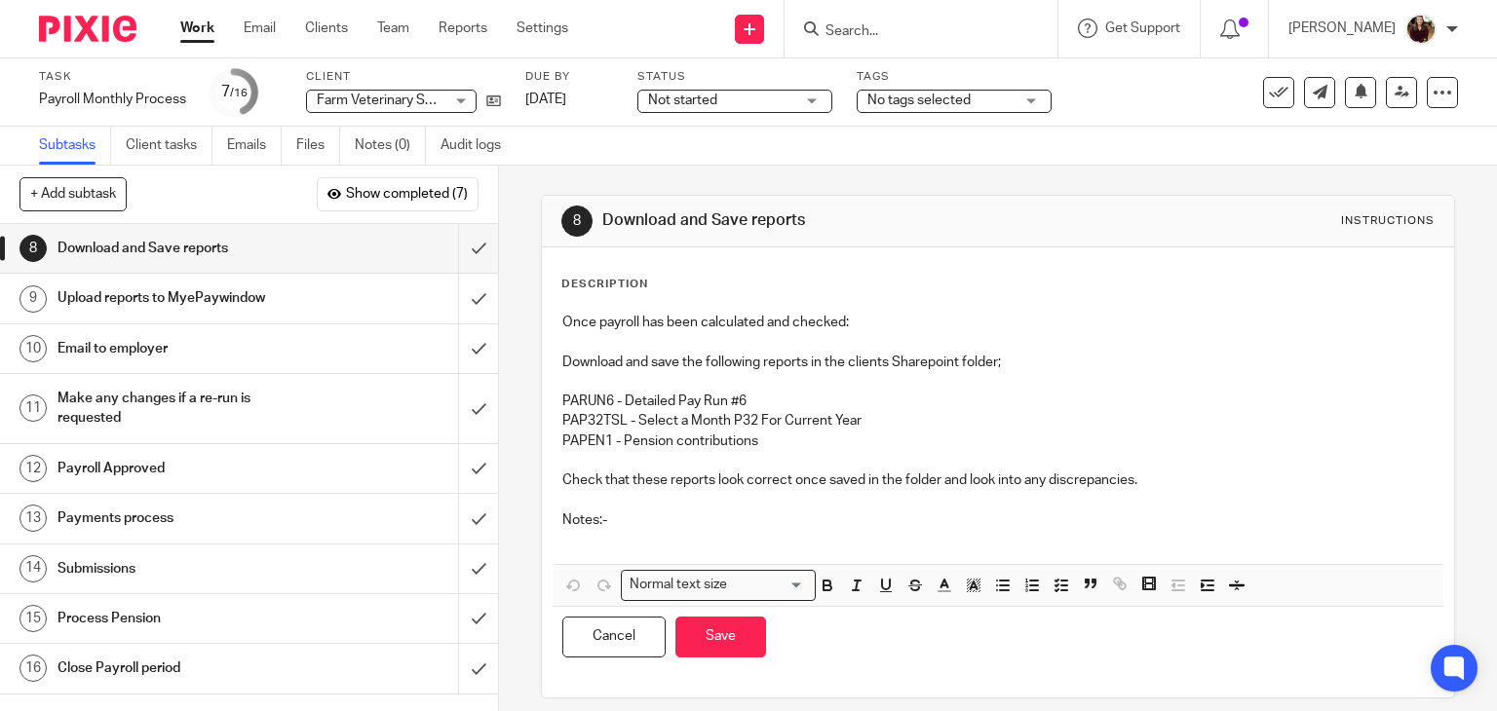
click at [624, 537] on p at bounding box center [998, 539] width 872 height 19
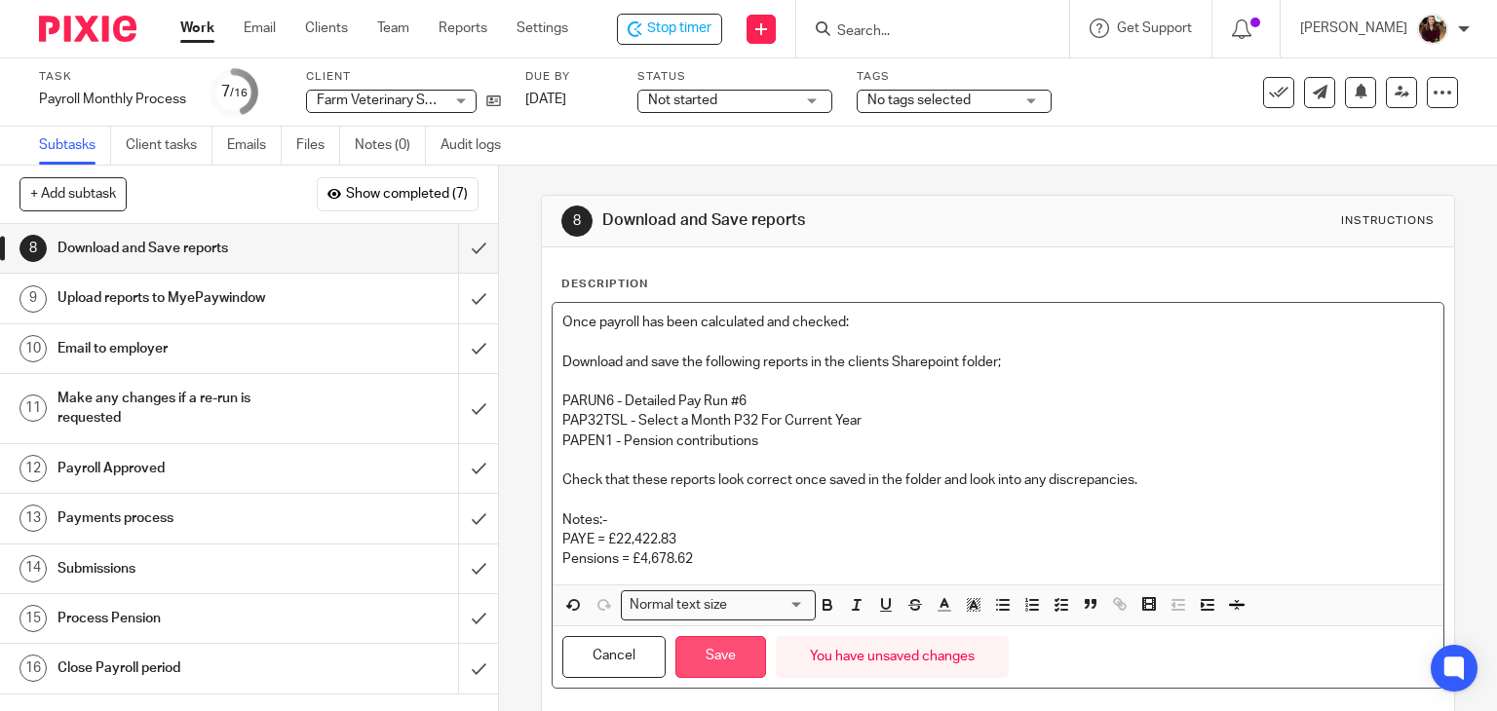
click at [729, 658] on button "Save" at bounding box center [720, 657] width 91 height 42
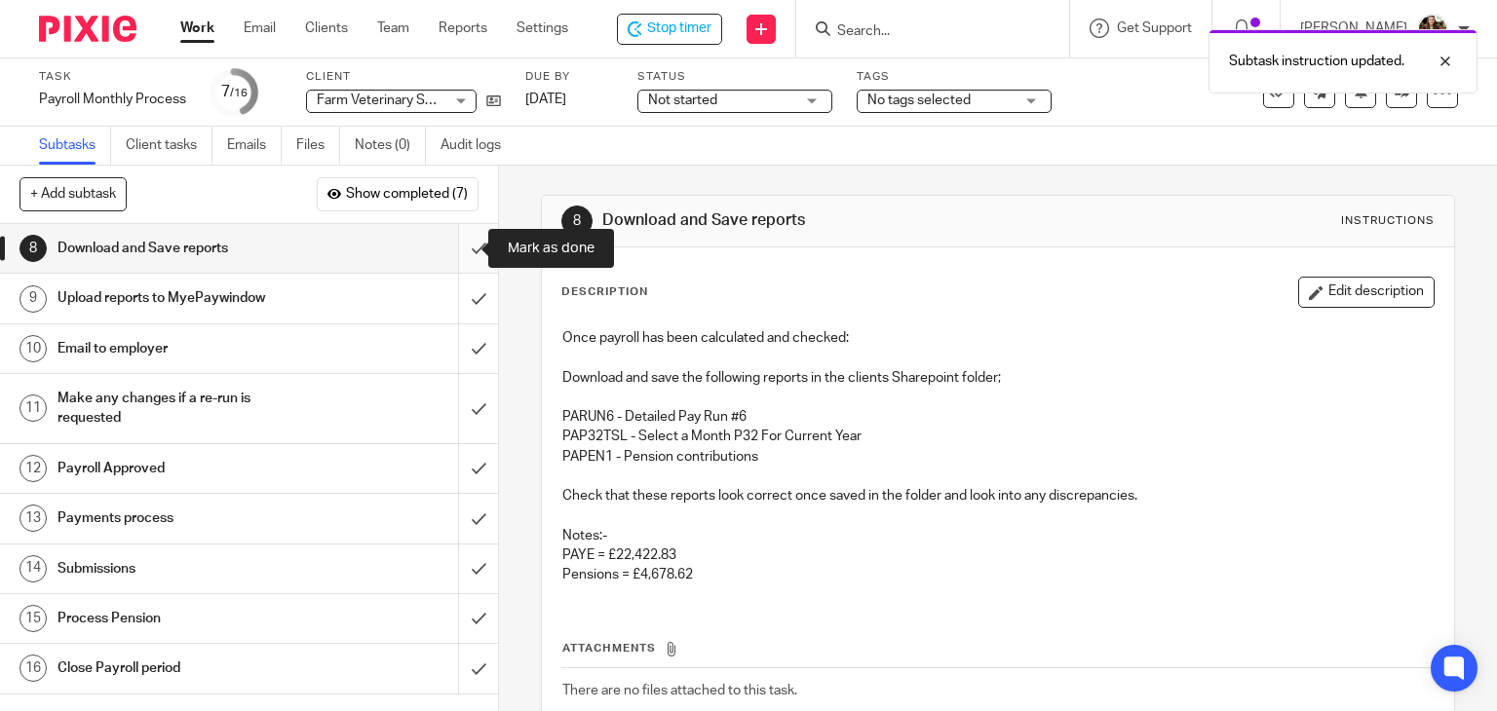
click at [450, 242] on input "submit" at bounding box center [249, 248] width 498 height 49
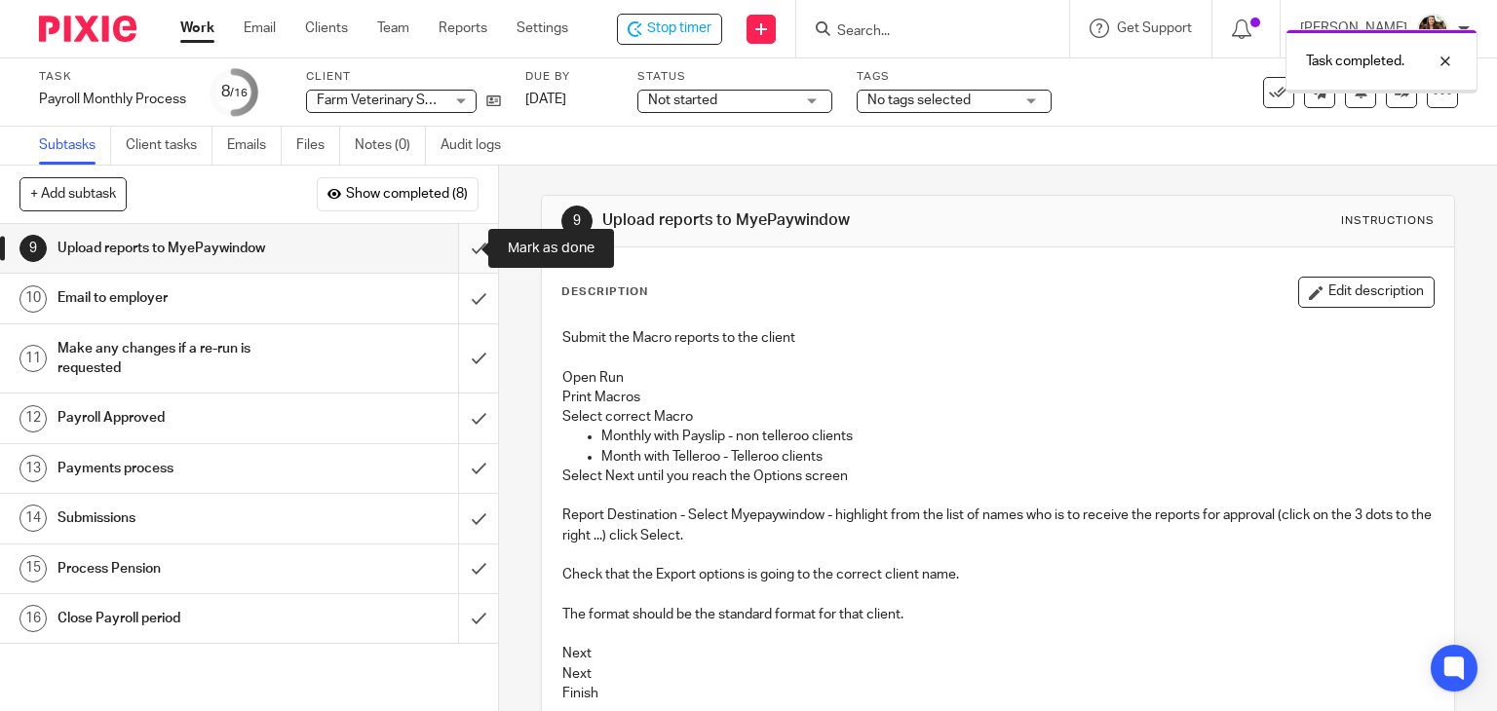
click at [456, 258] on input "submit" at bounding box center [249, 248] width 498 height 49
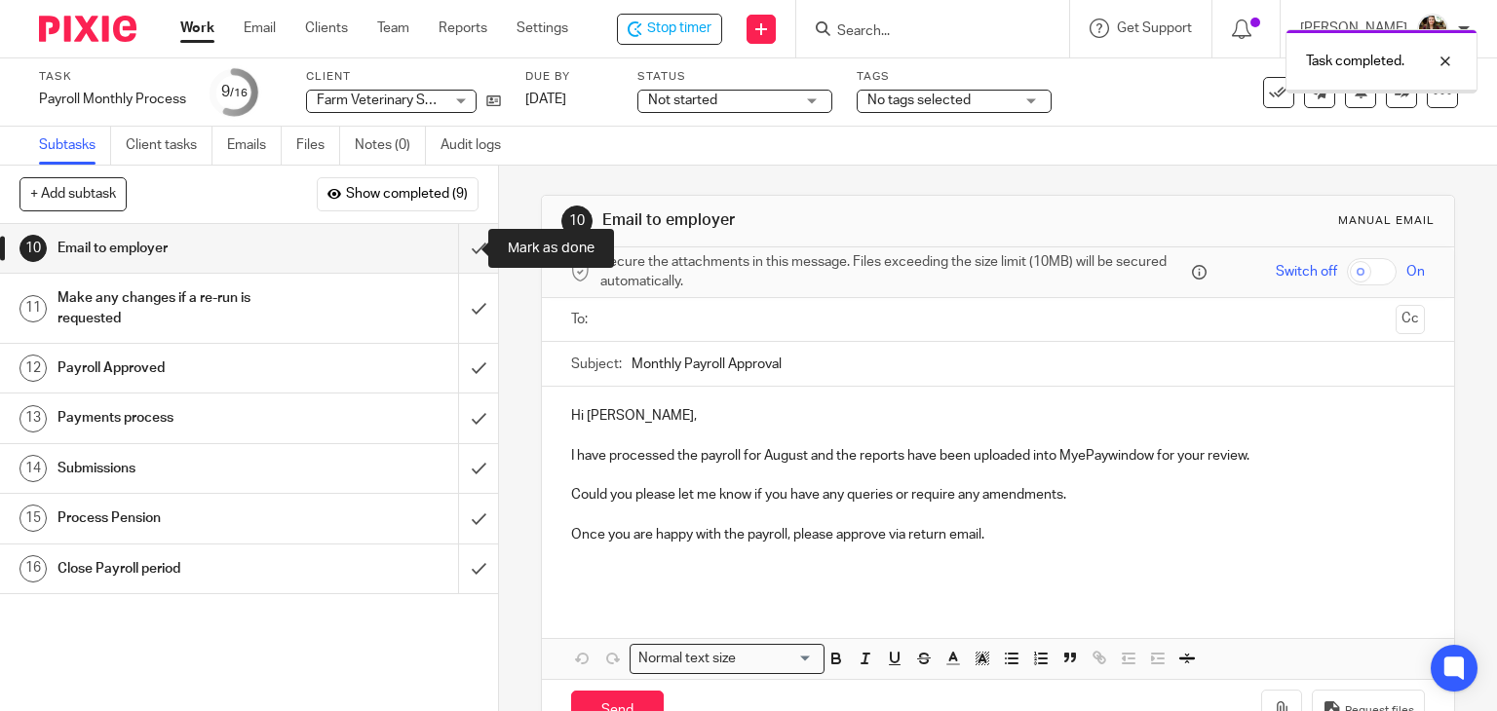
click at [456, 258] on input "submit" at bounding box center [249, 248] width 498 height 49
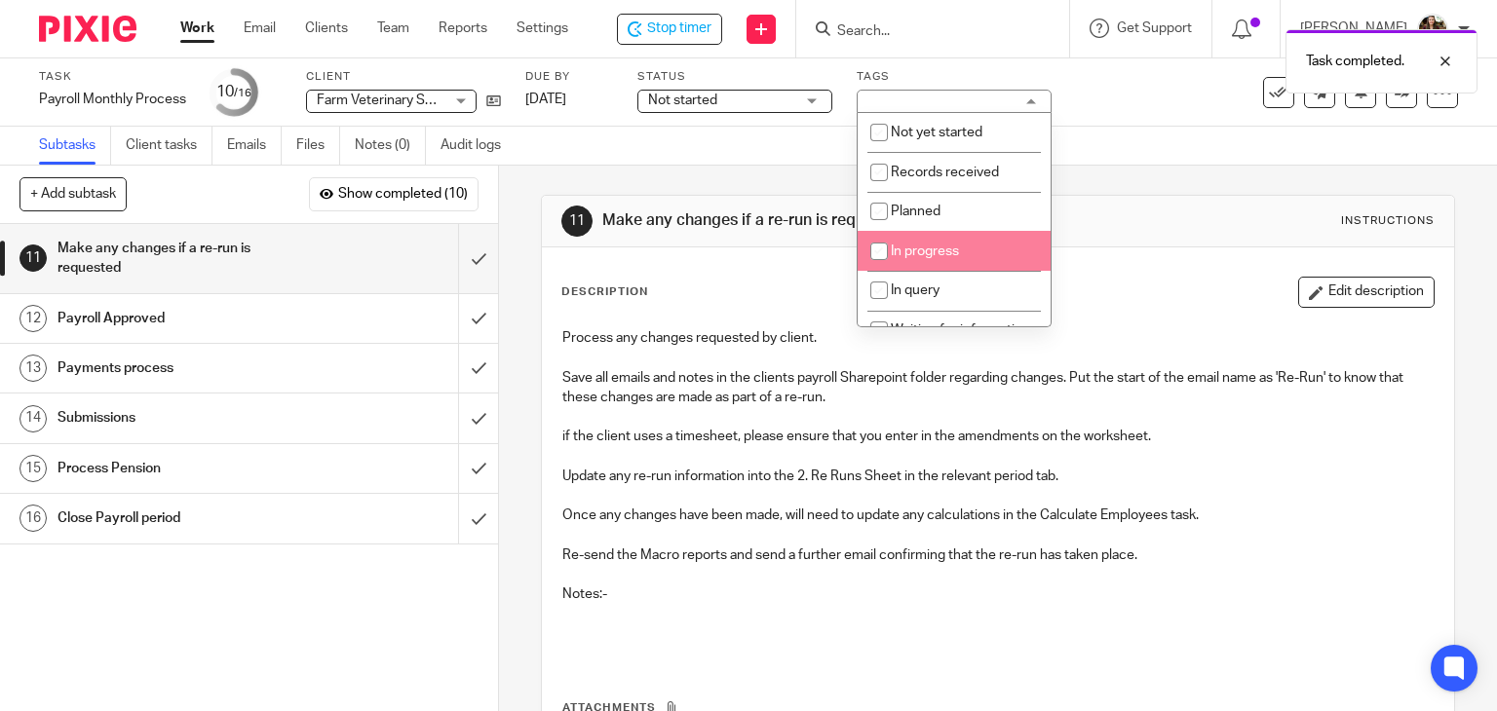
drag, startPoint x: 938, startPoint y: 262, endPoint x: 964, endPoint y: 224, distance: 46.2
click at [938, 262] on li "In progress" at bounding box center [954, 251] width 193 height 40
checkbox input "true"
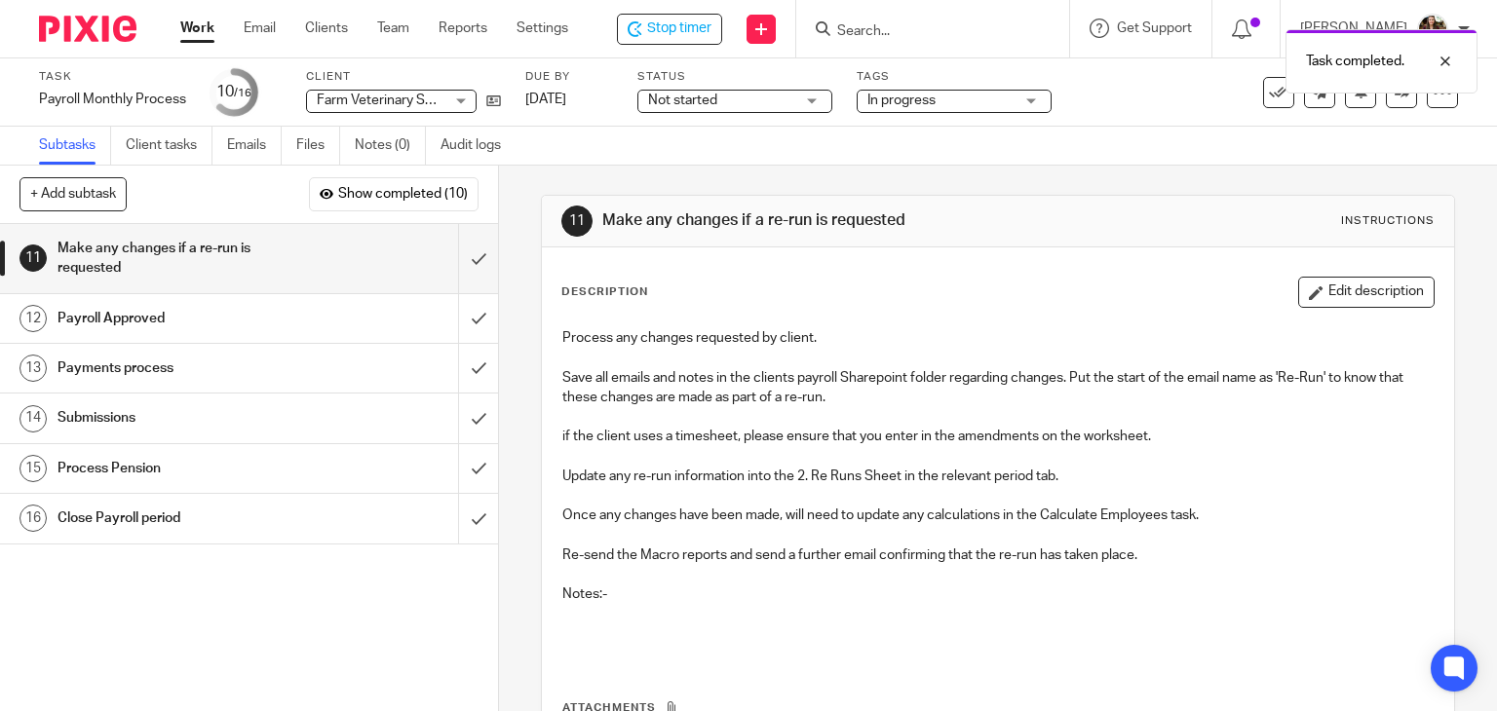
click at [1099, 109] on div "Task Payroll Monthly Process Save Payroll Monthly Process 10 /16 Client Farm Ve…" at bounding box center [630, 92] width 1182 height 47
click at [711, 27] on span "Stop timer" at bounding box center [679, 29] width 64 height 20
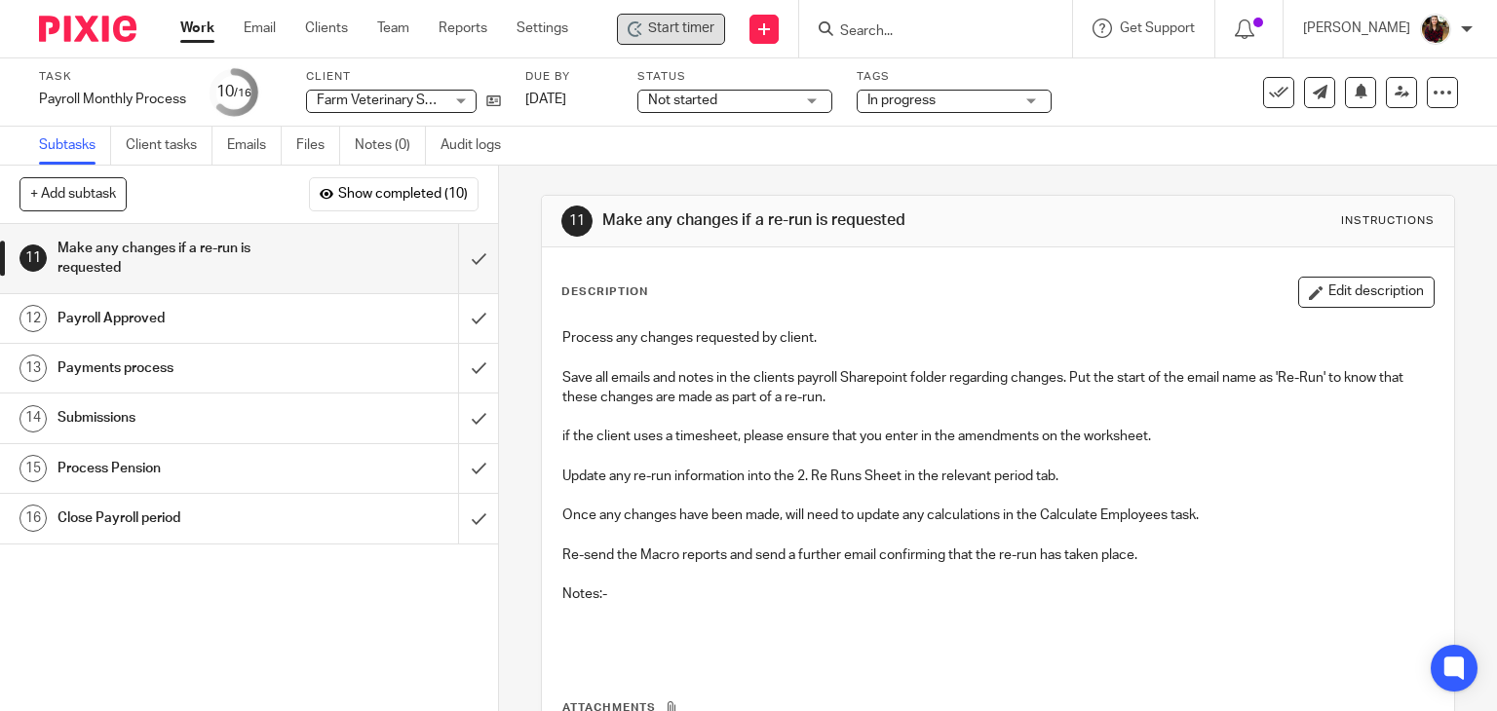
click at [893, 38] on div at bounding box center [935, 29] width 273 height 58
click at [893, 31] on input "Search" at bounding box center [925, 32] width 175 height 18
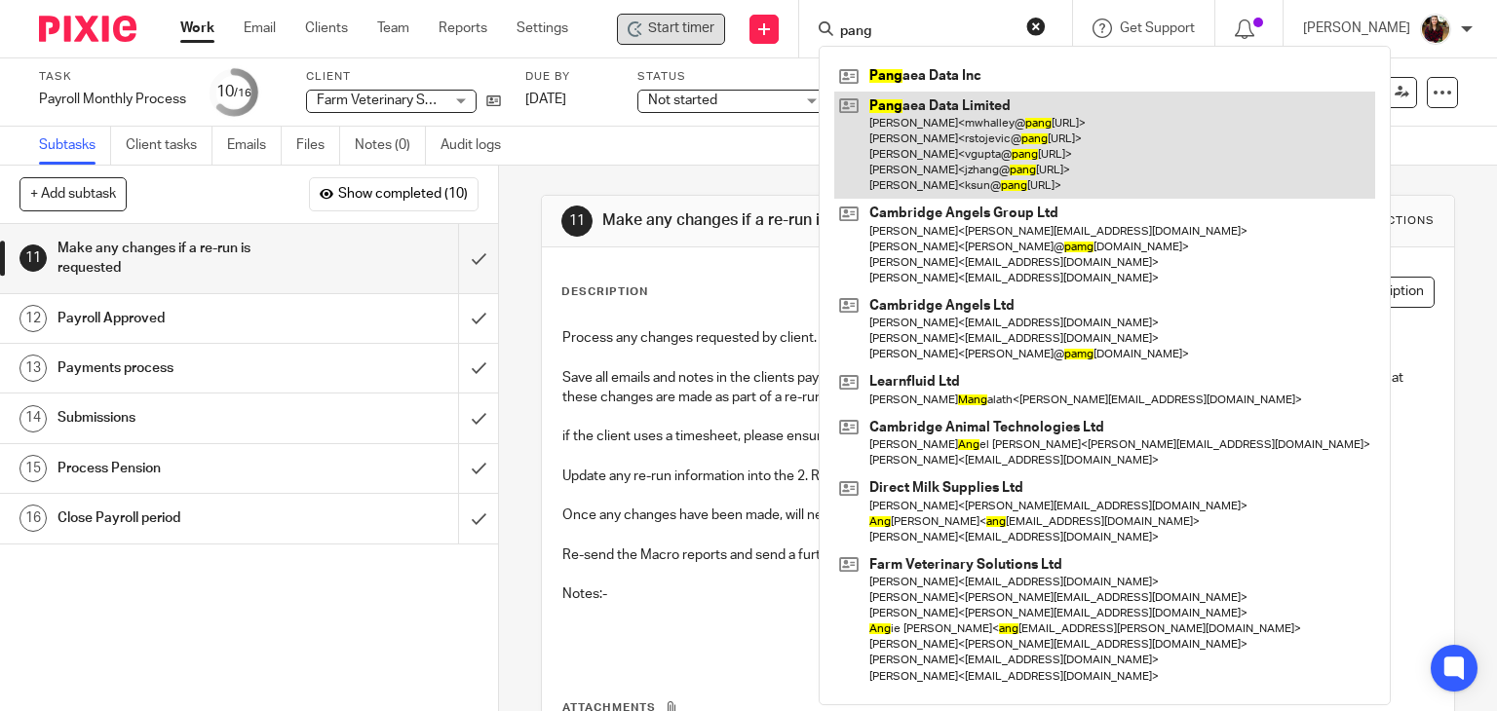
type input "pang"
click at [925, 141] on link at bounding box center [1104, 146] width 541 height 108
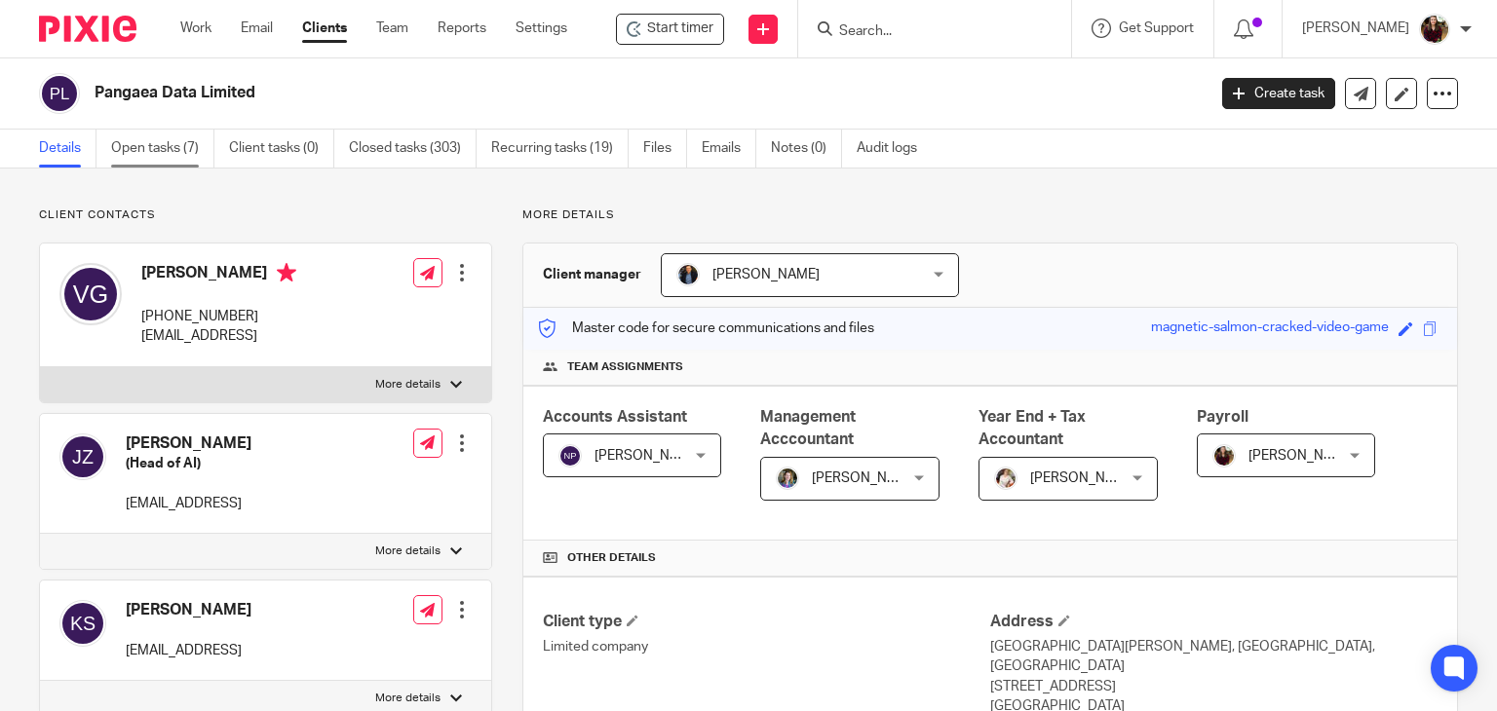
click at [121, 148] on link "Open tasks (7)" at bounding box center [162, 149] width 103 height 38
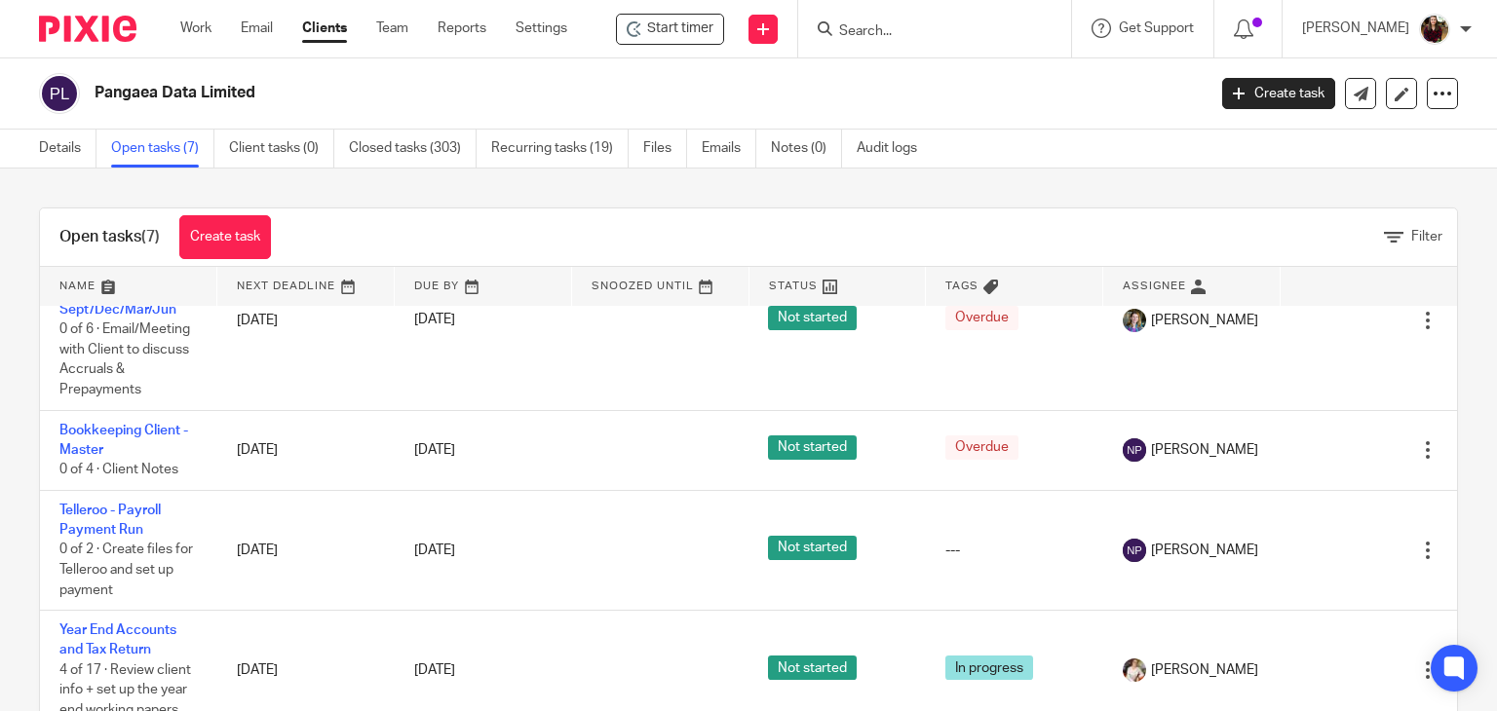
scroll to position [423, 0]
click at [1233, 102] on link "Create task" at bounding box center [1278, 93] width 113 height 31
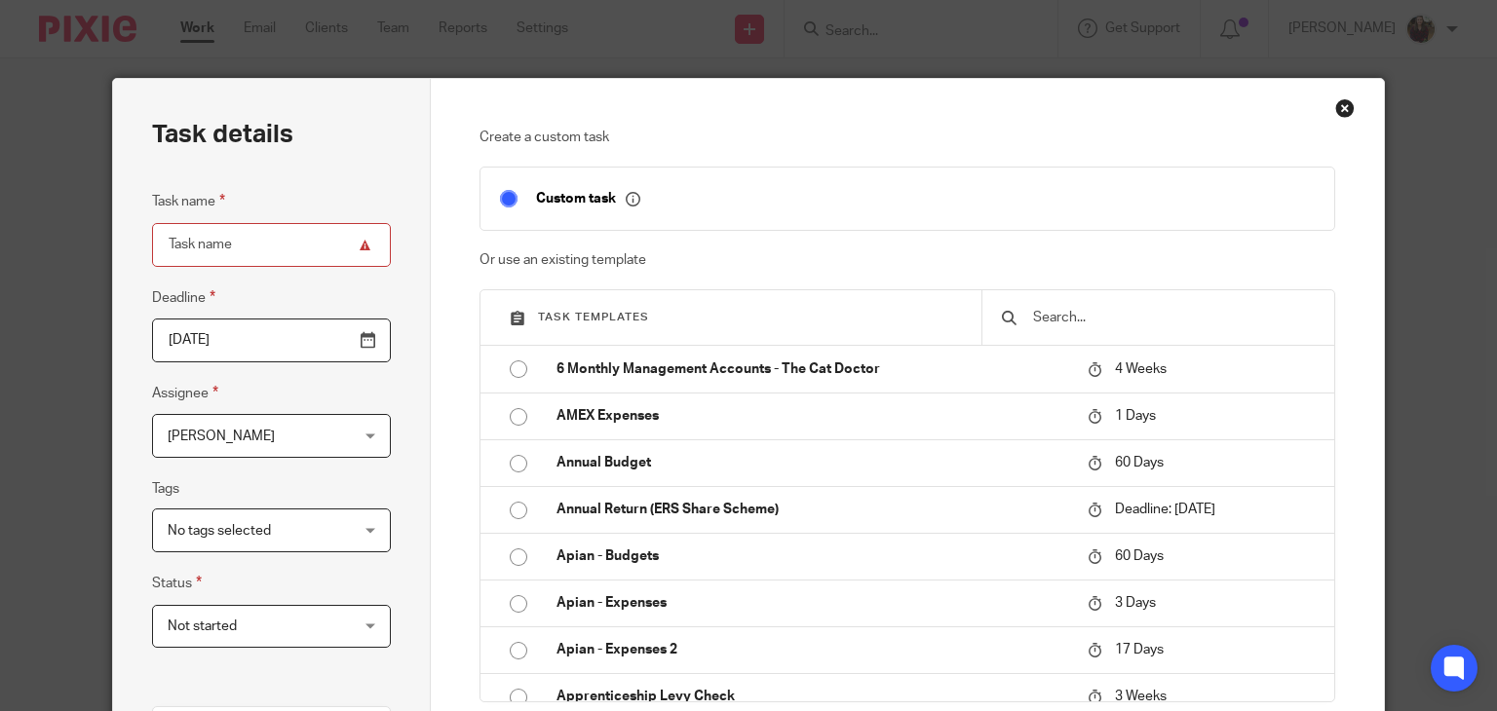
click at [1084, 321] on input "text" at bounding box center [1173, 317] width 284 height 21
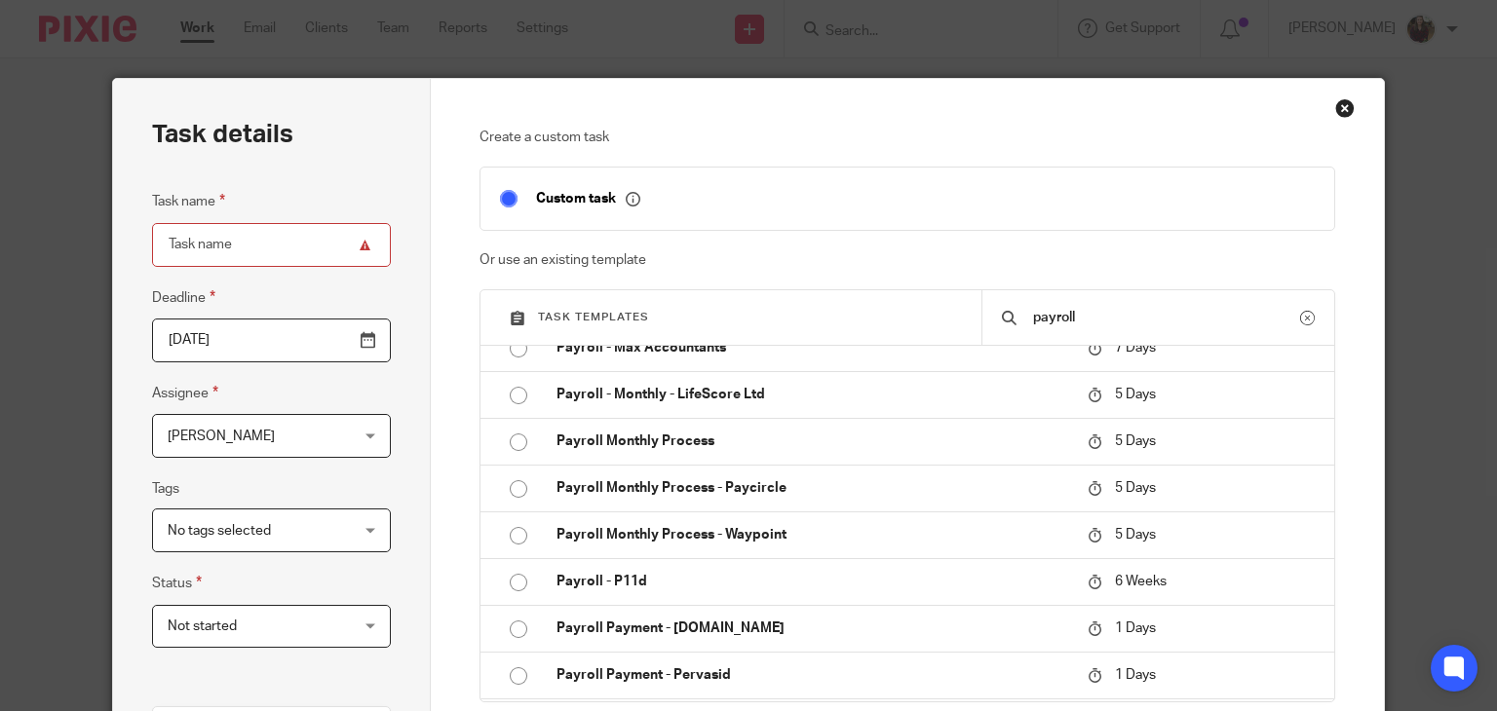
scroll to position [780, 0]
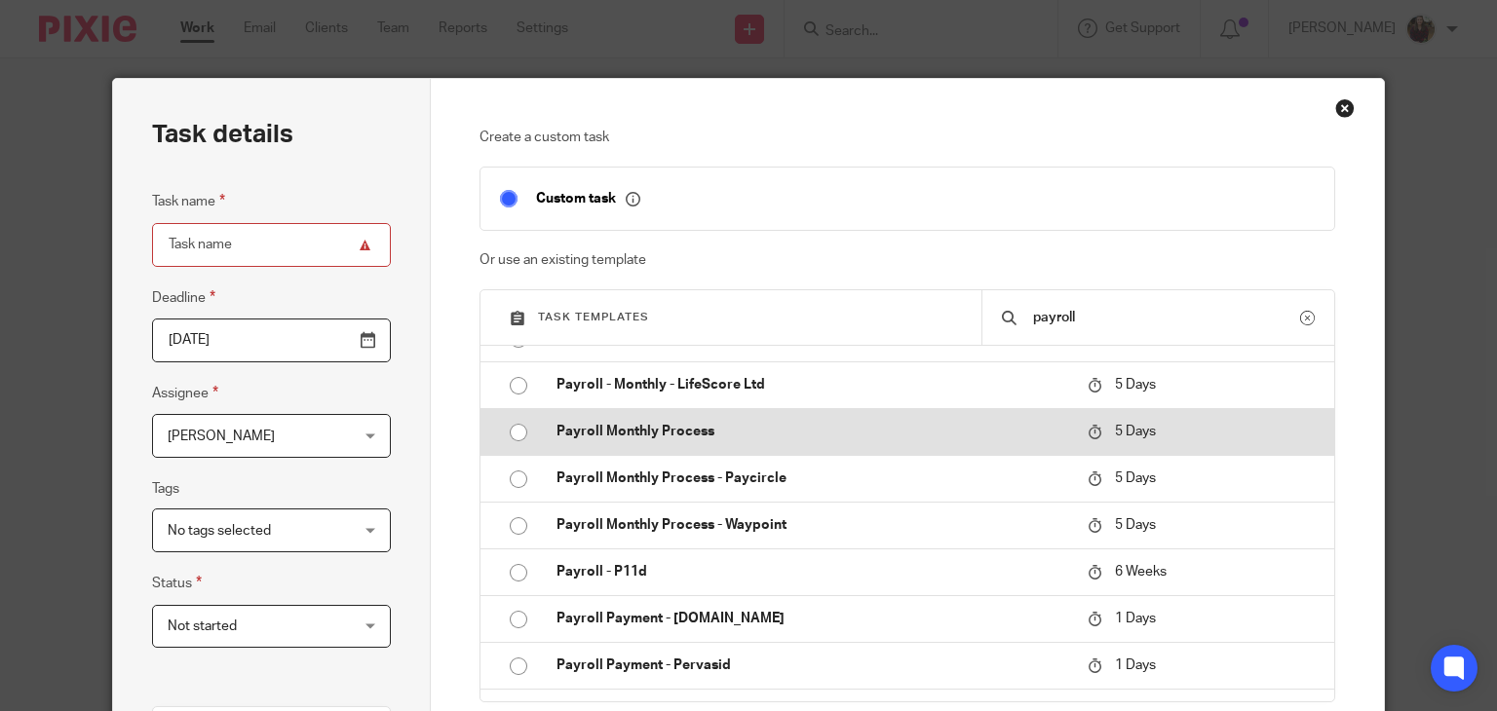
type input "payroll"
click at [801, 435] on p "Payroll Monthly Process" at bounding box center [813, 431] width 512 height 19
type input "2025-08-27"
type input "Payroll Monthly Process"
checkbox input "false"
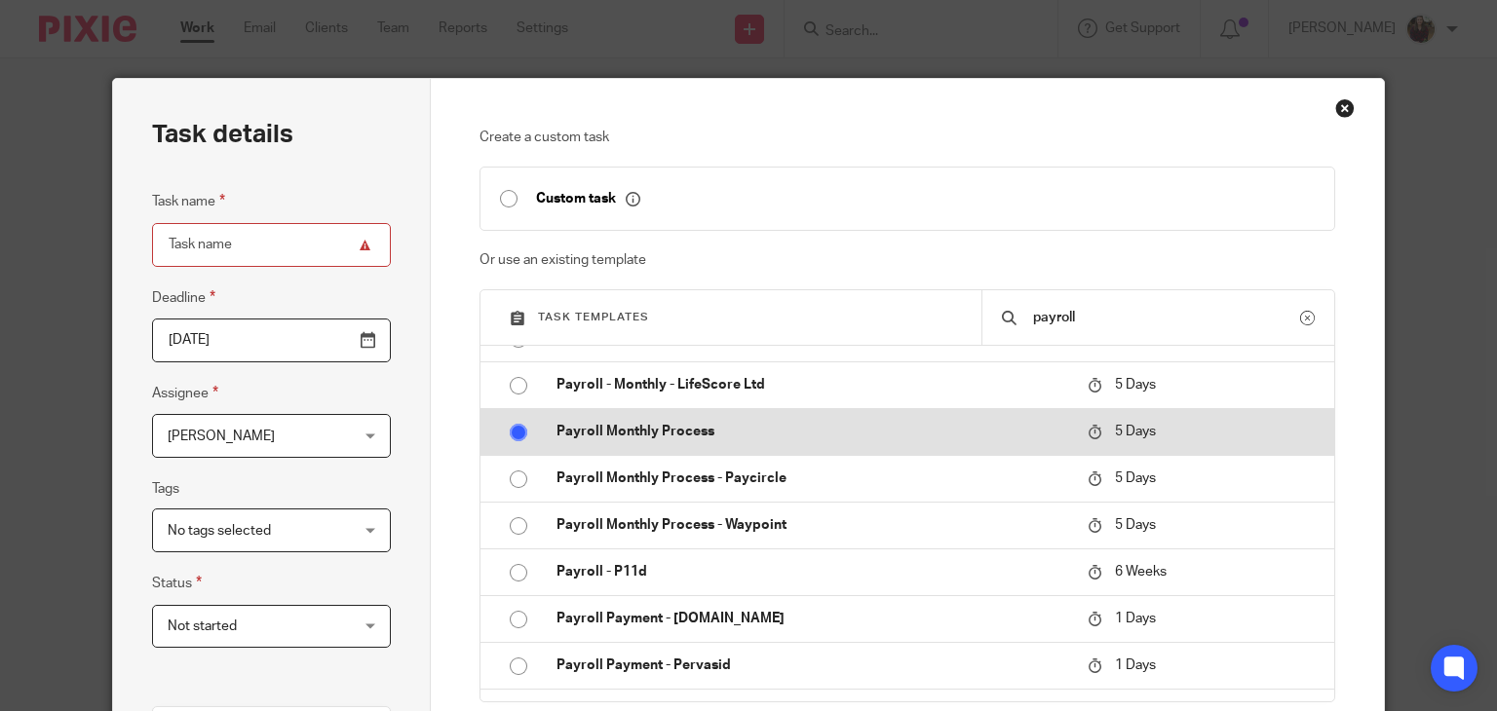
radio input "true"
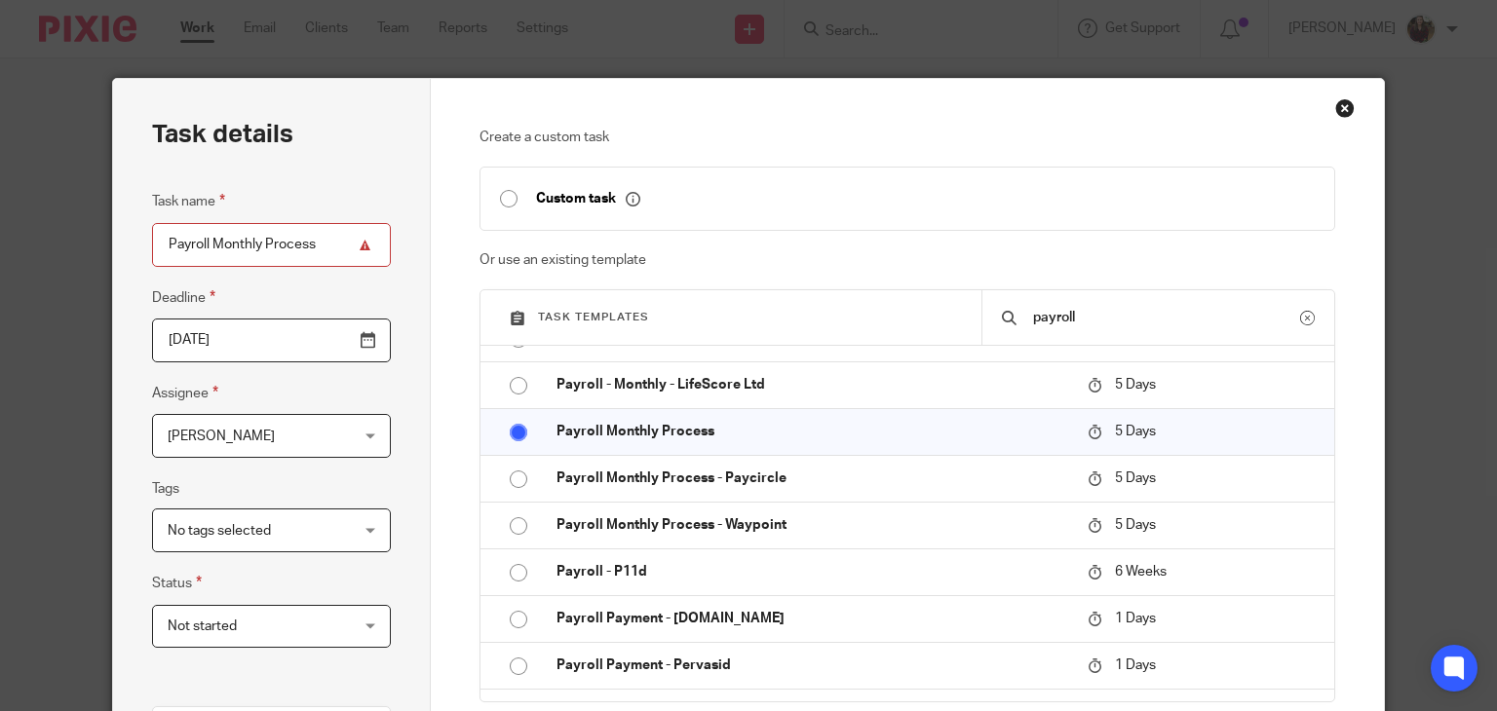
scroll to position [440, 0]
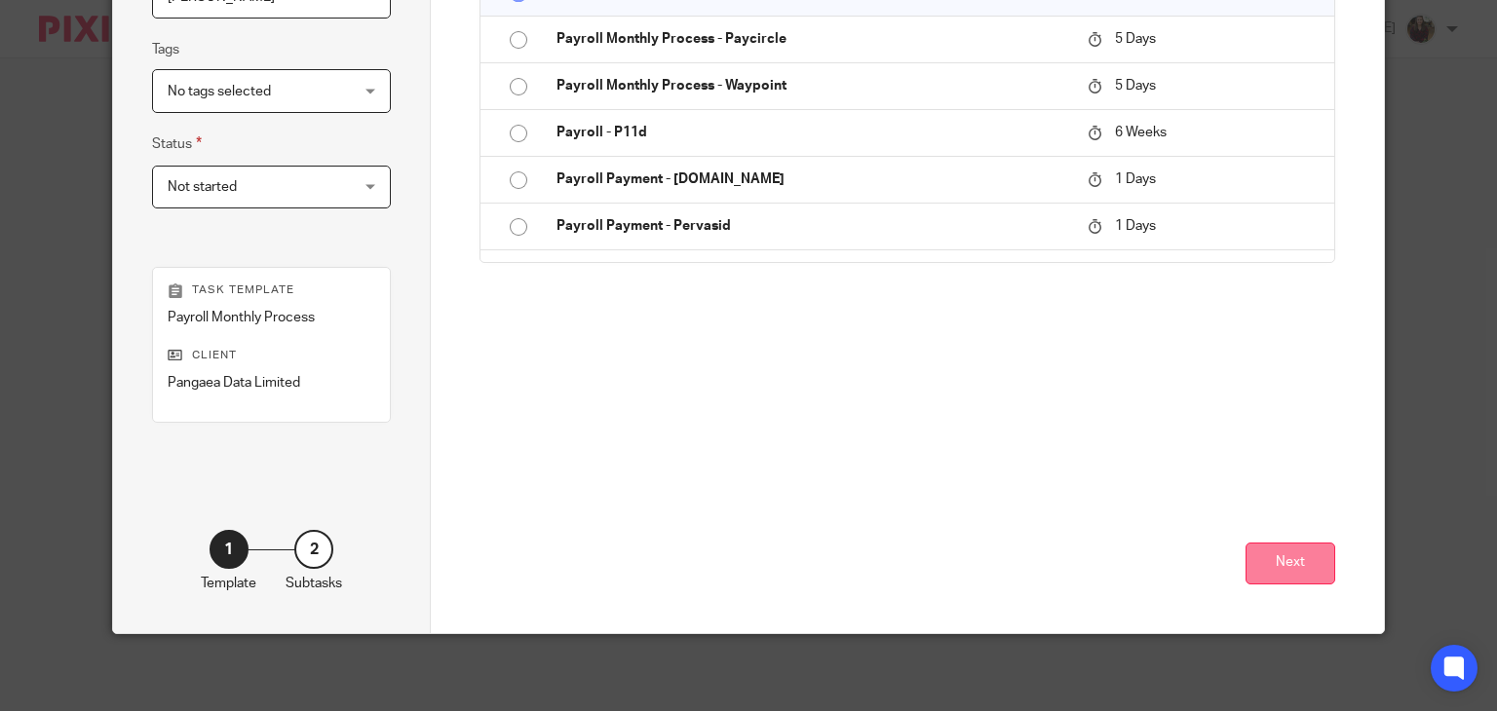
click at [1306, 561] on button "Next" at bounding box center [1291, 564] width 90 height 42
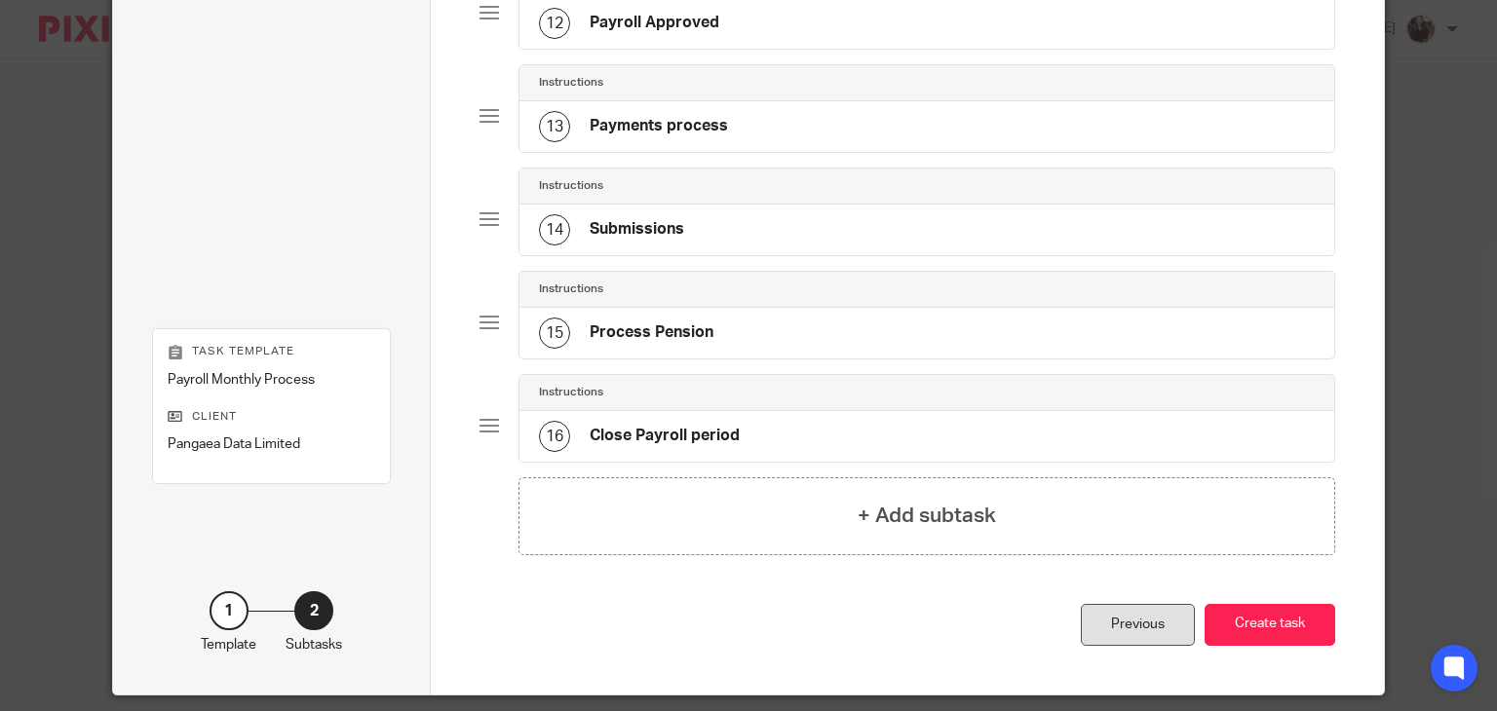
scroll to position [1407, 0]
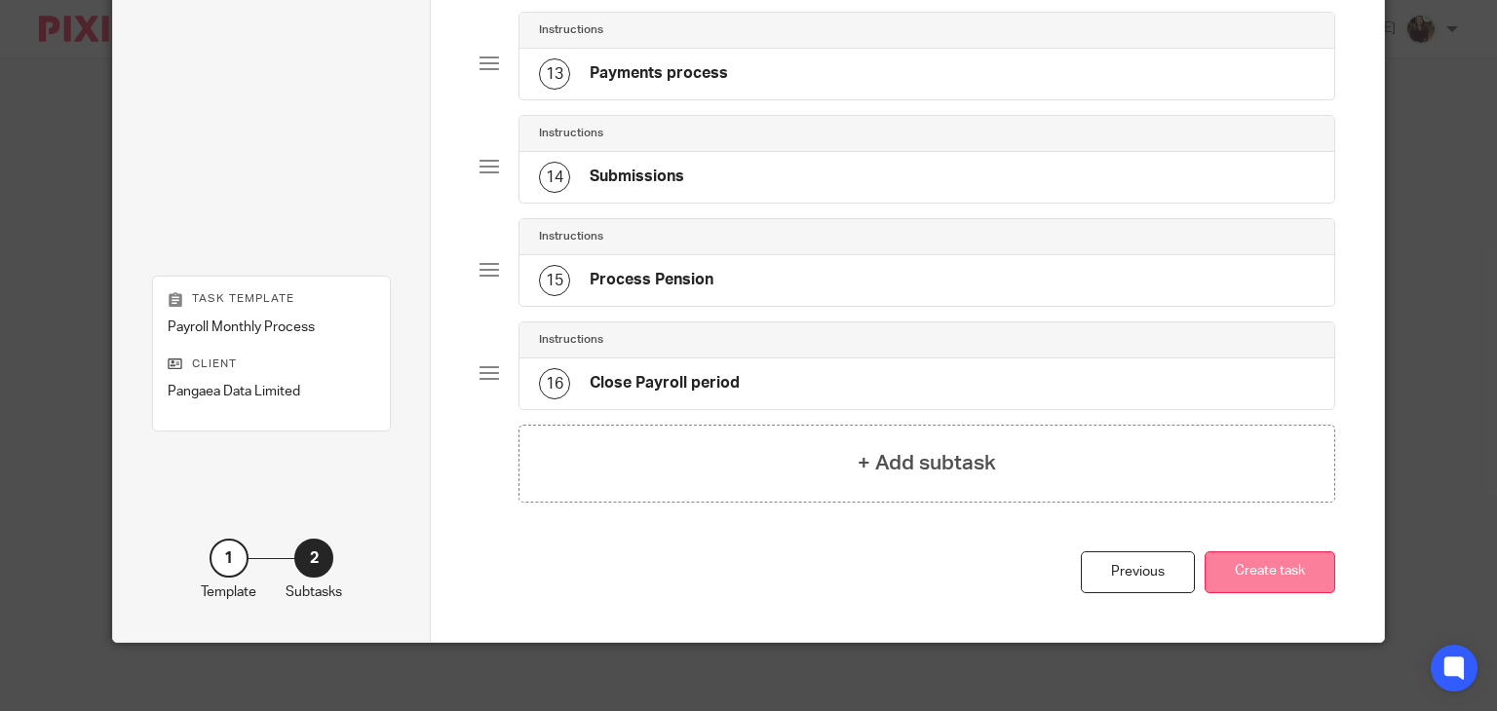
click at [1244, 562] on button "Create task" at bounding box center [1270, 573] width 131 height 42
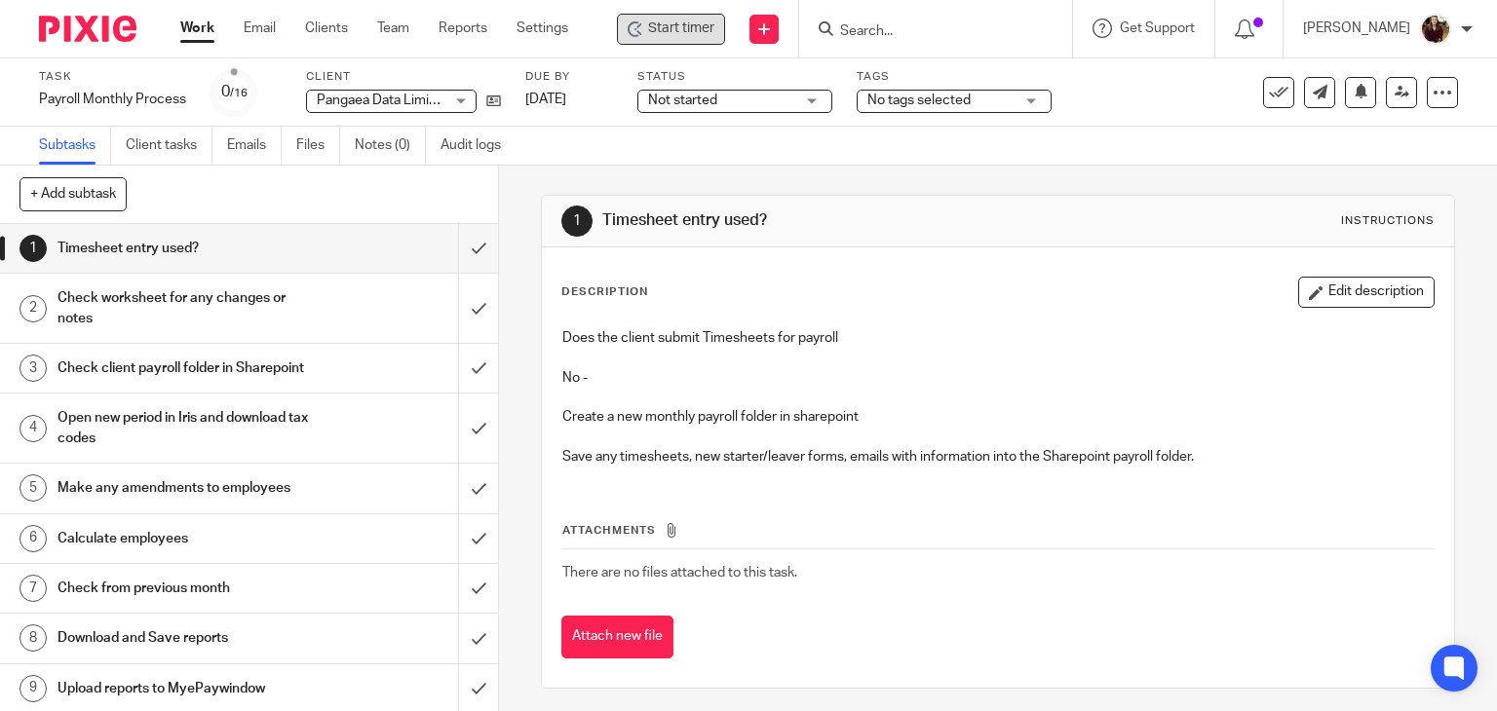
click at [679, 30] on span "Start timer" at bounding box center [681, 29] width 66 height 20
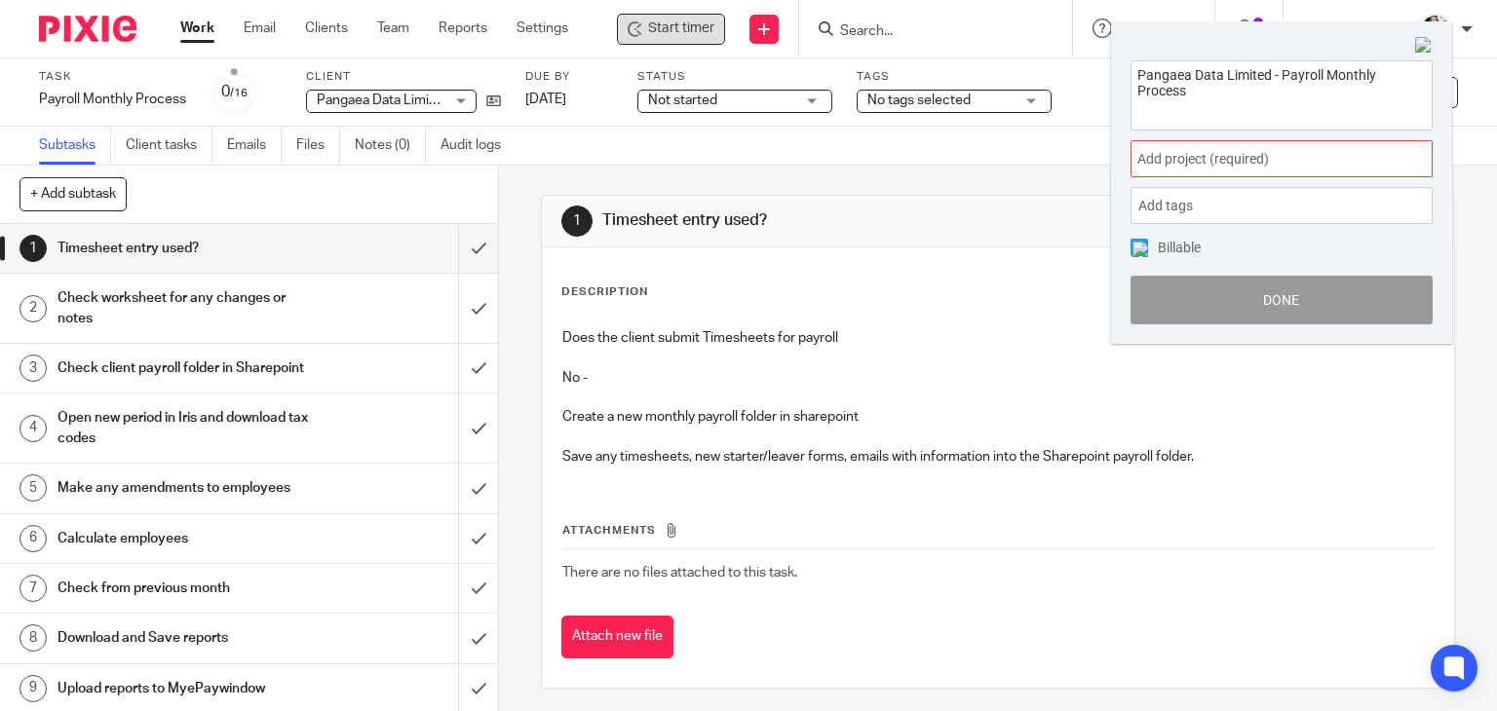
click at [1234, 154] on span "Add project (required) :" at bounding box center [1260, 159] width 246 height 20
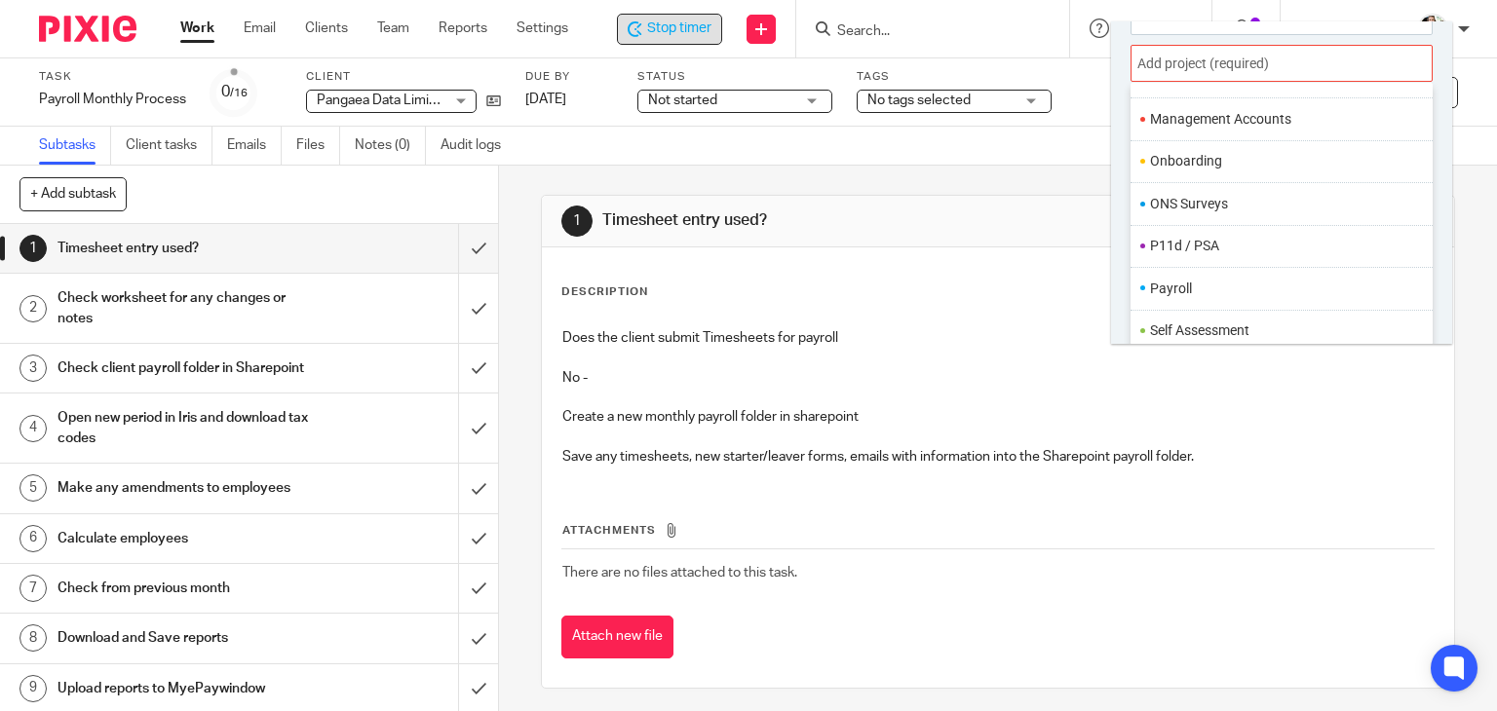
scroll to position [682, 0]
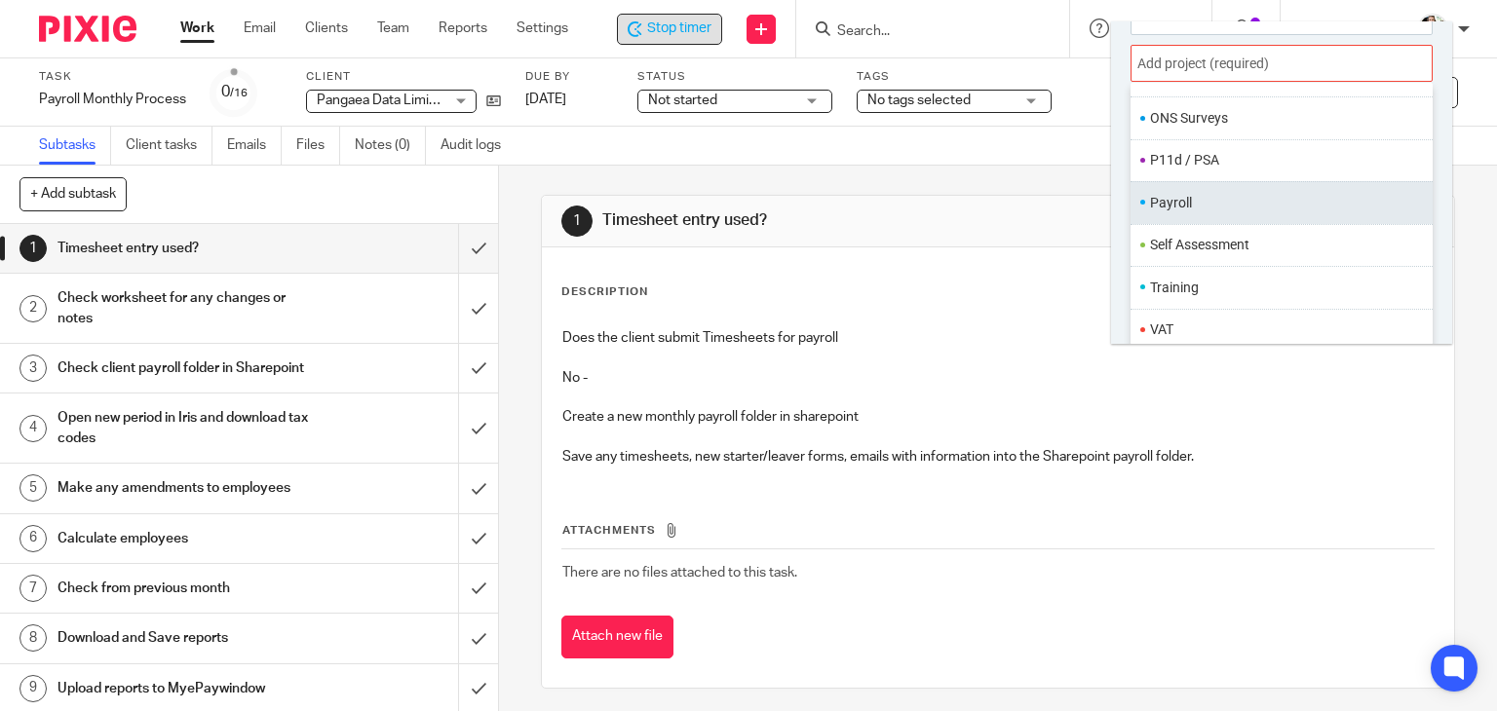
click at [1219, 208] on li "Payroll" at bounding box center [1277, 203] width 254 height 20
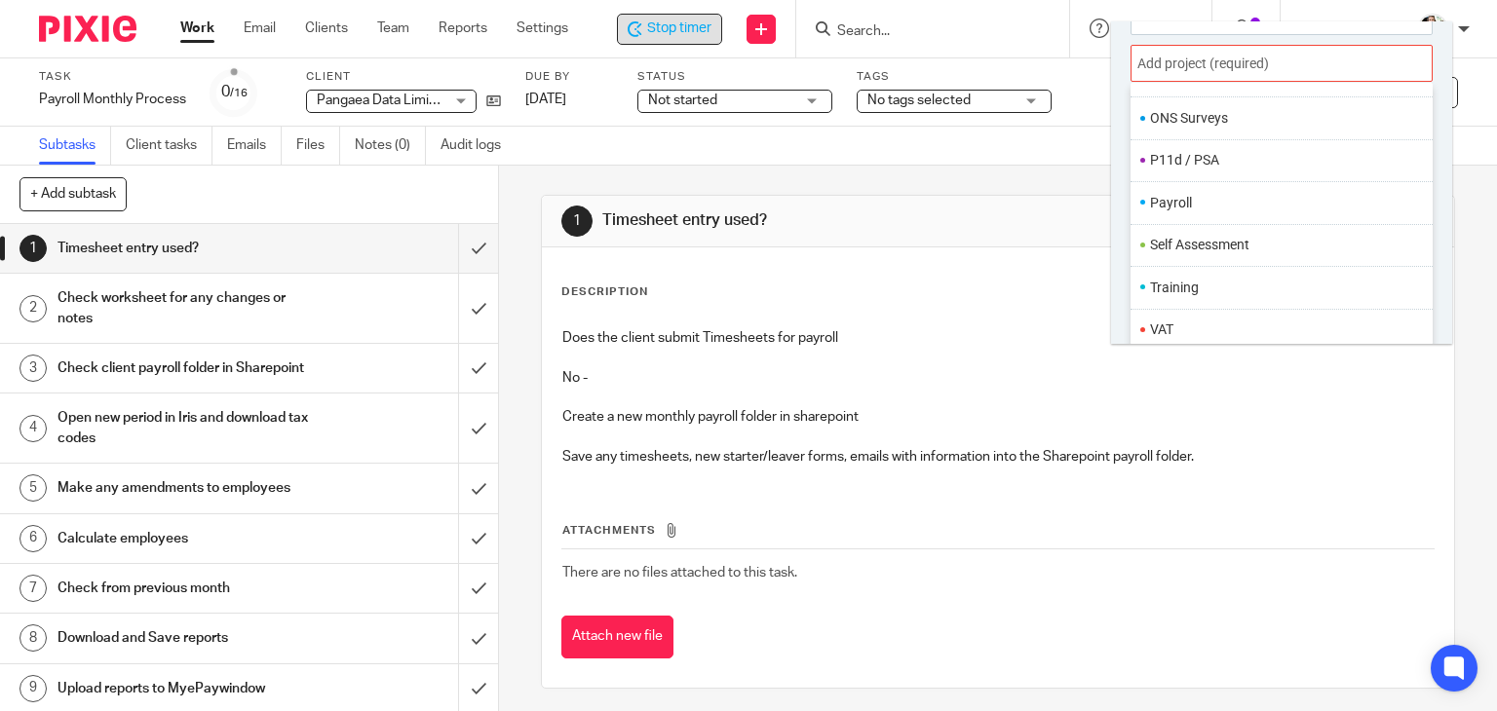
scroll to position [0, 0]
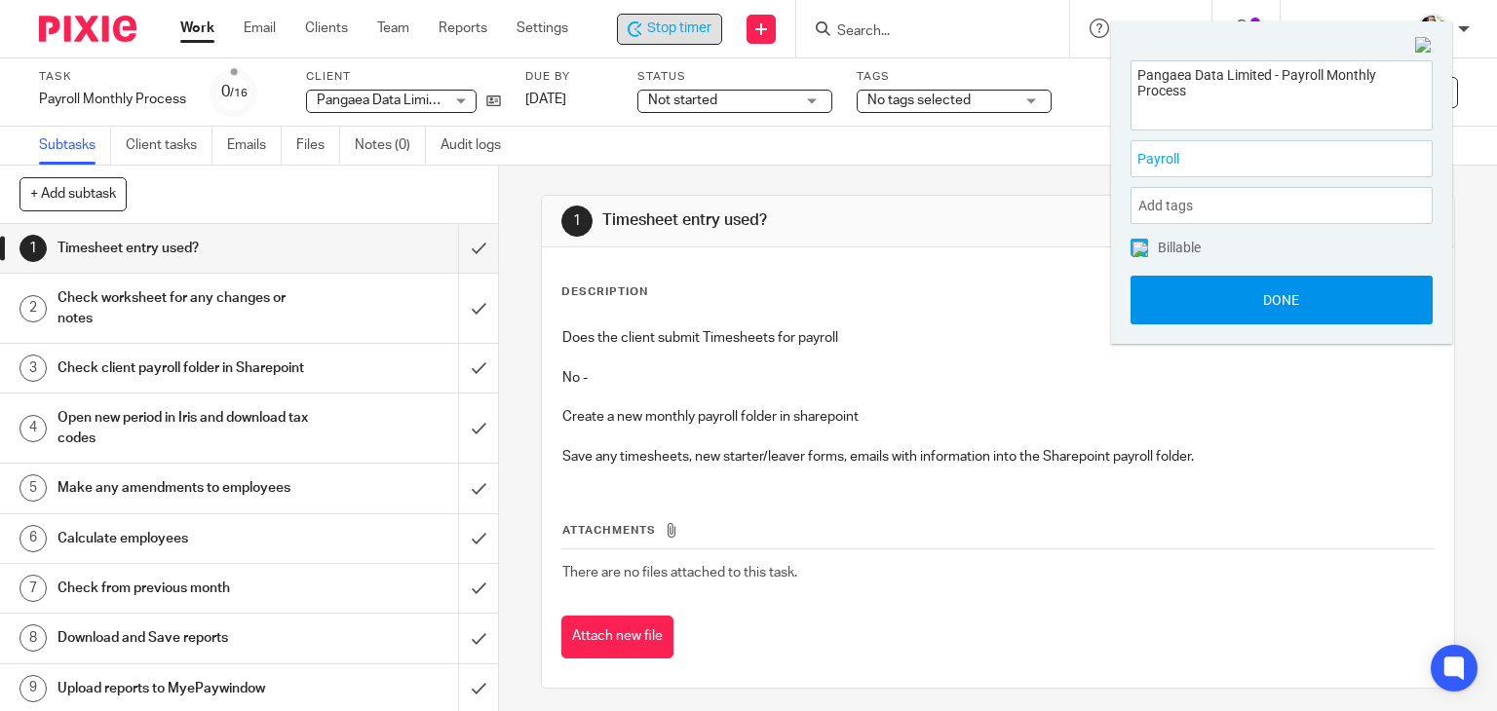
click at [1267, 309] on button "Done" at bounding box center [1282, 300] width 302 height 49
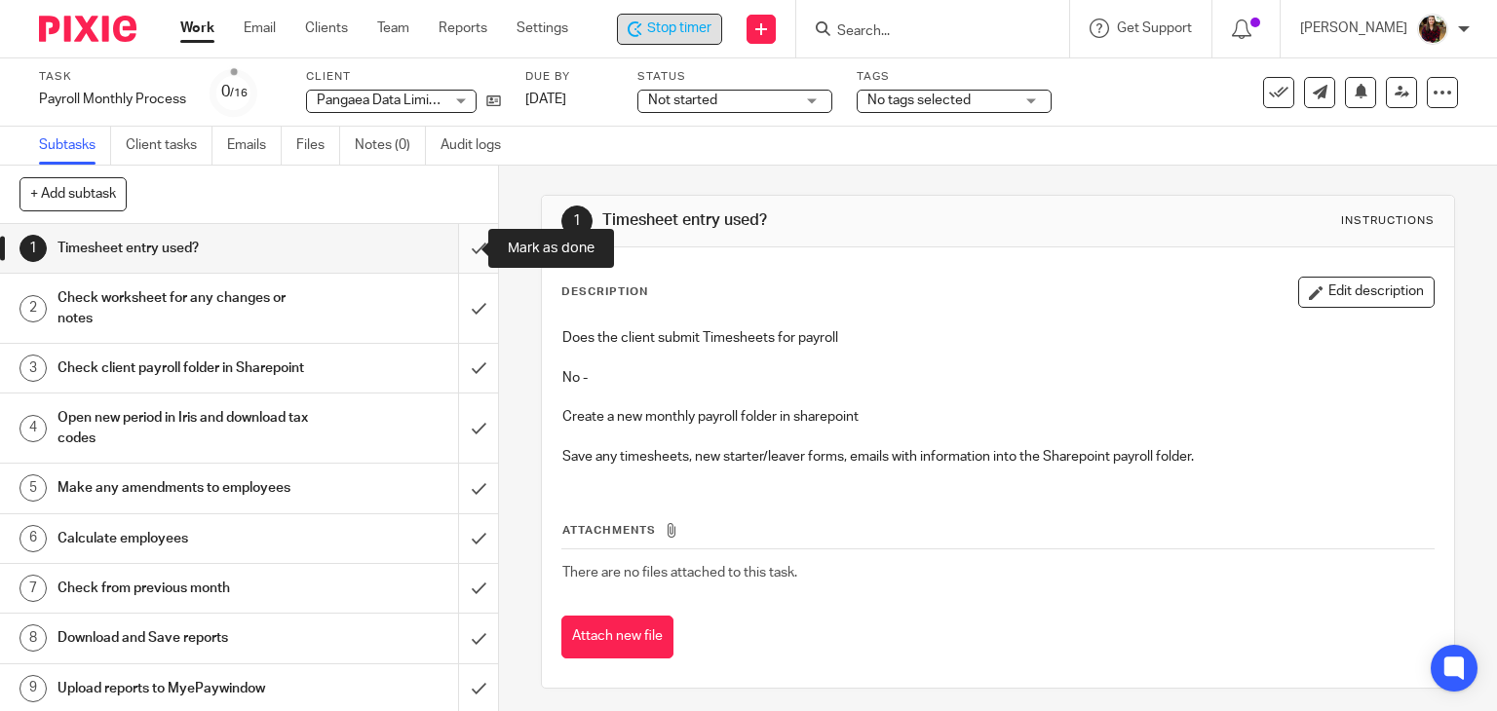
click at [452, 252] on input "submit" at bounding box center [249, 248] width 498 height 49
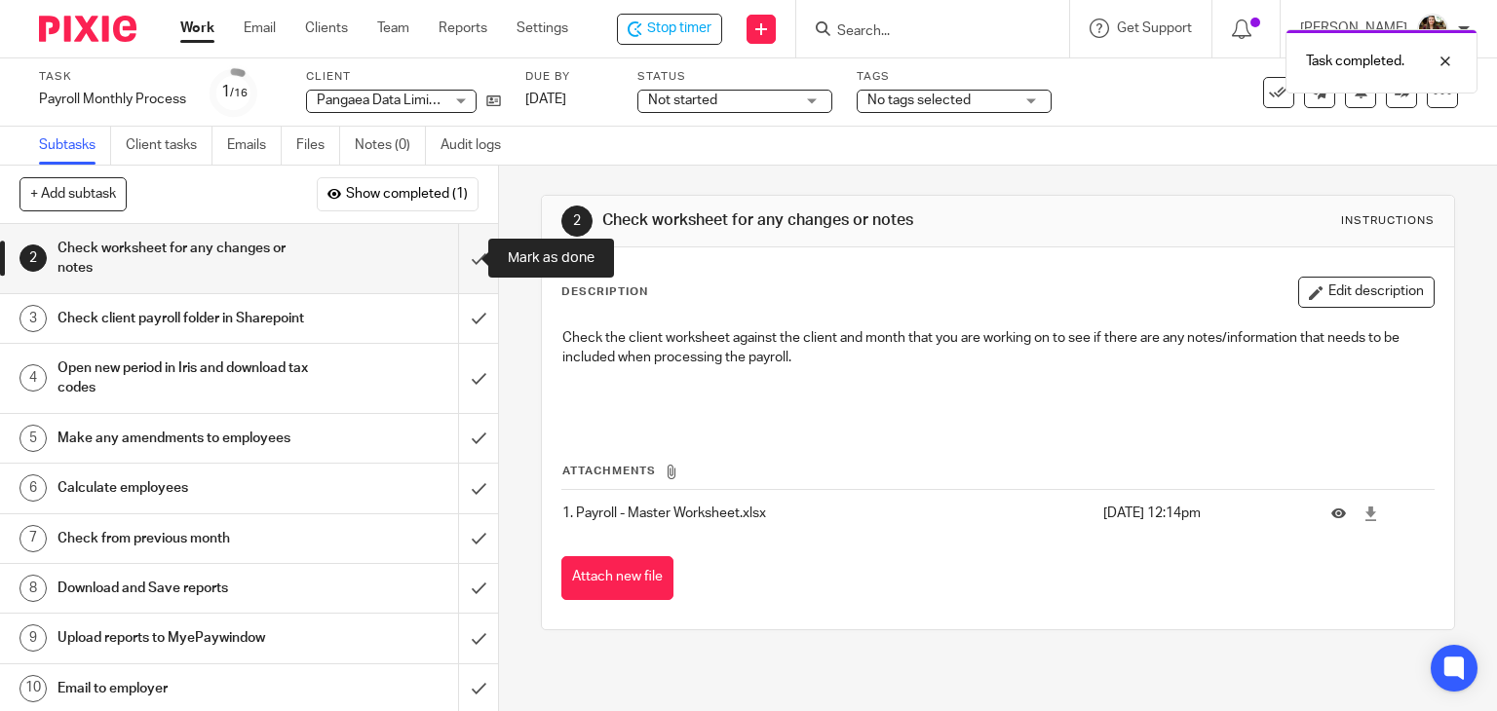
click at [452, 252] on input "submit" at bounding box center [249, 258] width 498 height 69
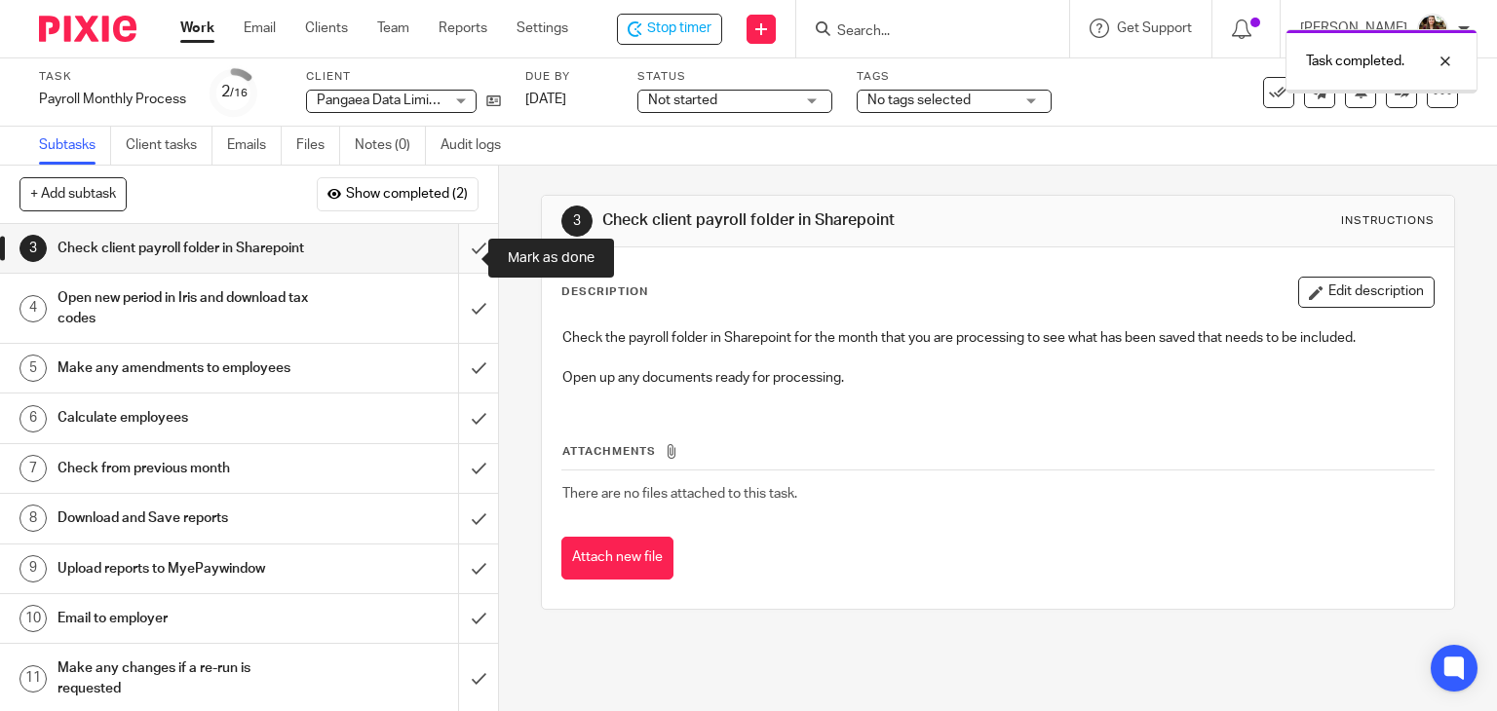
click at [470, 248] on input "submit" at bounding box center [249, 248] width 498 height 49
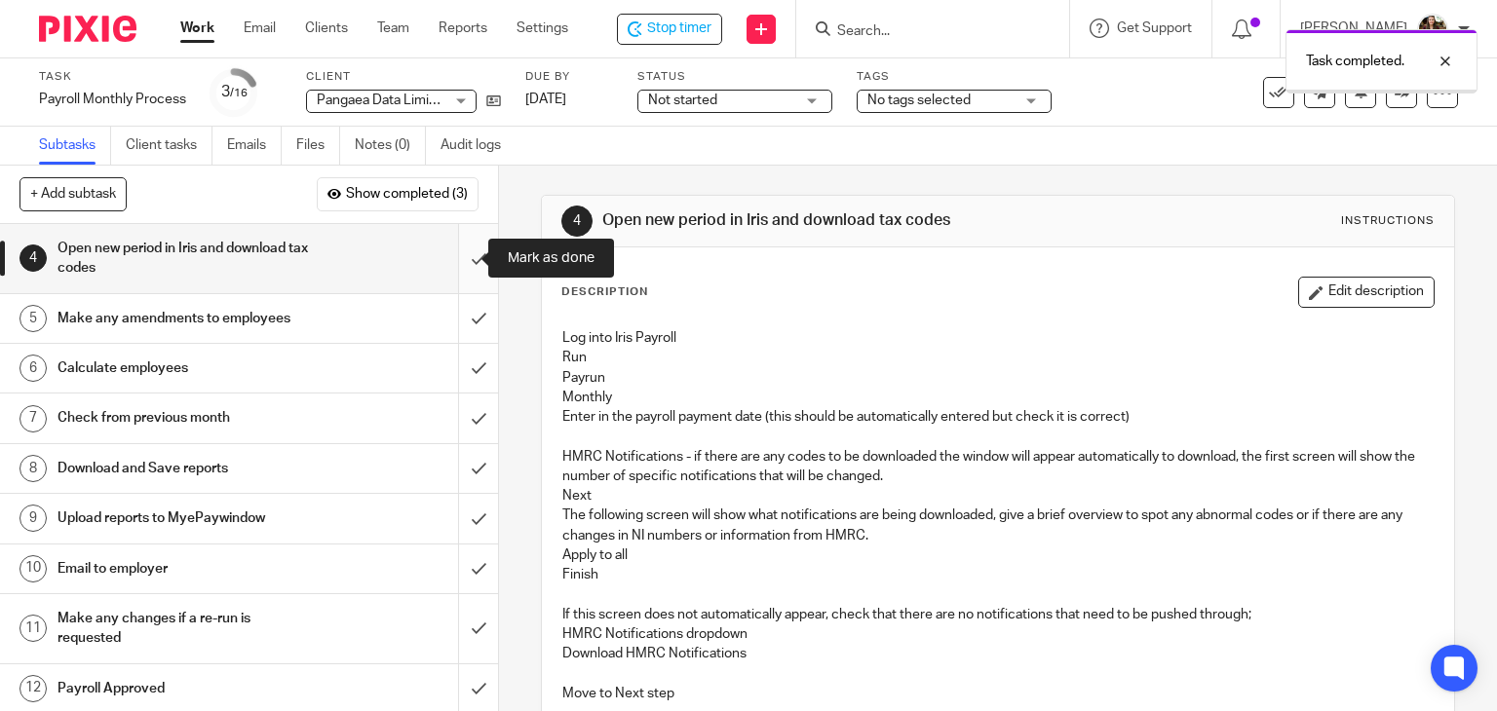
click at [460, 260] on input "submit" at bounding box center [249, 258] width 498 height 69
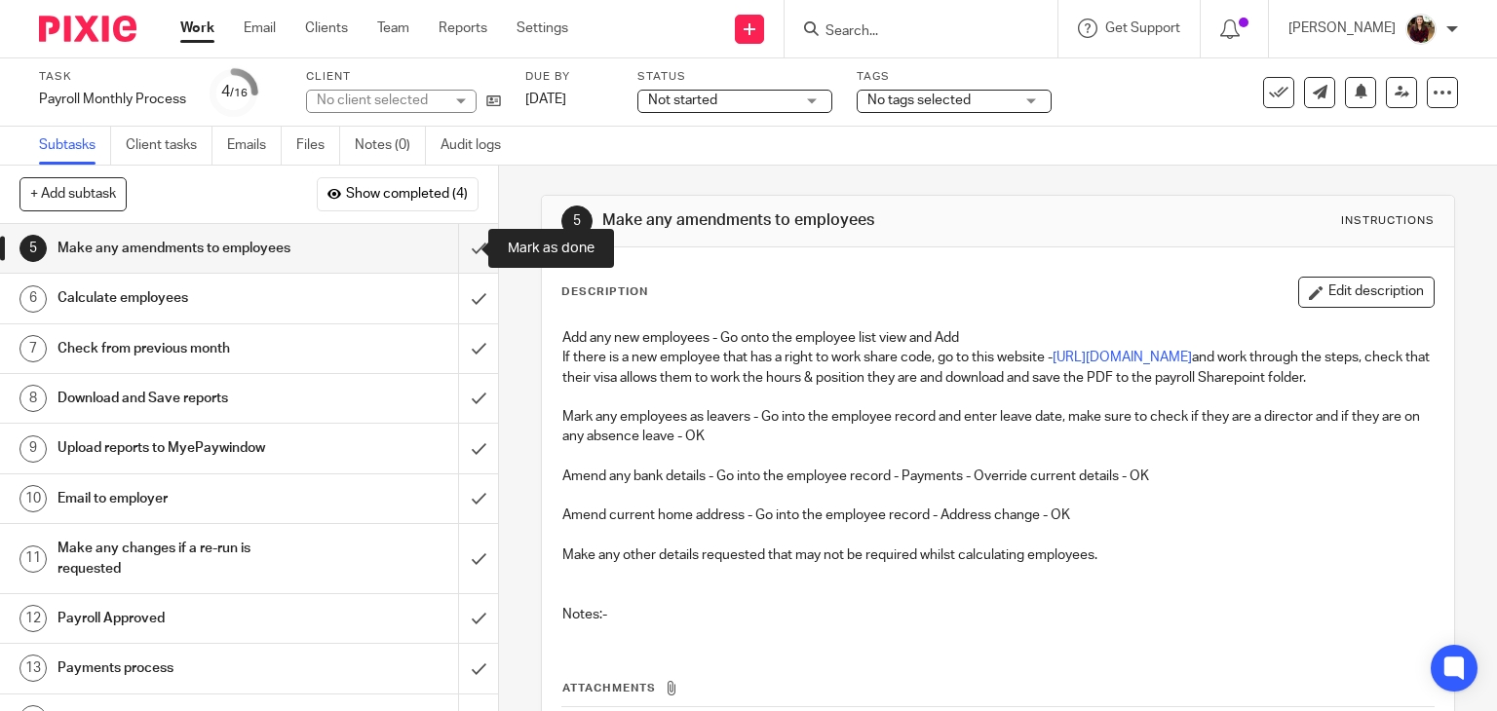
click at [460, 260] on input "submit" at bounding box center [249, 248] width 498 height 49
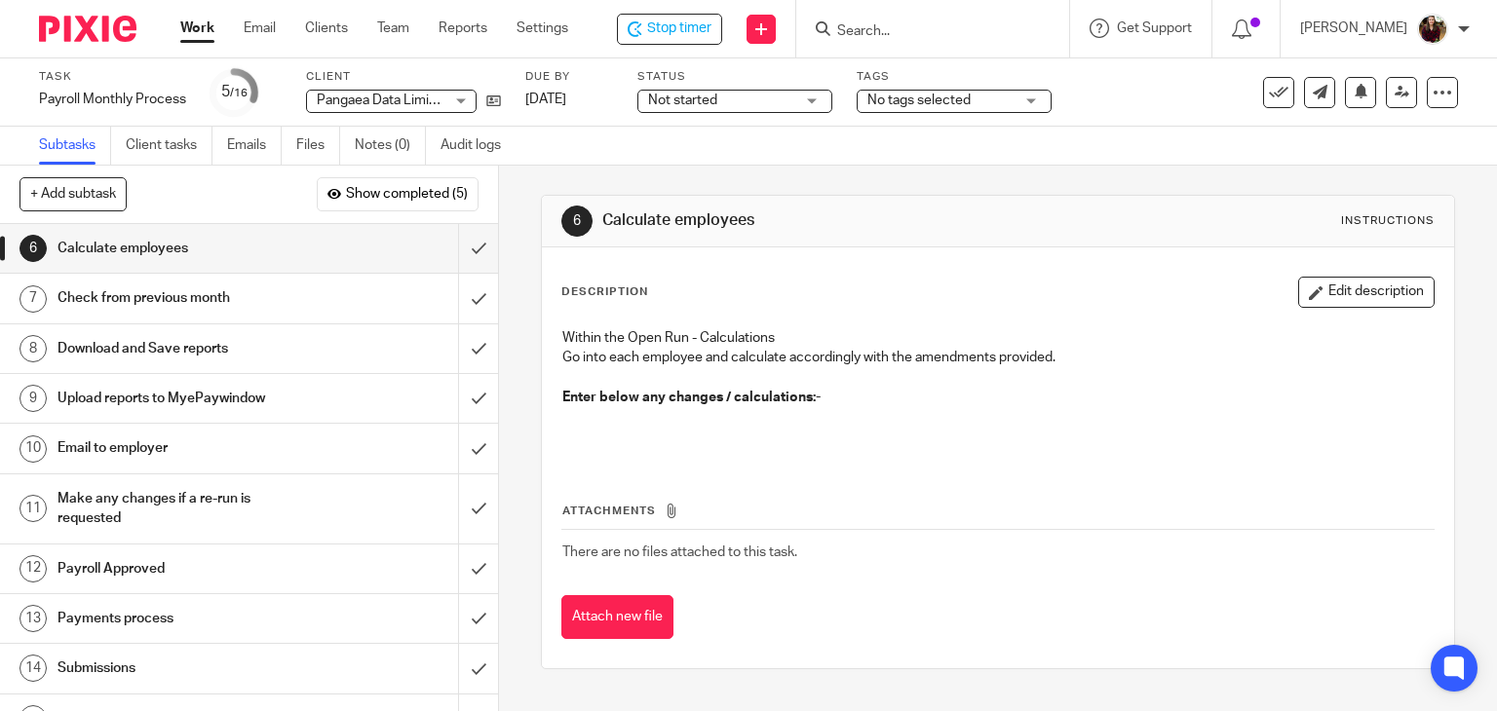
click at [935, 91] on span "No tags selected" at bounding box center [940, 101] width 146 height 20
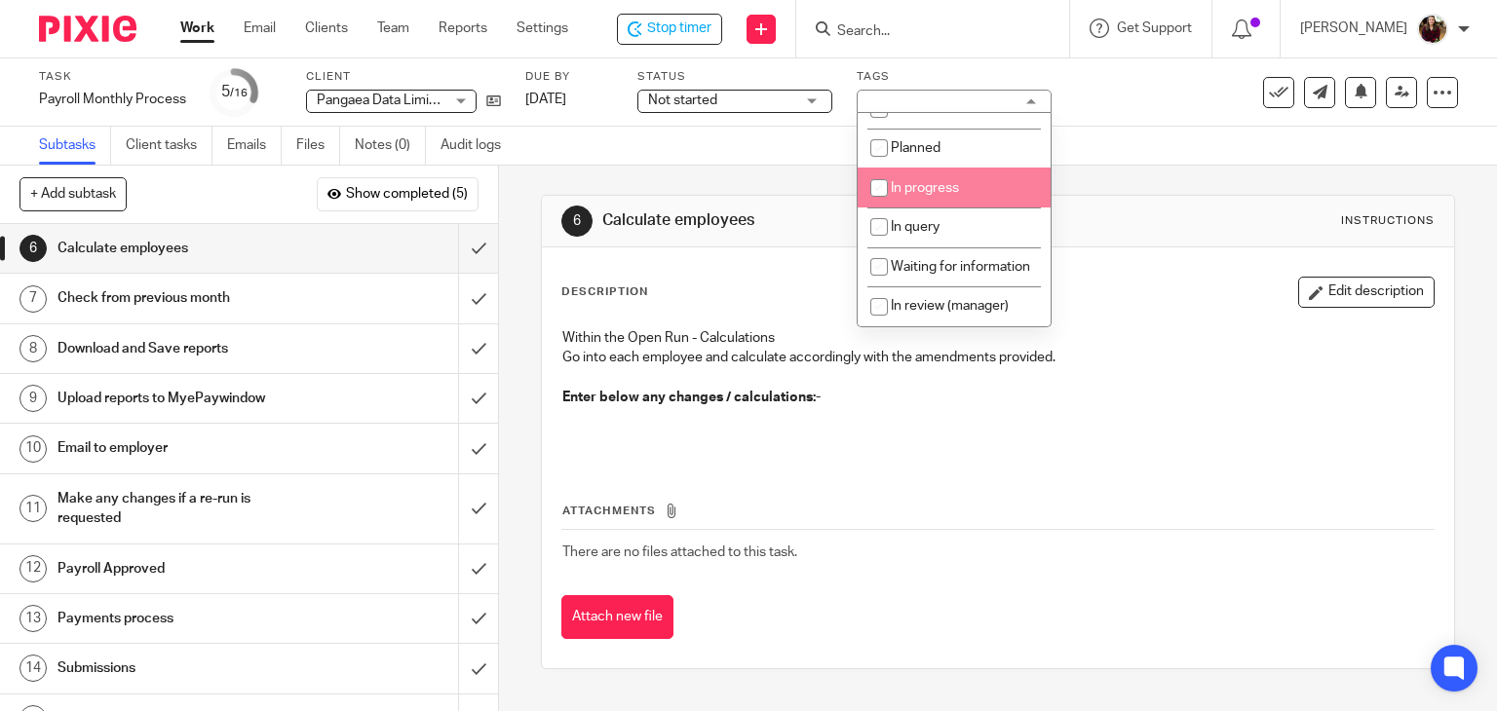
scroll to position [97, 0]
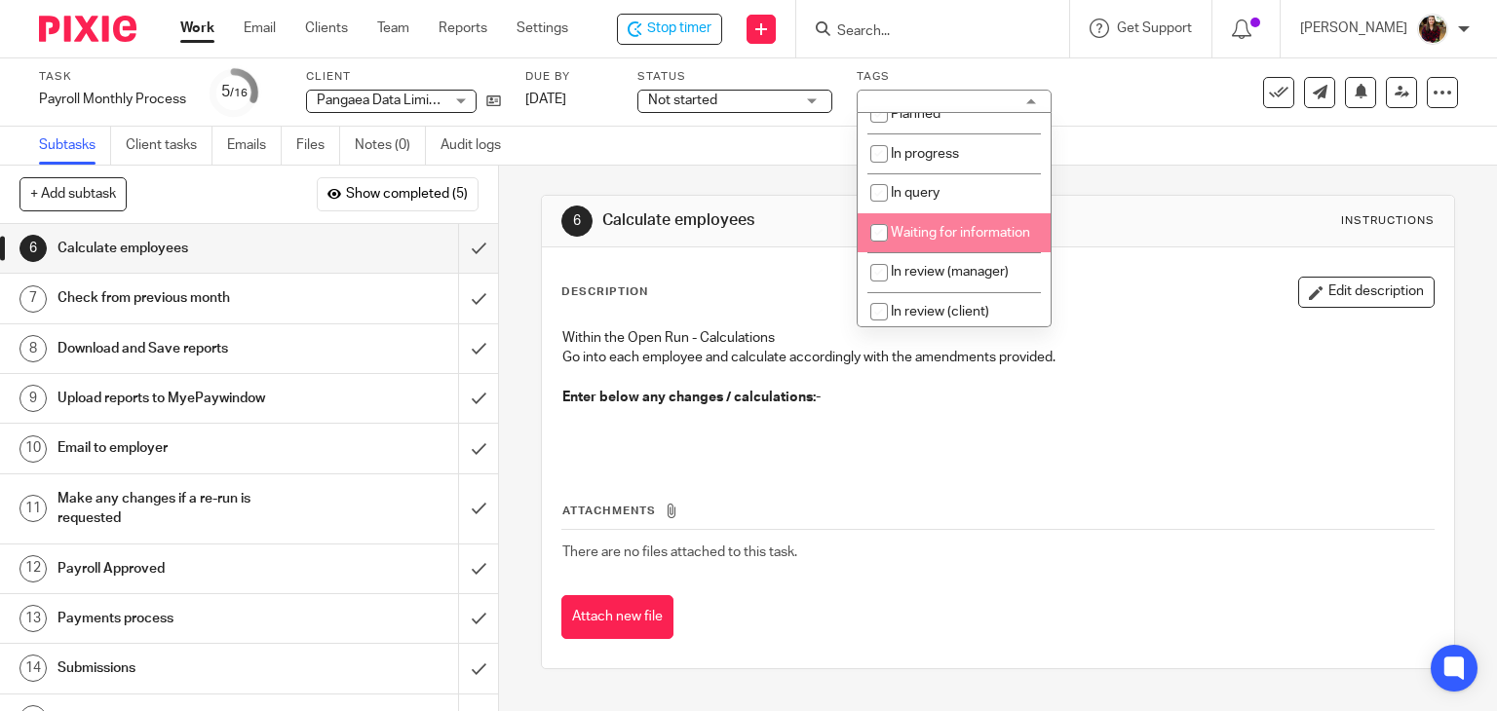
drag, startPoint x: 946, startPoint y: 239, endPoint x: 972, endPoint y: 222, distance: 30.3
click at [947, 239] on span "Waiting for information" at bounding box center [960, 233] width 139 height 14
checkbox input "true"
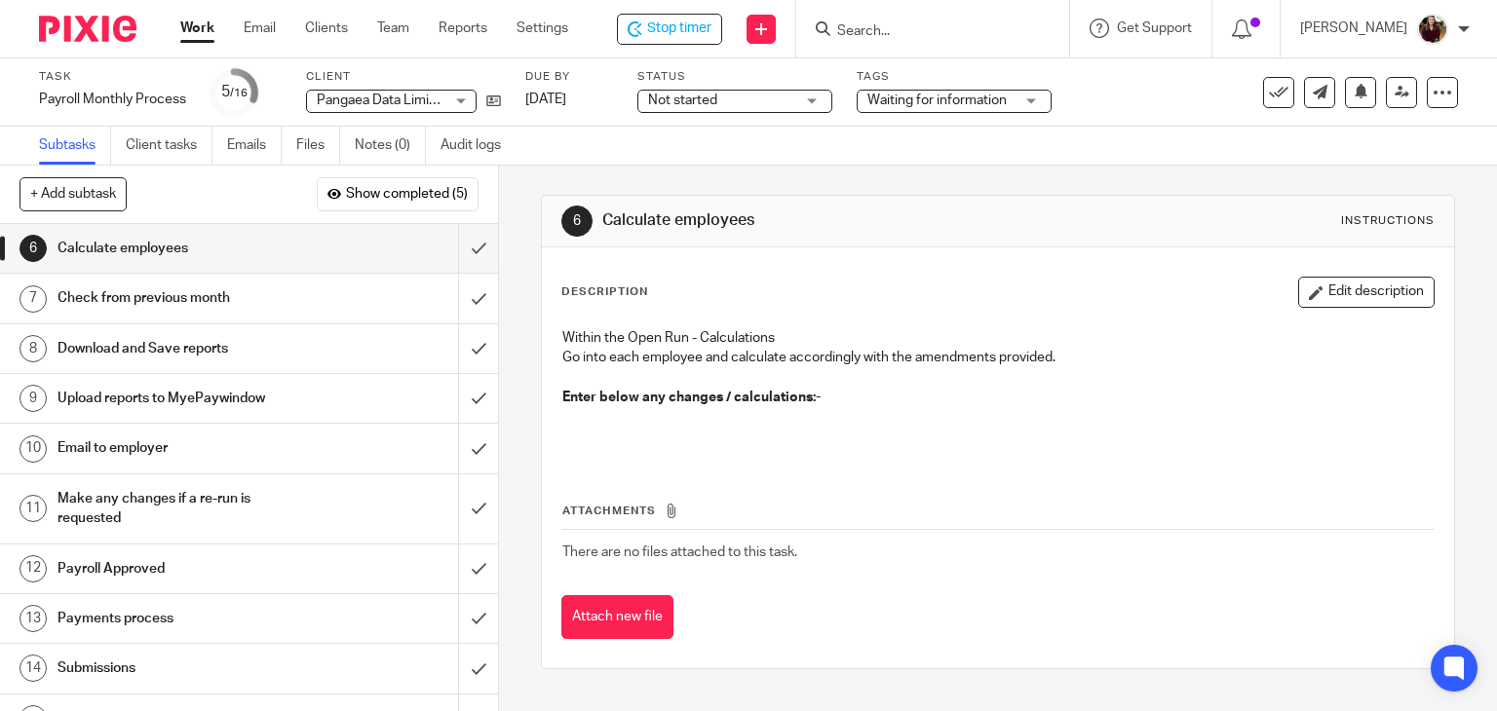
click at [1084, 135] on div "Subtasks Client tasks Emails Files Notes (0) Audit logs" at bounding box center [748, 146] width 1497 height 39
click at [701, 27] on span "Stop timer" at bounding box center [679, 29] width 64 height 20
click at [935, 25] on input "Search" at bounding box center [925, 32] width 175 height 18
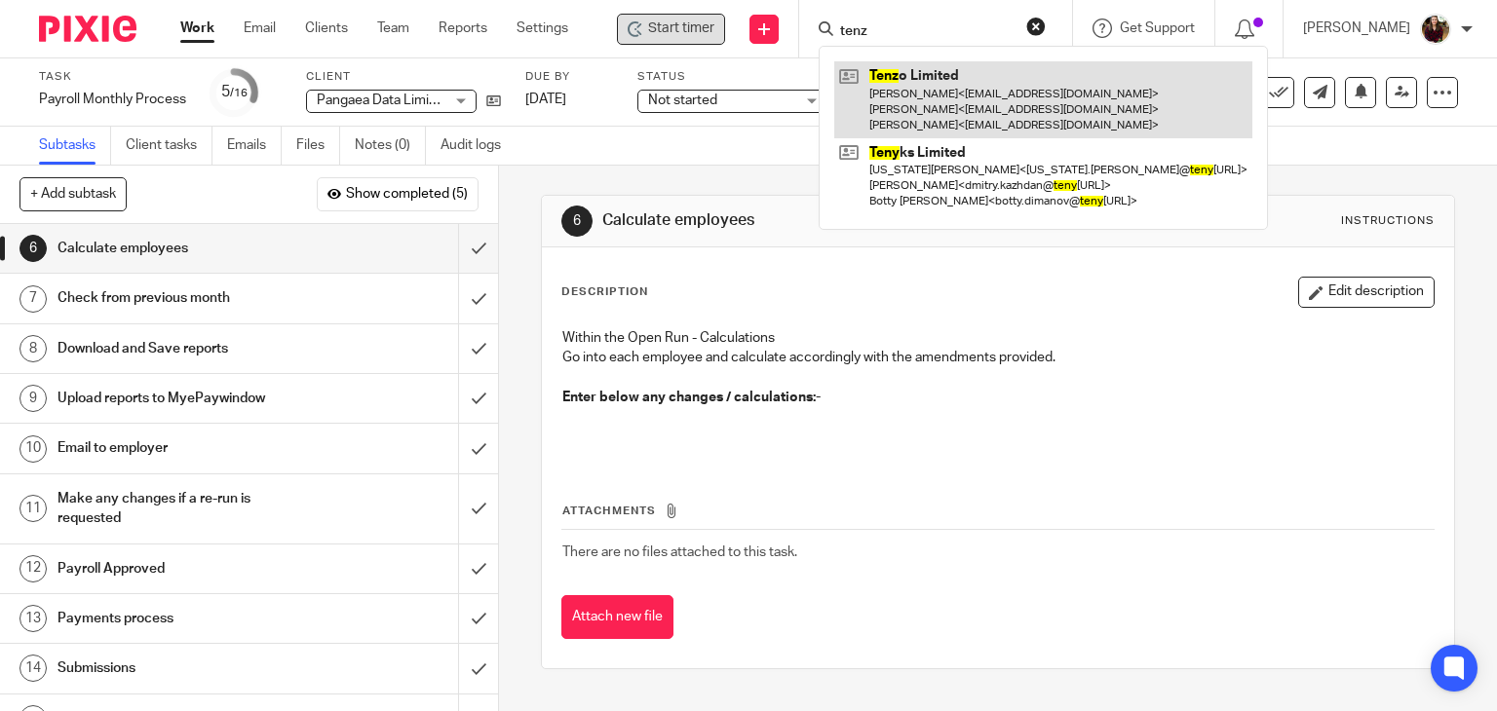
type input "tenz"
click at [941, 109] on link at bounding box center [1043, 99] width 418 height 77
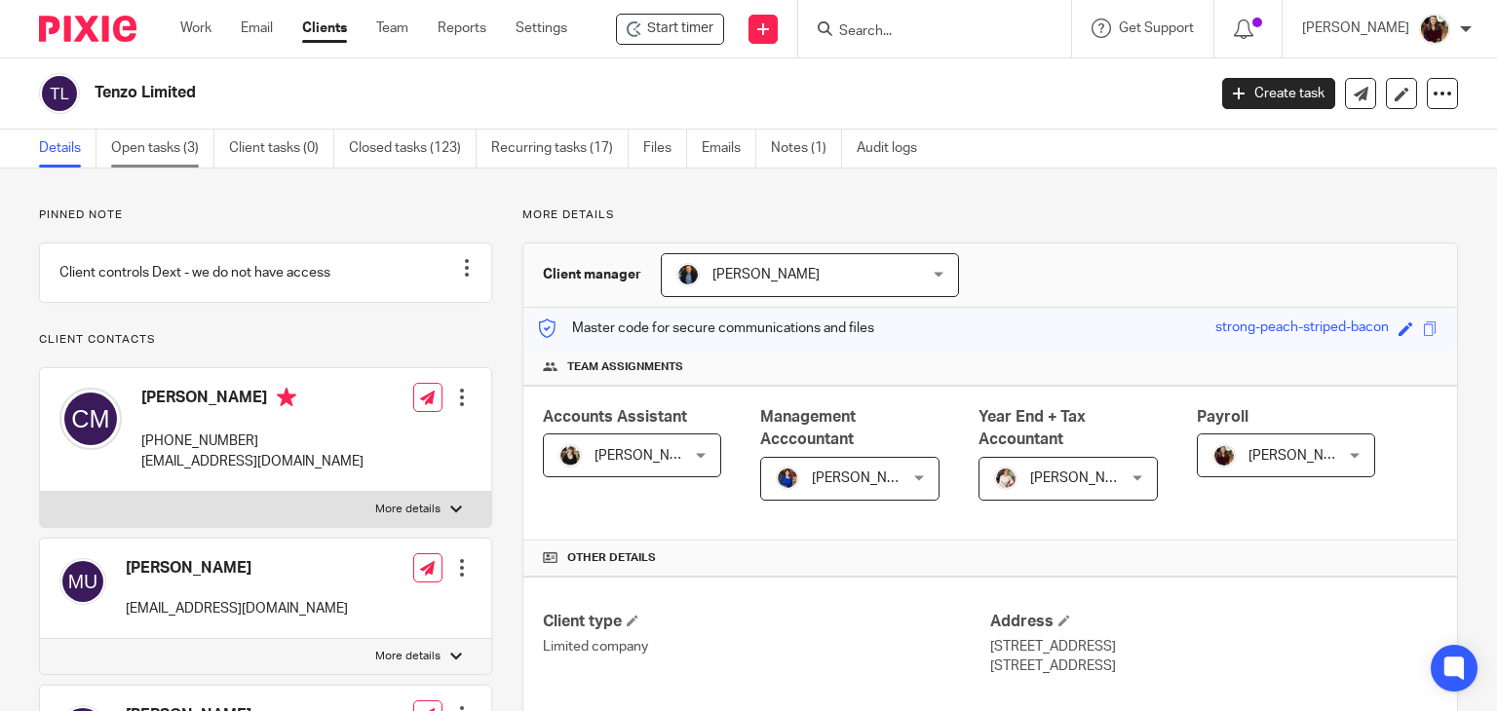
click at [159, 148] on link "Open tasks (3)" at bounding box center [162, 149] width 103 height 38
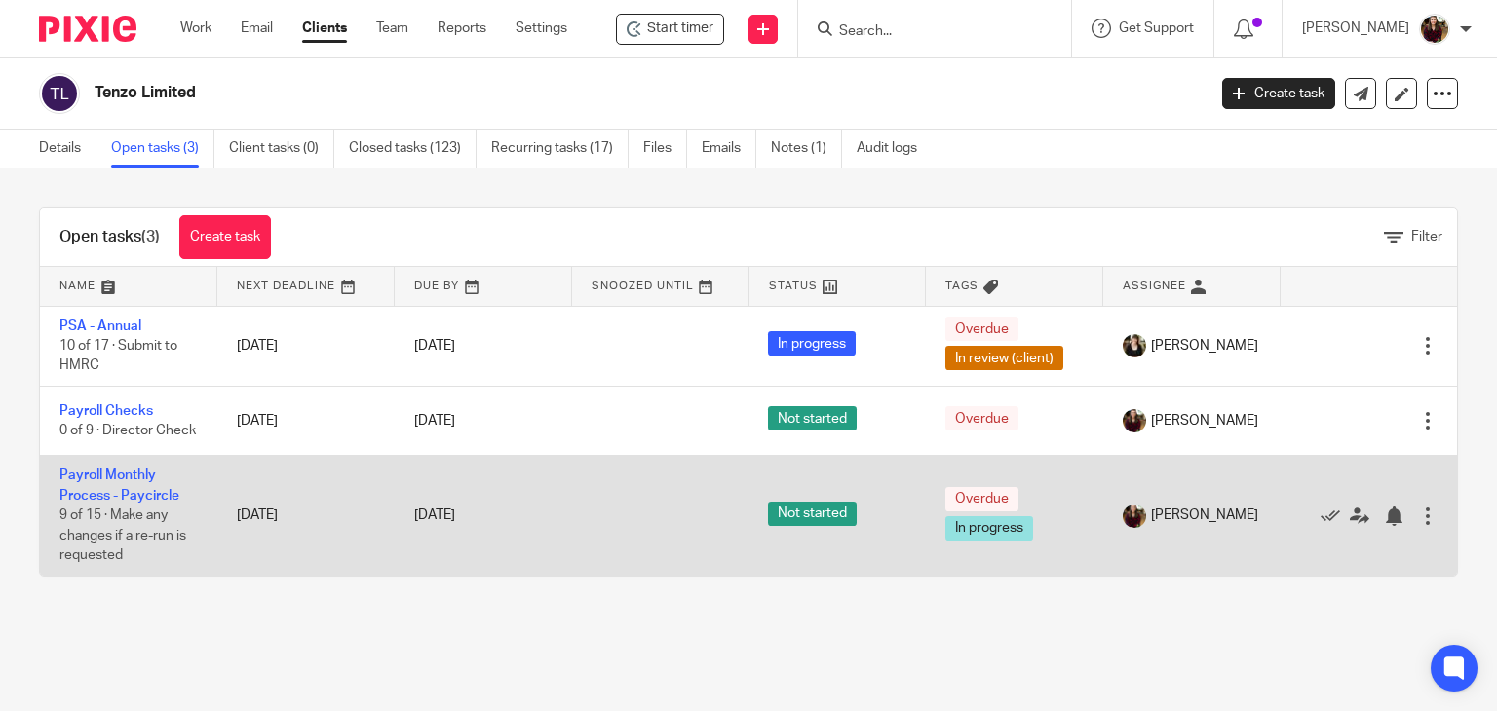
click at [121, 496] on td "Payroll Monthly Process - Paycircle 9 of 15 · Make any changes if a re-run is r…" at bounding box center [128, 516] width 177 height 120
click at [120, 502] on link "Payroll Monthly Process - Paycircle" at bounding box center [119, 485] width 120 height 33
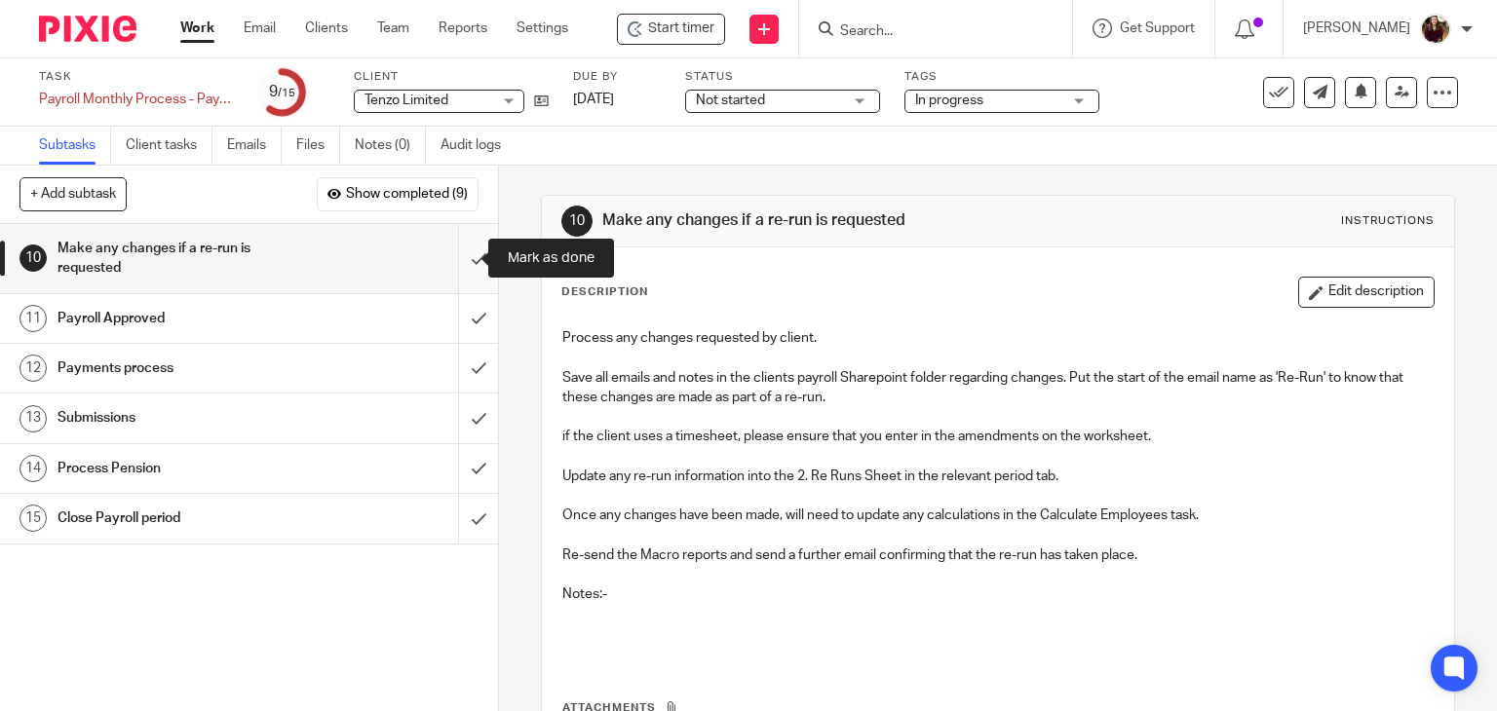
click at [456, 258] on input "submit" at bounding box center [249, 258] width 498 height 69
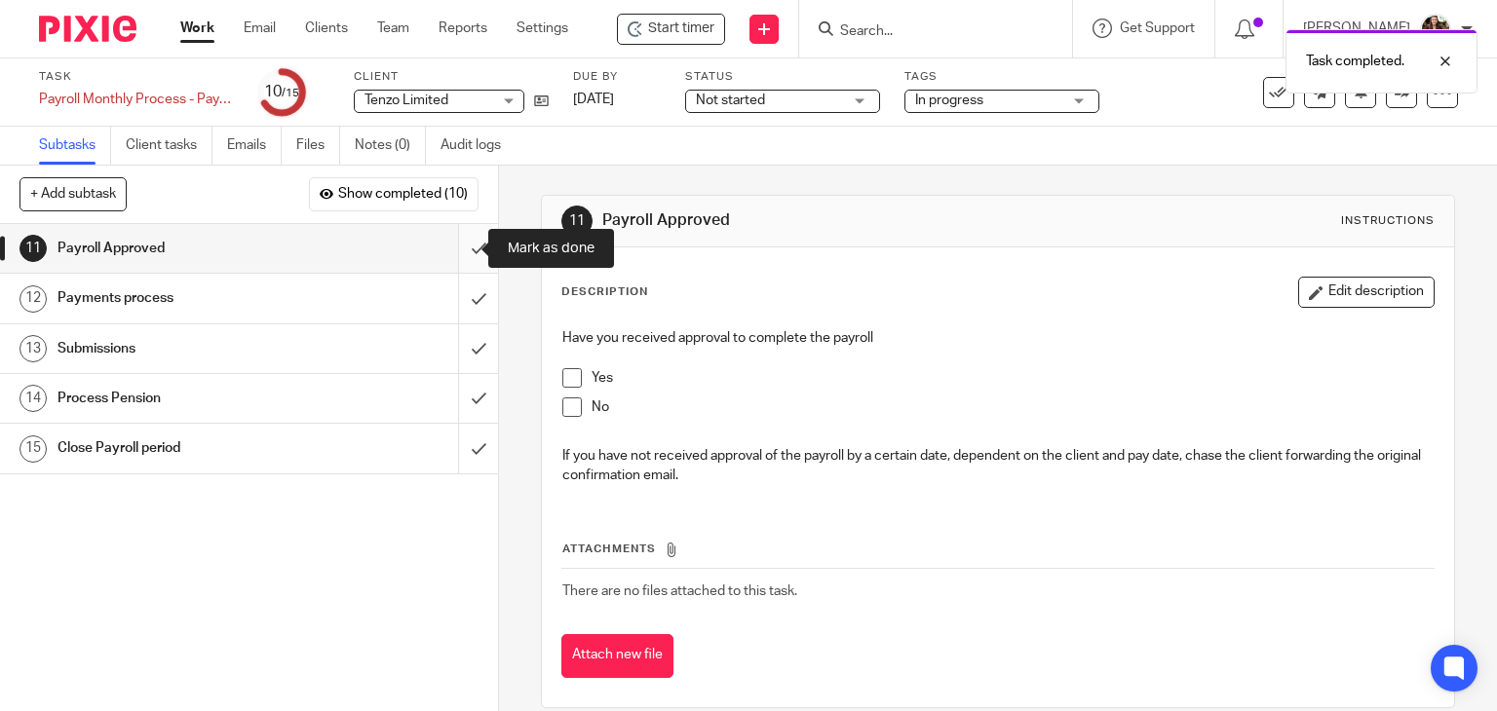
click at [452, 254] on input "submit" at bounding box center [249, 248] width 498 height 49
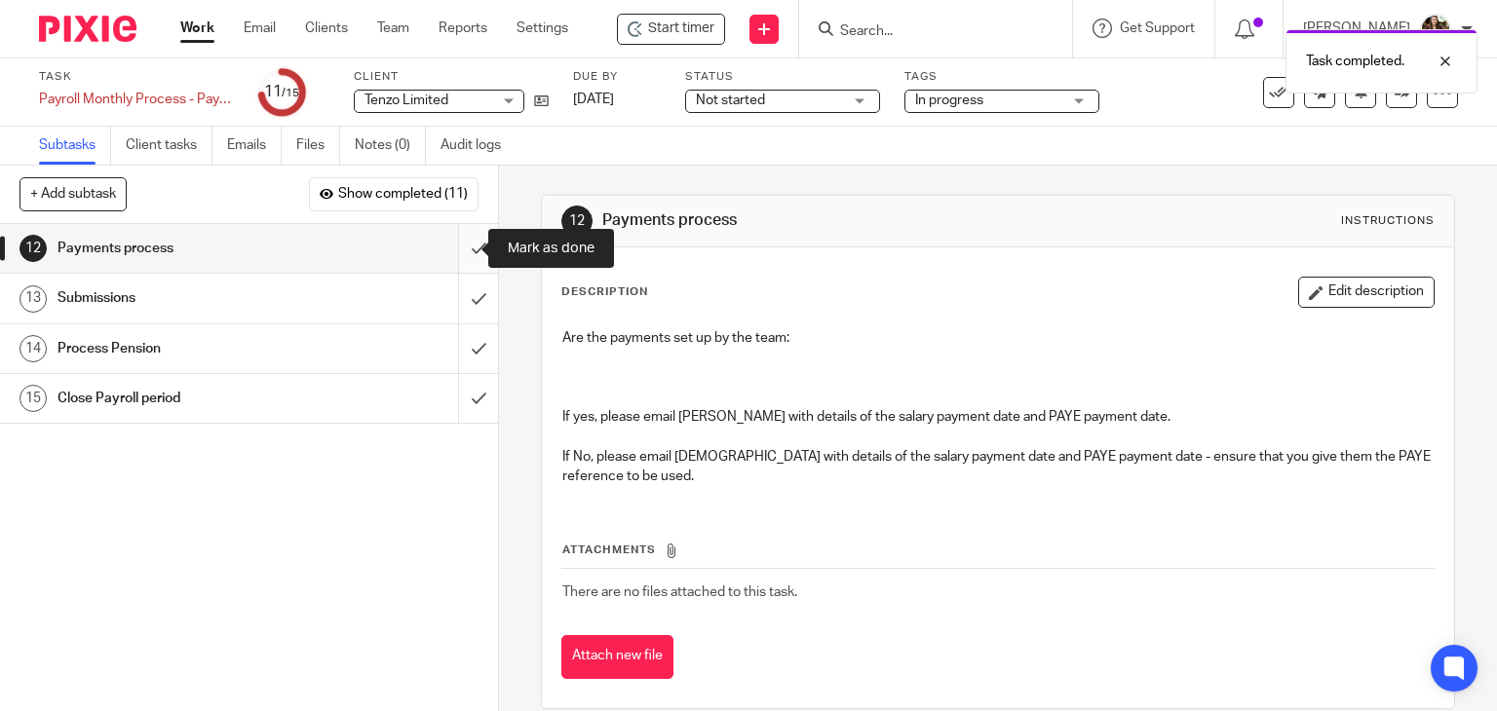
click at [452, 253] on input "submit" at bounding box center [249, 248] width 498 height 49
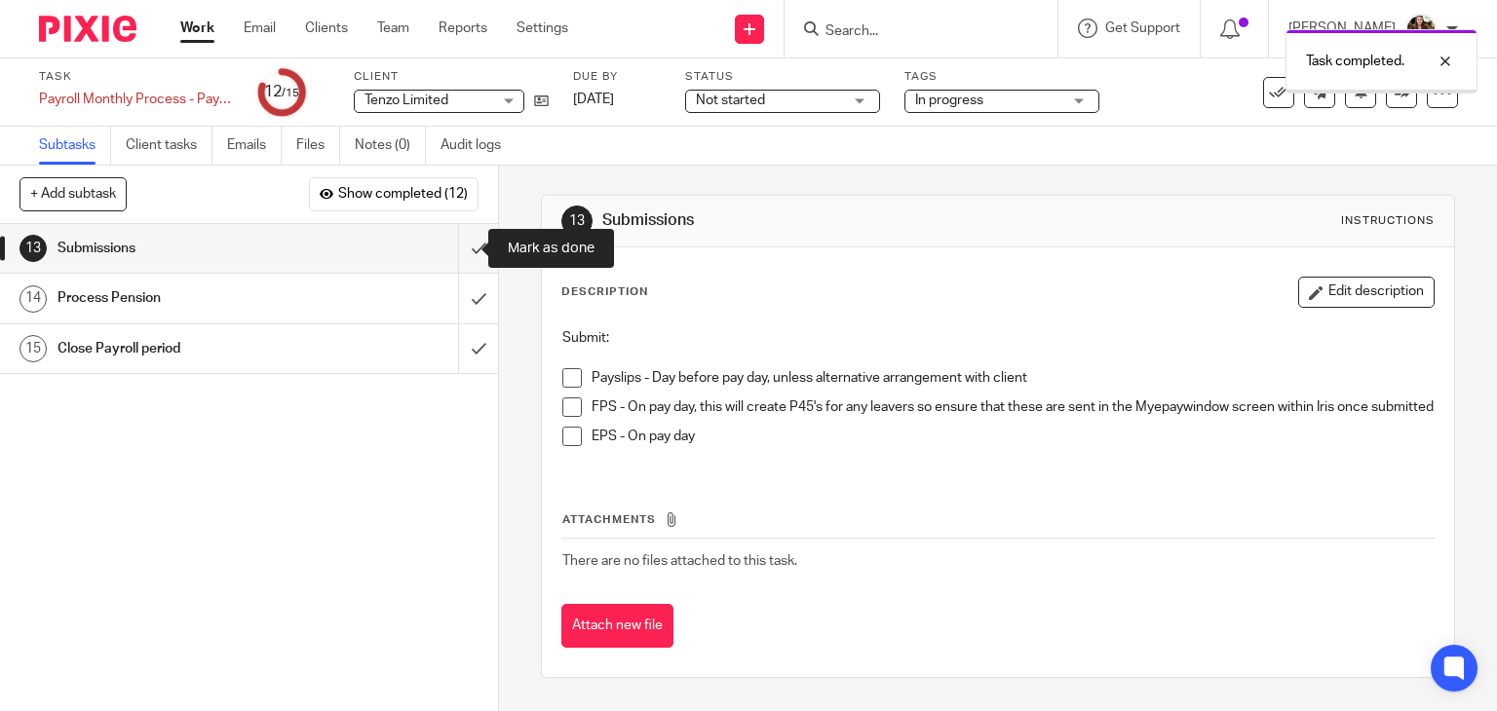
click at [452, 253] on input "submit" at bounding box center [249, 248] width 498 height 49
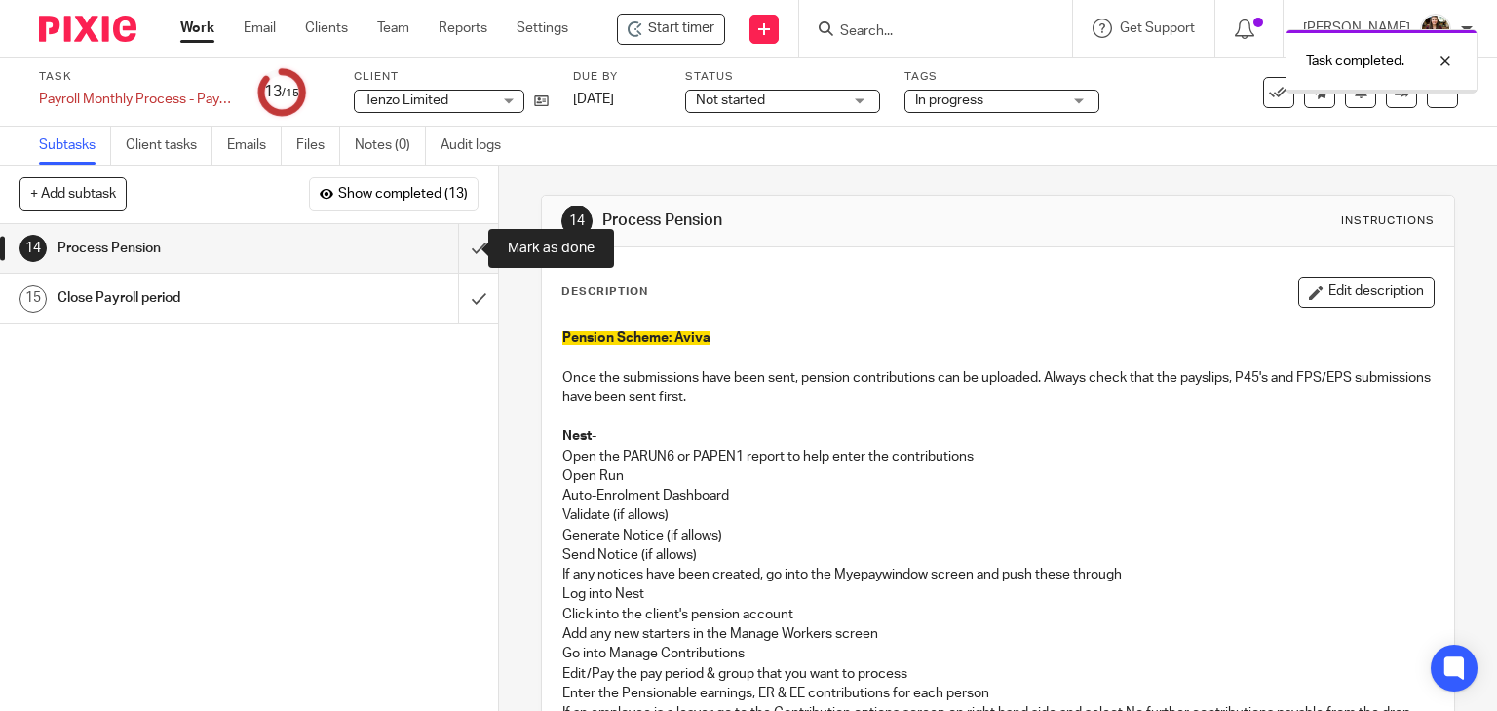
click at [452, 253] on input "submit" at bounding box center [249, 248] width 498 height 49
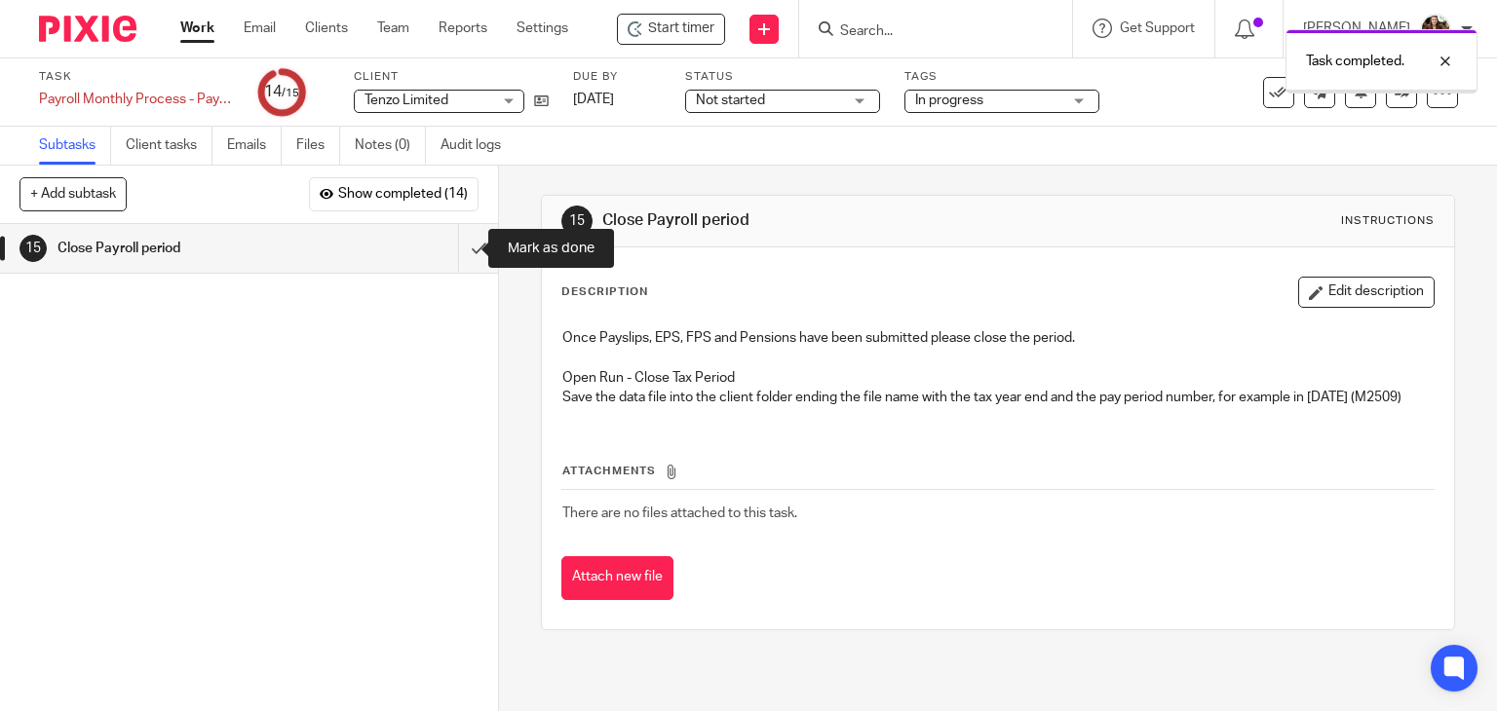
click at [452, 253] on input "submit" at bounding box center [249, 248] width 498 height 49
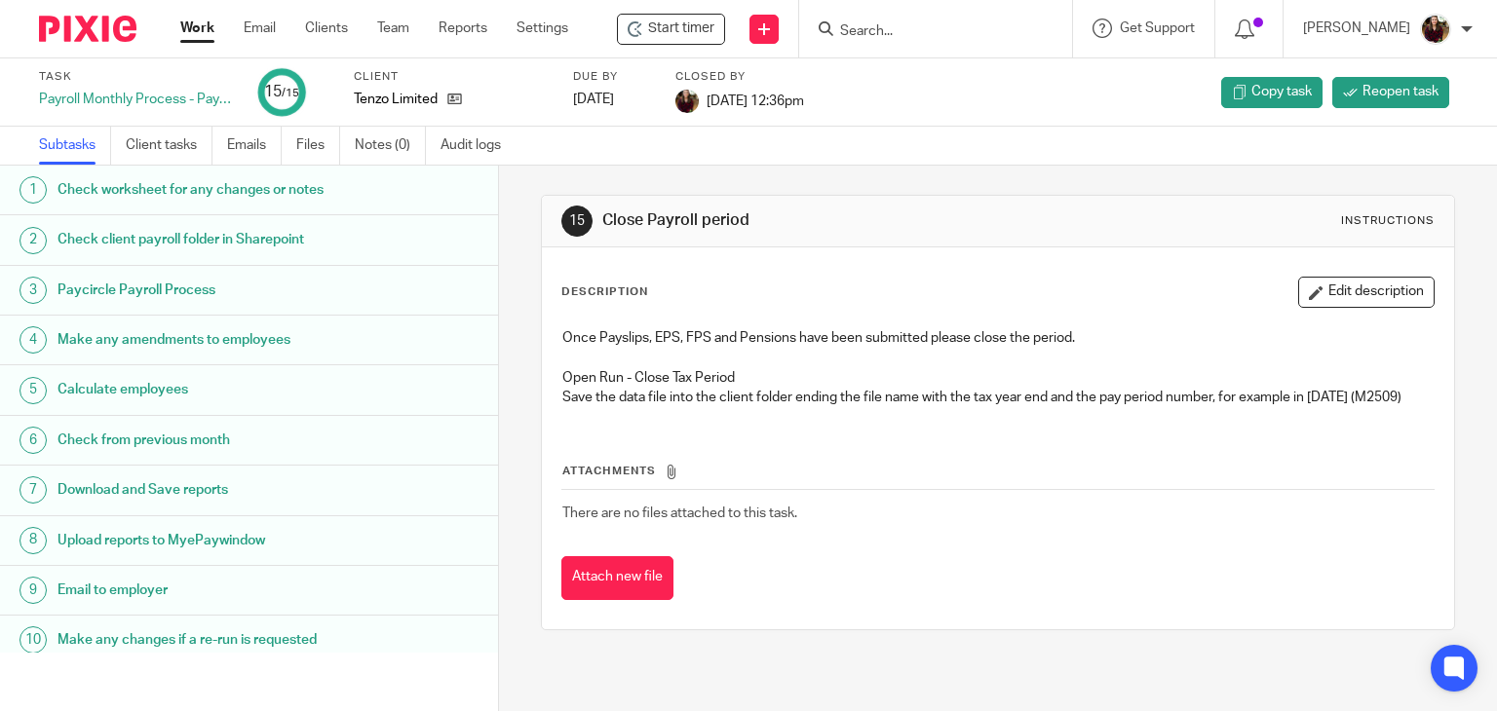
click at [940, 137] on div "Subtasks Client tasks Emails Files Notes (0) Audit logs" at bounding box center [748, 146] width 1497 height 39
click at [967, 141] on div "Subtasks Client tasks Emails Files Notes (0) Audit logs" at bounding box center [748, 146] width 1497 height 39
click at [965, 141] on div "Subtasks Client tasks Emails Files Notes (0) Audit logs" at bounding box center [748, 146] width 1497 height 39
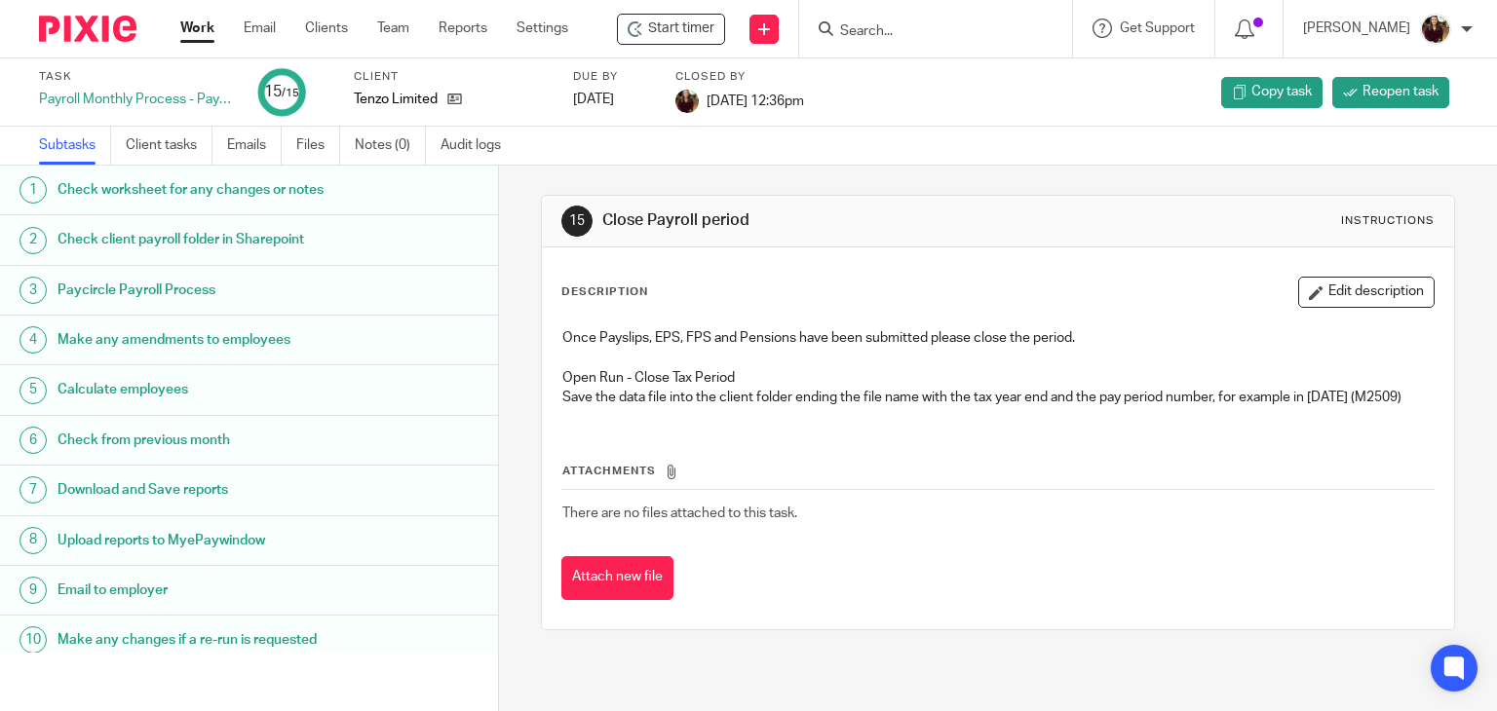
click at [965, 105] on div "Task Payroll Monthly Process - Paycircle 15 /15 Client Tenzo Limited Due by [DA…" at bounding box center [630, 92] width 1182 height 47
click at [969, 117] on div "Task Payroll Monthly Process - Paycircle 15 /15 Client Tenzo Limited Due by [DA…" at bounding box center [748, 92] width 1497 height 68
